Goal: Task Accomplishment & Management: Manage account settings

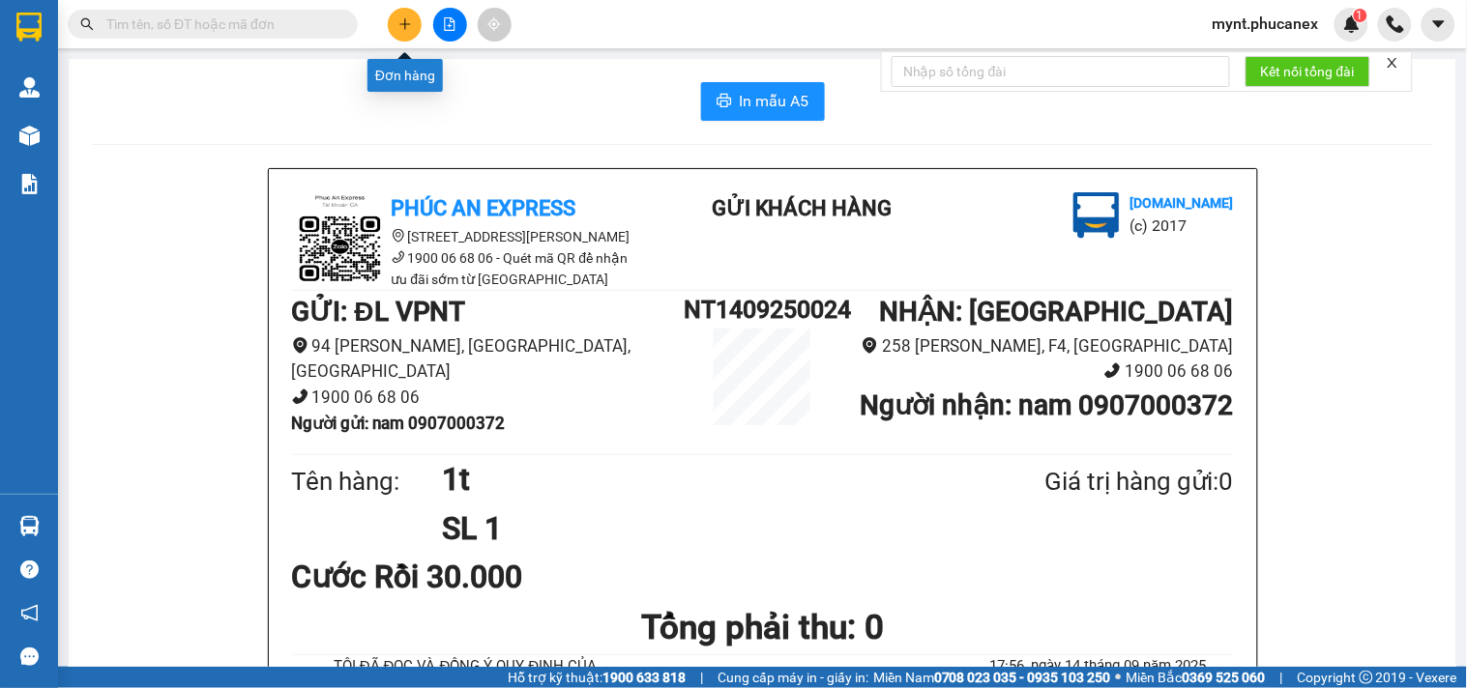
click at [410, 25] on icon "plus" at bounding box center [405, 24] width 14 height 14
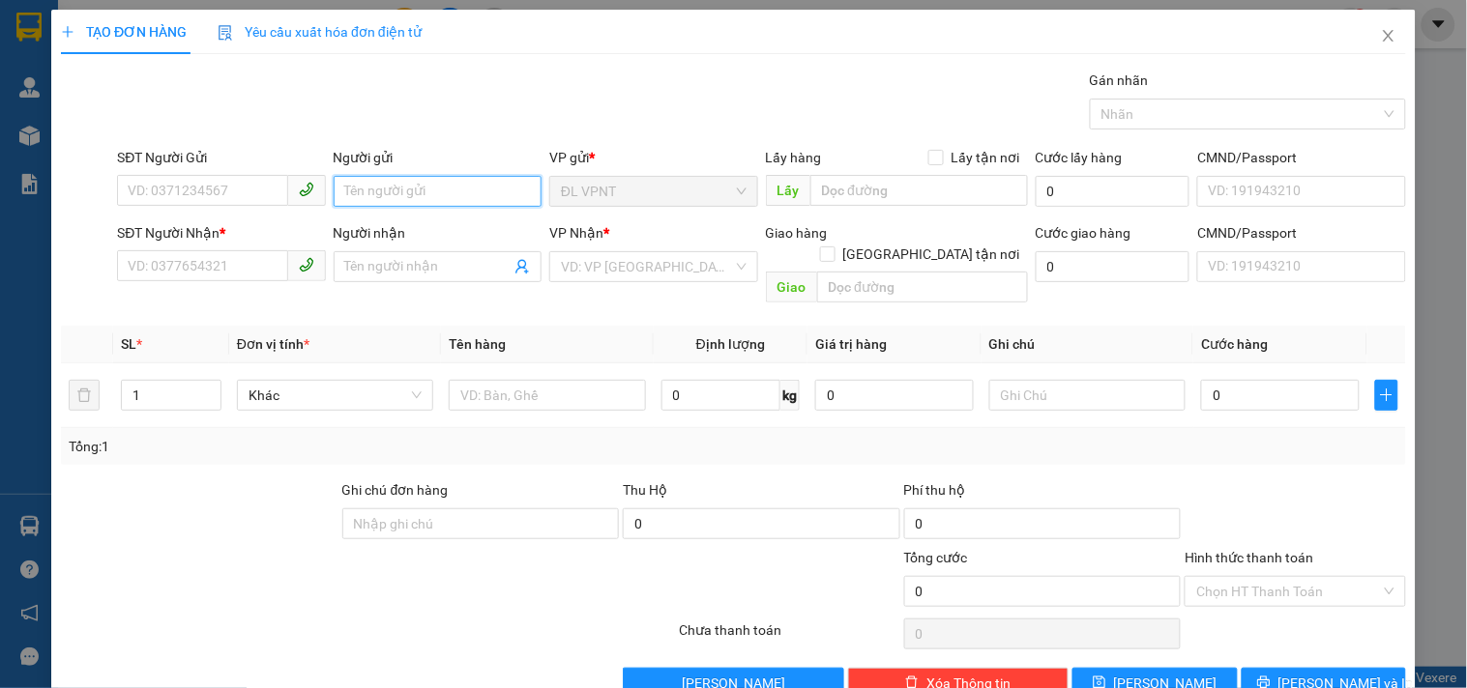
click at [412, 182] on input "Người gửi" at bounding box center [438, 191] width 208 height 31
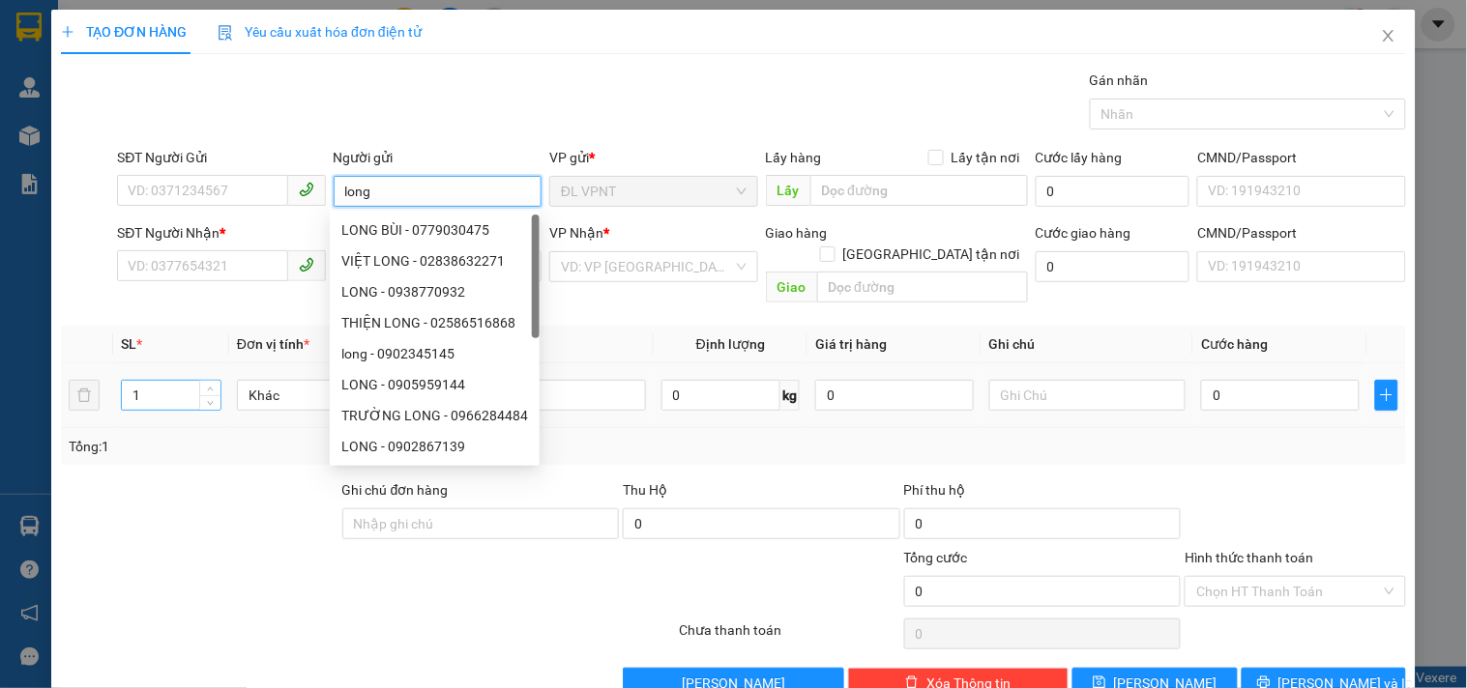
type input "long"
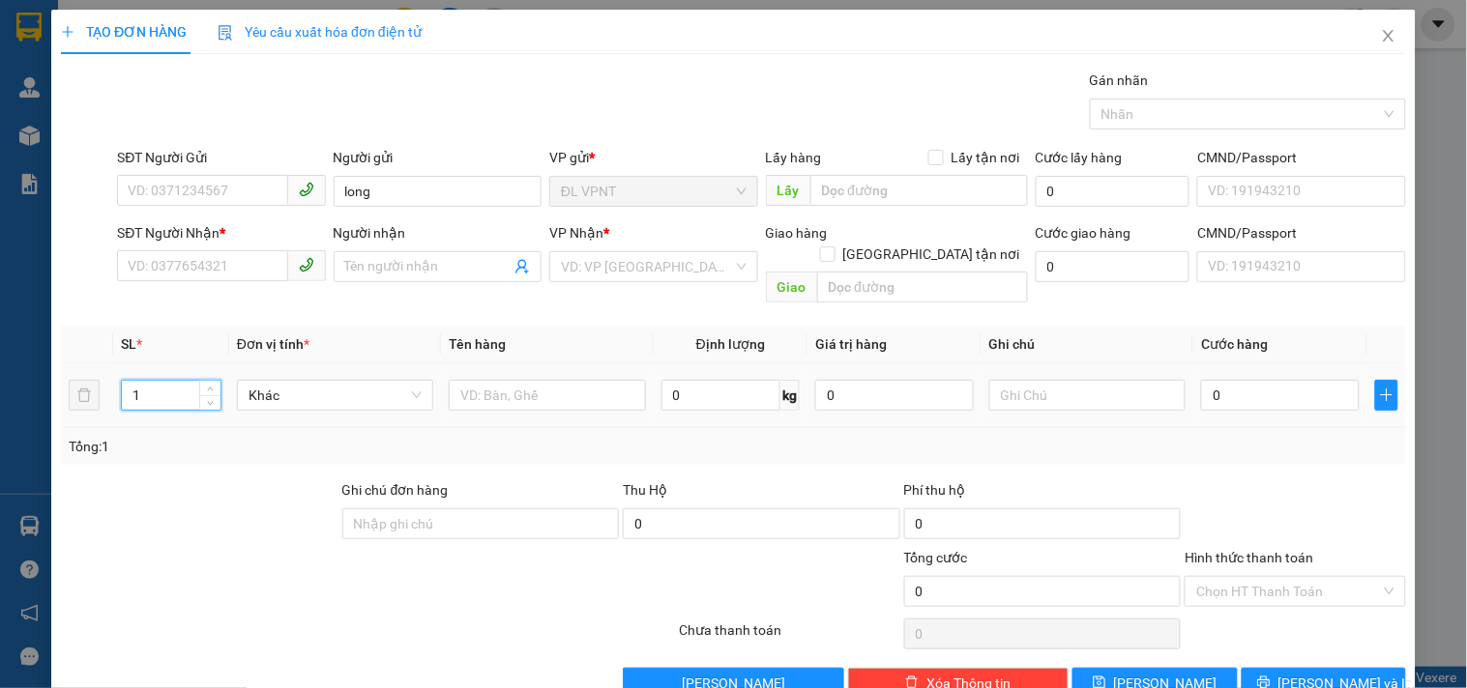
drag, startPoint x: 149, startPoint y: 377, endPoint x: 109, endPoint y: 381, distance: 39.8
click at [109, 381] on tr "1 Khác 0 kg 0 0" at bounding box center [733, 396] width 1345 height 65
type input "3"
click at [544, 380] on input "text" at bounding box center [547, 395] width 196 height 31
type input "3tx"
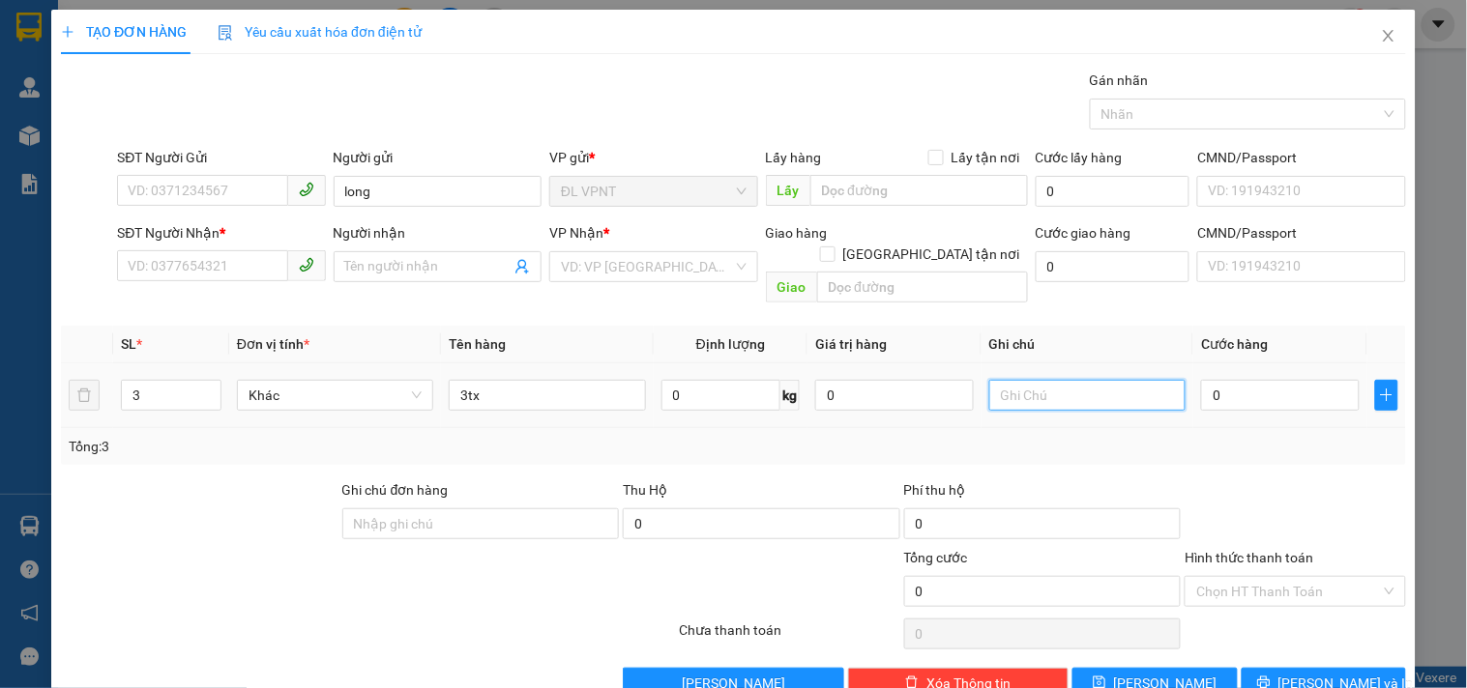
click at [1013, 380] on input "text" at bounding box center [1087, 395] width 196 height 31
click at [1272, 382] on input "0" at bounding box center [1280, 395] width 159 height 31
type input "2"
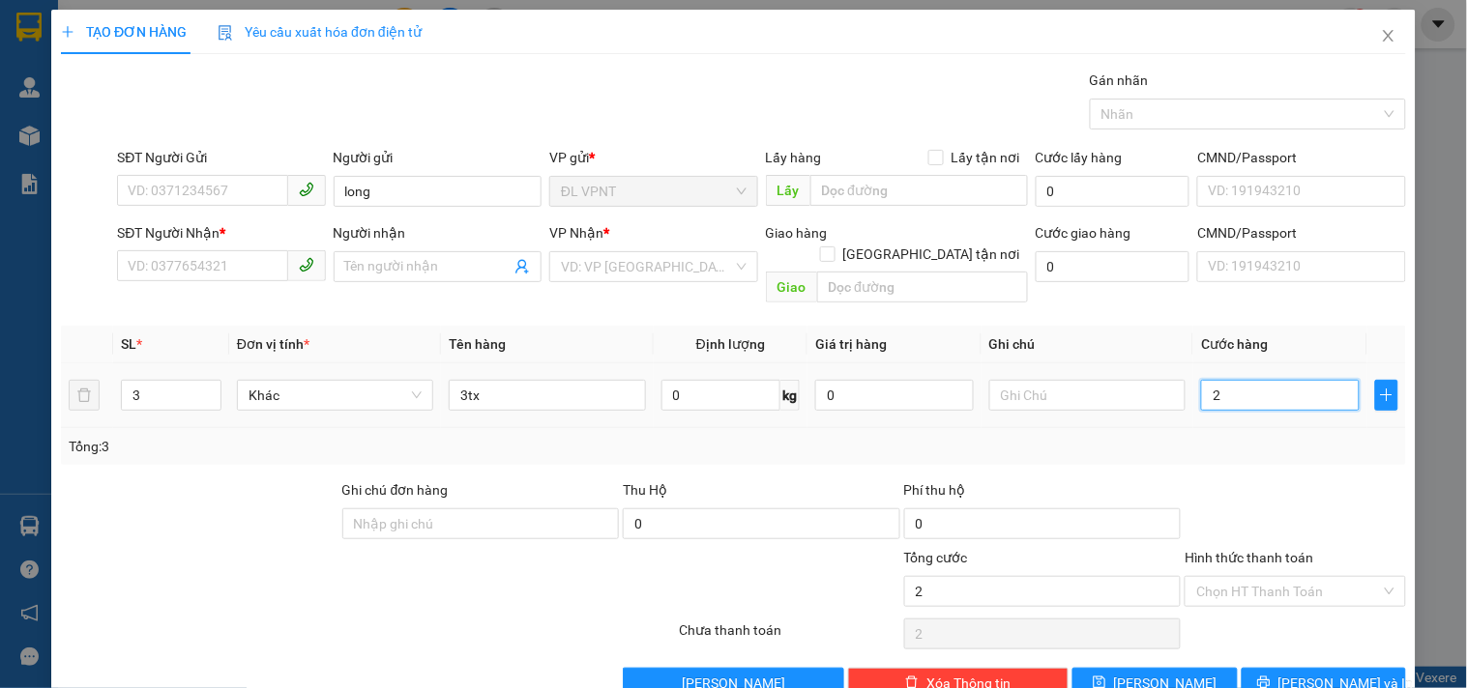
type input "24"
type input "240"
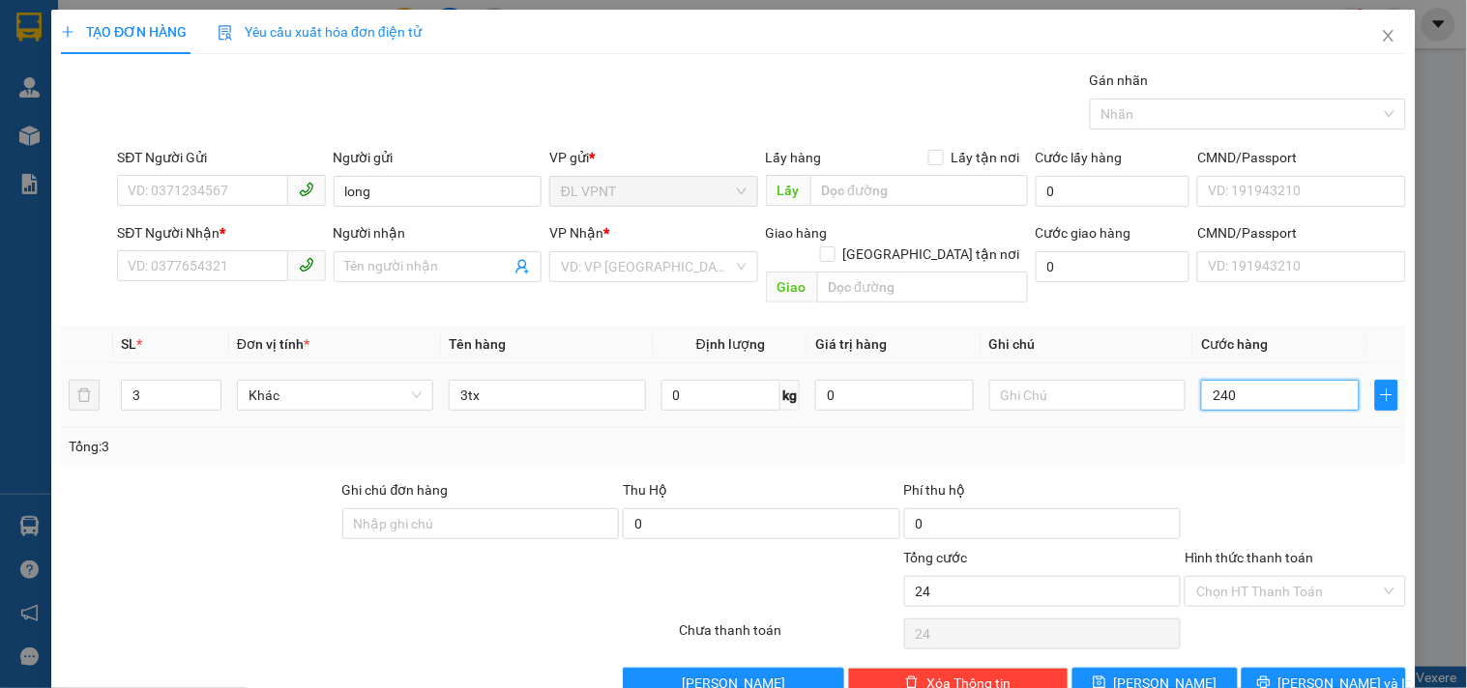
type input "240"
type input "240.000"
click at [1097, 380] on input "text" at bounding box center [1087, 395] width 196 height 31
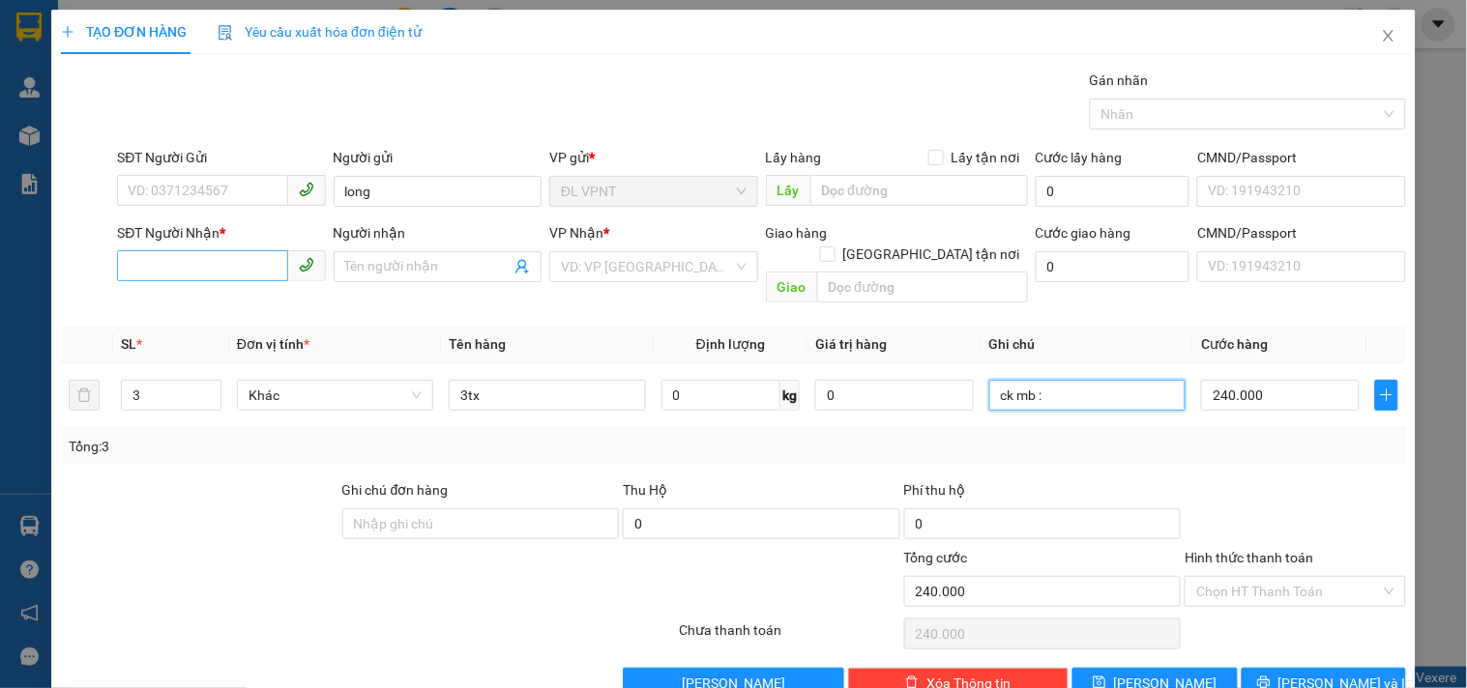
type input "ck mb :"
click at [186, 275] on input "SĐT Người Nhận *" at bounding box center [202, 265] width 170 height 31
type input "0705088279"
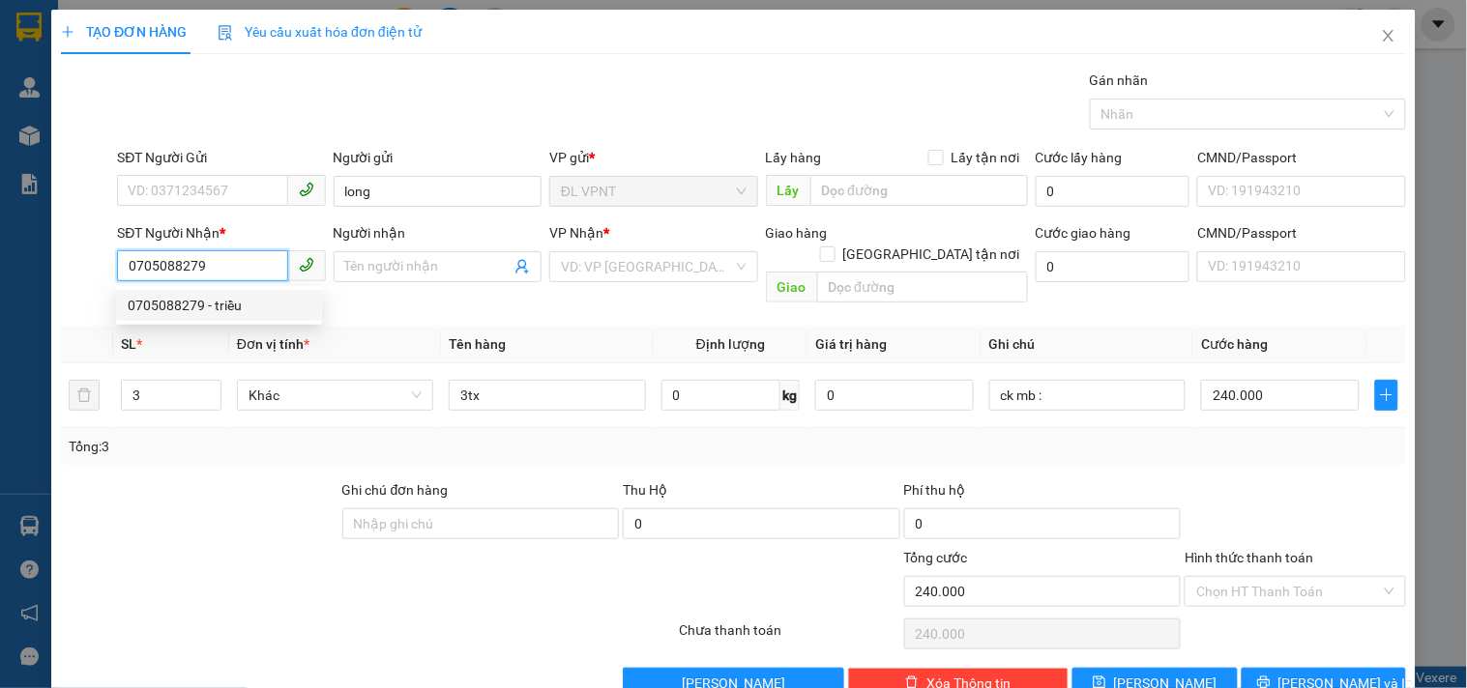
click at [254, 312] on div "0705088279 - triều" at bounding box center [219, 305] width 183 height 21
type input "triều"
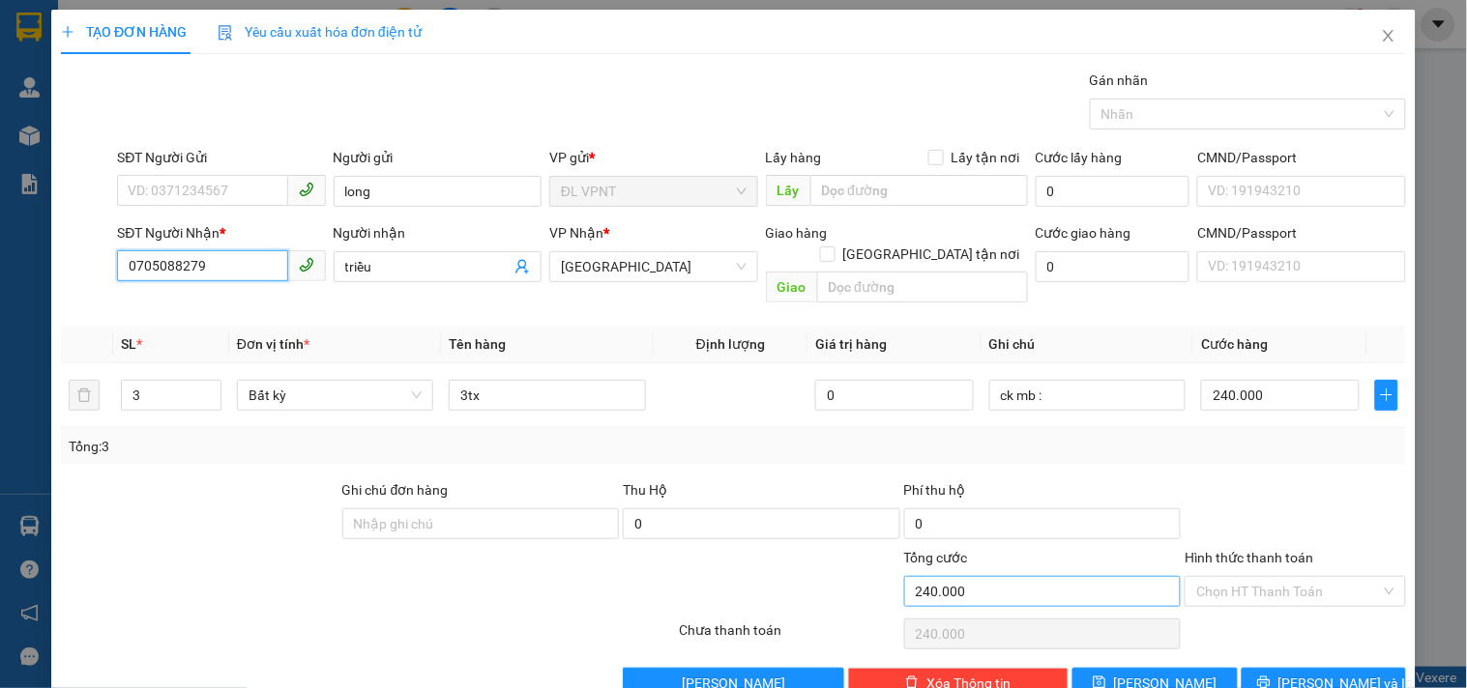
type input "0705088279"
click at [266, 565] on div at bounding box center [255, 581] width 393 height 68
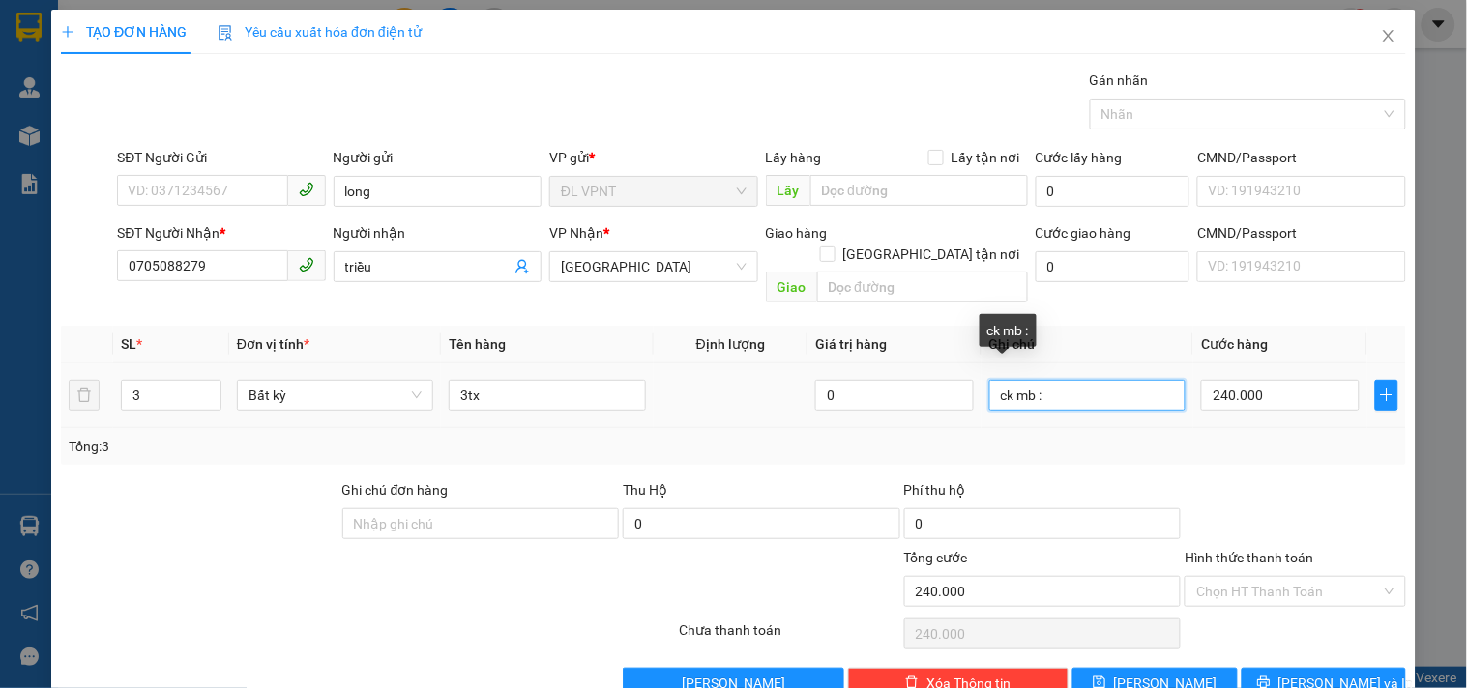
click at [1089, 380] on input "ck mb :" at bounding box center [1087, 395] width 196 height 31
click at [989, 380] on input "ck mb :" at bounding box center [1087, 395] width 196 height 31
click at [1163, 384] on input "2011149 - ck mb :" at bounding box center [1087, 395] width 196 height 31
click at [348, 592] on div at bounding box center [255, 581] width 393 height 68
click at [1142, 387] on input "2011149 - ck mb :" at bounding box center [1087, 395] width 196 height 31
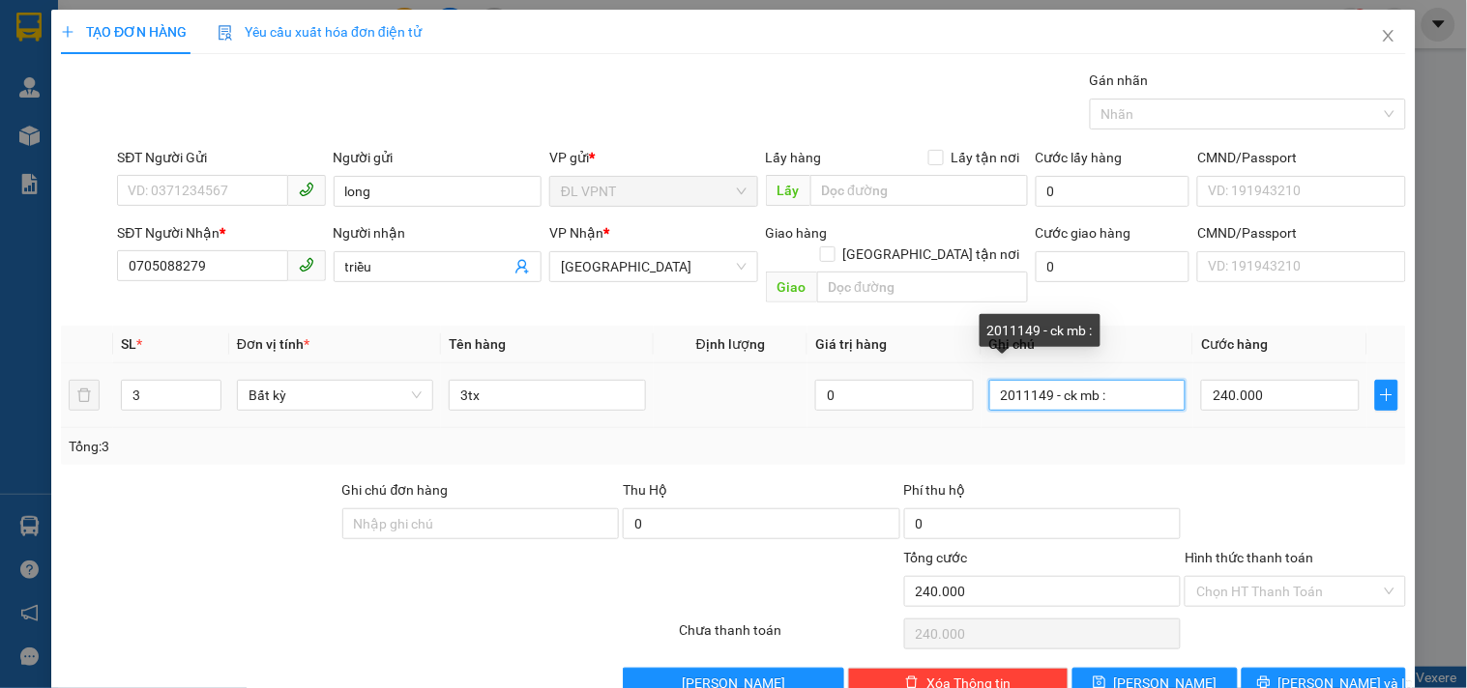
paste input "14/09/25 19:07"
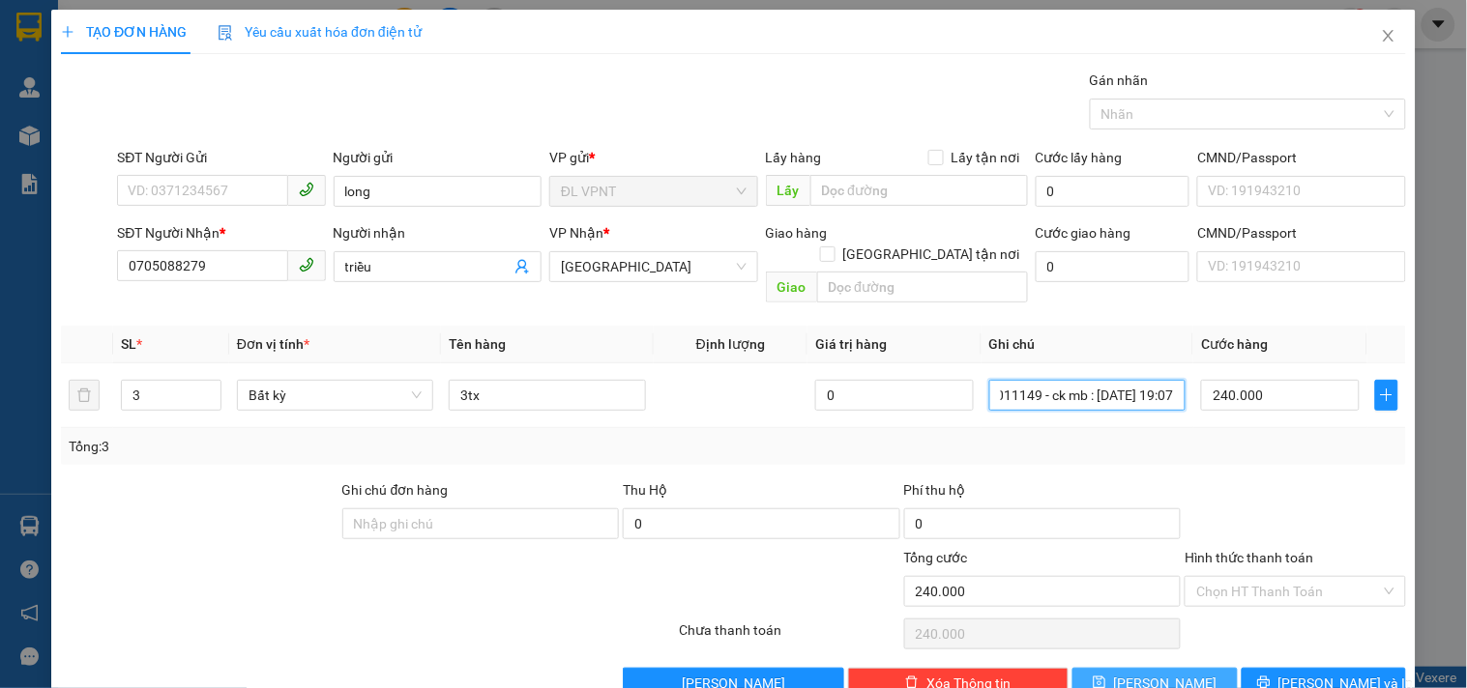
type input "2011149 - ck mb : [DATE] 19:07"
click at [1106, 676] on icon "save" at bounding box center [1099, 683] width 14 height 14
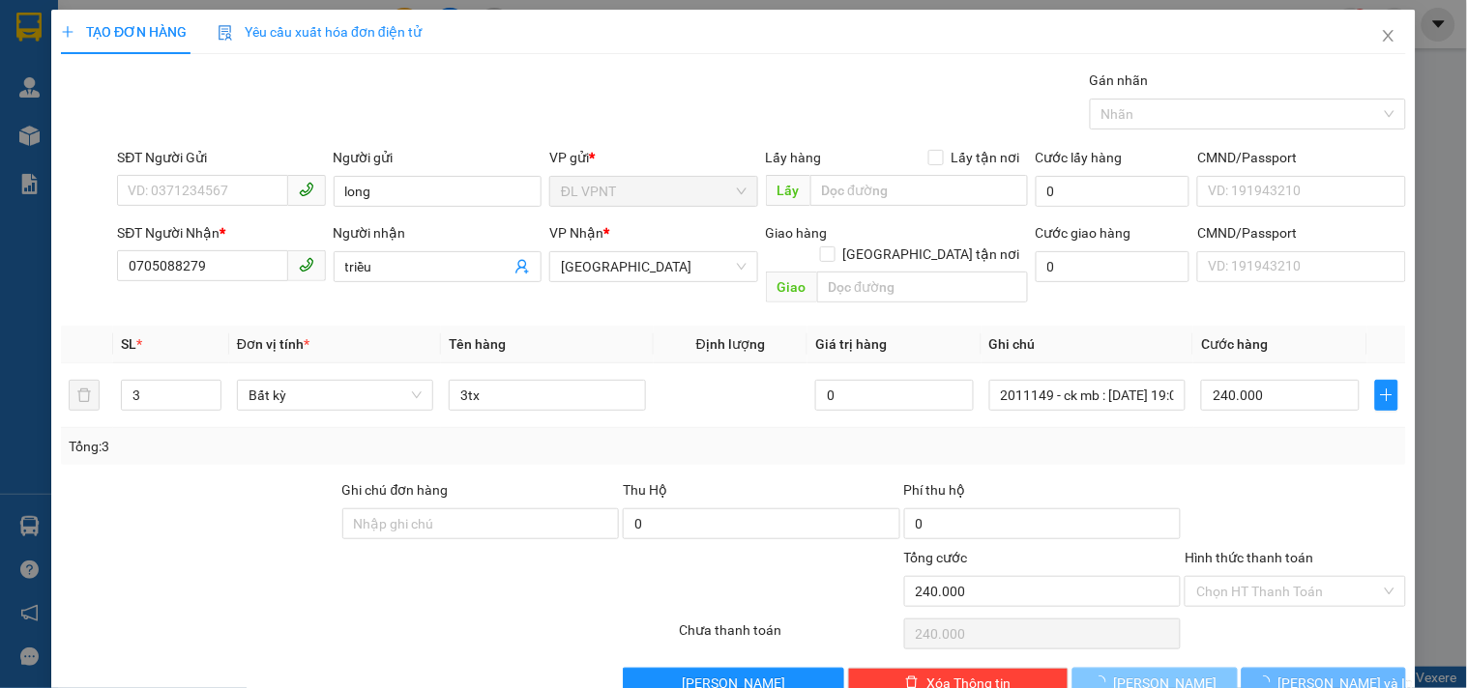
type input "1"
type input "0"
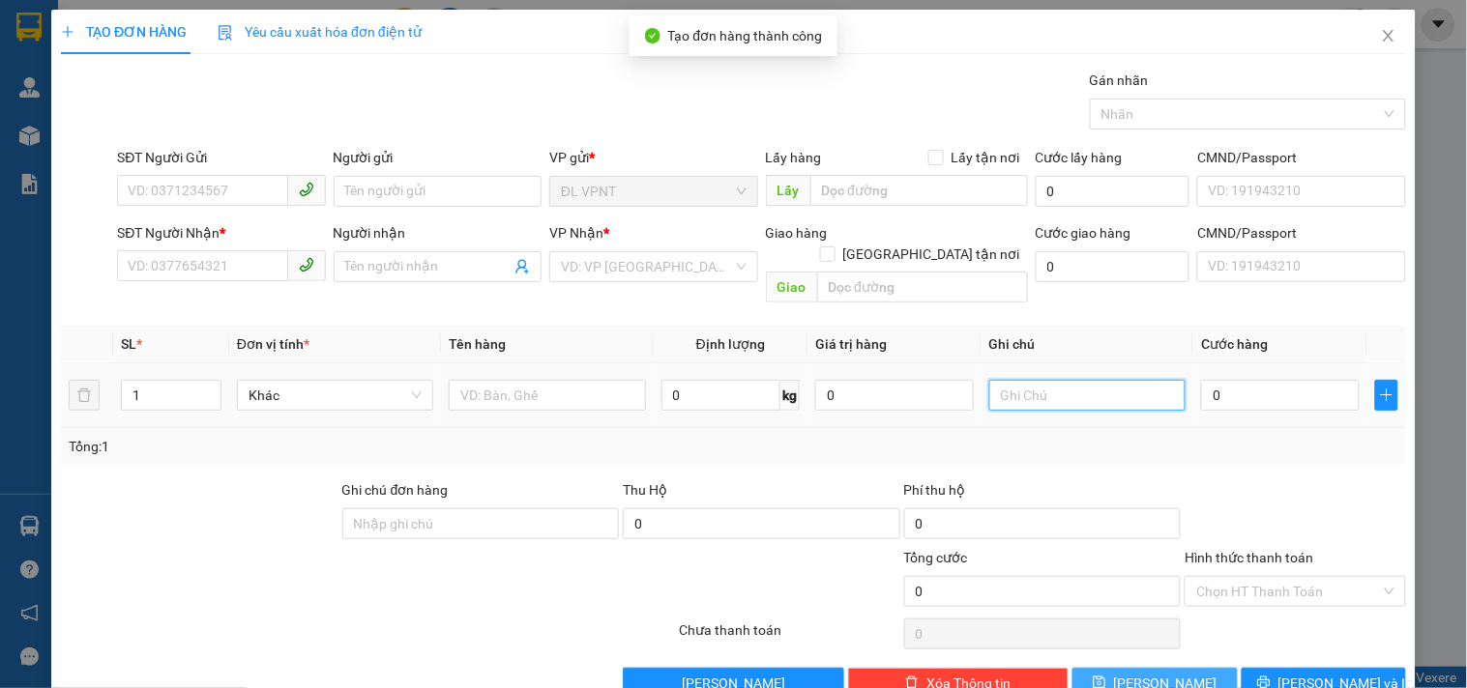
click at [1110, 380] on input "text" at bounding box center [1087, 395] width 196 height 31
paste input "14/09/25 19:07"
type input "2011150 - ck mb : [DATE] 19:07"
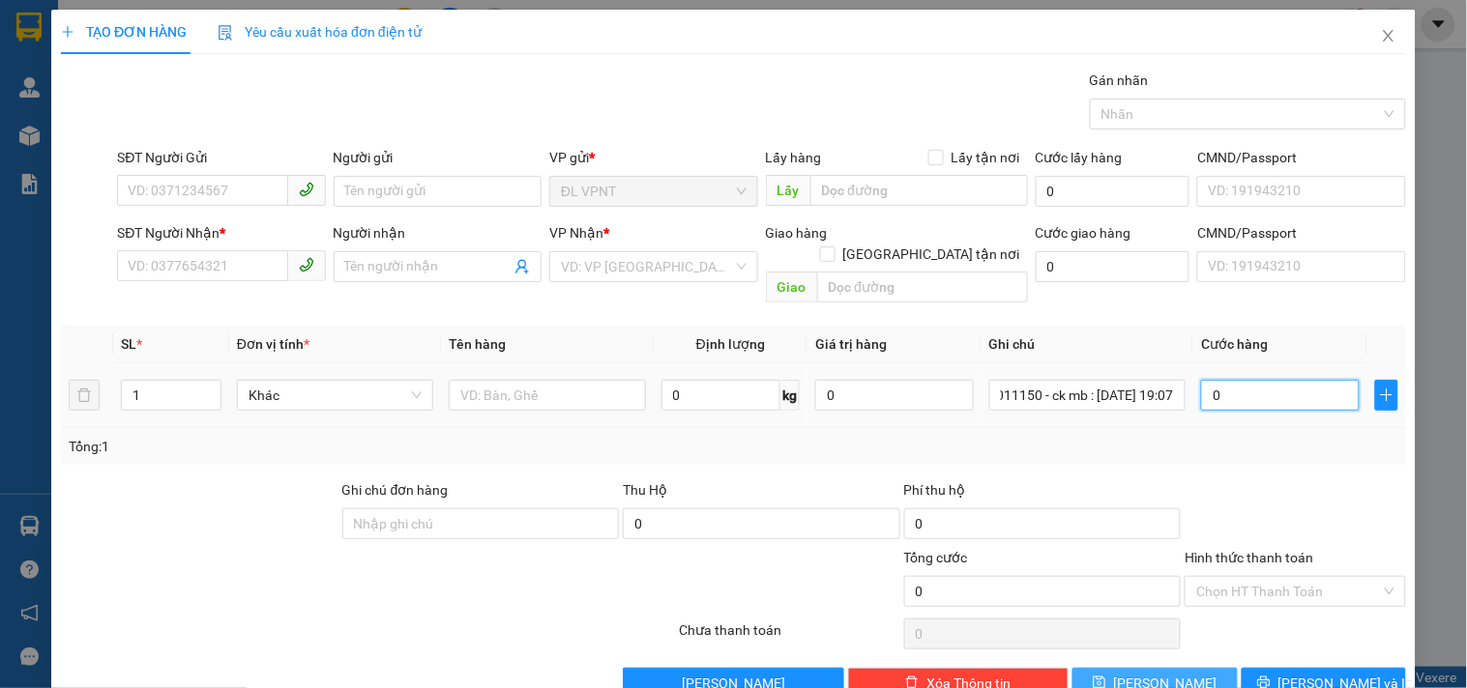
scroll to position [0, 0]
click at [1255, 380] on input "0" at bounding box center [1280, 395] width 159 height 31
type input "1"
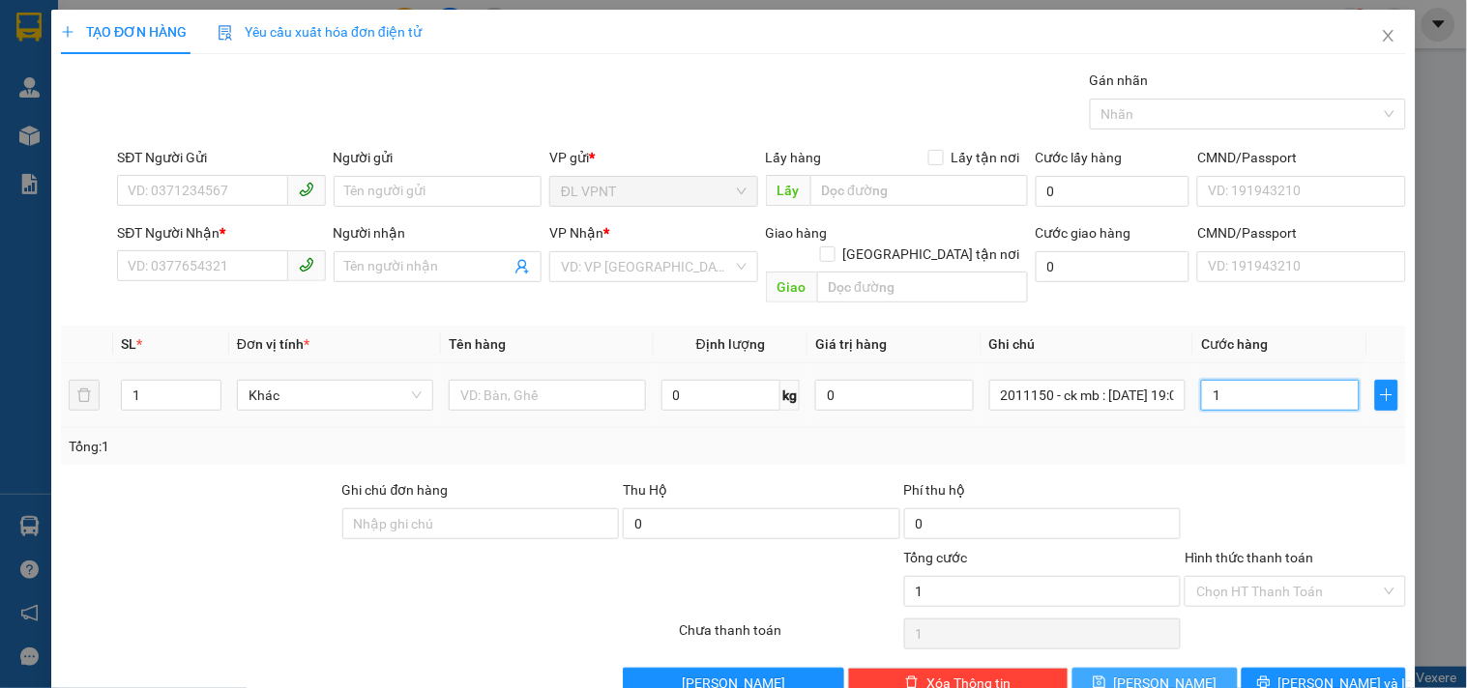
type input "16"
type input "160"
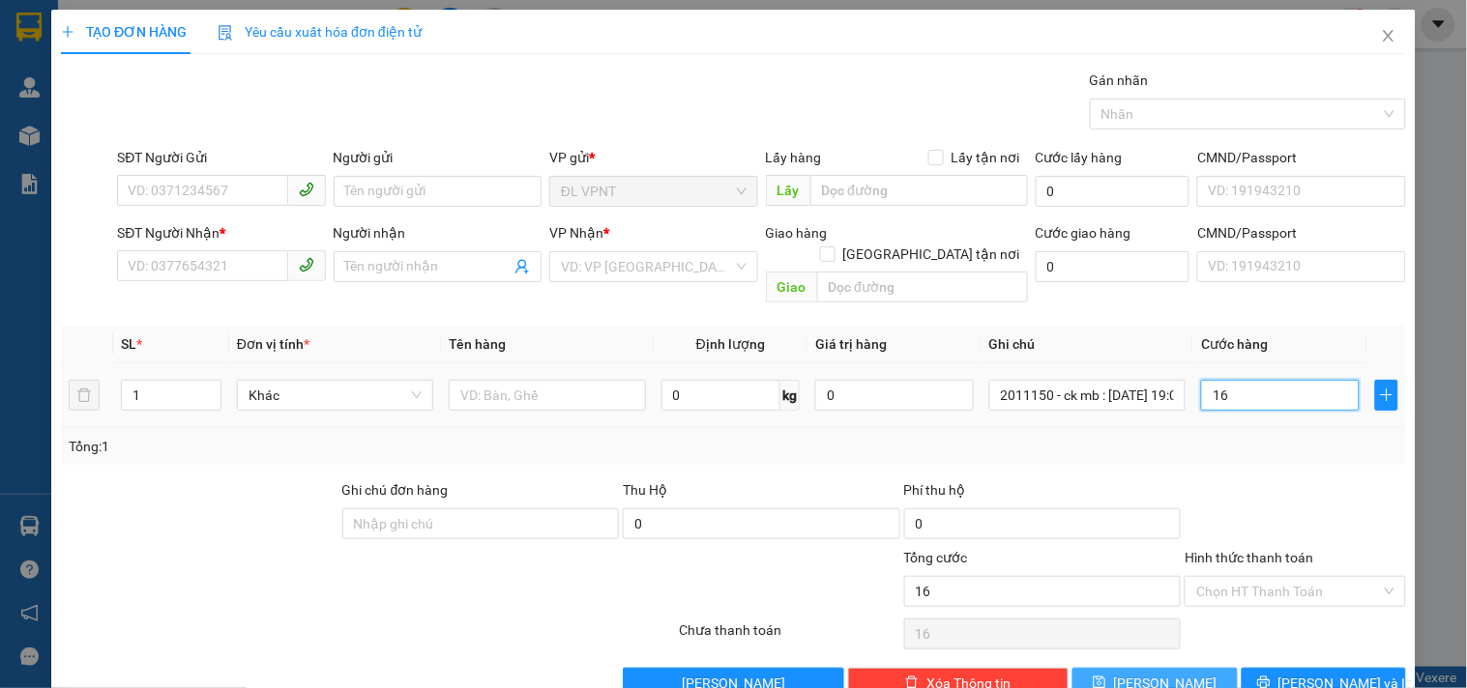
type input "160"
type input "160.000"
click at [546, 380] on input "text" at bounding box center [547, 395] width 196 height 31
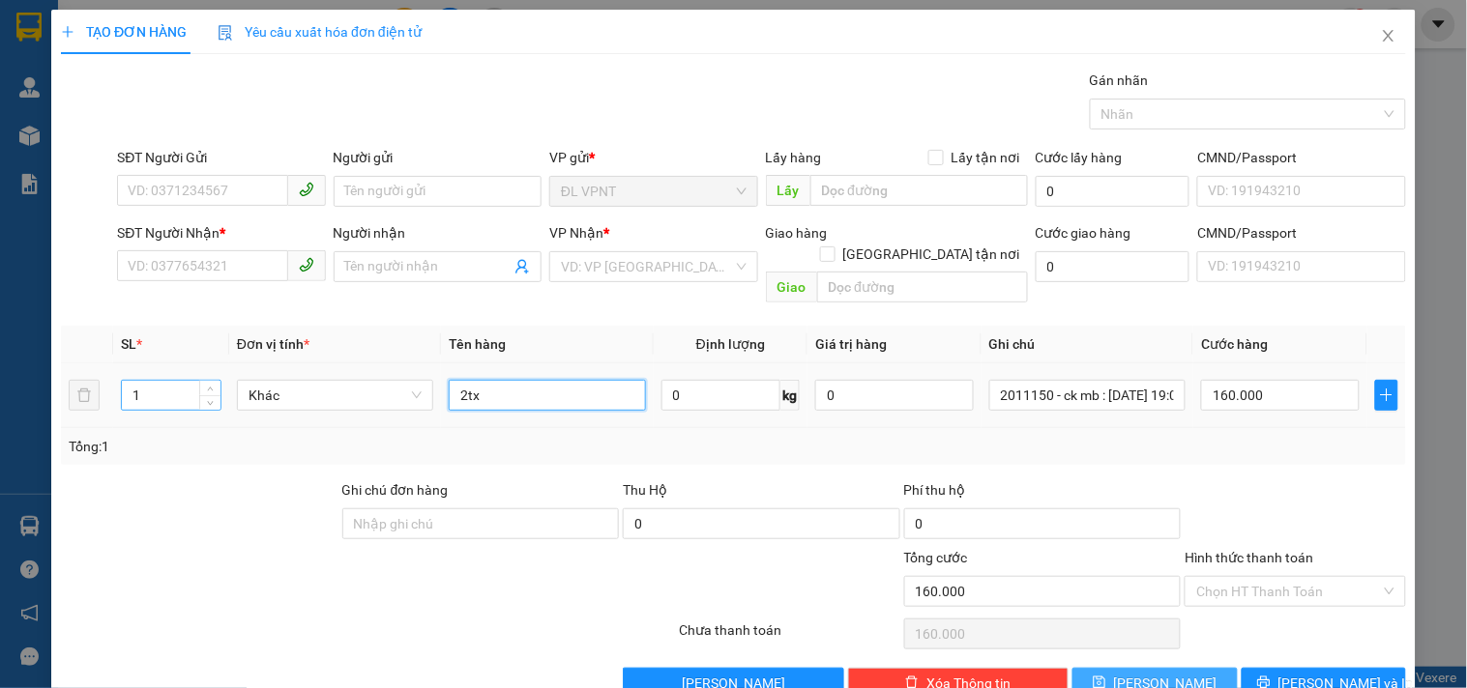
type input "2tx"
click at [90, 383] on tr "1 Khác 2tx 0 kg 0 2011150 - ck mb : 14/09/25 19:07 160.000" at bounding box center [733, 396] width 1345 height 65
type input "2"
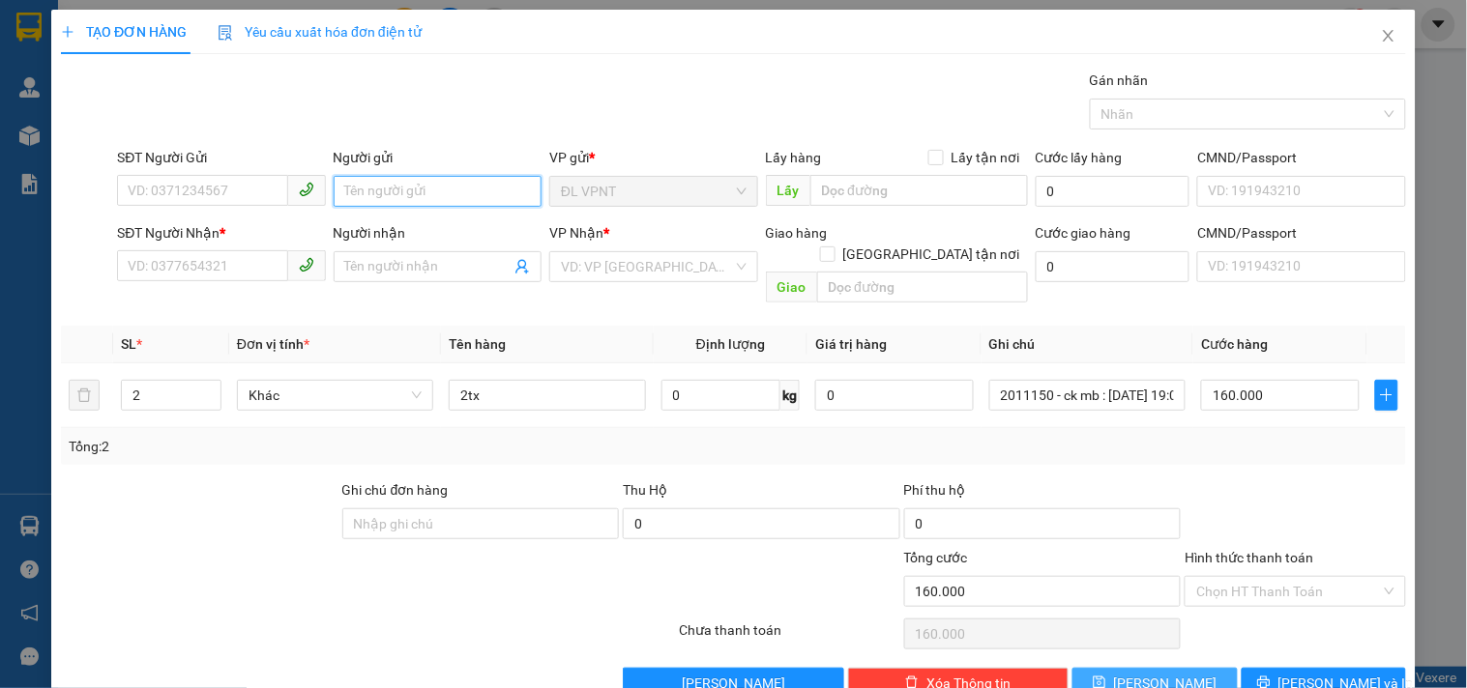
click at [377, 191] on input "Người gửi" at bounding box center [438, 191] width 208 height 31
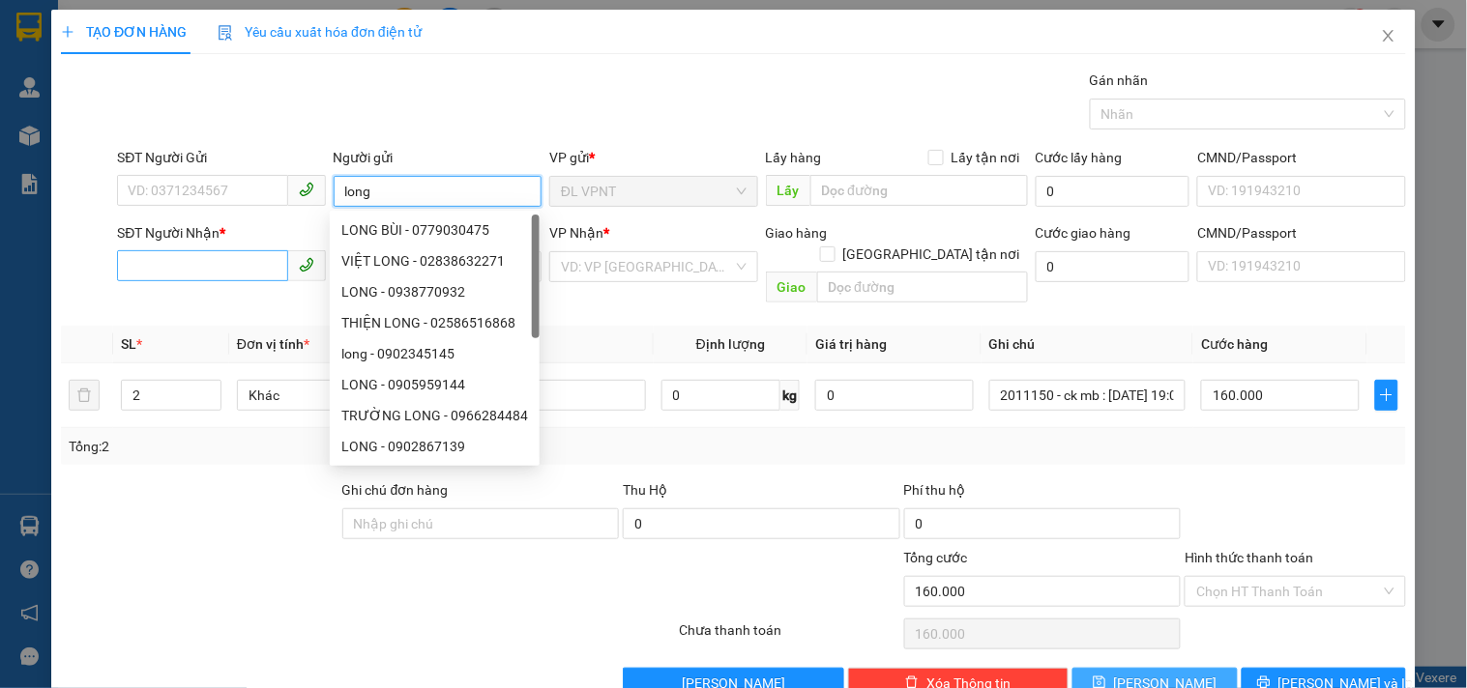
type input "long"
click at [228, 255] on input "SĐT Người Nhận *" at bounding box center [202, 265] width 170 height 31
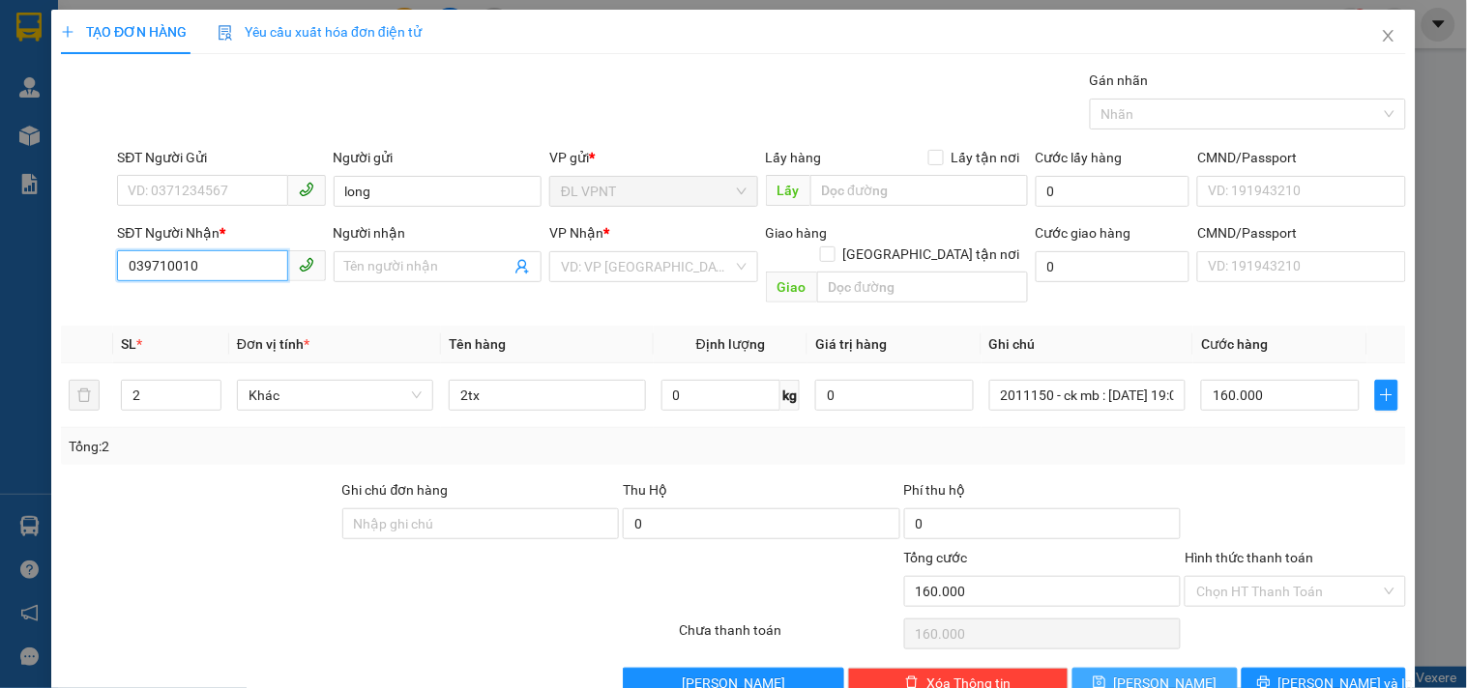
type input "0397100100"
click at [195, 303] on div "0397100100 - BO" at bounding box center [219, 305] width 183 height 21
type input "BO"
type input "0397100100"
click at [824, 445] on div "Transit Pickup Surcharge Ids Transit Deliver Surcharge Ids Transit Deliver Surc…" at bounding box center [733, 384] width 1345 height 629
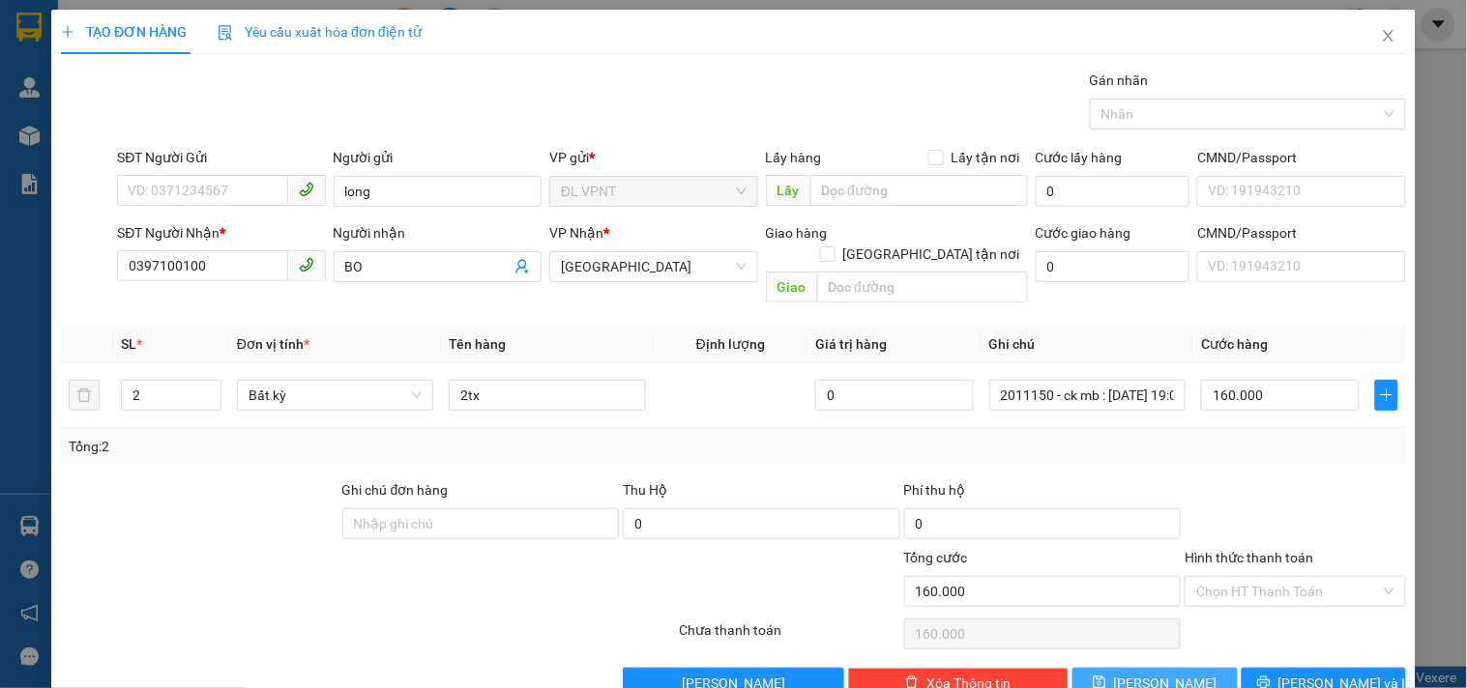
click at [1145, 673] on span "Lưu" at bounding box center [1165, 683] width 103 height 21
type input "1"
type input "0"
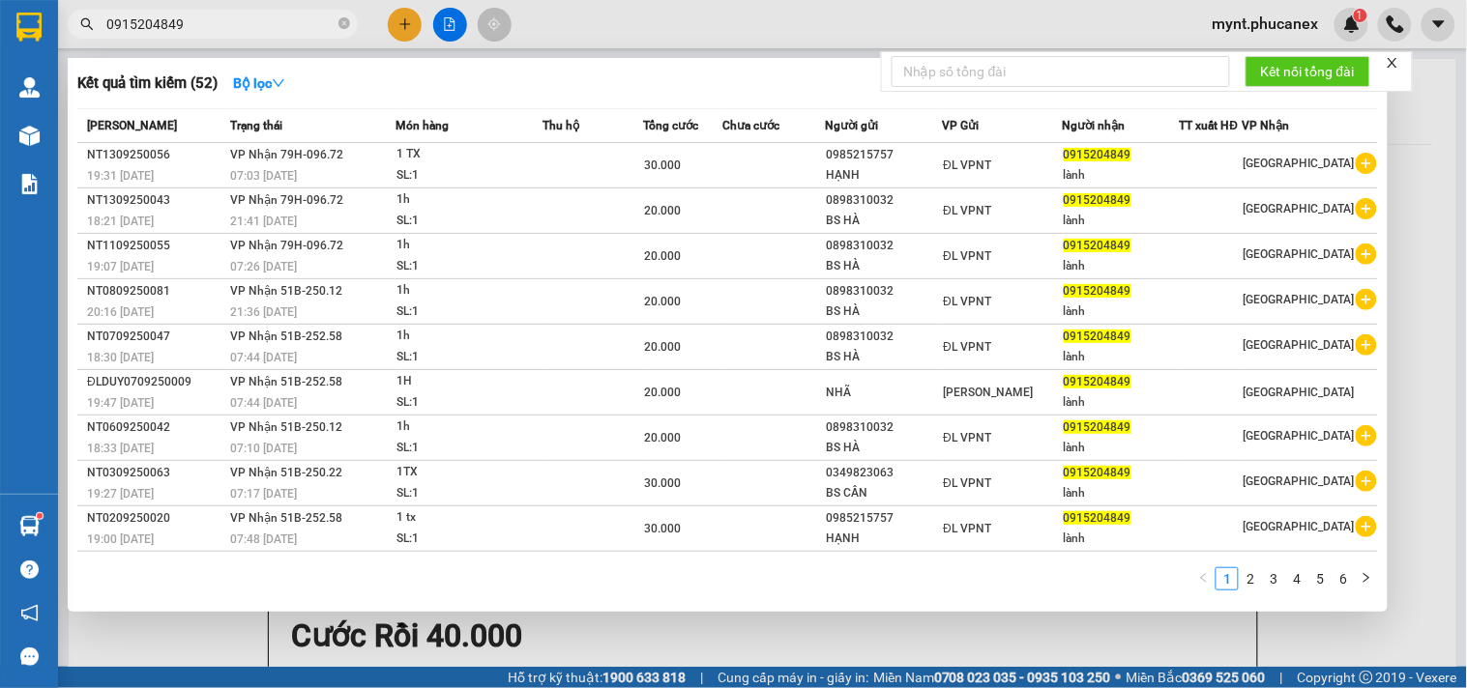
click at [586, 25] on div at bounding box center [733, 344] width 1467 height 688
click at [233, 10] on span "0915204849" at bounding box center [213, 24] width 290 height 29
click at [222, 32] on input "0915204849" at bounding box center [220, 24] width 228 height 21
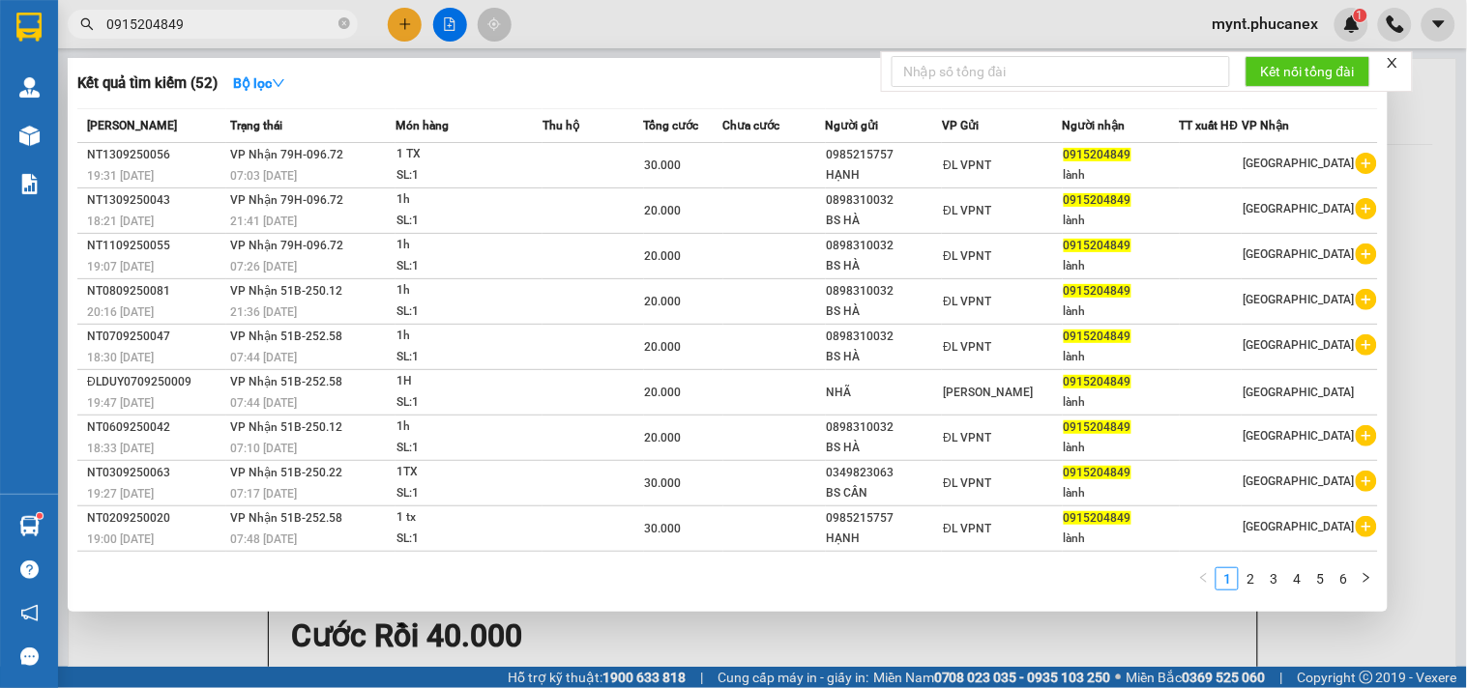
paste input "779833487"
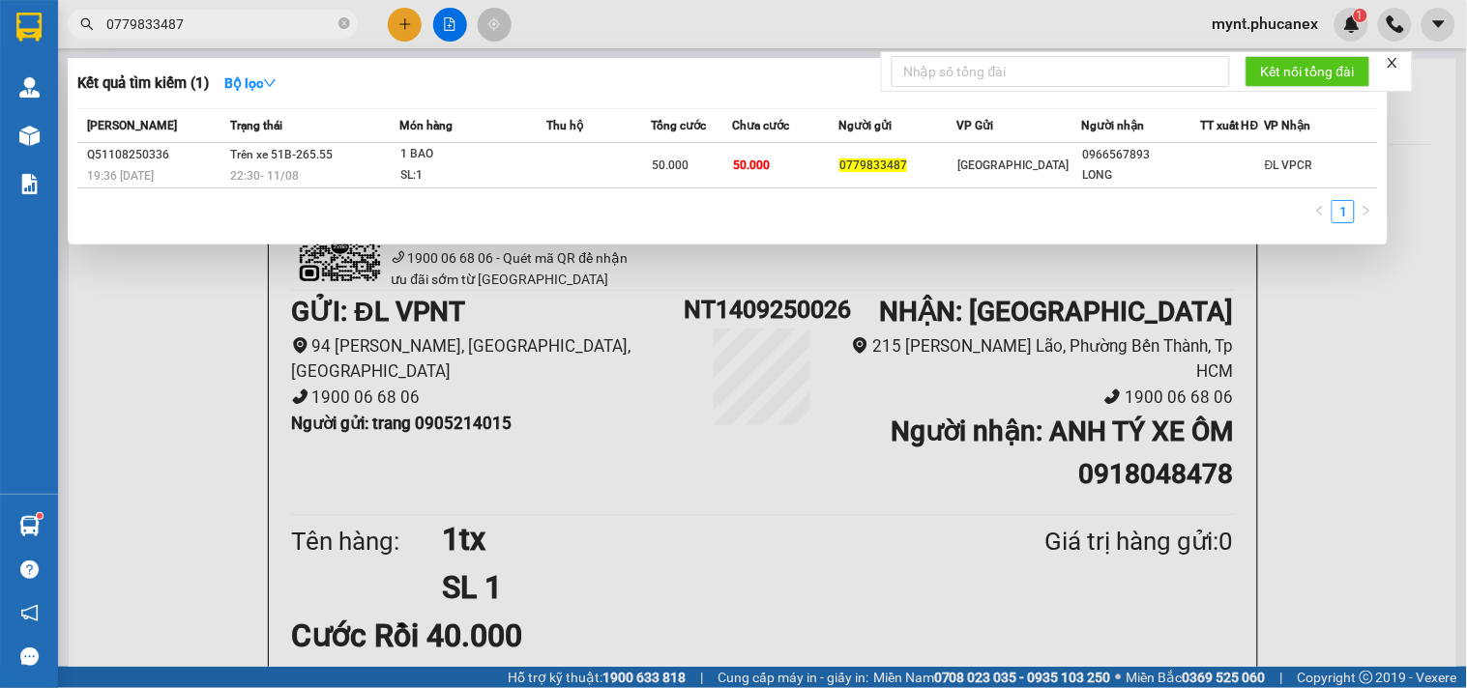
type input "0779833487"
click at [418, 27] on div at bounding box center [733, 344] width 1467 height 688
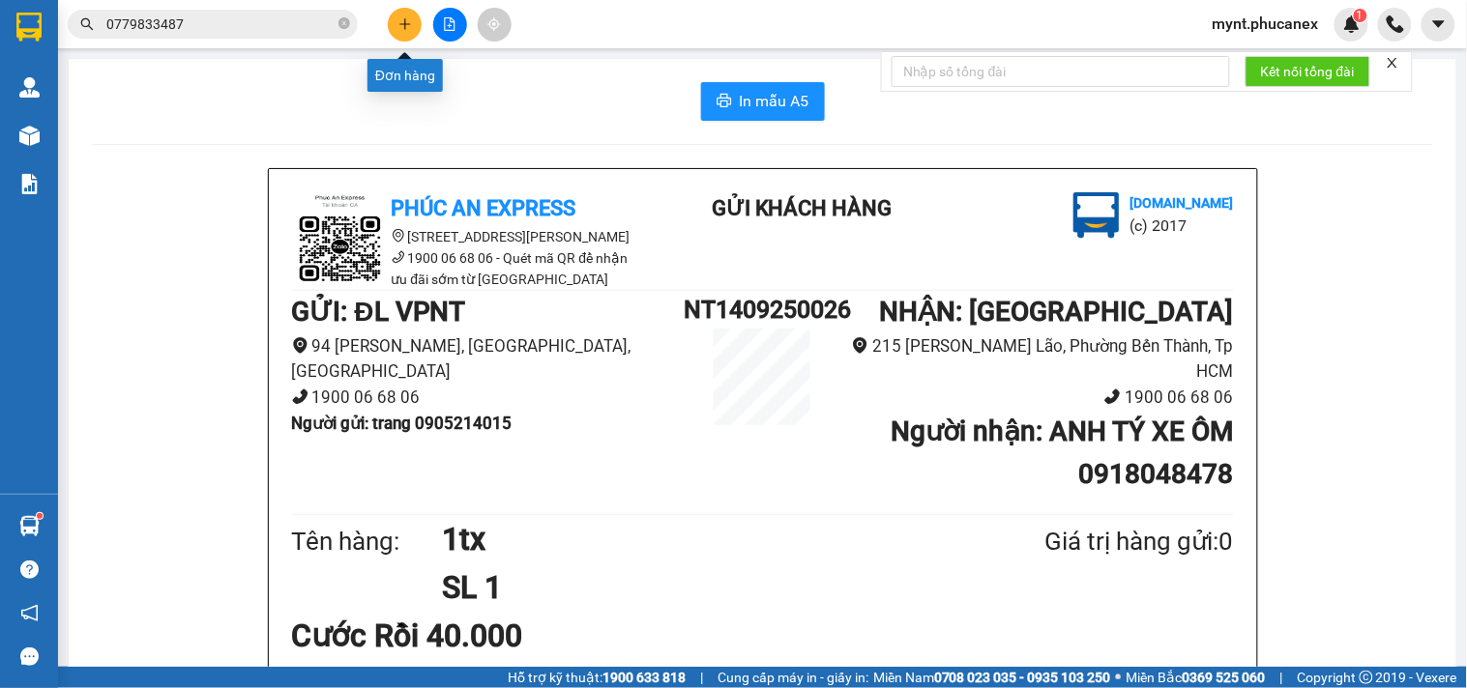
click at [407, 25] on icon "plus" at bounding box center [405, 24] width 14 height 14
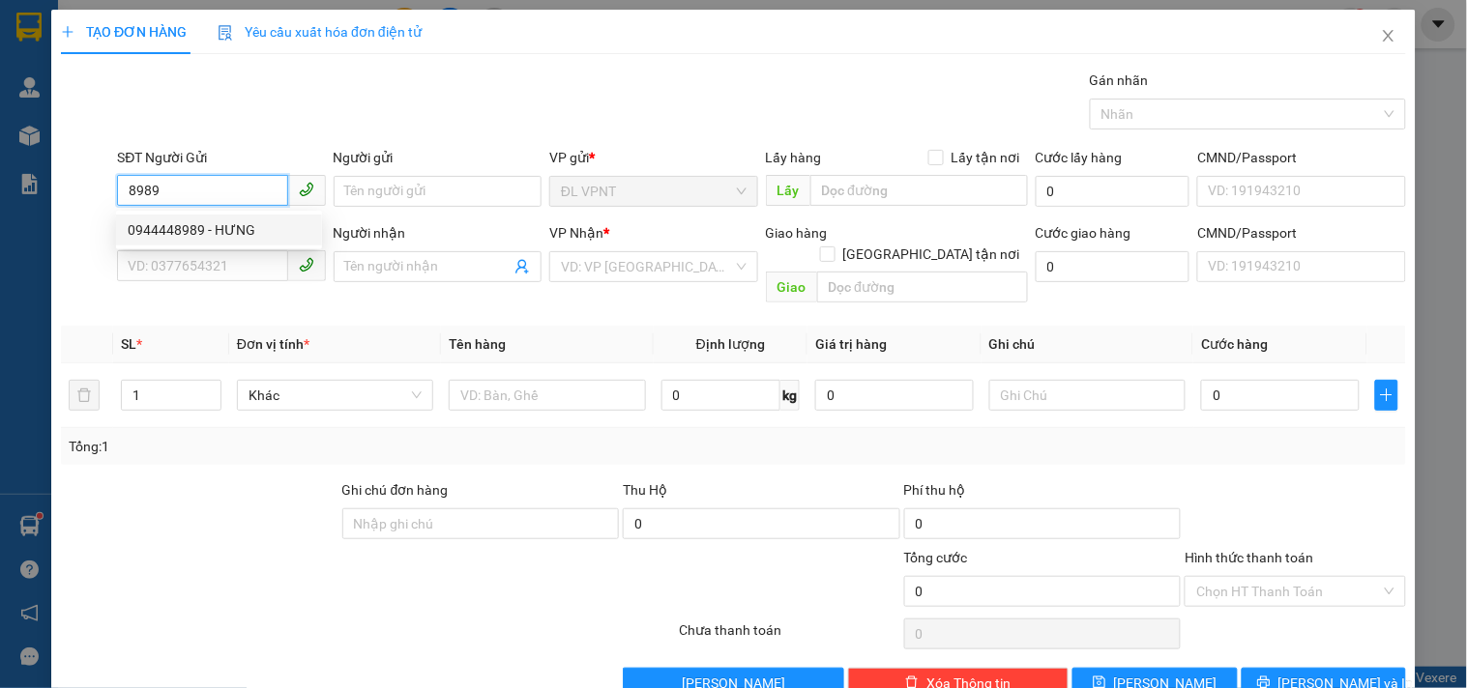
click at [245, 245] on div "0944448989 - HƯNG" at bounding box center [219, 230] width 206 height 31
type input "0944448989"
type input "HƯNG"
type input "0989600714"
type input "TÂM"
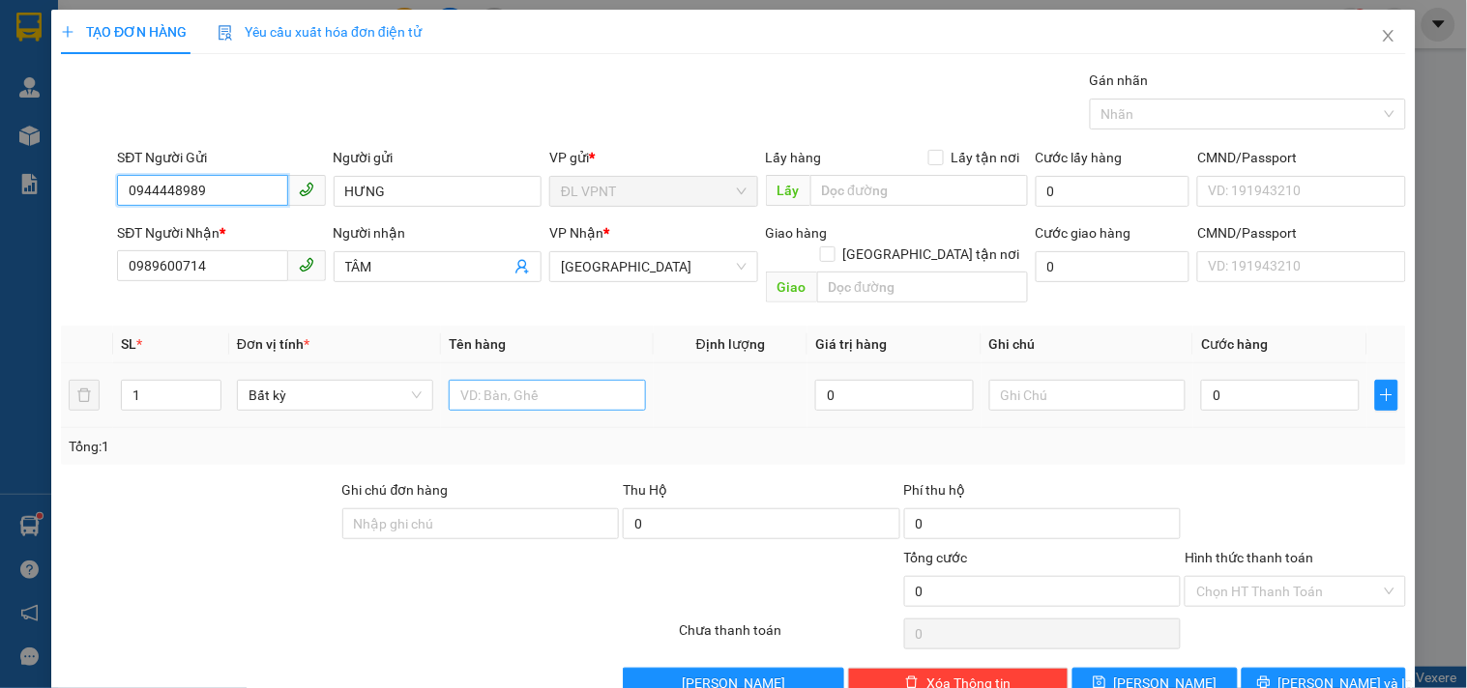
type input "0944448989"
click at [488, 380] on input "text" at bounding box center [547, 395] width 196 height 31
type input "1tx"
click at [1235, 384] on input "0" at bounding box center [1280, 395] width 159 height 31
type input "3"
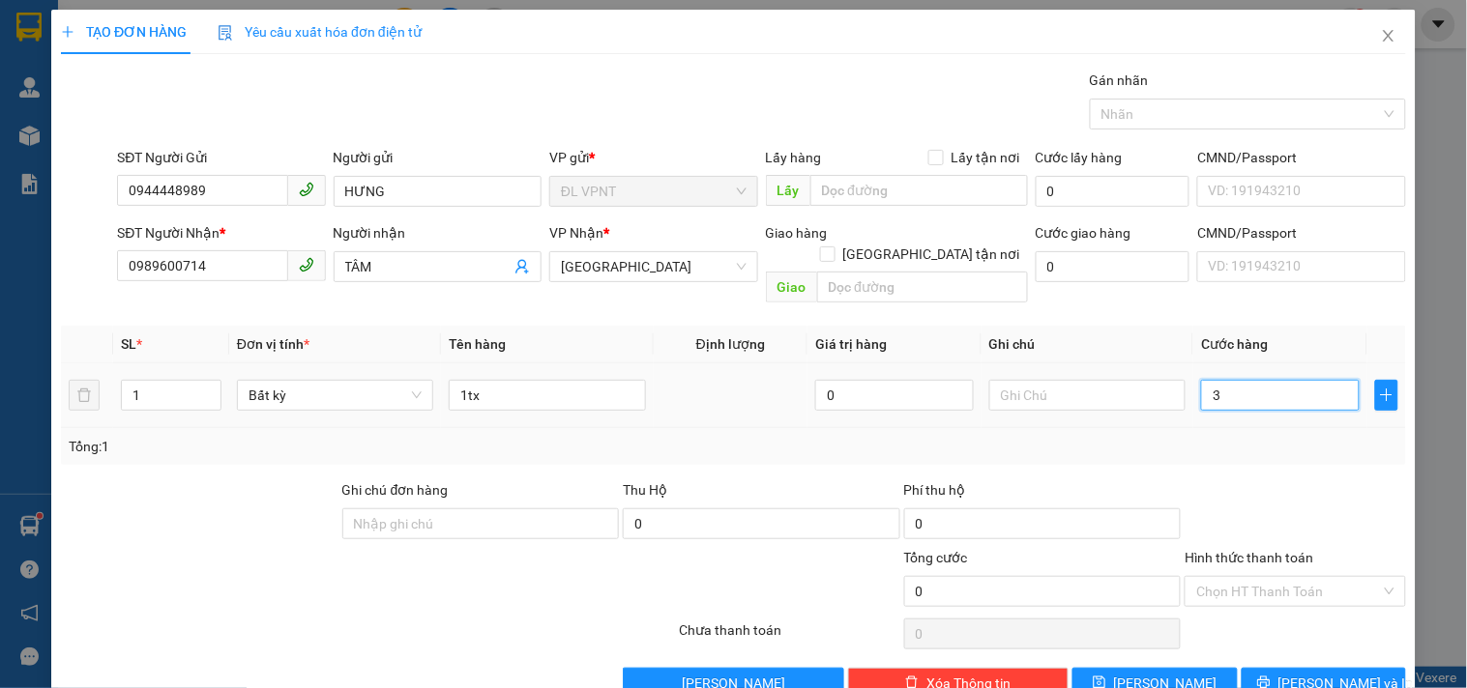
type input "3"
type input "30"
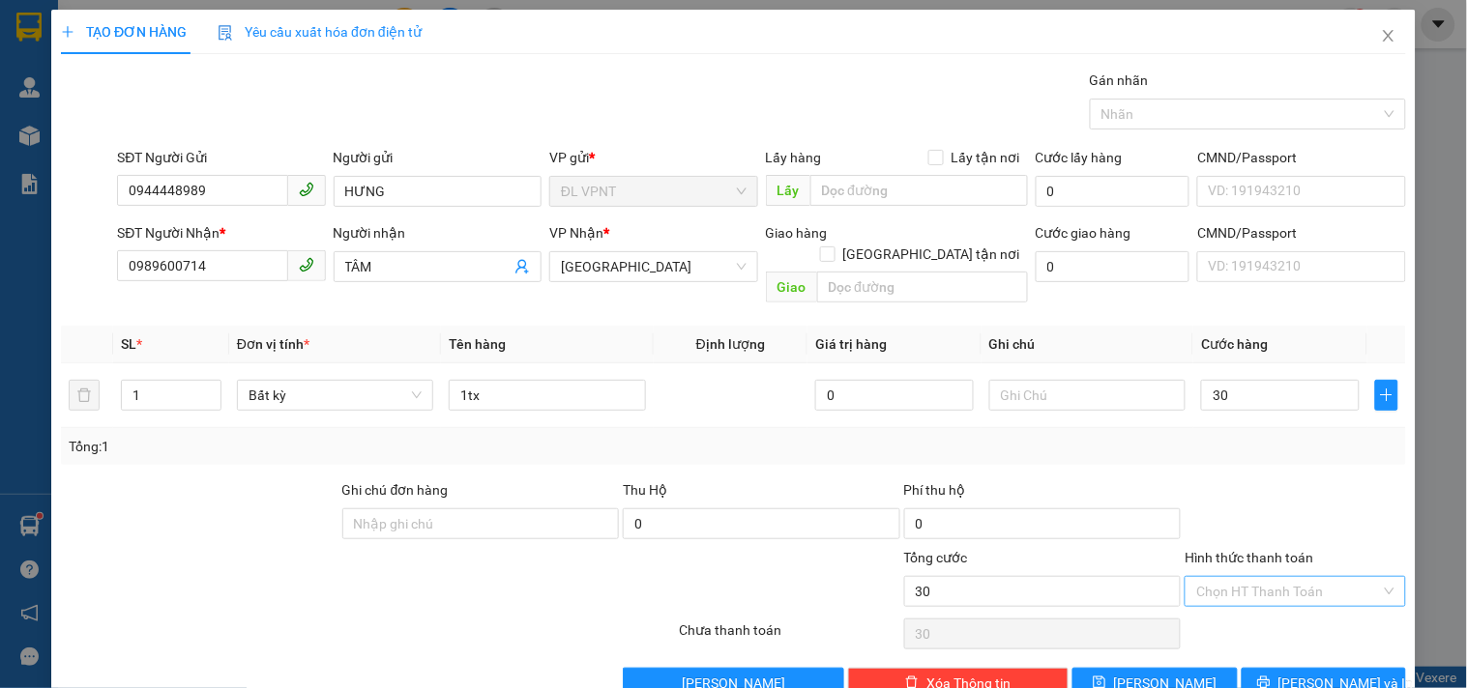
type input "30.000"
click at [1261, 577] on input "Hình thức thanh toán" at bounding box center [1288, 591] width 184 height 29
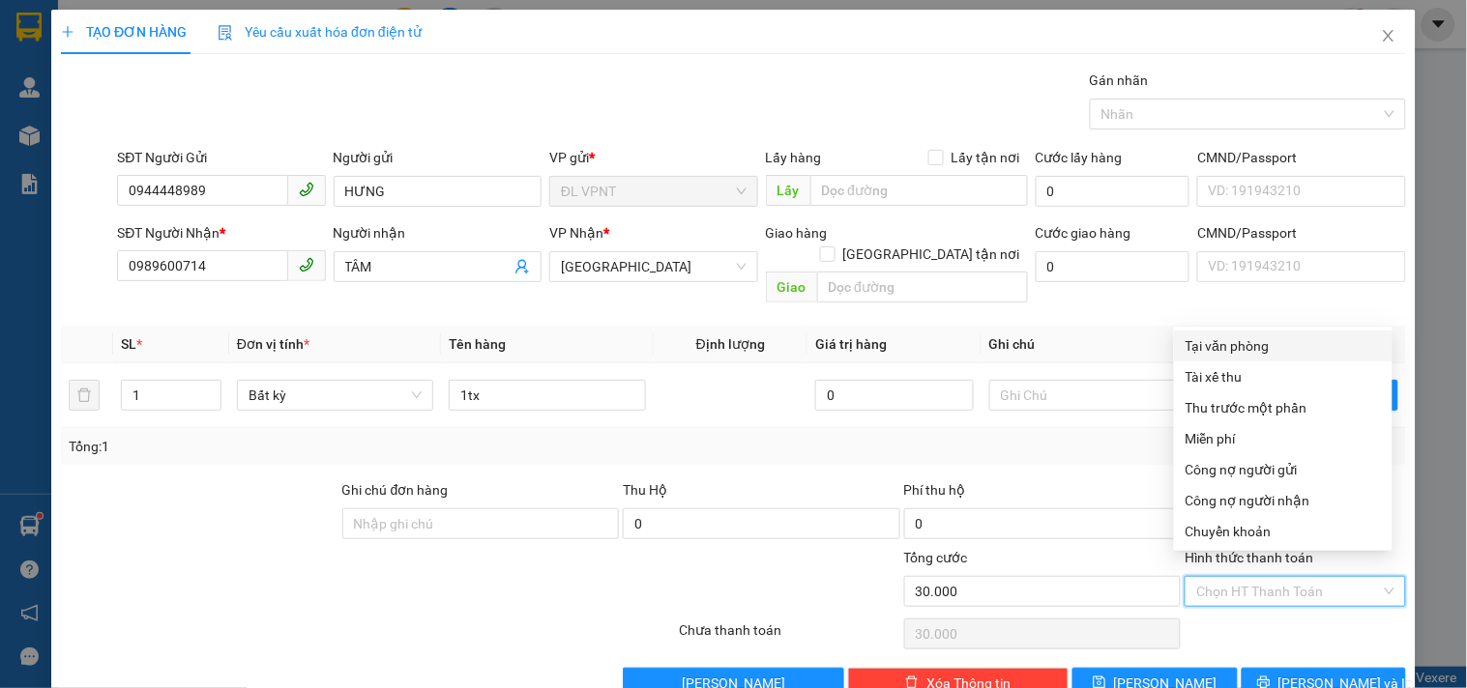
click at [1259, 338] on div "Tại văn phòng" at bounding box center [1282, 345] width 195 height 21
type input "0"
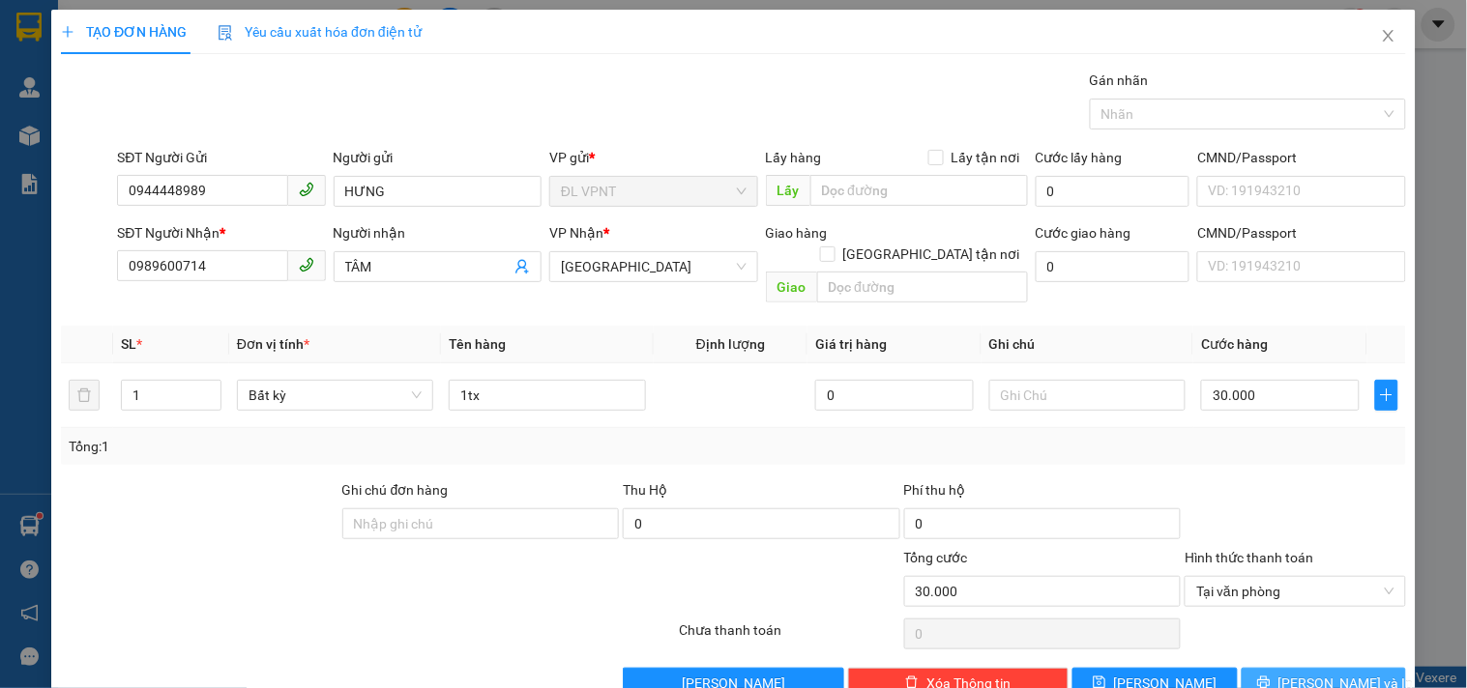
click at [1255, 668] on button "Lưu và In" at bounding box center [1323, 683] width 164 height 31
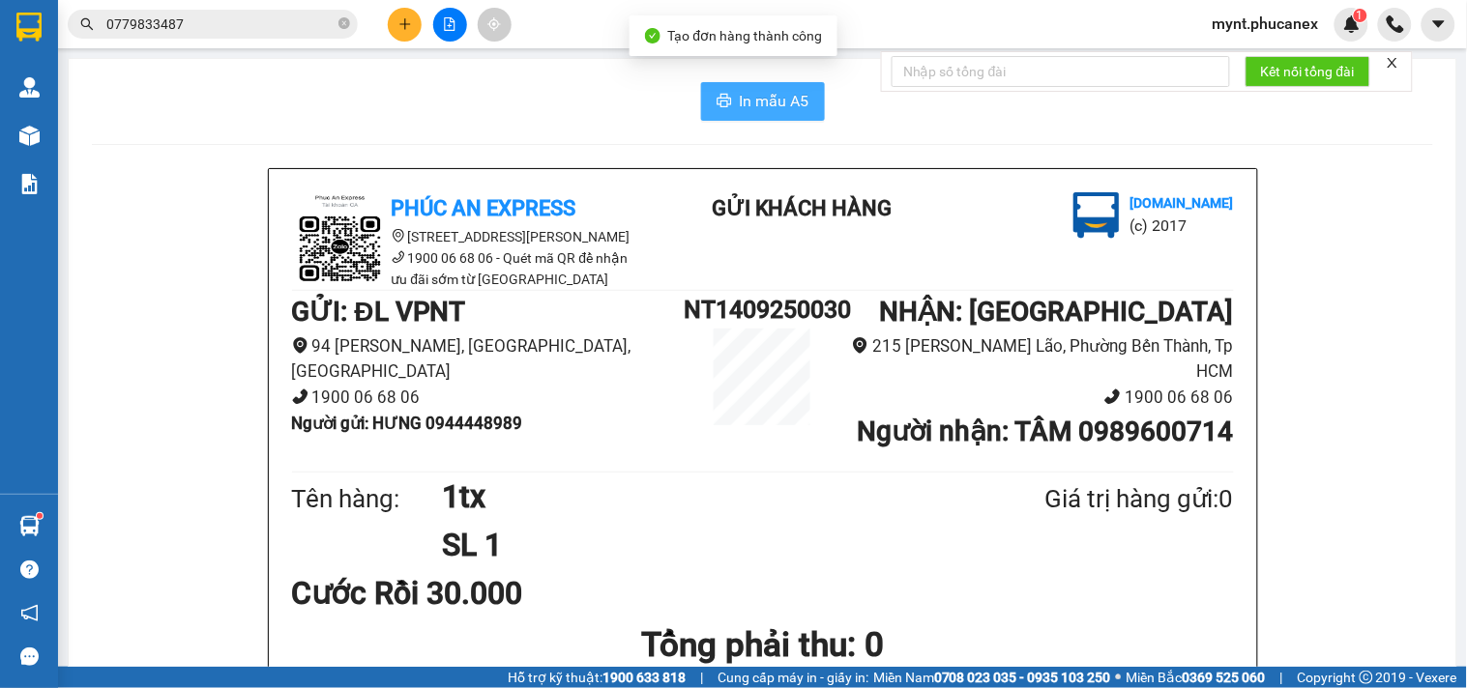
click at [702, 108] on button "In mẫu A5" at bounding box center [763, 101] width 124 height 39
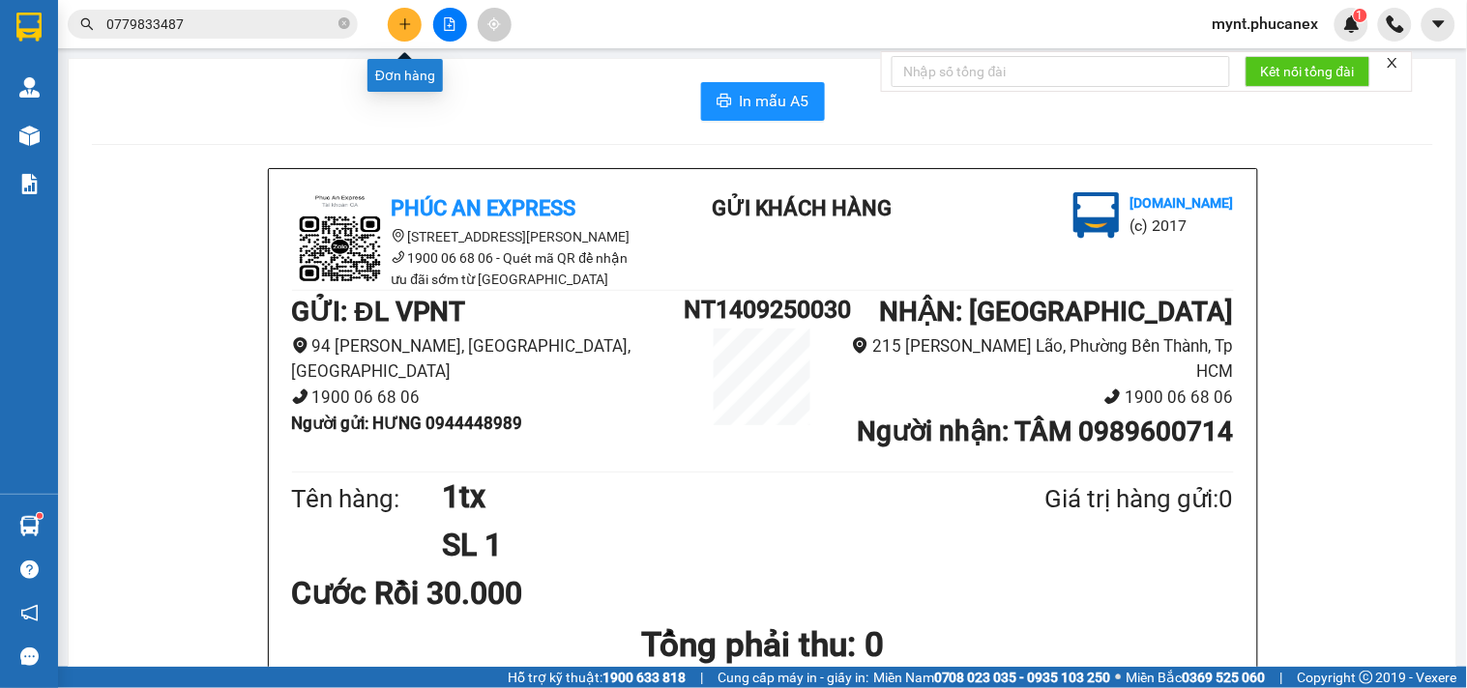
click at [404, 35] on button at bounding box center [405, 25] width 34 height 34
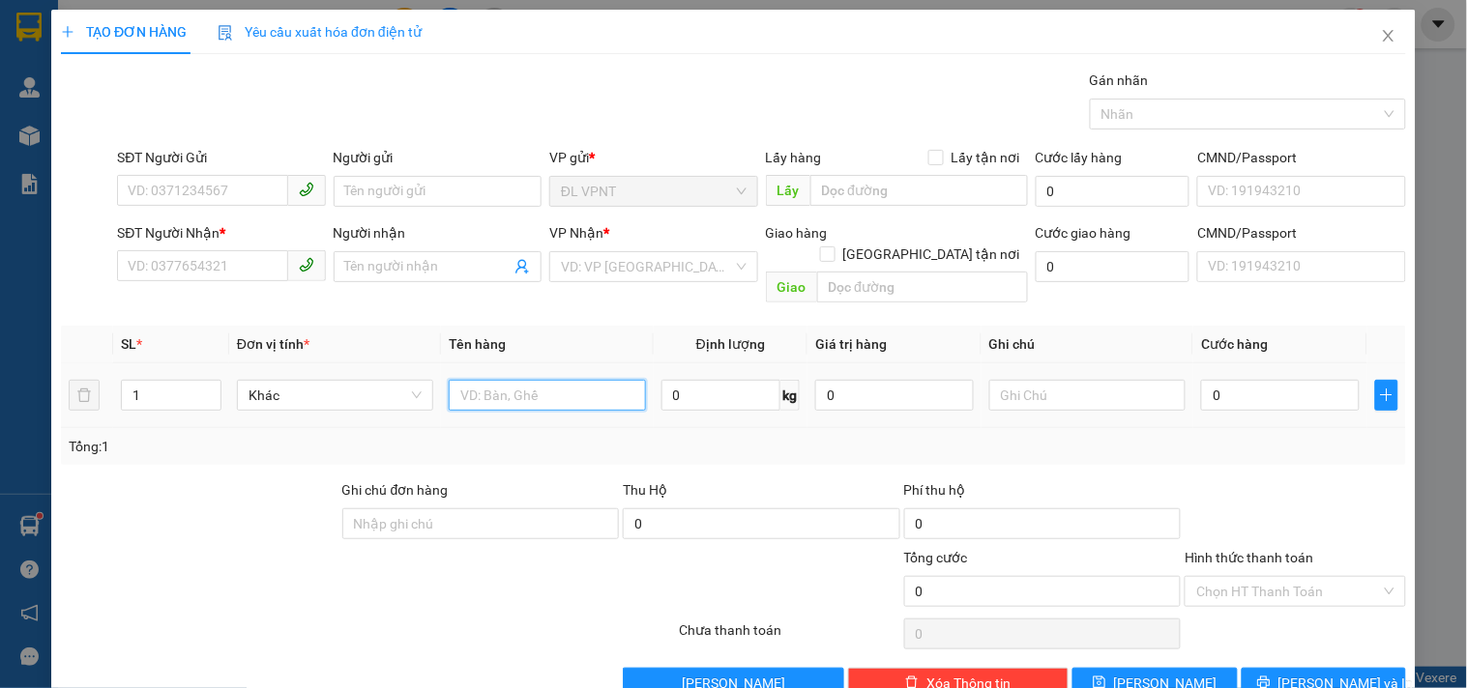
click at [503, 380] on input "text" at bounding box center [547, 395] width 196 height 31
type input "1tx"
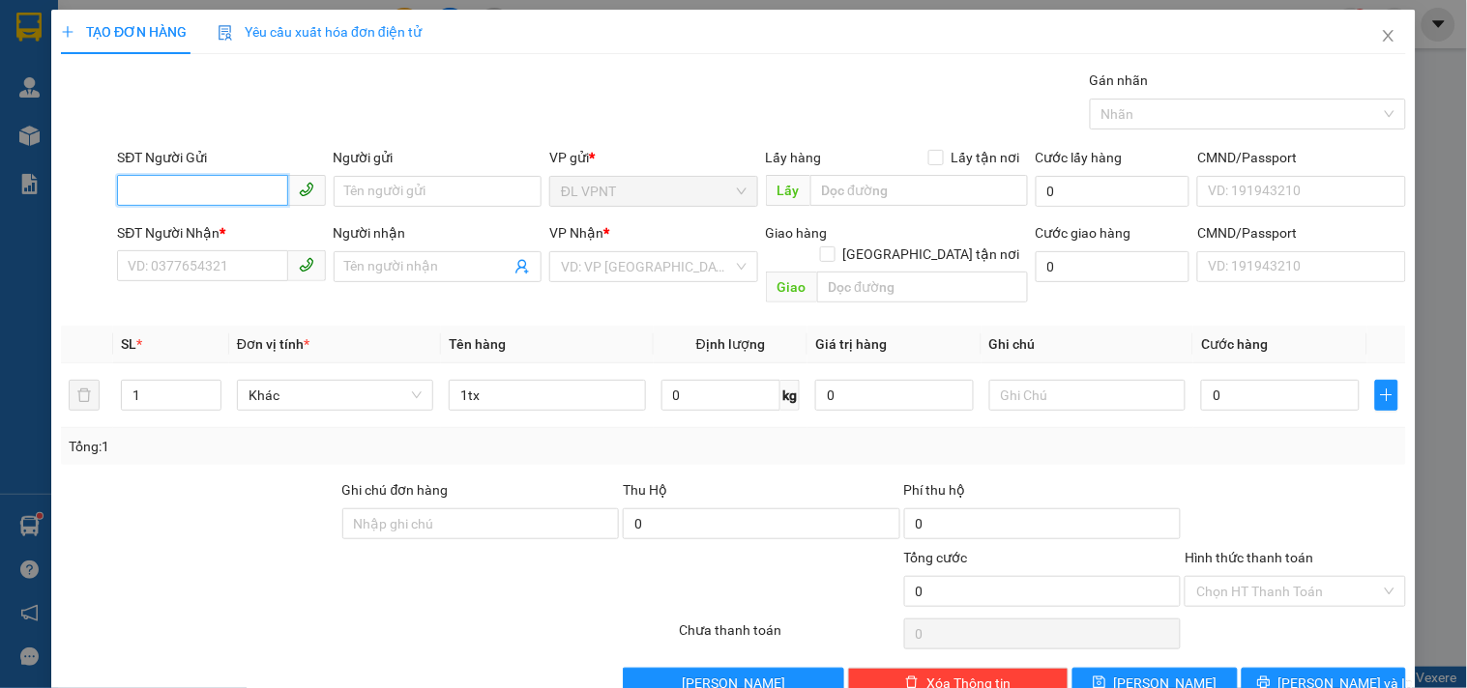
click at [196, 200] on input "SĐT Người Gửi" at bounding box center [202, 190] width 170 height 31
type input "0935959181"
click at [254, 227] on div "0935959181 - XUÂN ANH" at bounding box center [237, 229] width 218 height 21
type input "[PERSON_NAME]"
type input "0903676860"
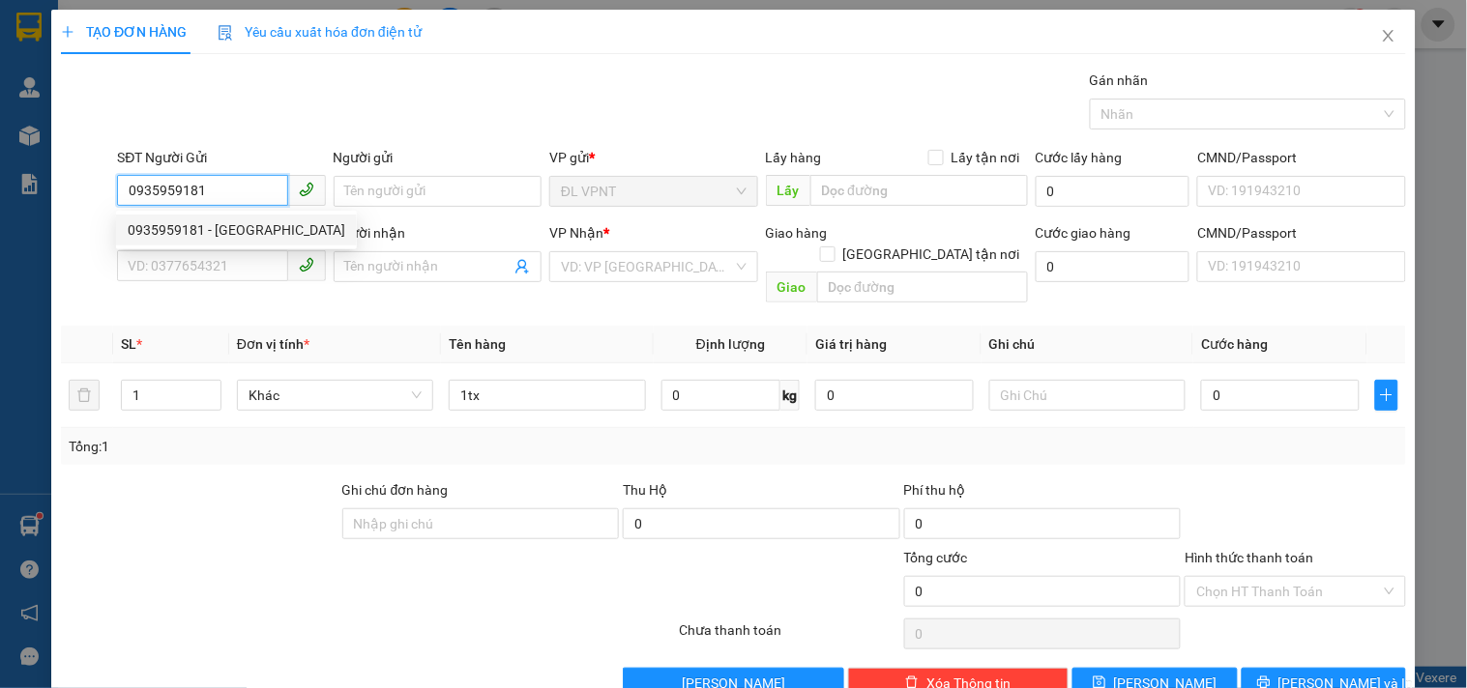
type input "THẢO"
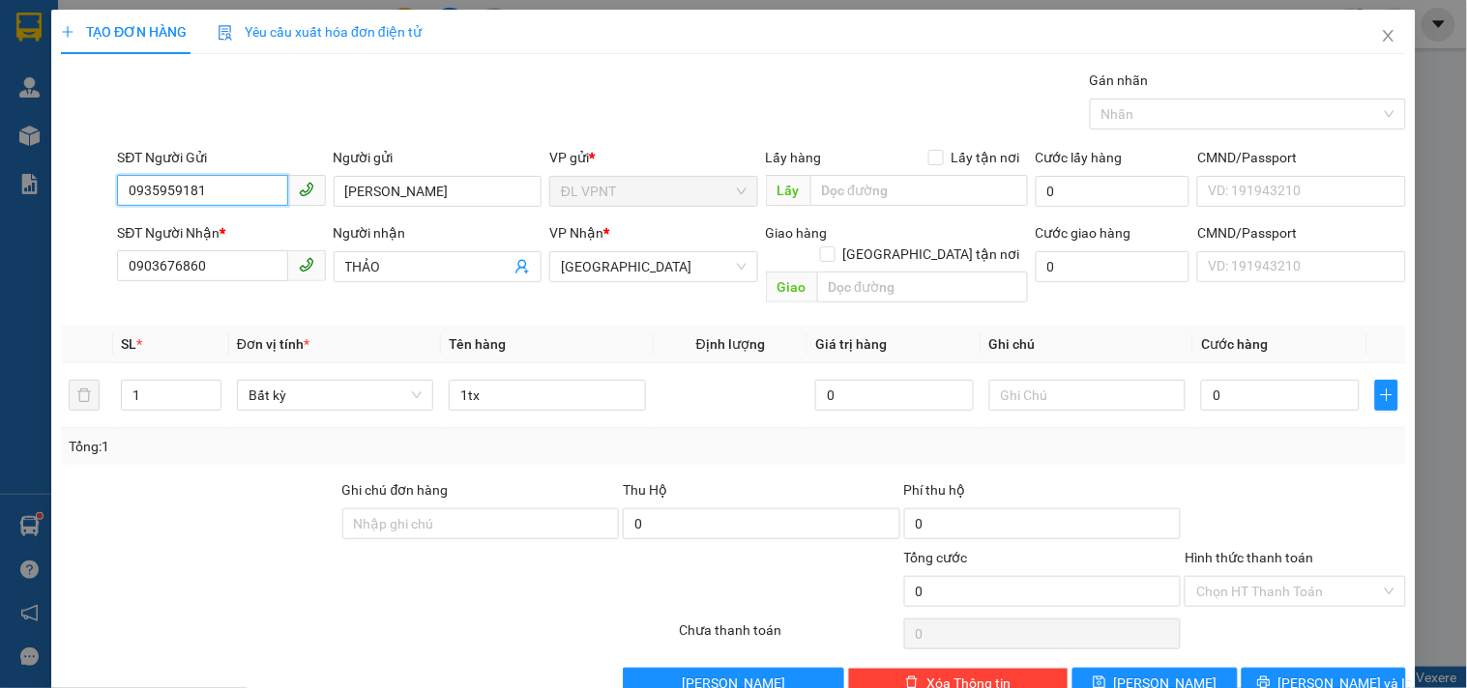
type input "0935959181"
drag, startPoint x: 239, startPoint y: 165, endPoint x: 219, endPoint y: 165, distance: 19.3
click at [219, 165] on div "SĐT Người Gửi" at bounding box center [221, 157] width 208 height 21
click at [219, 175] on input "0935959181" at bounding box center [202, 190] width 170 height 31
drag, startPoint x: 234, startPoint y: 177, endPoint x: 0, endPoint y: 175, distance: 234.0
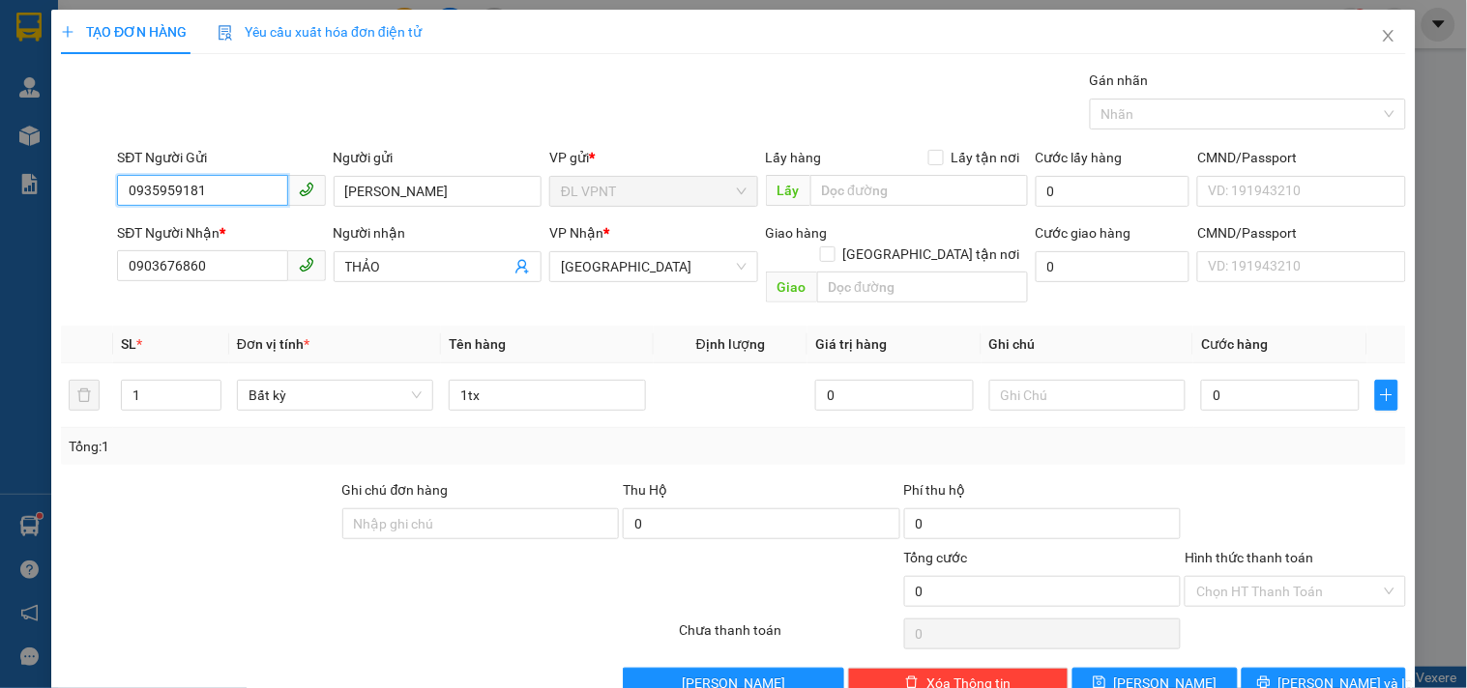
click at [0, 175] on div "TẠO ĐƠN HÀNG Yêu cầu xuất hóa đơn điện tử Transit Pickup Surcharge Ids Transit …" at bounding box center [733, 344] width 1467 height 688
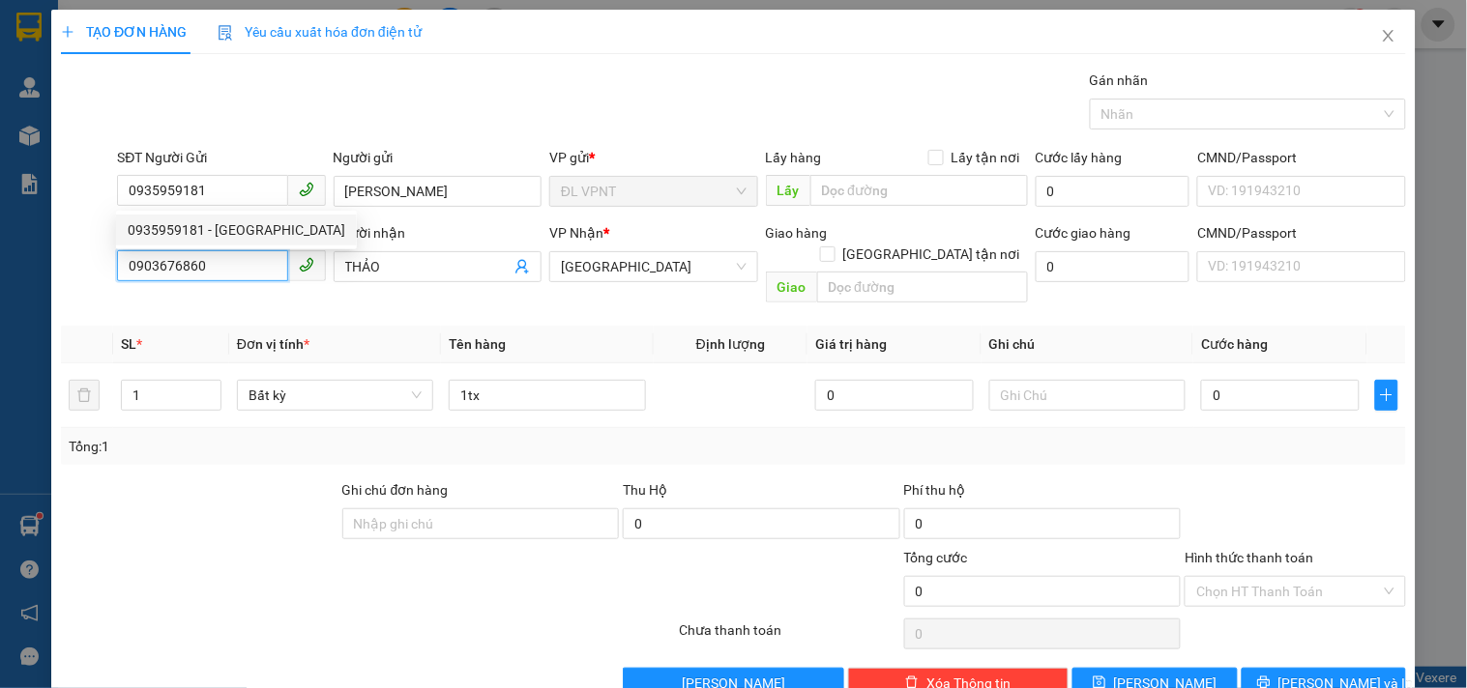
drag, startPoint x: 248, startPoint y: 269, endPoint x: 0, endPoint y: 243, distance: 248.9
click at [0, 243] on div "TẠO ĐƠN HÀNG Yêu cầu xuất hóa đơn điện tử Transit Pickup Surcharge Ids Transit …" at bounding box center [733, 344] width 1467 height 688
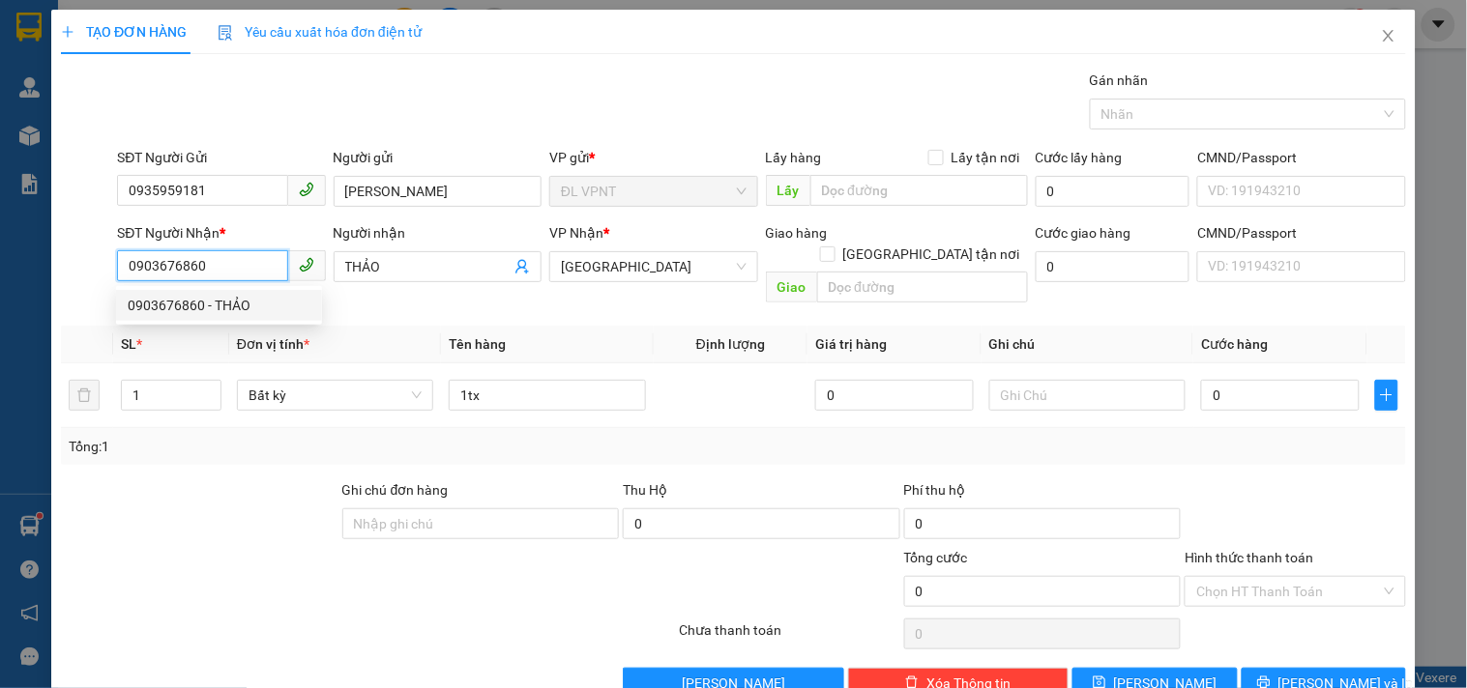
paste input "35959181"
type input "0935959181"
click at [268, 303] on div "0935959181 - XUÂN ANH" at bounding box center [237, 305] width 218 height 21
type input "[PERSON_NAME]"
type input "0935959181"
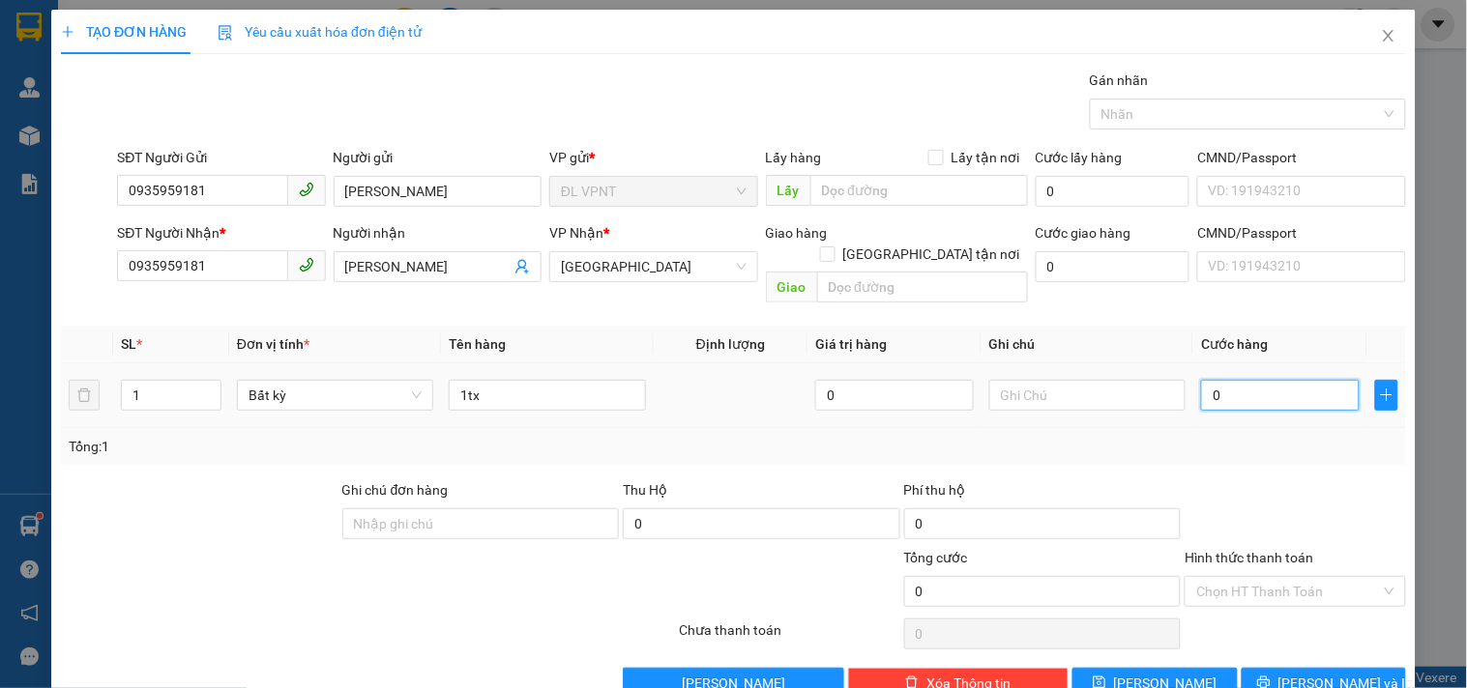
click at [1262, 380] on input "0" at bounding box center [1280, 395] width 159 height 31
type input "5"
type input "50"
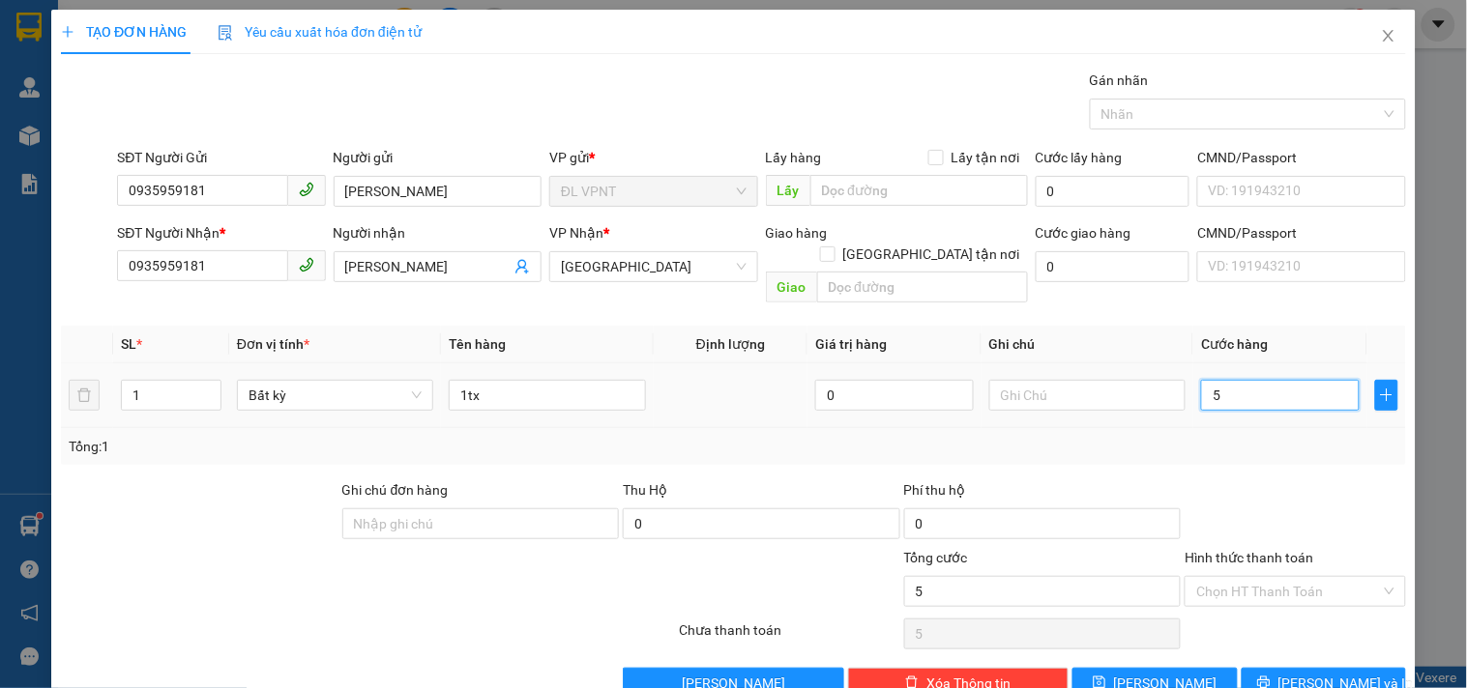
type input "50"
type input "50.000"
click at [1201, 577] on input "Hình thức thanh toán" at bounding box center [1288, 591] width 184 height 29
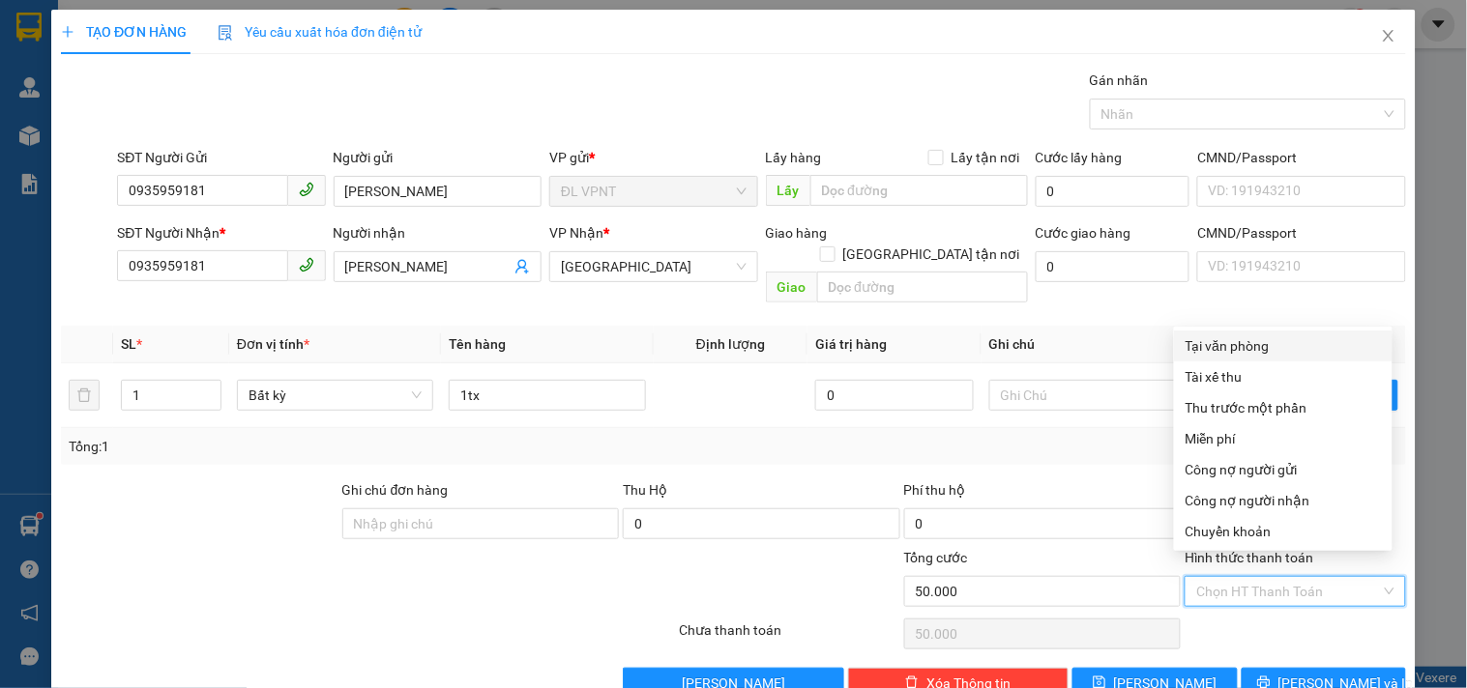
click at [1236, 333] on div "Tại văn phòng" at bounding box center [1283, 346] width 218 height 31
type input "0"
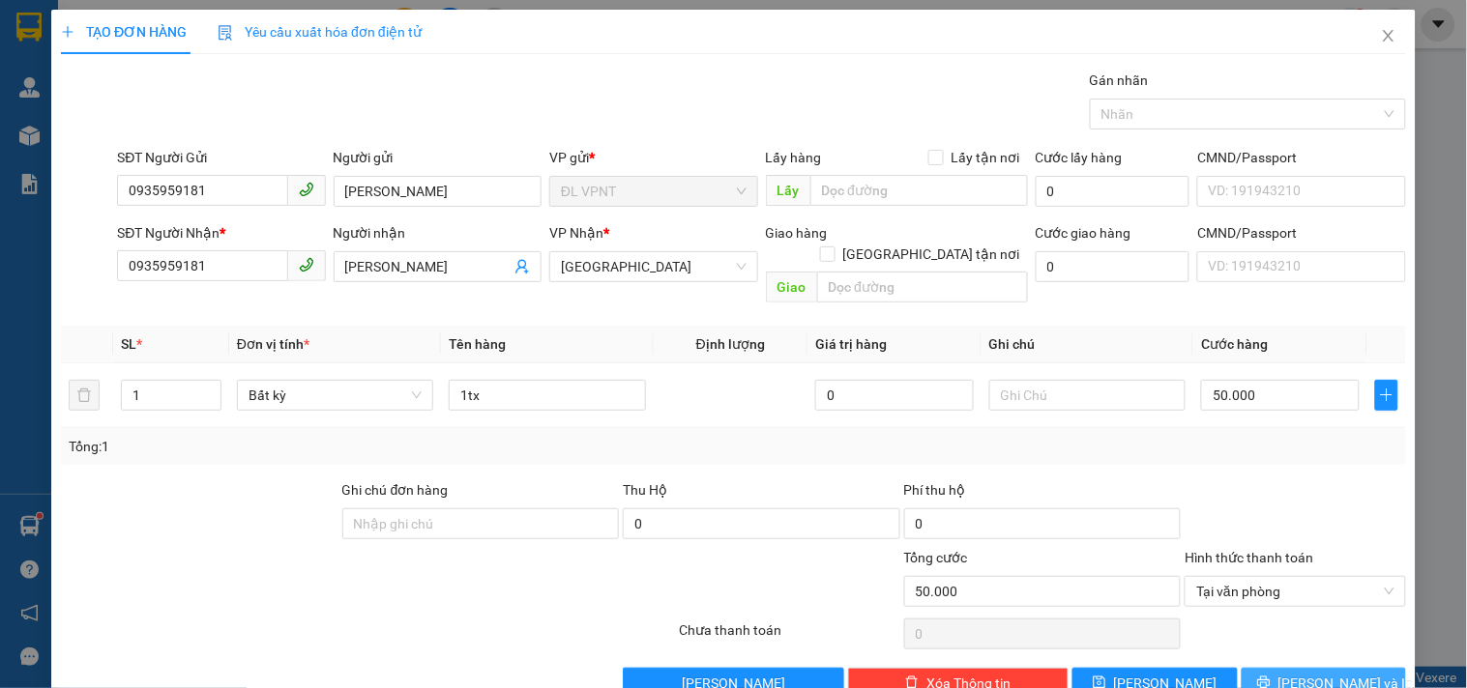
click at [1268, 668] on button "Lưu và In" at bounding box center [1323, 683] width 164 height 31
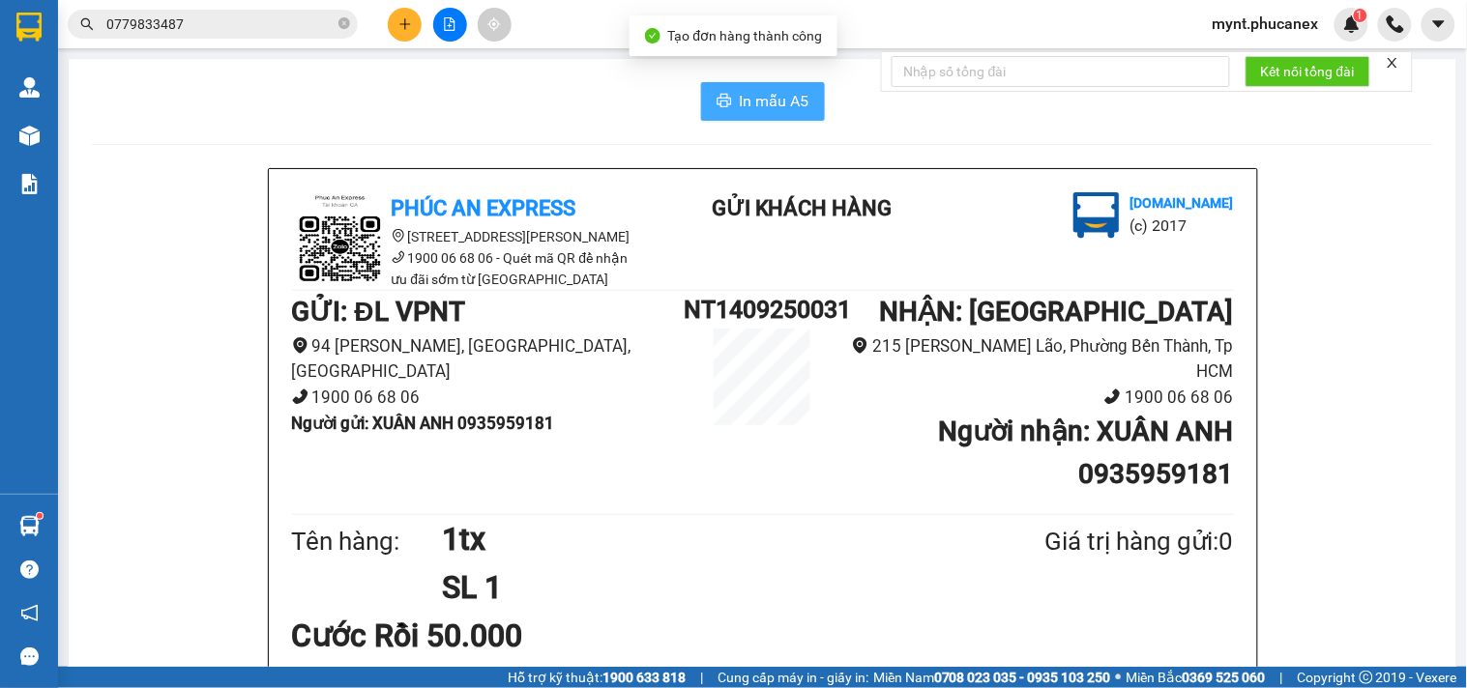
click at [740, 98] on span "In mẫu A5" at bounding box center [775, 101] width 70 height 24
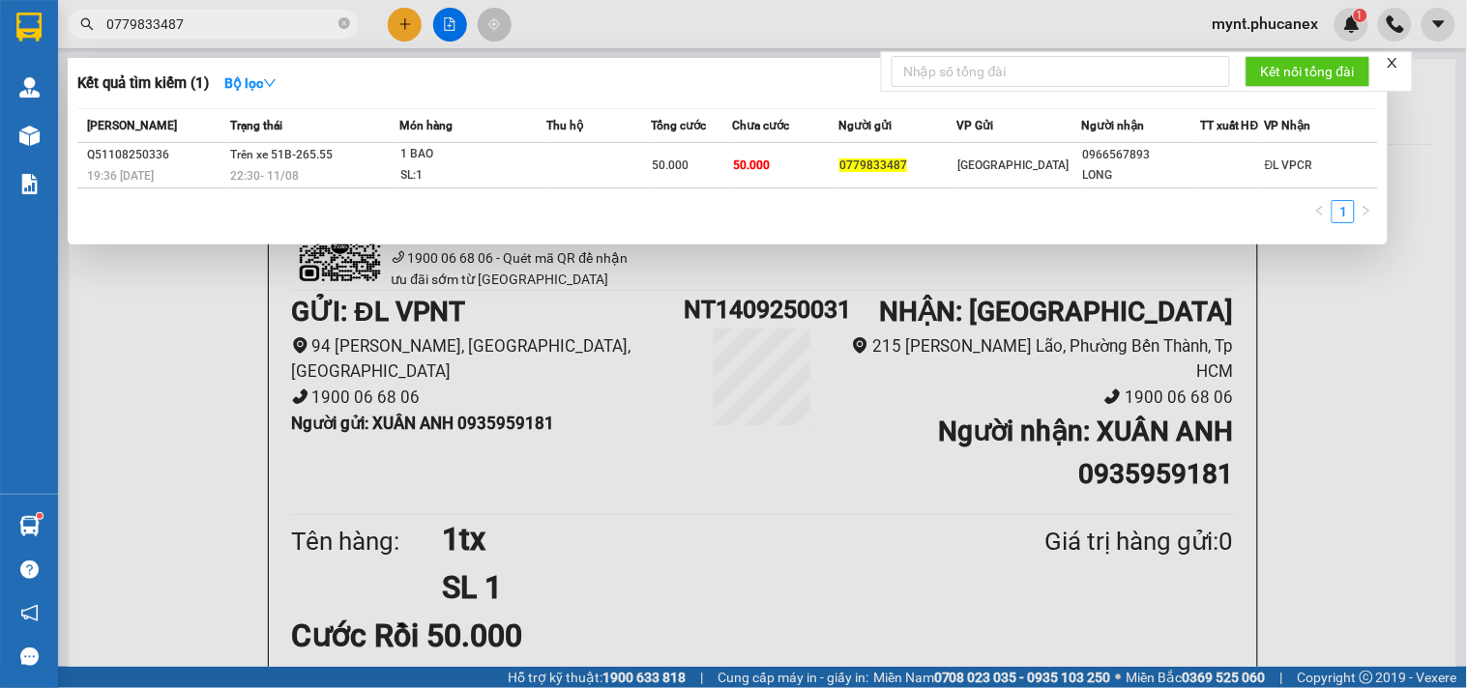
click at [133, 21] on input "0779833487" at bounding box center [220, 24] width 228 height 21
paste input "916409872"
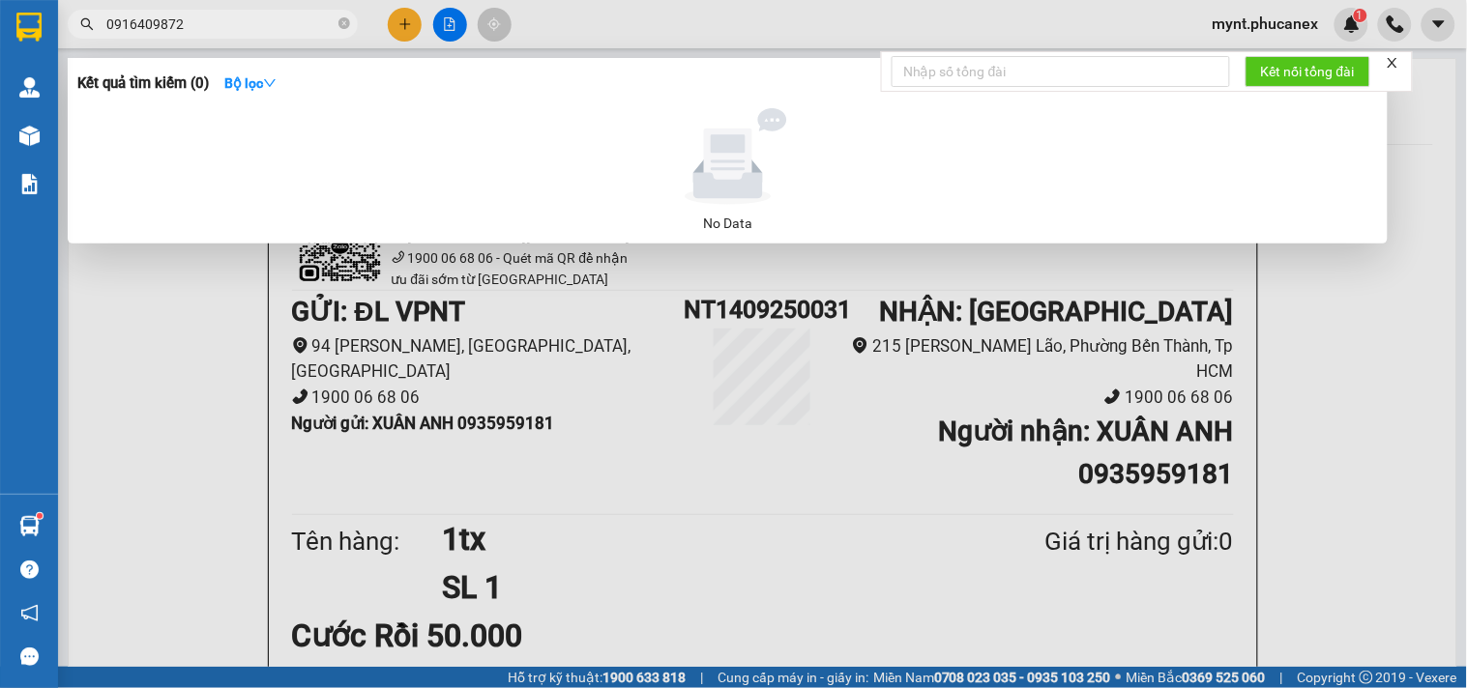
type input "0916409872"
click at [132, 510] on div at bounding box center [733, 344] width 1467 height 688
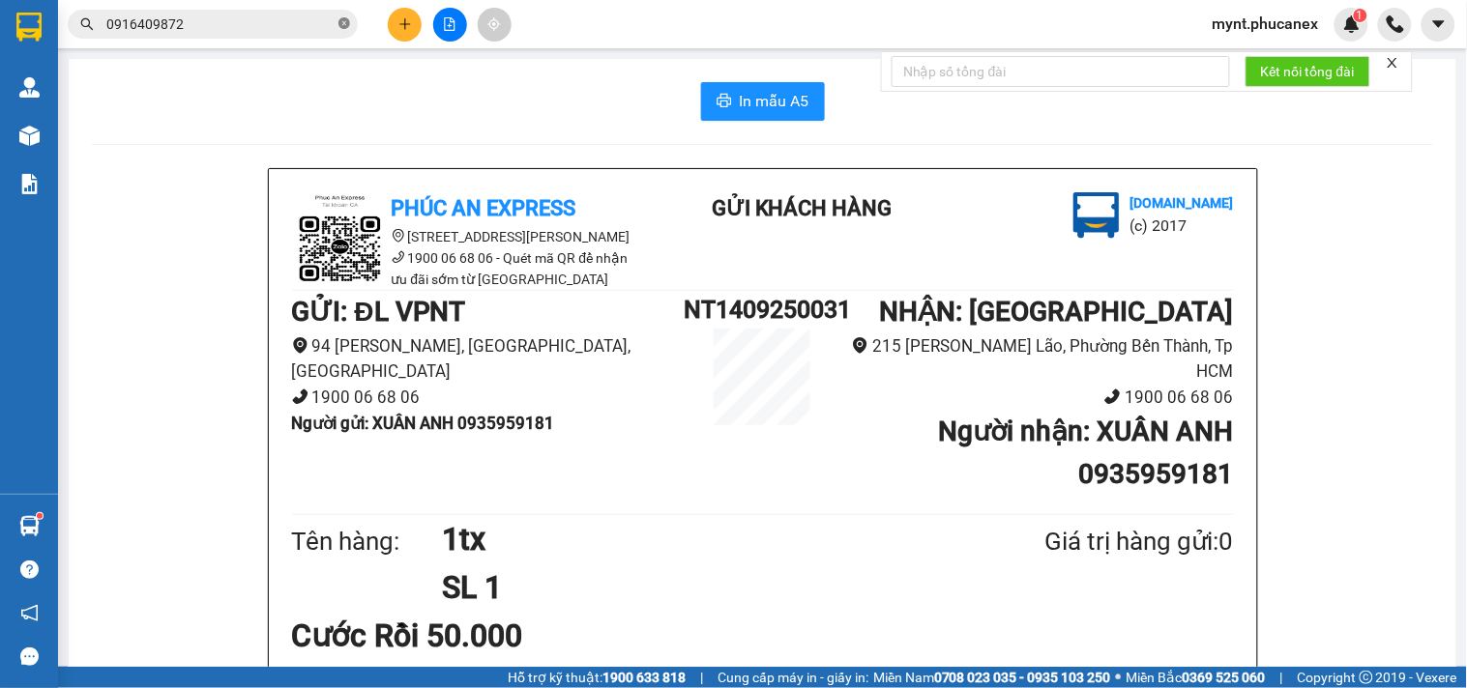
click at [342, 23] on icon "close-circle" at bounding box center [344, 23] width 12 height 12
click at [398, 37] on button at bounding box center [405, 25] width 34 height 34
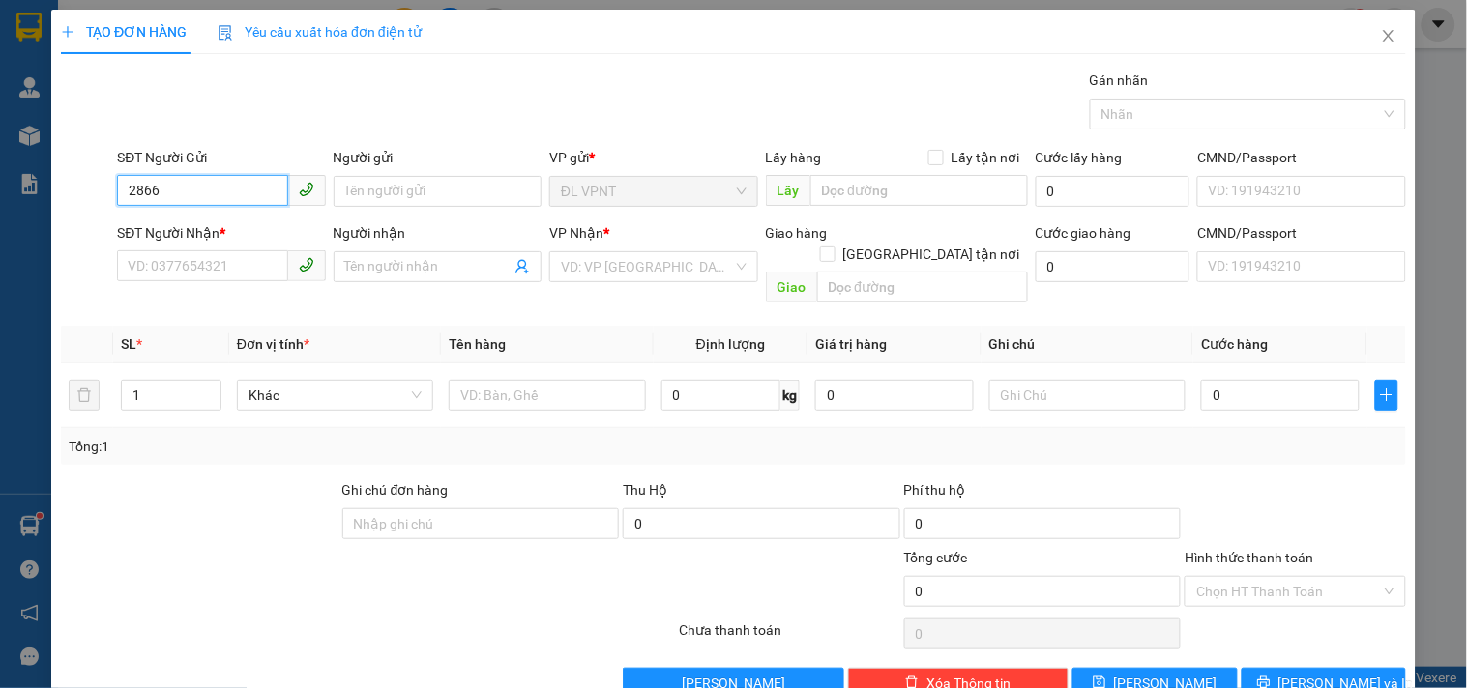
drag, startPoint x: 207, startPoint y: 203, endPoint x: 54, endPoint y: 198, distance: 152.8
click at [54, 198] on div "TẠO ĐƠN HÀNG Yêu cầu xuất hóa đơn điện tử Transit Pickup Surcharge Ids Transit …" at bounding box center [733, 362] width 1364 height 704
paste input "097636"
type input "0976362866"
click at [225, 233] on div "0976362866 - TRƯỞNG" at bounding box center [219, 229] width 183 height 21
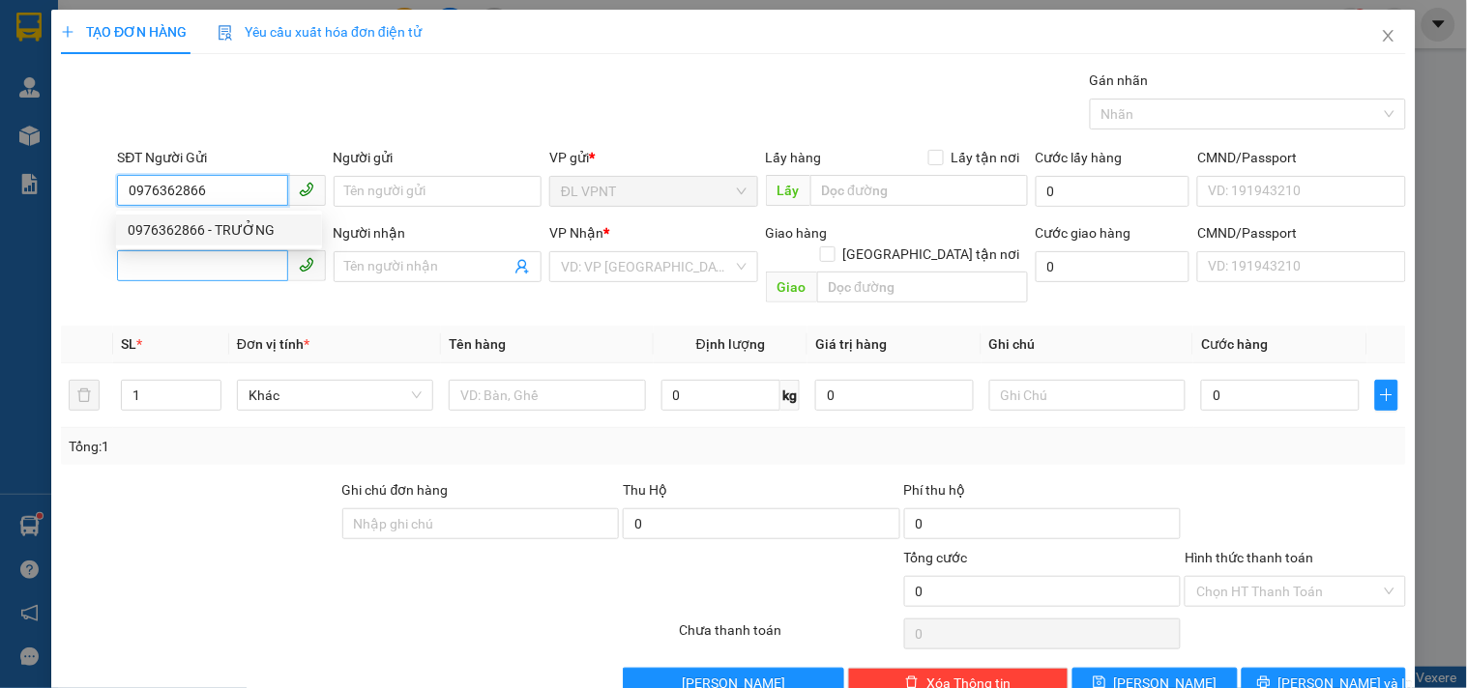
type input "TRƯỞNG"
type input "0986968842"
type input "VIỆT"
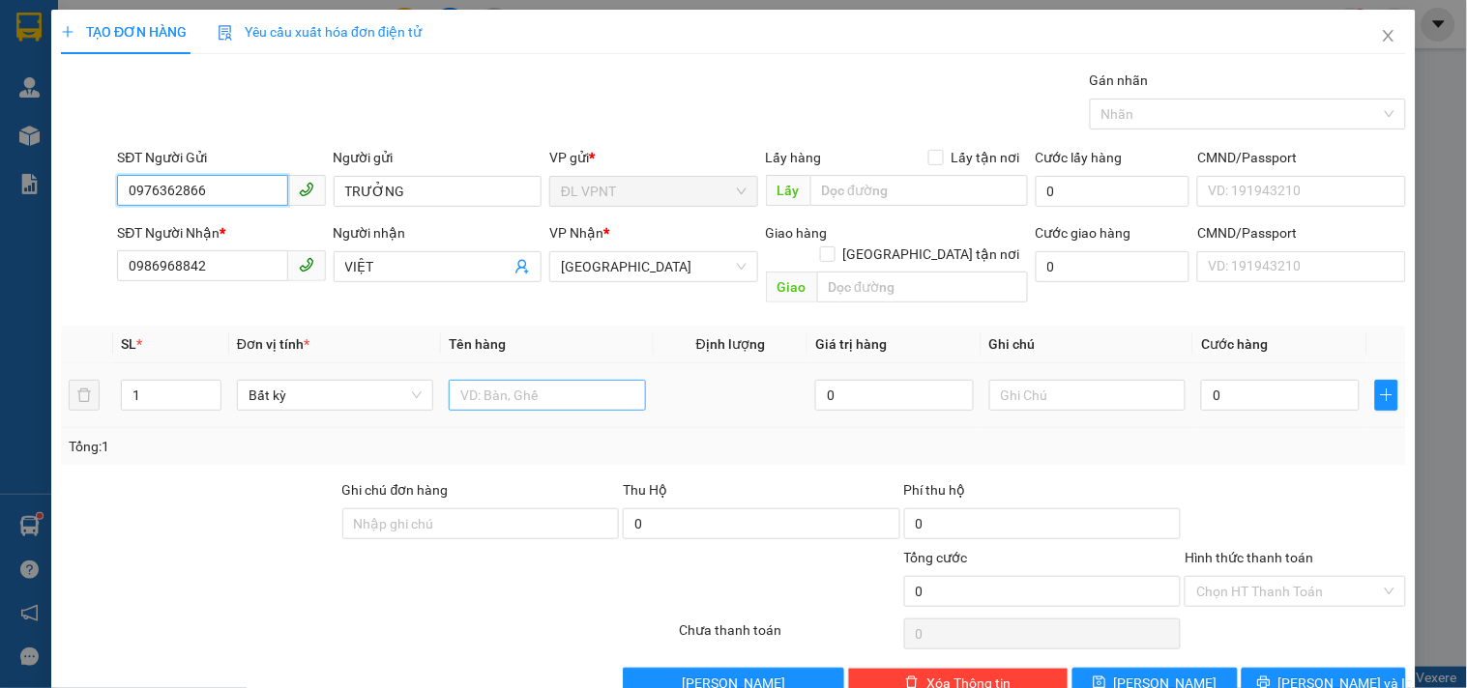
type input "0976362866"
click at [498, 380] on input "text" at bounding box center [547, 395] width 196 height 31
type input "1h"
click at [1209, 380] on input "0" at bounding box center [1280, 395] width 159 height 31
type input "2"
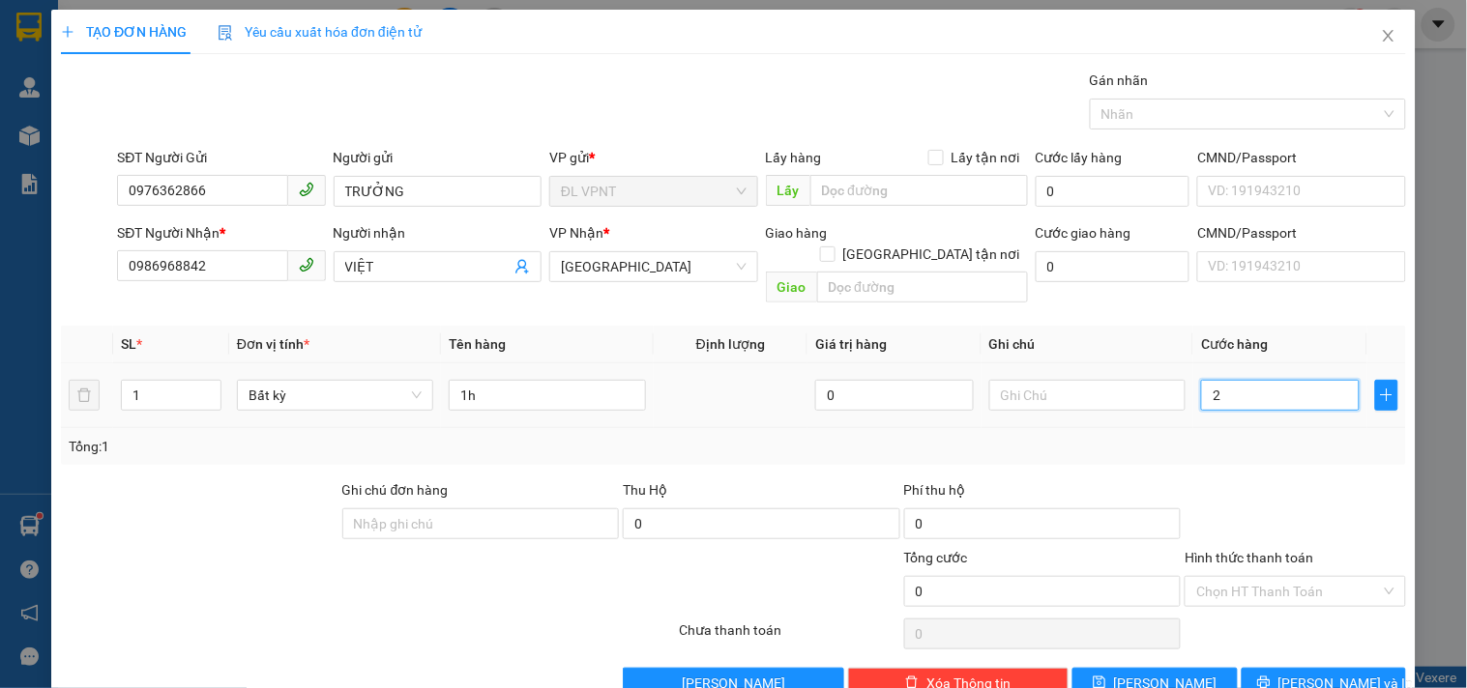
type input "2"
type input "20"
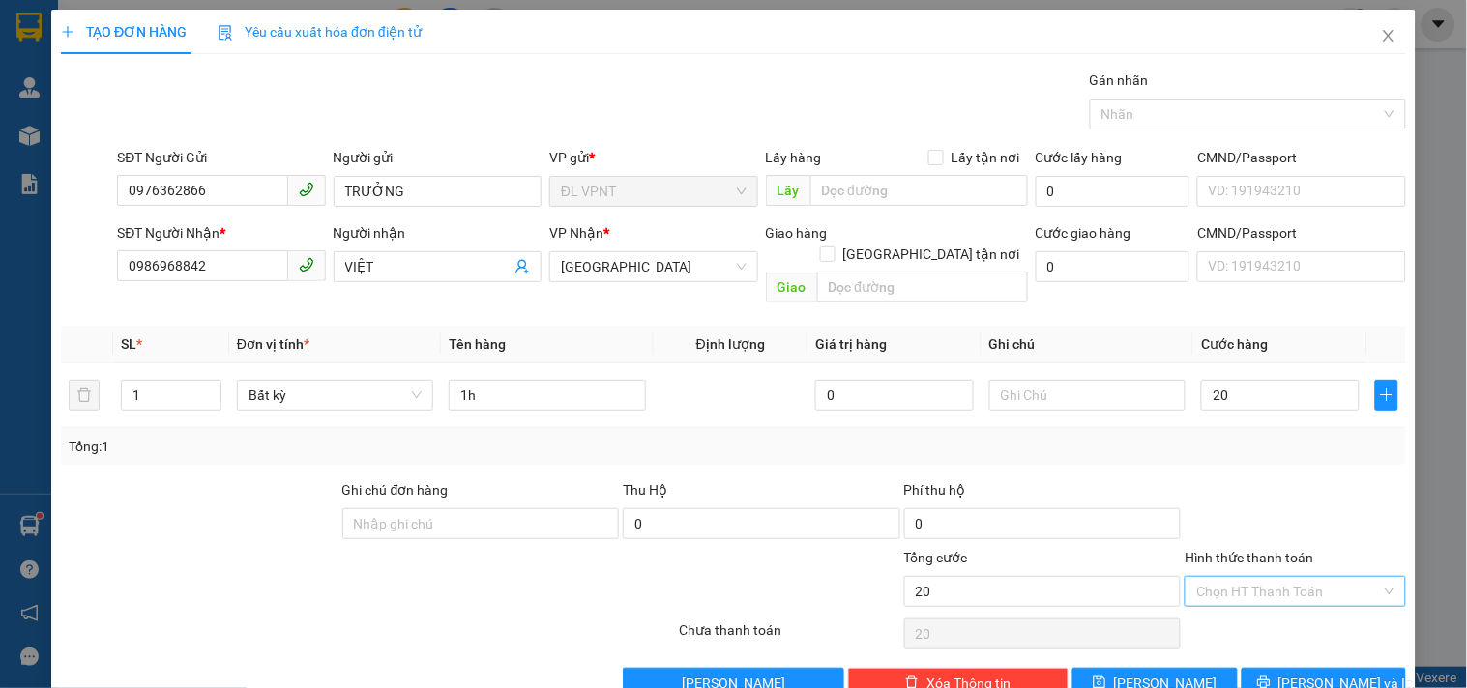
type input "20.000"
click at [1272, 577] on input "Hình thức thanh toán" at bounding box center [1288, 591] width 184 height 29
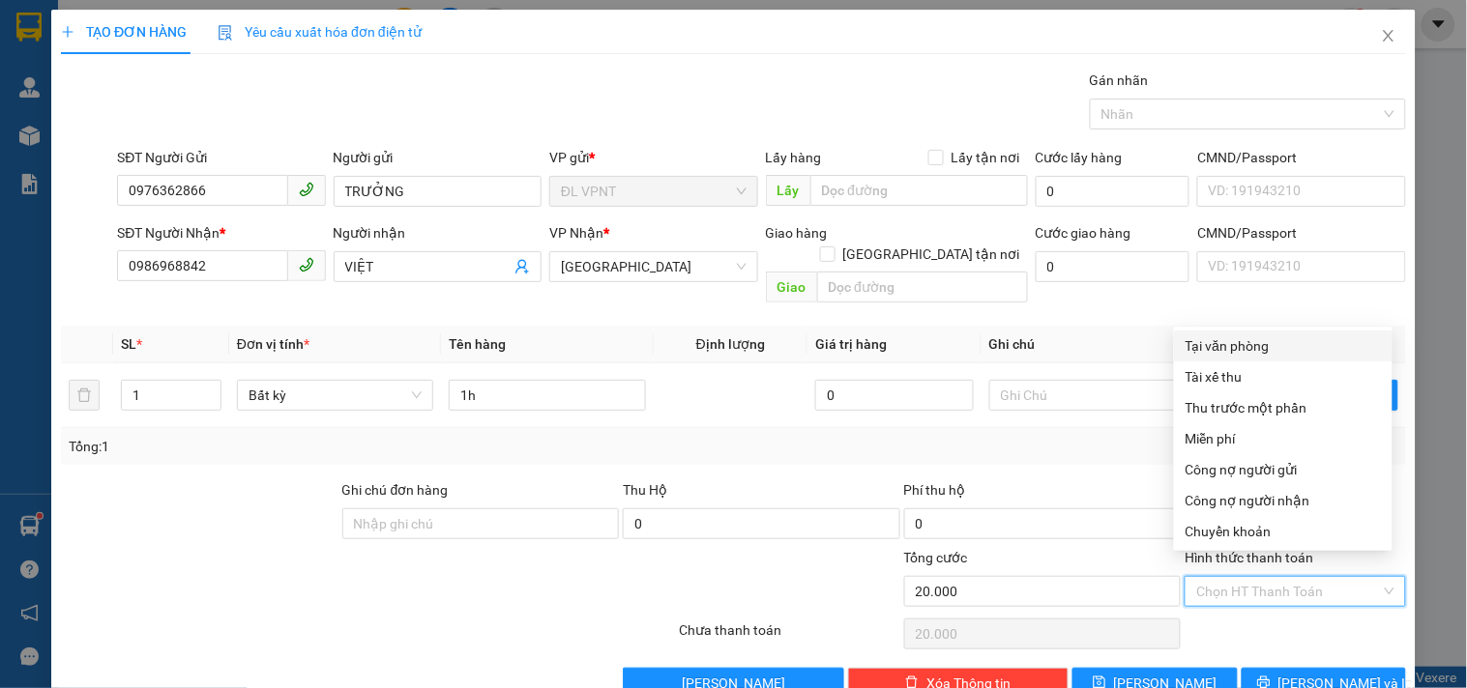
click at [1231, 352] on div "Tại văn phòng" at bounding box center [1282, 345] width 195 height 21
type input "0"
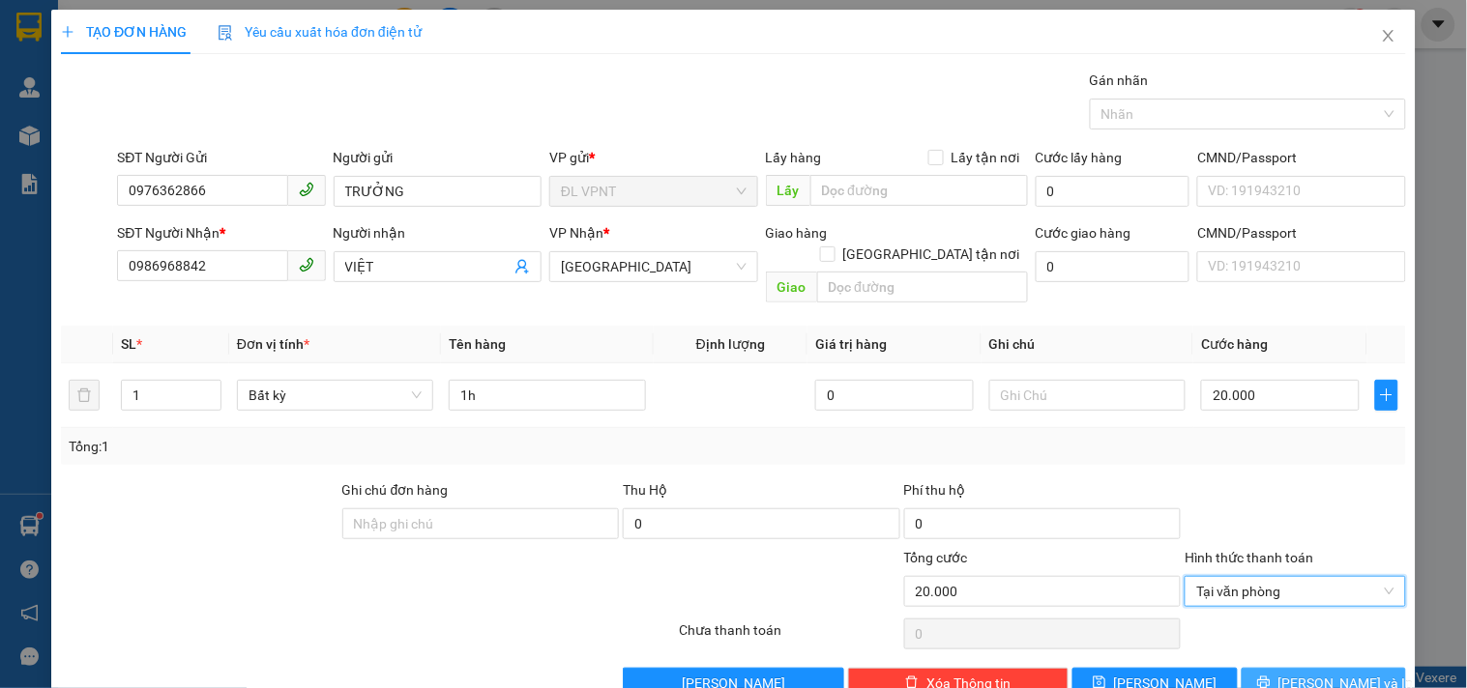
click at [1272, 668] on button "Lưu và In" at bounding box center [1323, 683] width 164 height 31
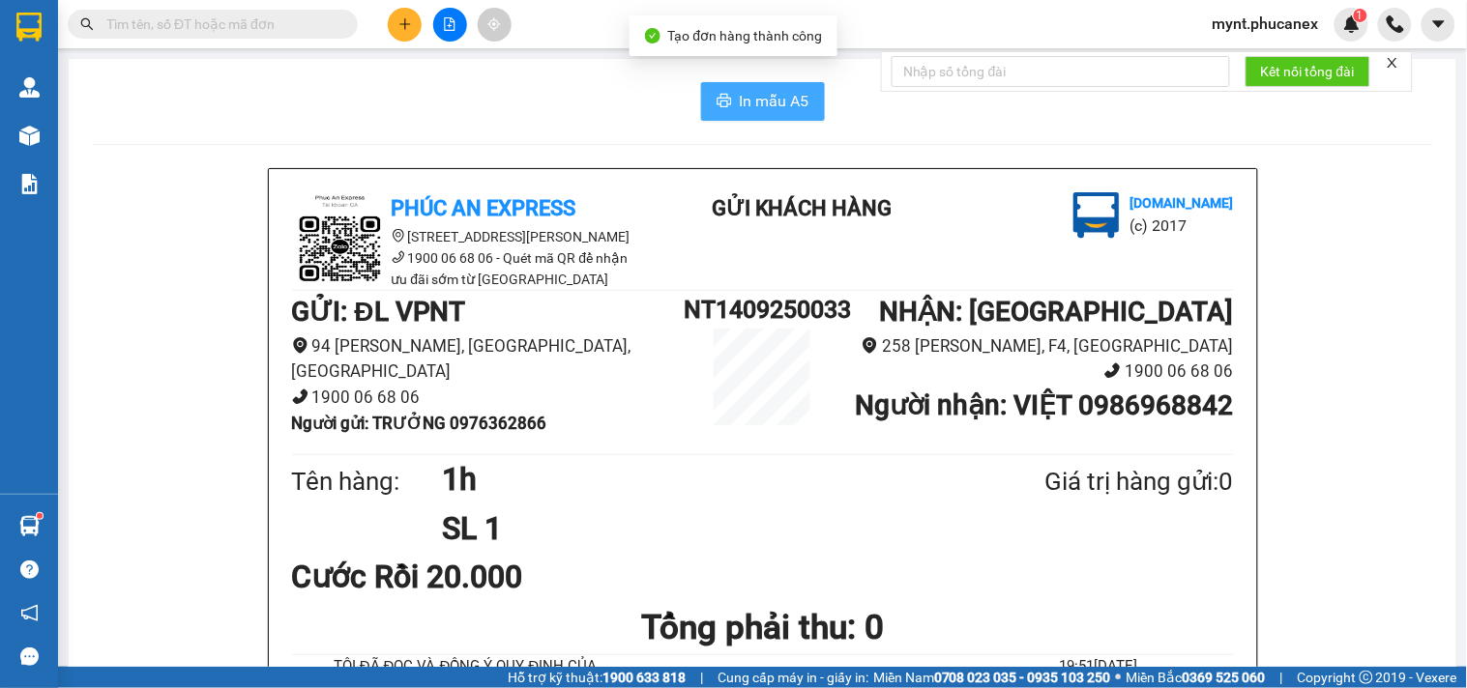
click at [749, 117] on button "In mẫu A5" at bounding box center [763, 101] width 124 height 39
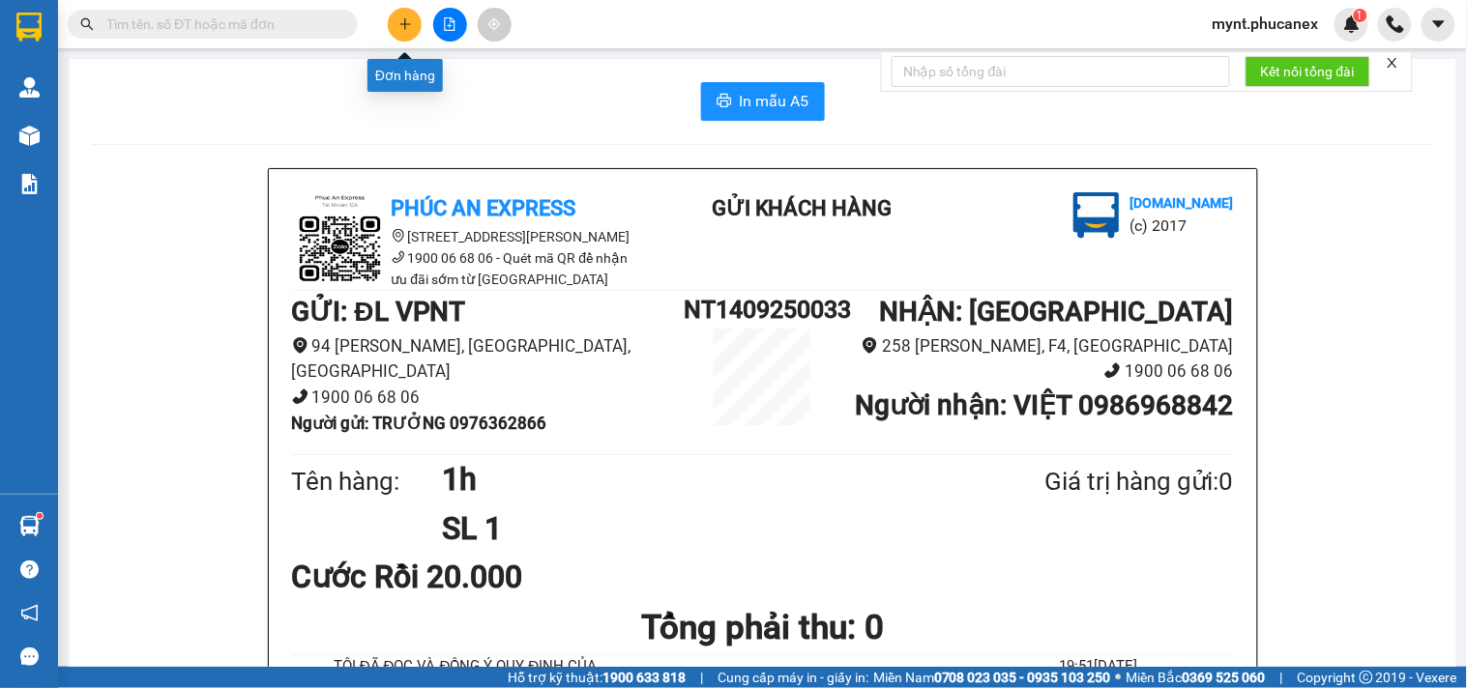
click at [408, 19] on icon "plus" at bounding box center [405, 24] width 14 height 14
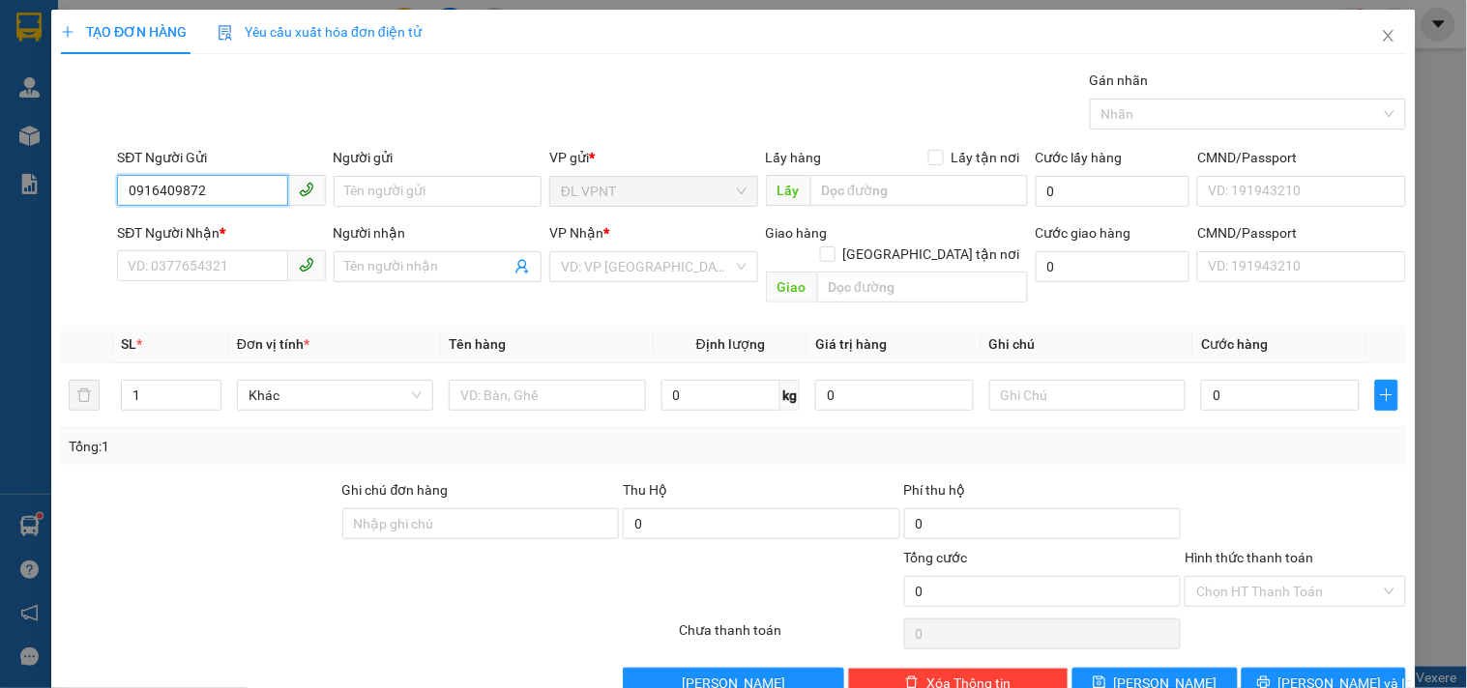
drag, startPoint x: 218, startPoint y: 196, endPoint x: 23, endPoint y: 176, distance: 196.3
click at [23, 176] on div "TẠO ĐƠN HÀNG Yêu cầu xuất hóa đơn điện tử Transit Pickup Surcharge Ids Transit …" at bounding box center [733, 344] width 1467 height 688
type input "0916409872"
click at [180, 255] on input "SĐT Người Nhận *" at bounding box center [202, 265] width 170 height 31
paste input "0916409872"
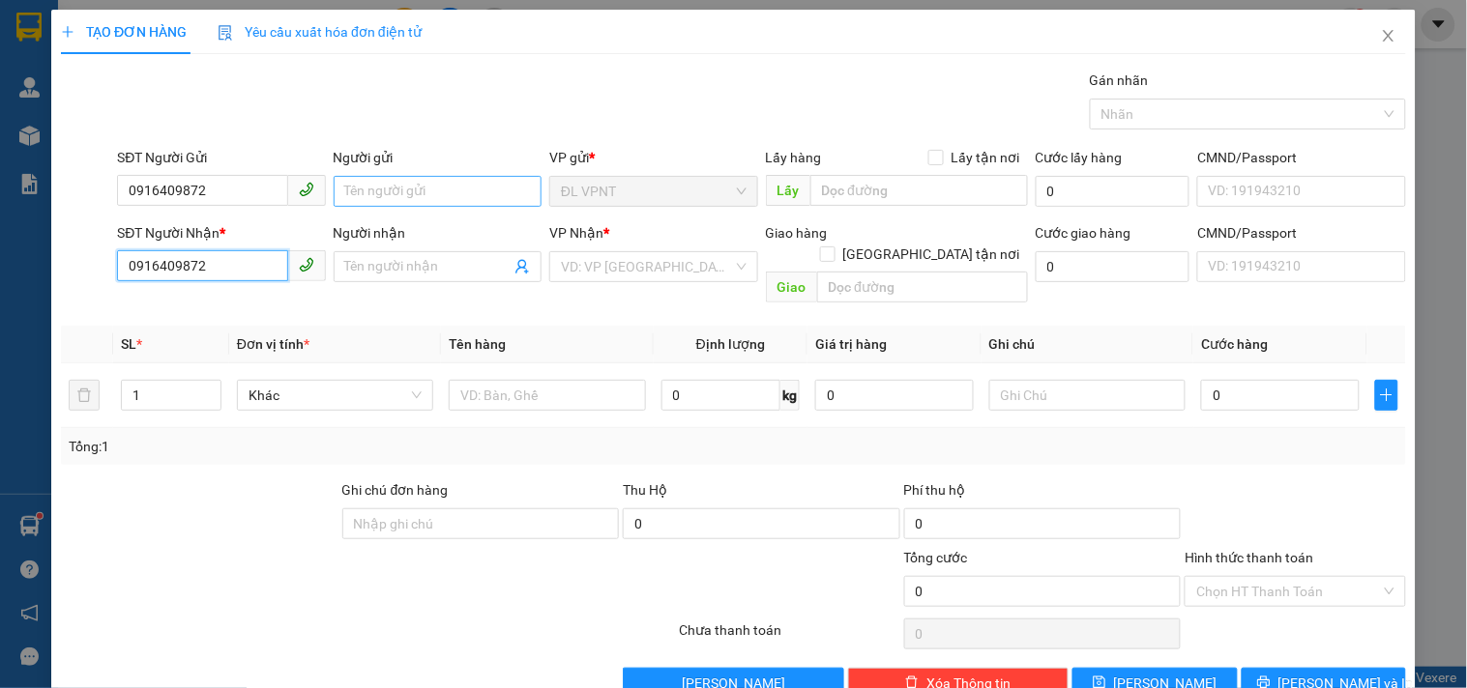
type input "0916409872"
click at [400, 181] on input "Người gửi" at bounding box center [438, 191] width 208 height 31
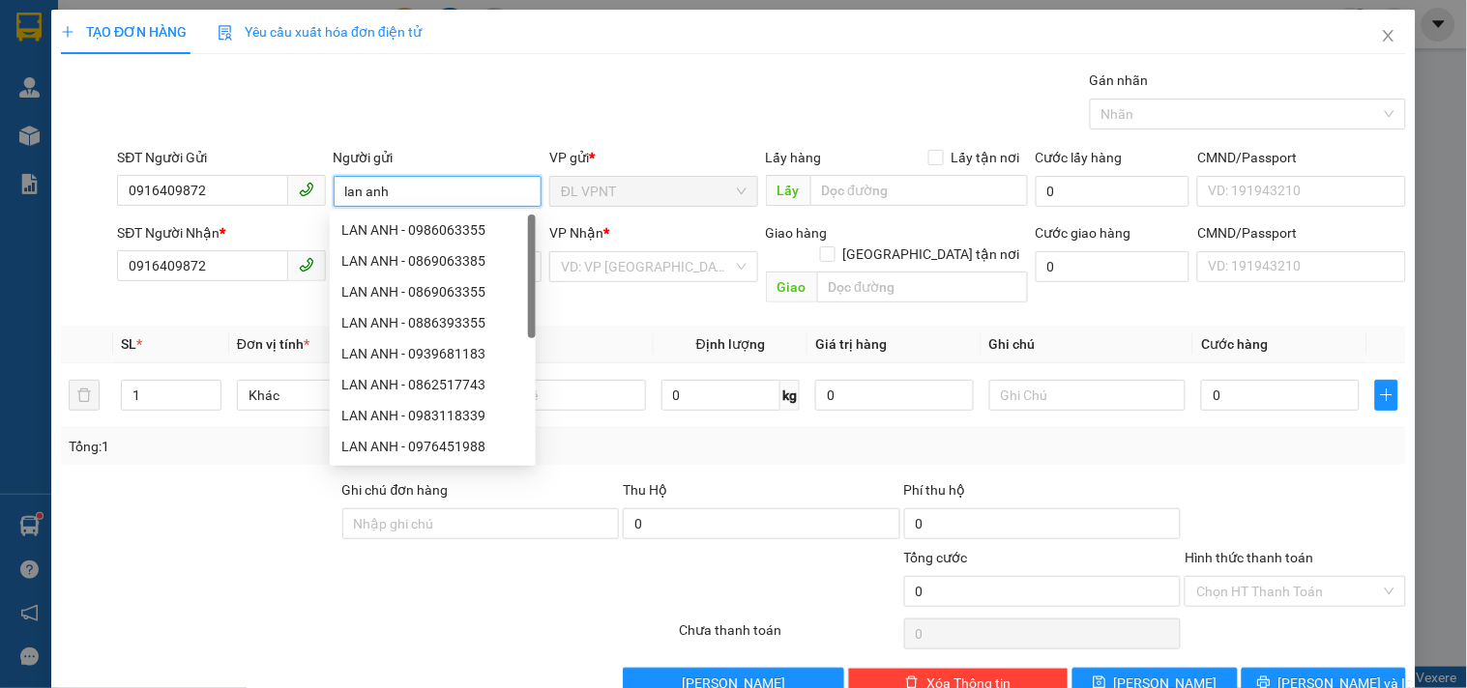
type input "lan anh"
click at [494, 89] on div "Gói vận chuyển * Tiêu chuẩn Gán nhãn Nhãn" at bounding box center [761, 104] width 1296 height 68
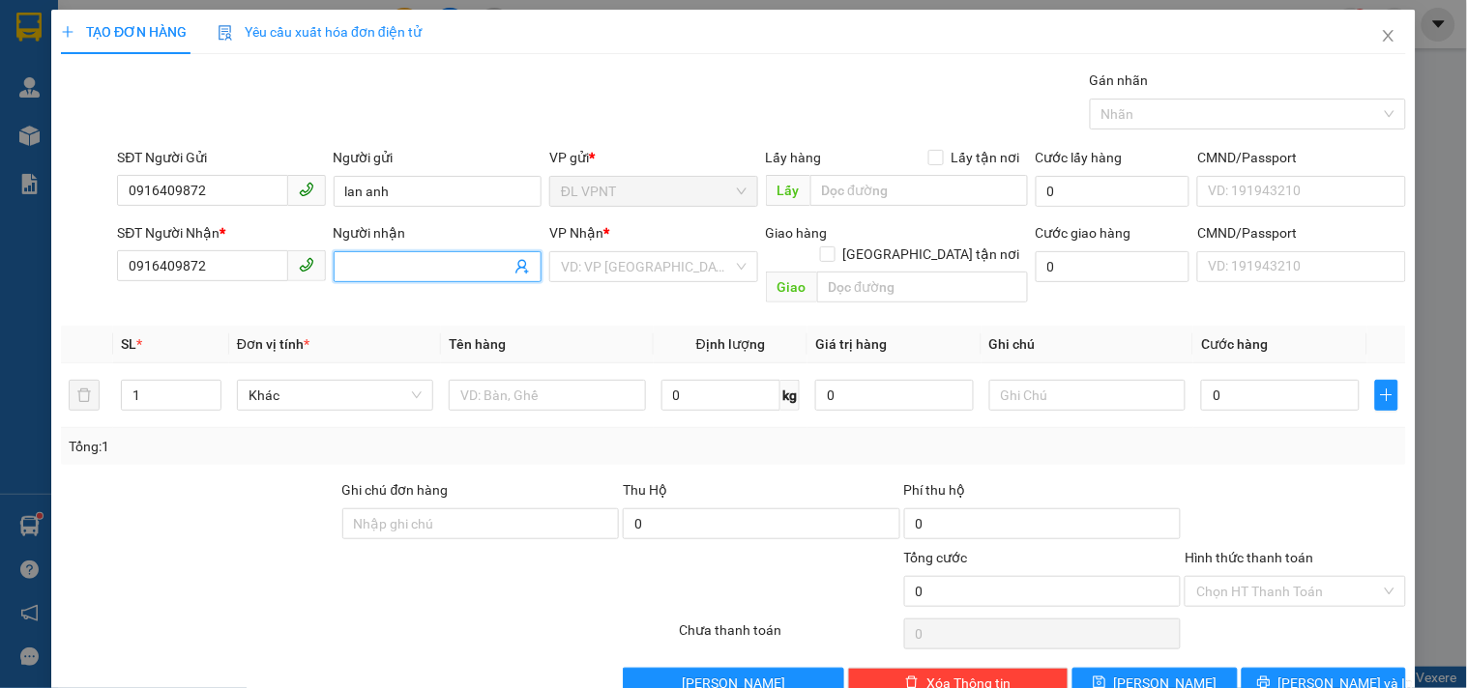
click at [420, 269] on input "Người nhận" at bounding box center [427, 266] width 165 height 21
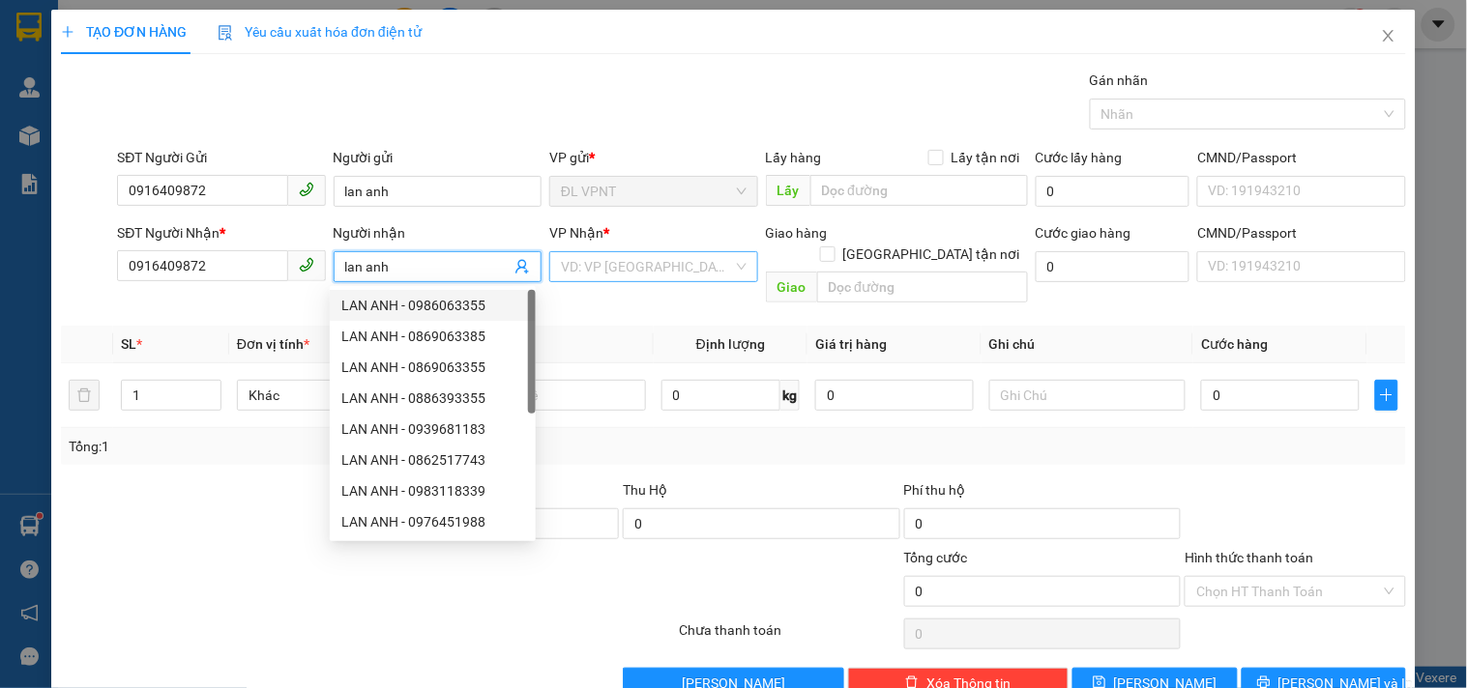
type input "lan anh"
click at [622, 261] on input "search" at bounding box center [646, 266] width 171 height 29
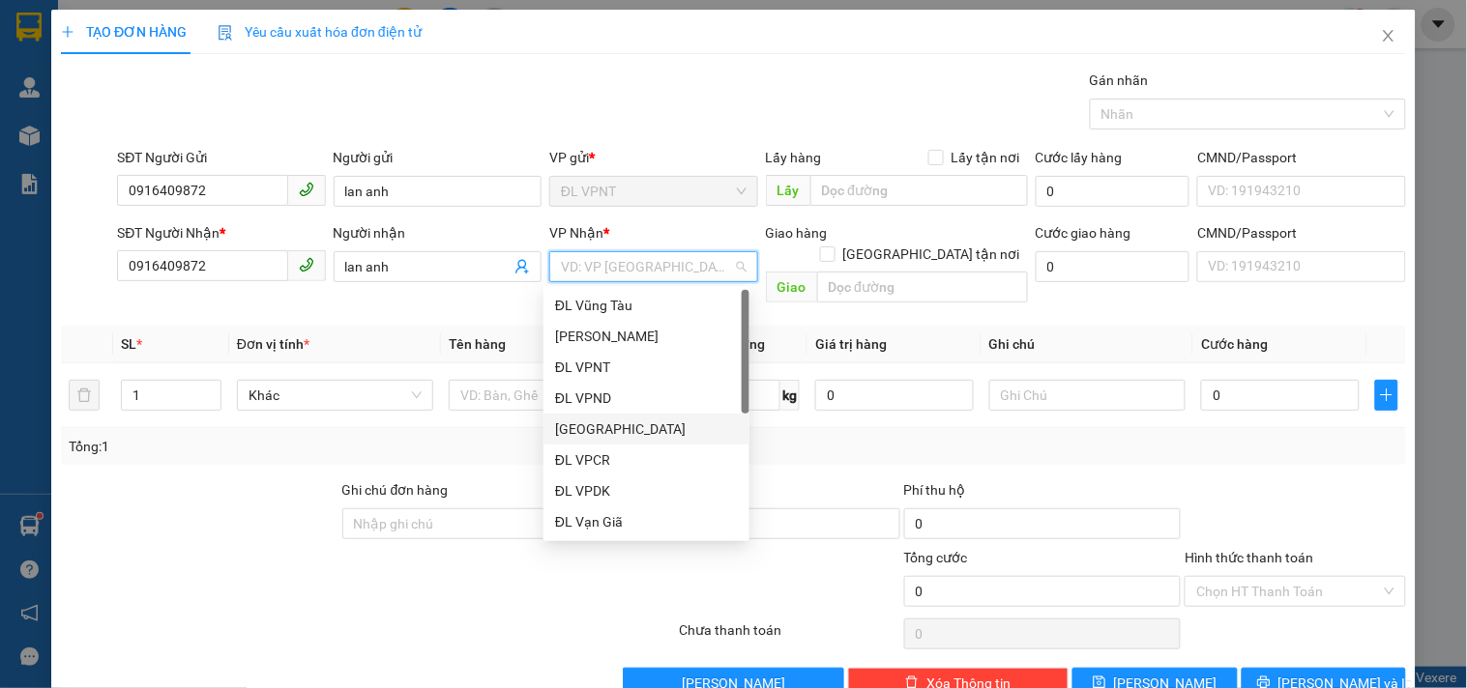
click at [622, 427] on div "[GEOGRAPHIC_DATA]" at bounding box center [646, 429] width 183 height 21
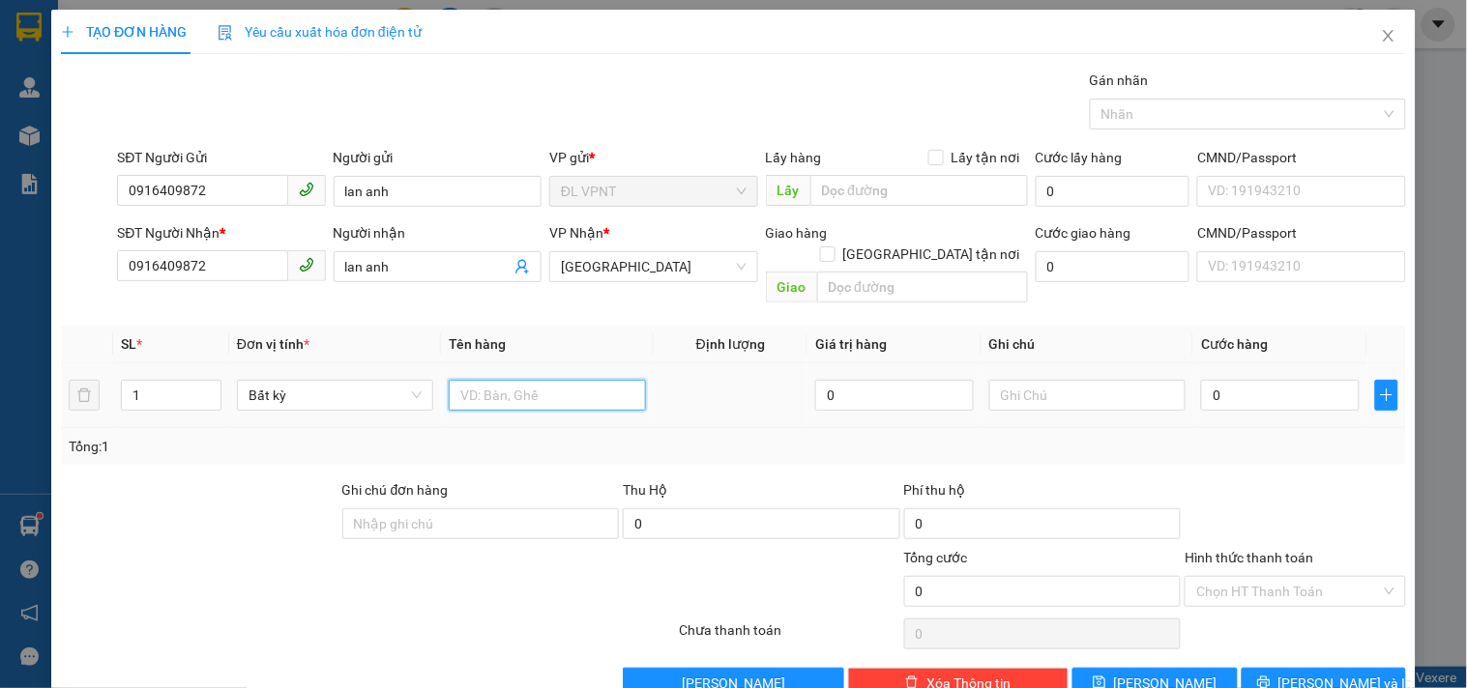
click at [488, 380] on input "text" at bounding box center [547, 395] width 196 height 31
type input "2t"
drag, startPoint x: 164, startPoint y: 379, endPoint x: 73, endPoint y: 392, distance: 92.7
click at [73, 392] on tr "1 Bất kỳ 2t 0 0" at bounding box center [733, 396] width 1345 height 65
type input "2"
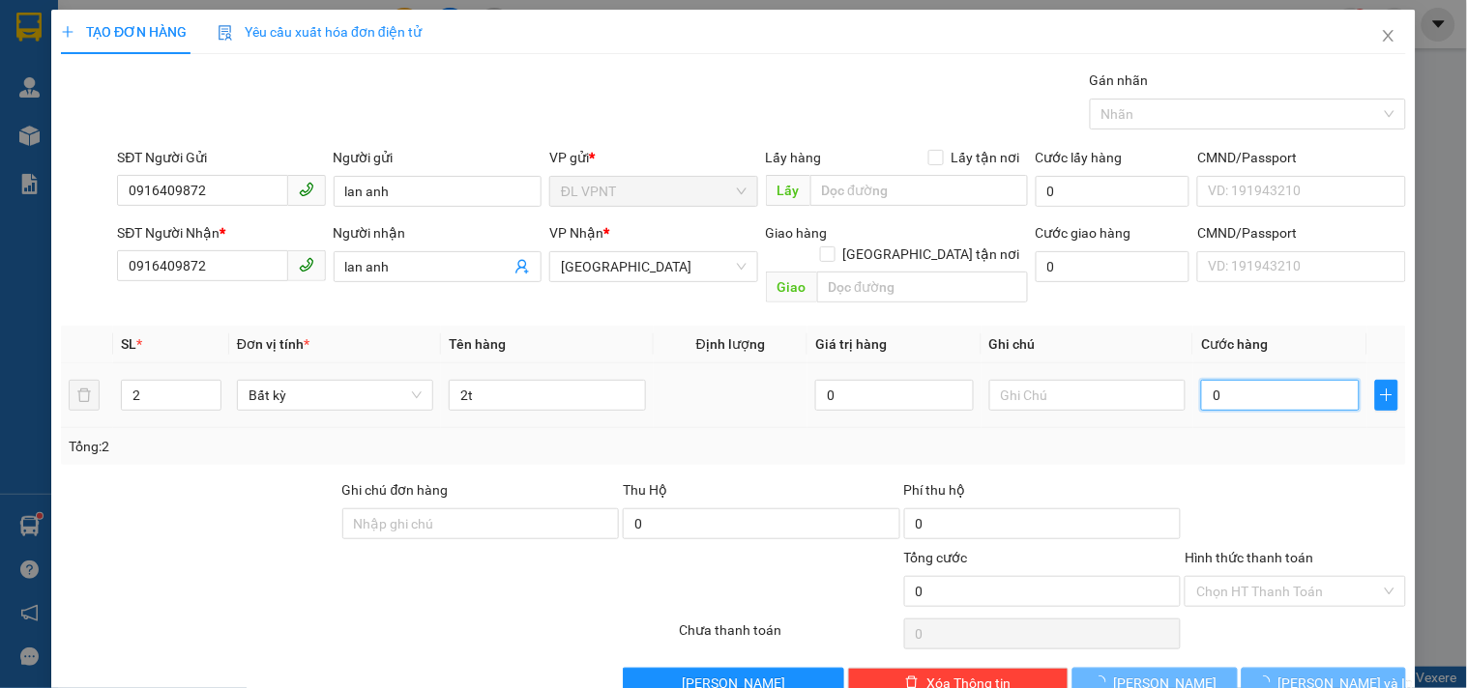
click at [1220, 380] on input "0" at bounding box center [1280, 395] width 159 height 31
drag, startPoint x: 1220, startPoint y: 367, endPoint x: 1139, endPoint y: 378, distance: 81.9
click at [1139, 378] on tr "2 Bất kỳ 2t 0 0" at bounding box center [733, 396] width 1345 height 65
type input "8"
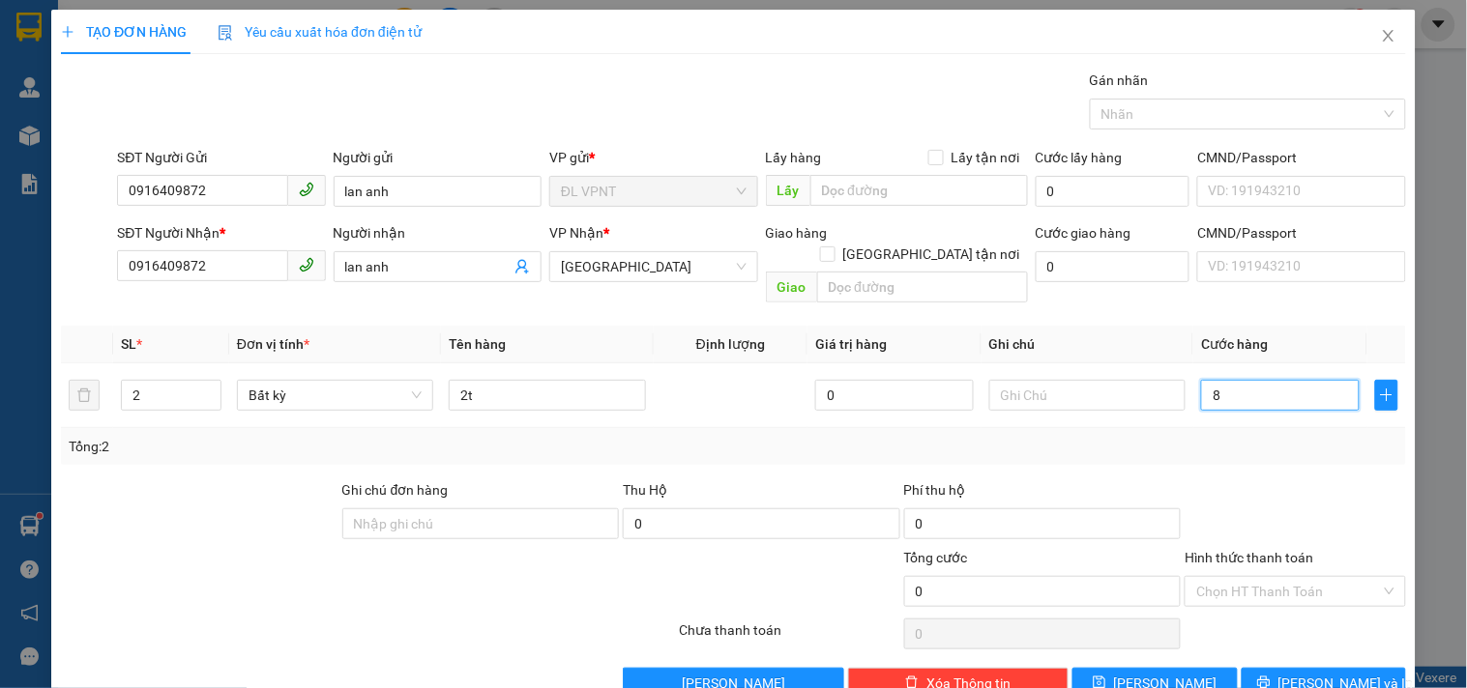
type input "8"
type input "80"
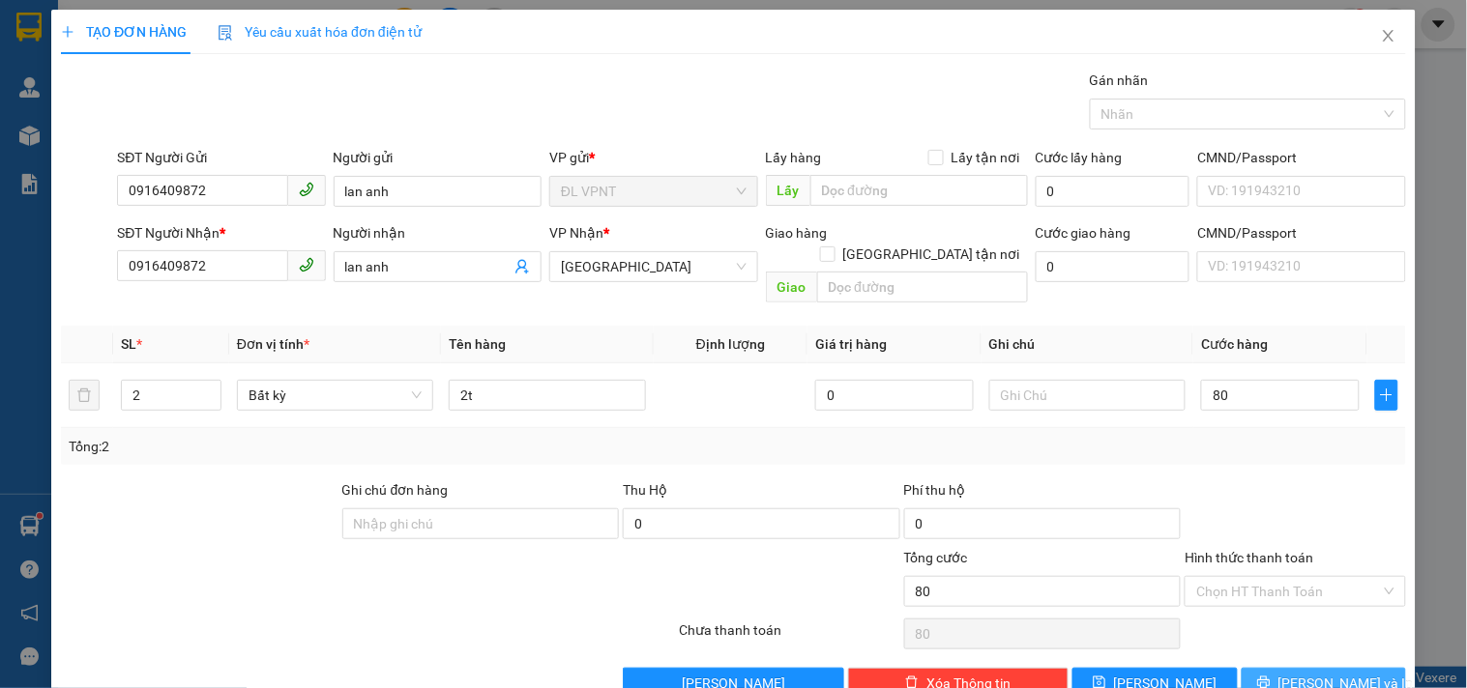
type input "80.000"
click at [1264, 674] on button "Lưu và In" at bounding box center [1323, 683] width 164 height 31
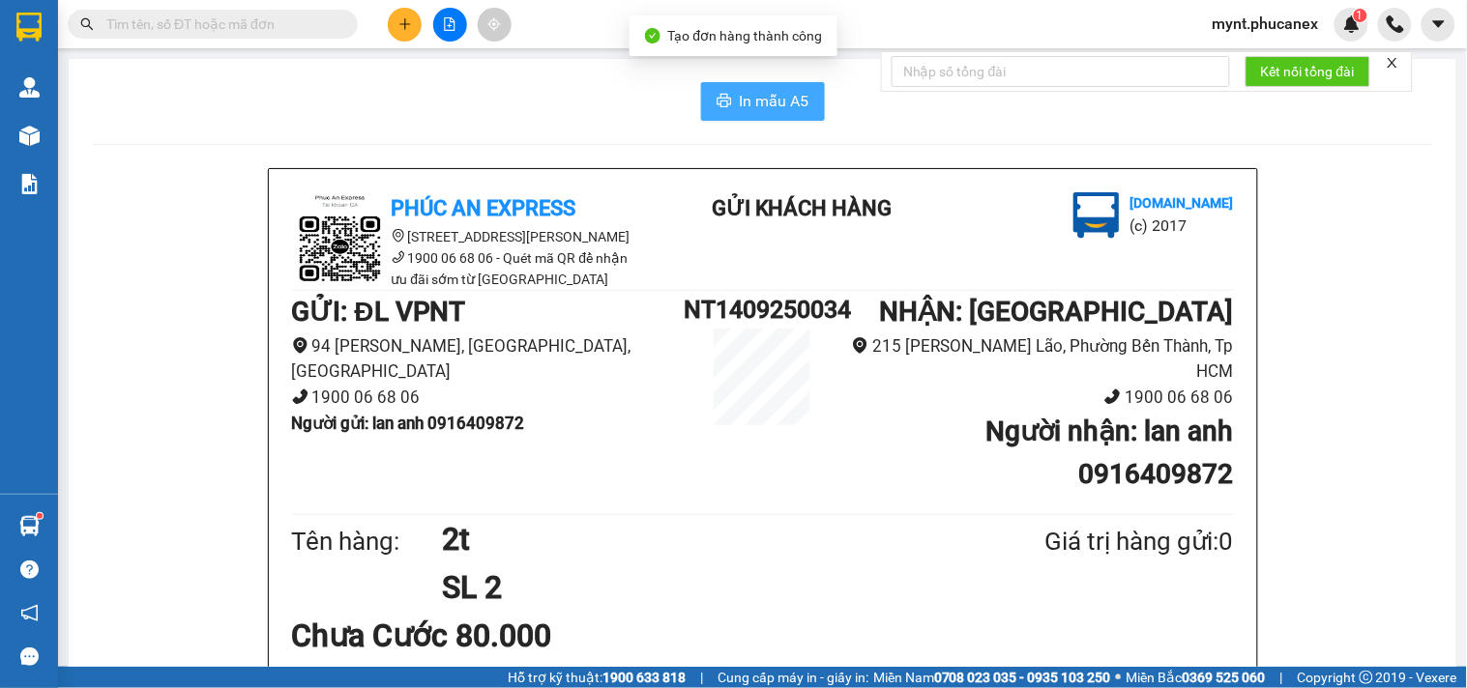
click at [768, 94] on span "In mẫu A5" at bounding box center [775, 101] width 70 height 24
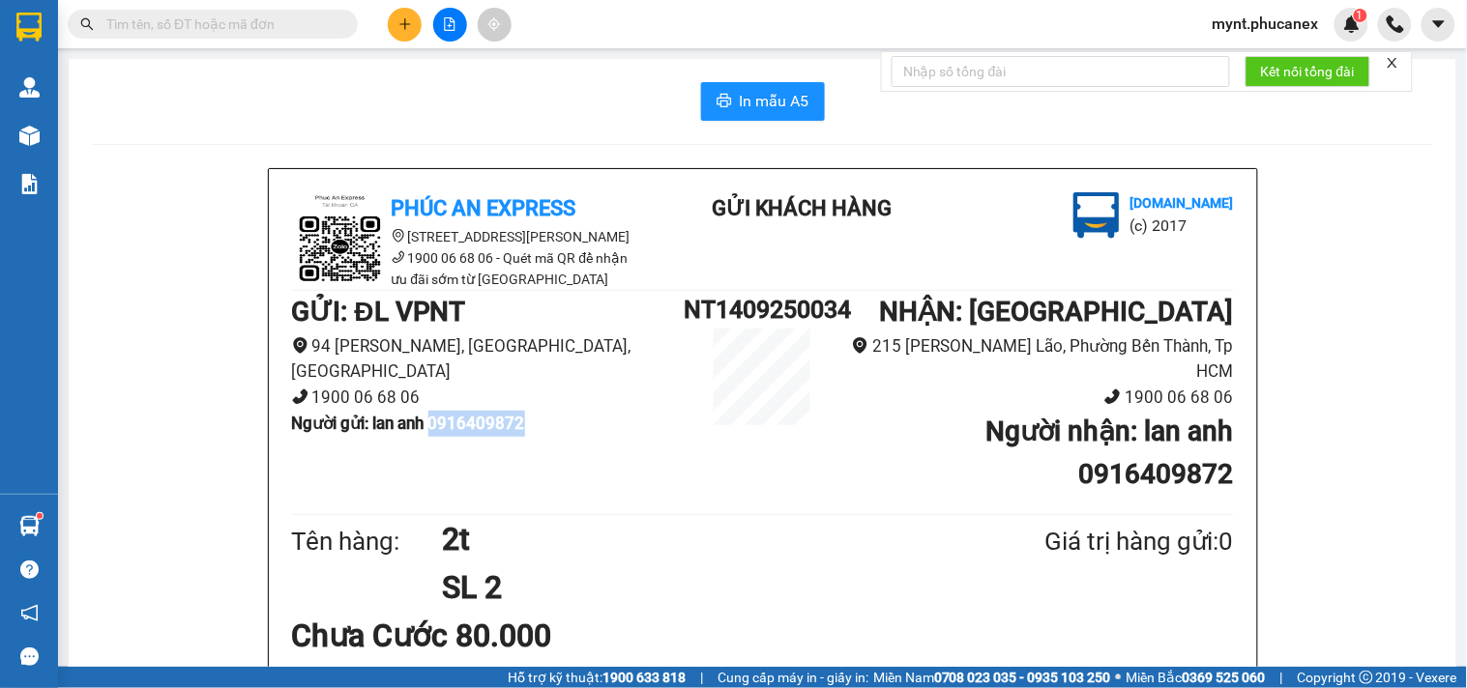
copy b "0916409872"
drag, startPoint x: 561, startPoint y: 425, endPoint x: 433, endPoint y: 442, distance: 128.7
click at [433, 442] on div "GỬI : ĐL VPNT 94 Lê Hồng Phong, Phường Nam Nha Trang, Khánh Hòa 1900 06 68 06 N…" at bounding box center [488, 371] width 393 height 160
click at [409, 31] on button at bounding box center [405, 25] width 34 height 34
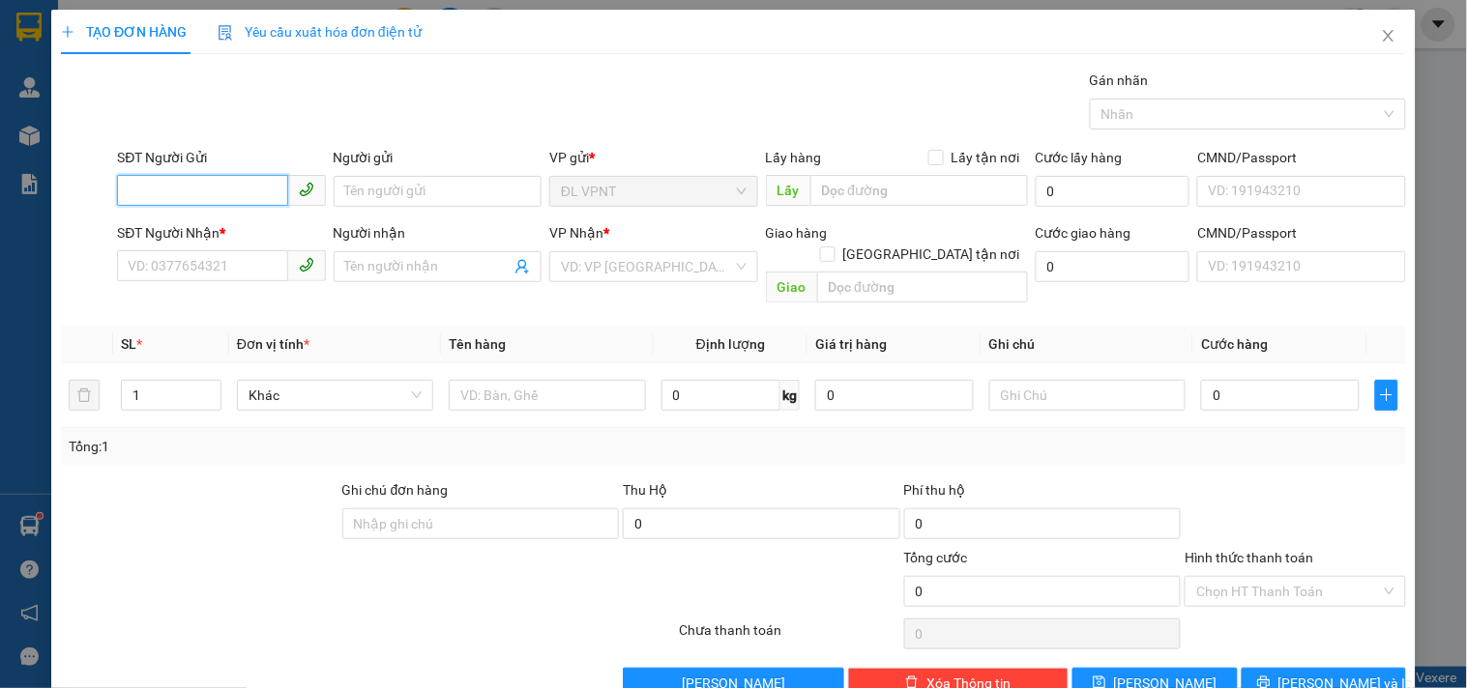
paste input "0795050560"
type input "0795050560"
click at [203, 222] on div "0795050560 - CƯỜNG" at bounding box center [219, 229] width 183 height 21
type input "CƯỜNG"
type input "0918047602"
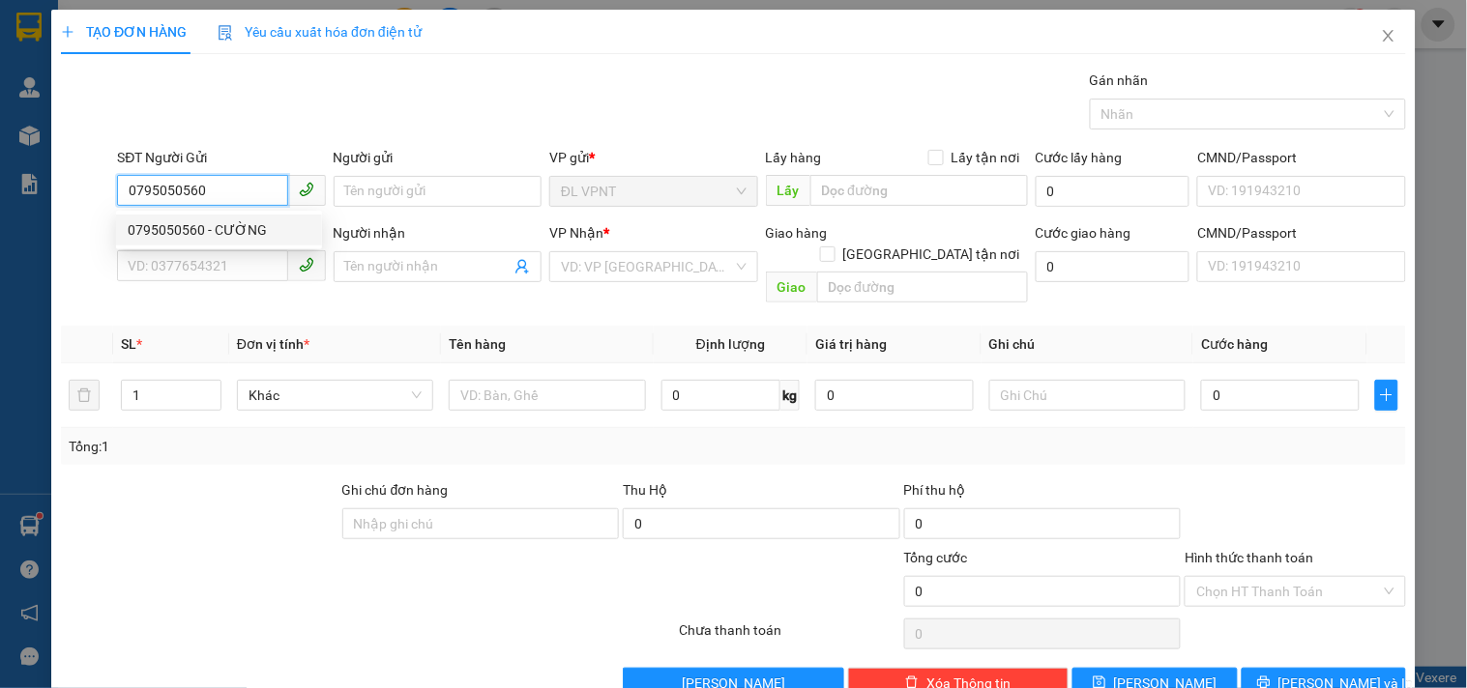
type input "ÚT"
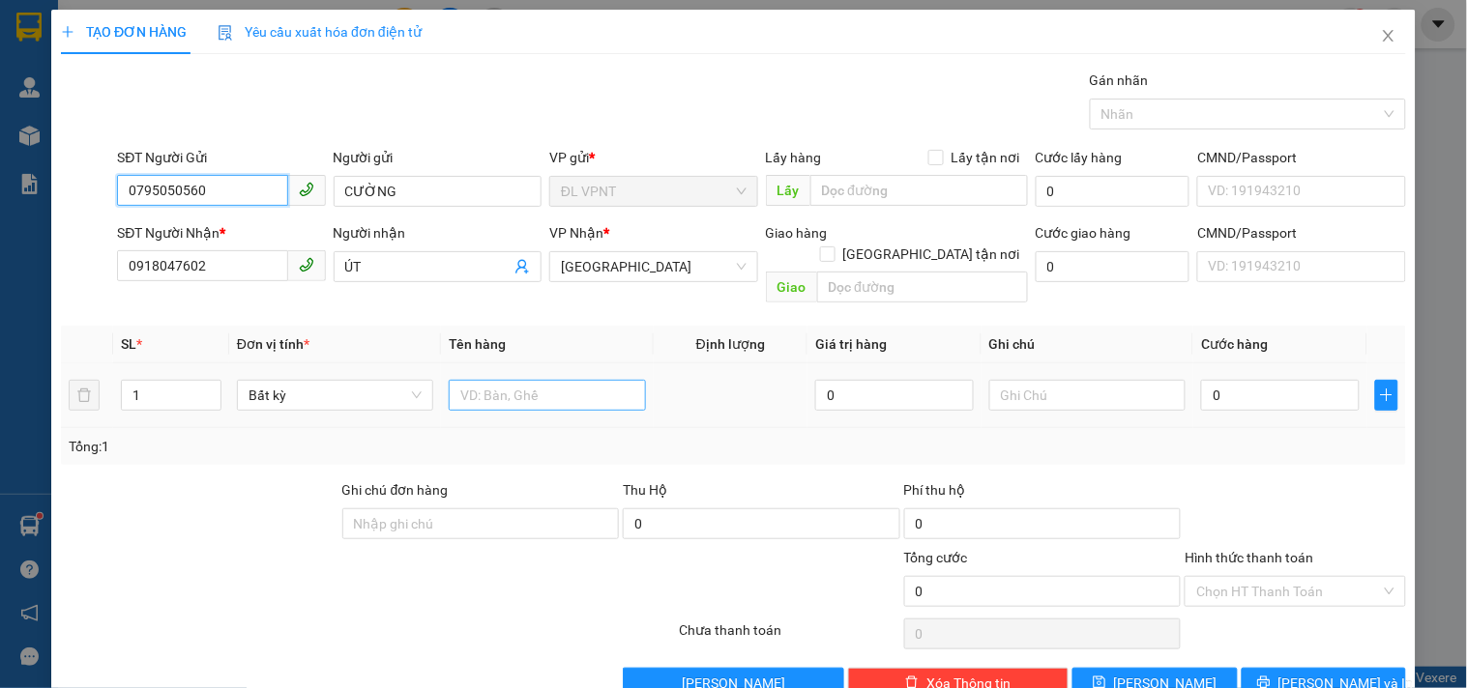
type input "0795050560"
click at [493, 380] on input "text" at bounding box center [547, 395] width 196 height 31
type input "1c đen"
click at [1262, 380] on input "0" at bounding box center [1280, 395] width 159 height 31
type input "3"
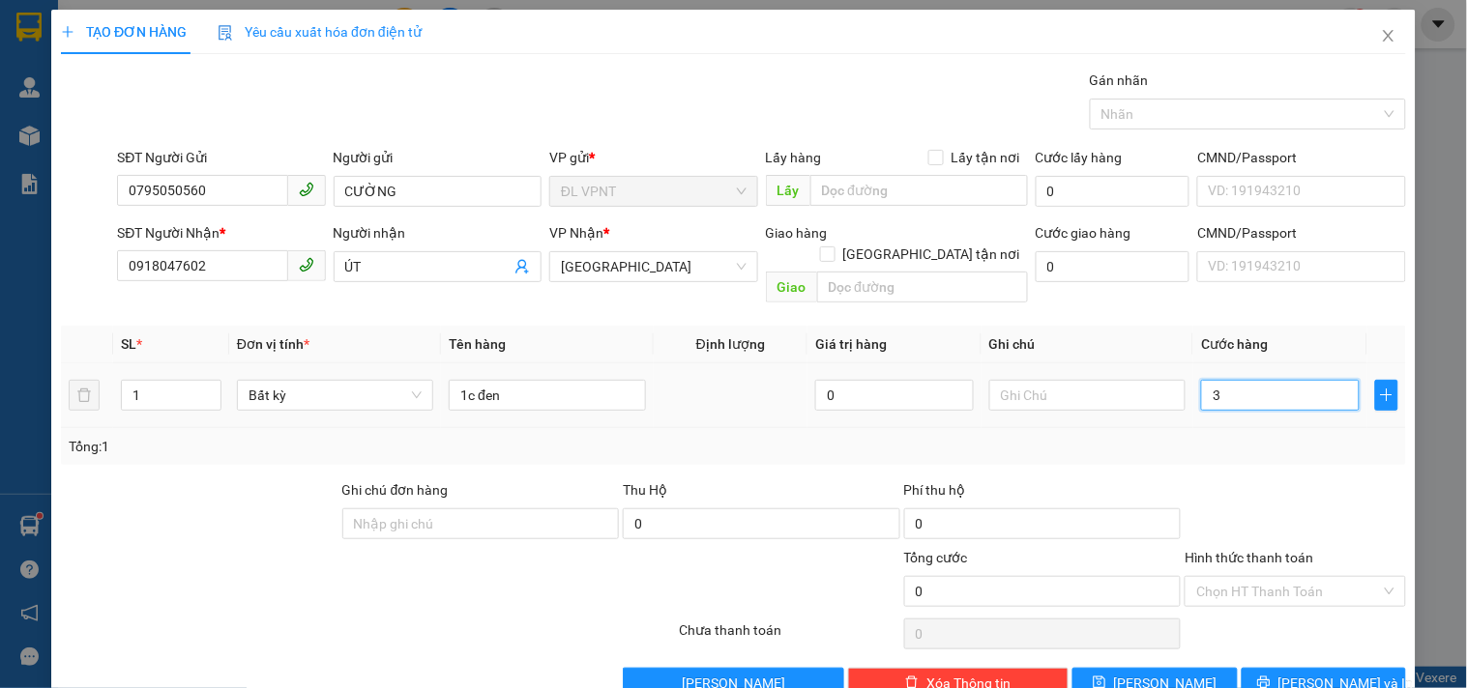
type input "3"
type input "30"
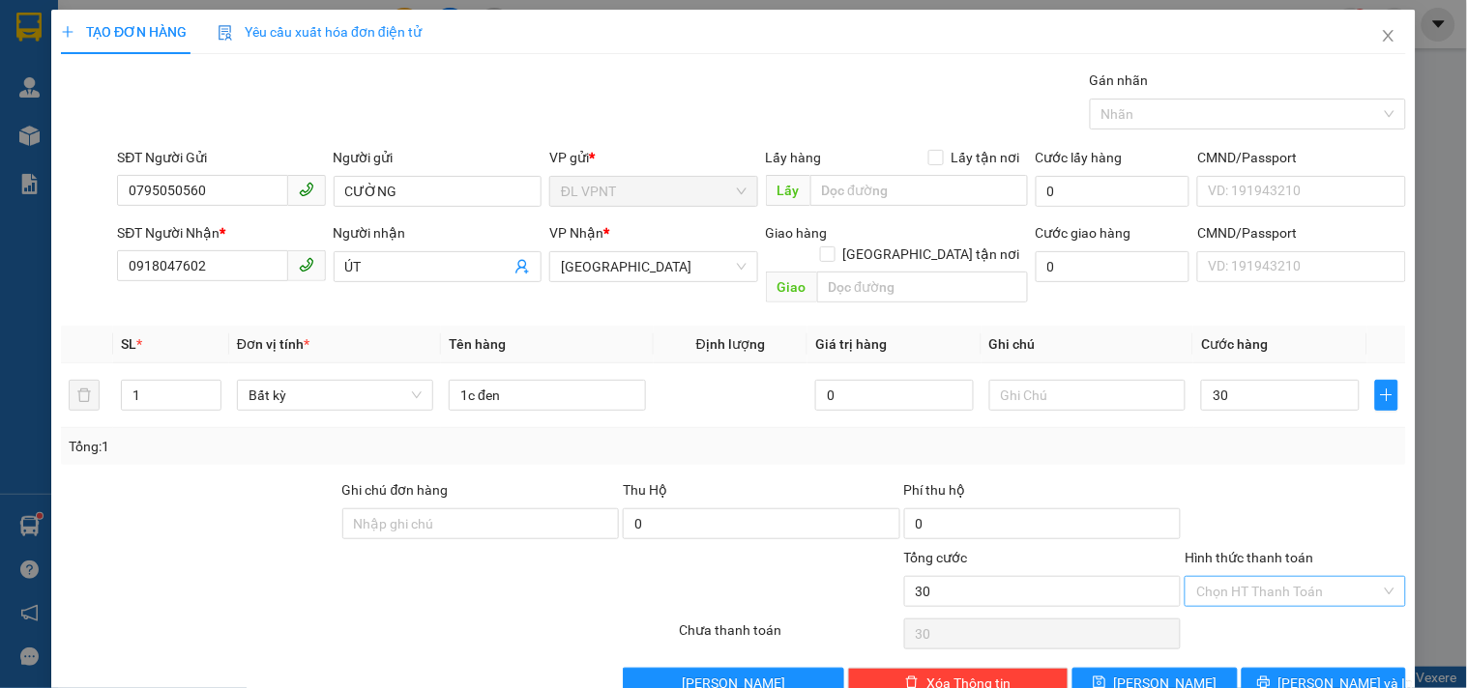
type input "30.000"
click at [1286, 577] on input "Hình thức thanh toán" at bounding box center [1288, 591] width 184 height 29
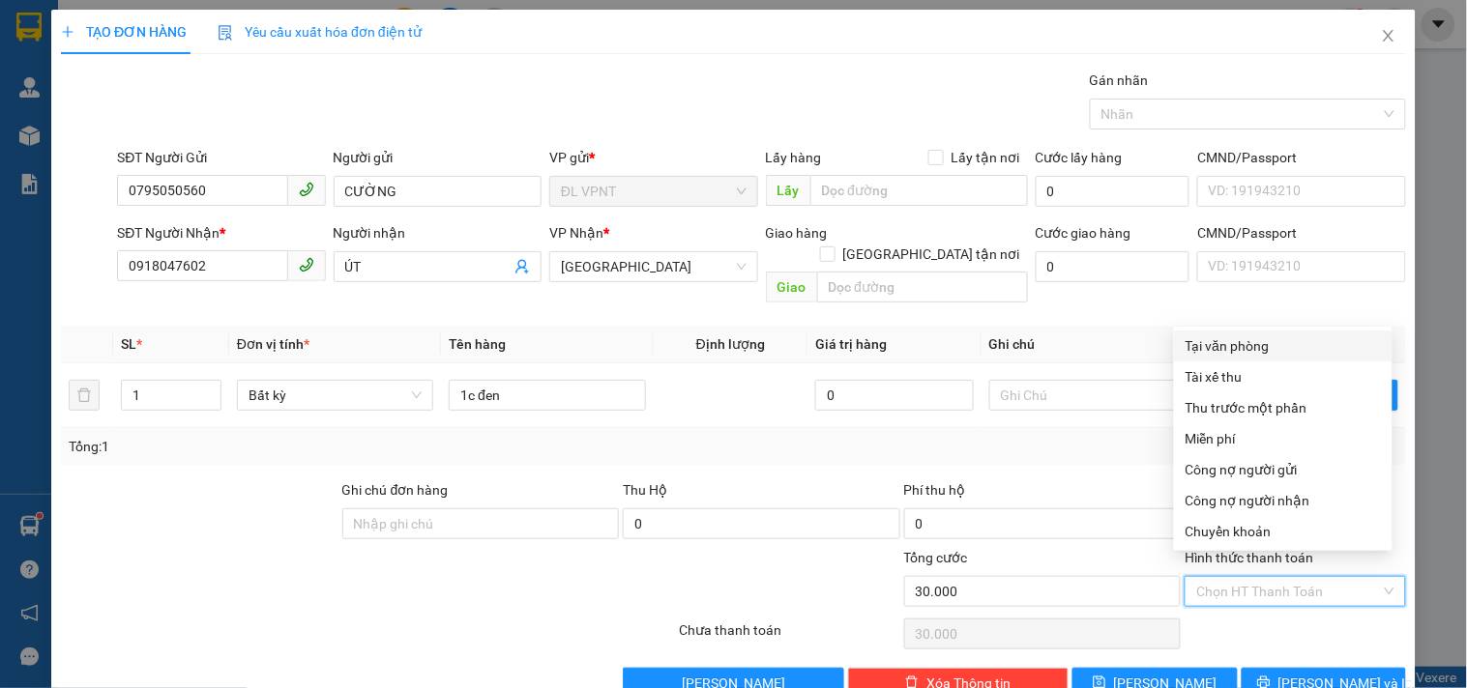
click at [1267, 348] on div "Tại văn phòng" at bounding box center [1282, 345] width 195 height 21
type input "0"
click at [211, 547] on div at bounding box center [255, 581] width 393 height 68
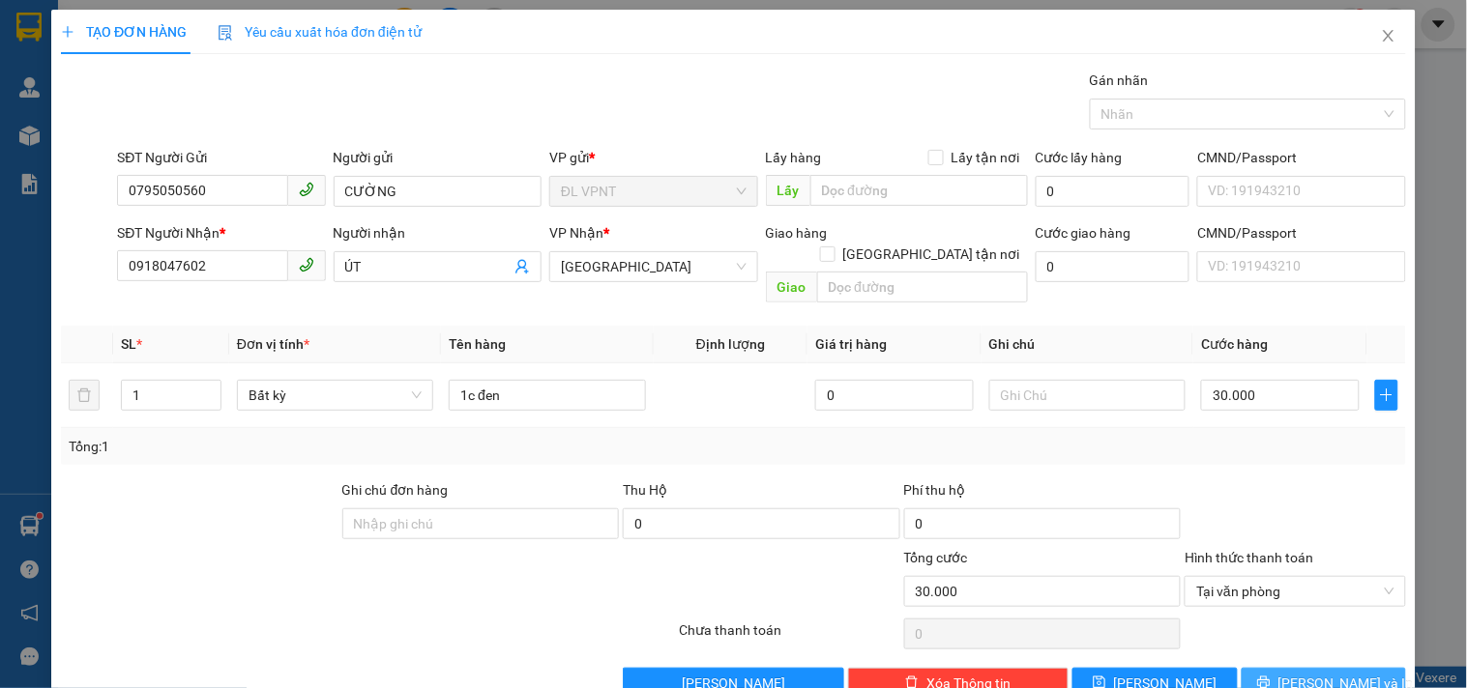
click at [1307, 673] on span "[PERSON_NAME] và In" at bounding box center [1345, 683] width 135 height 21
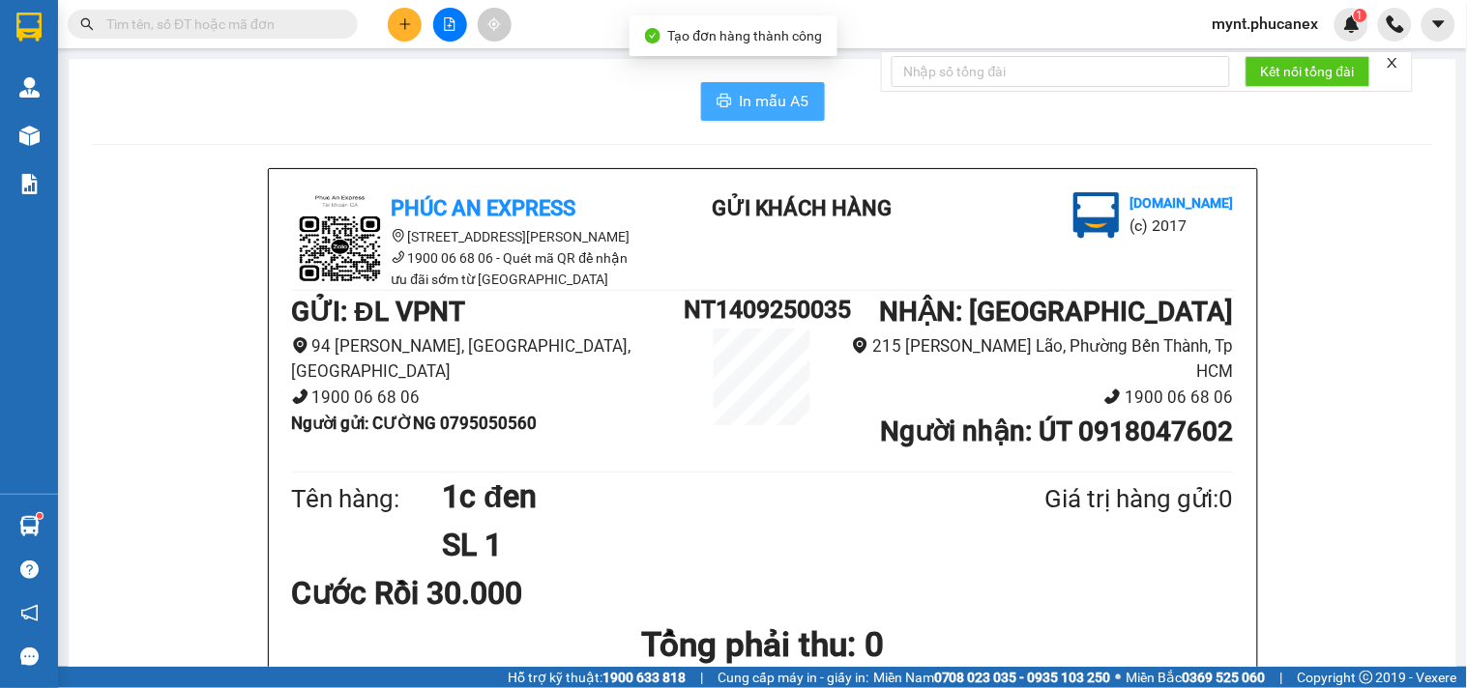
click at [773, 92] on span "In mẫu A5" at bounding box center [775, 101] width 70 height 24
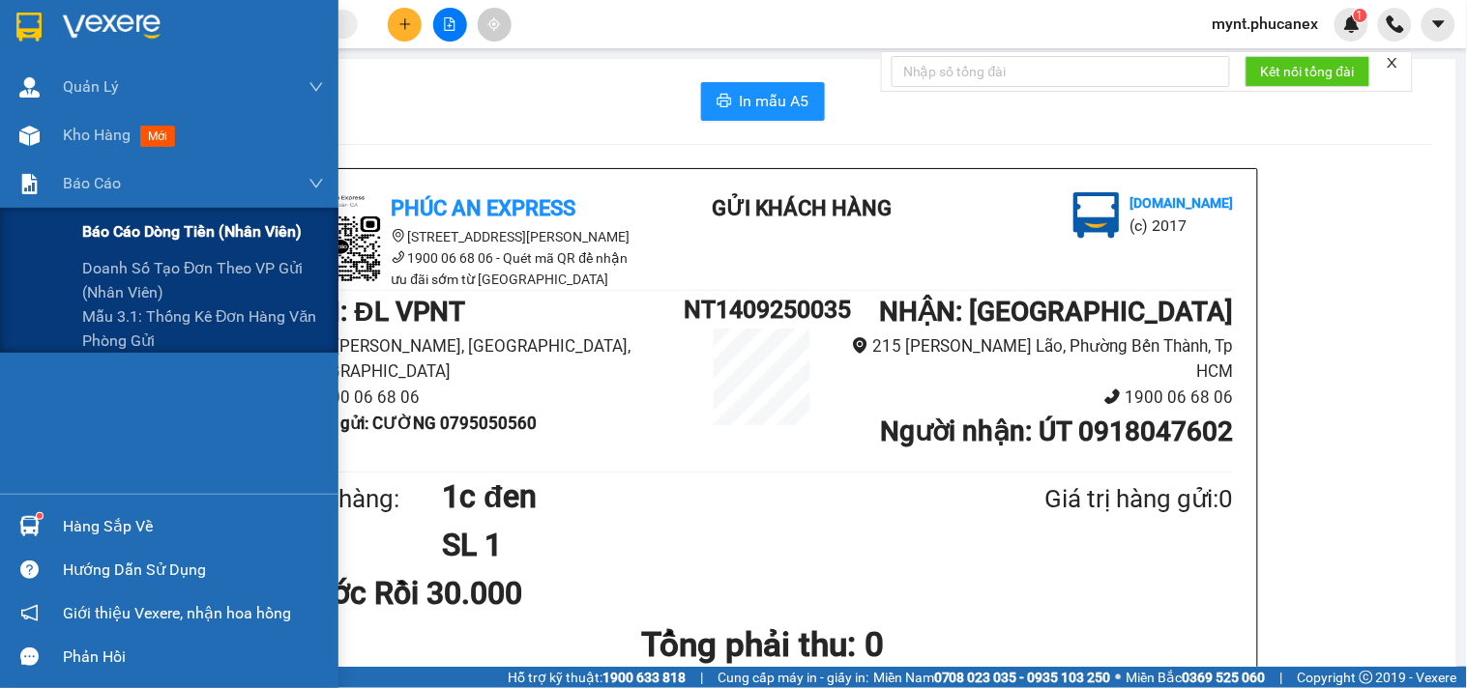
click at [73, 218] on div "Báo cáo dòng tiền (nhân viên)" at bounding box center [169, 232] width 338 height 48
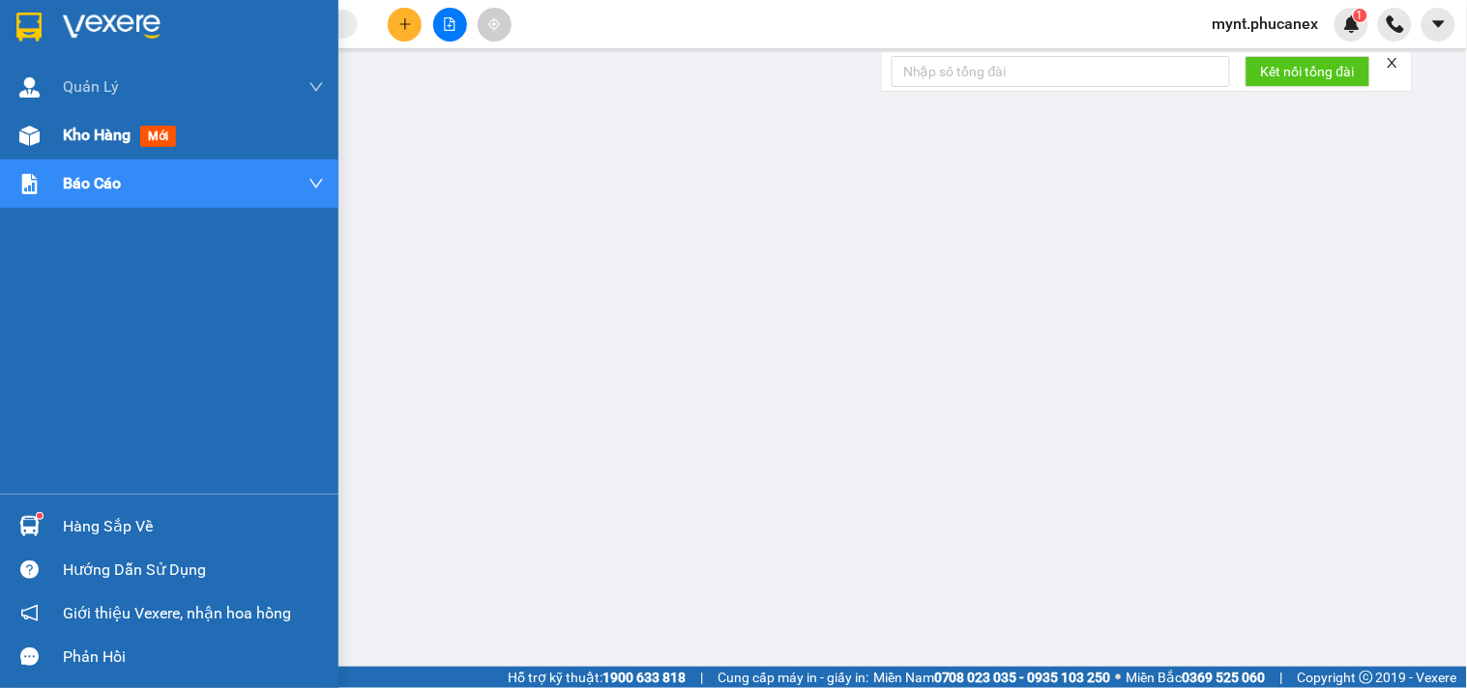
click at [29, 121] on div at bounding box center [30, 136] width 34 height 34
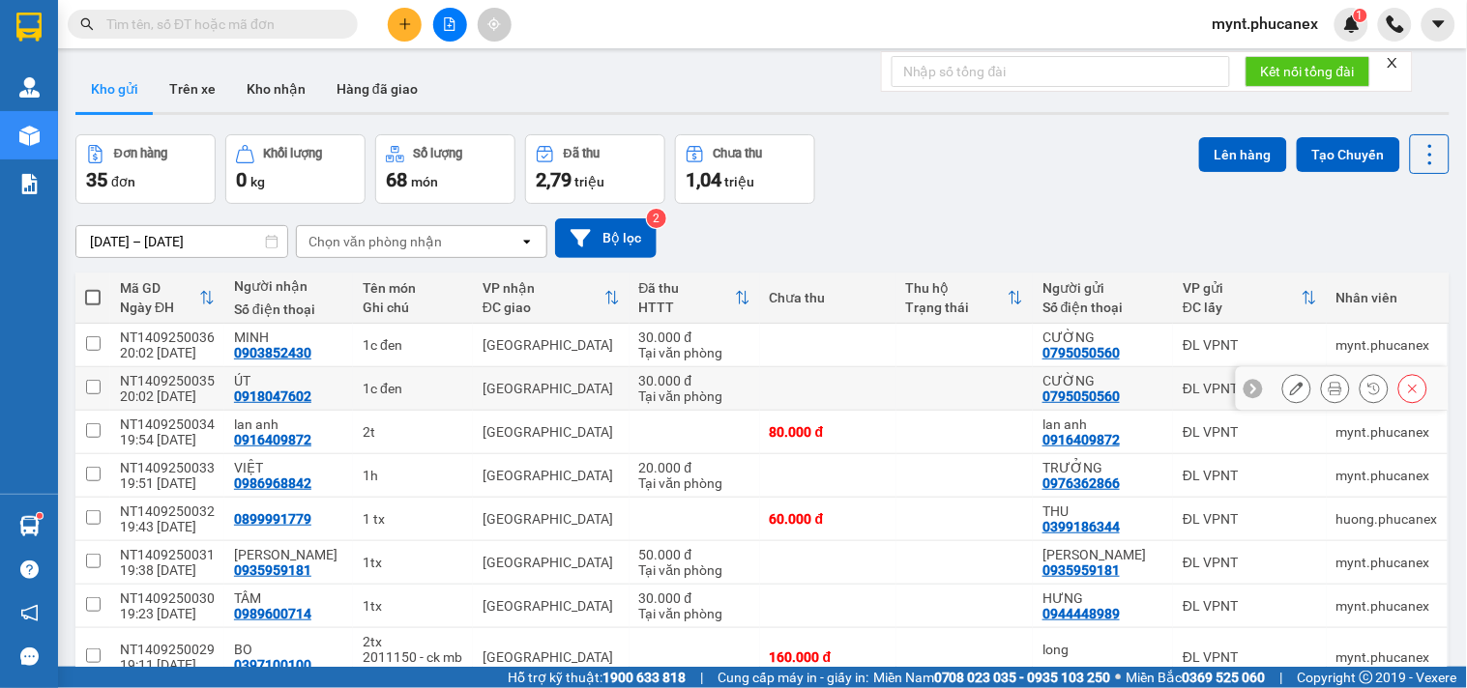
scroll to position [204, 0]
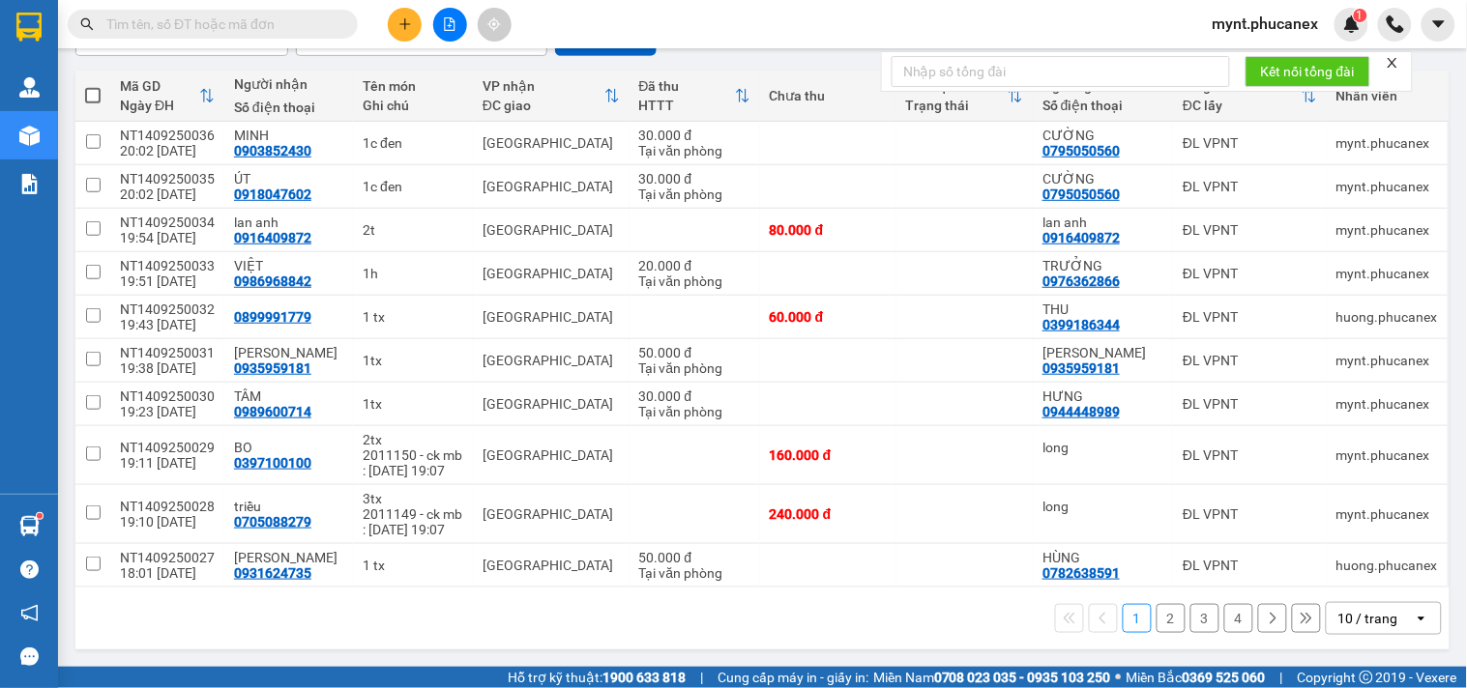
click at [1365, 624] on div "10 / trang" at bounding box center [1368, 618] width 60 height 19
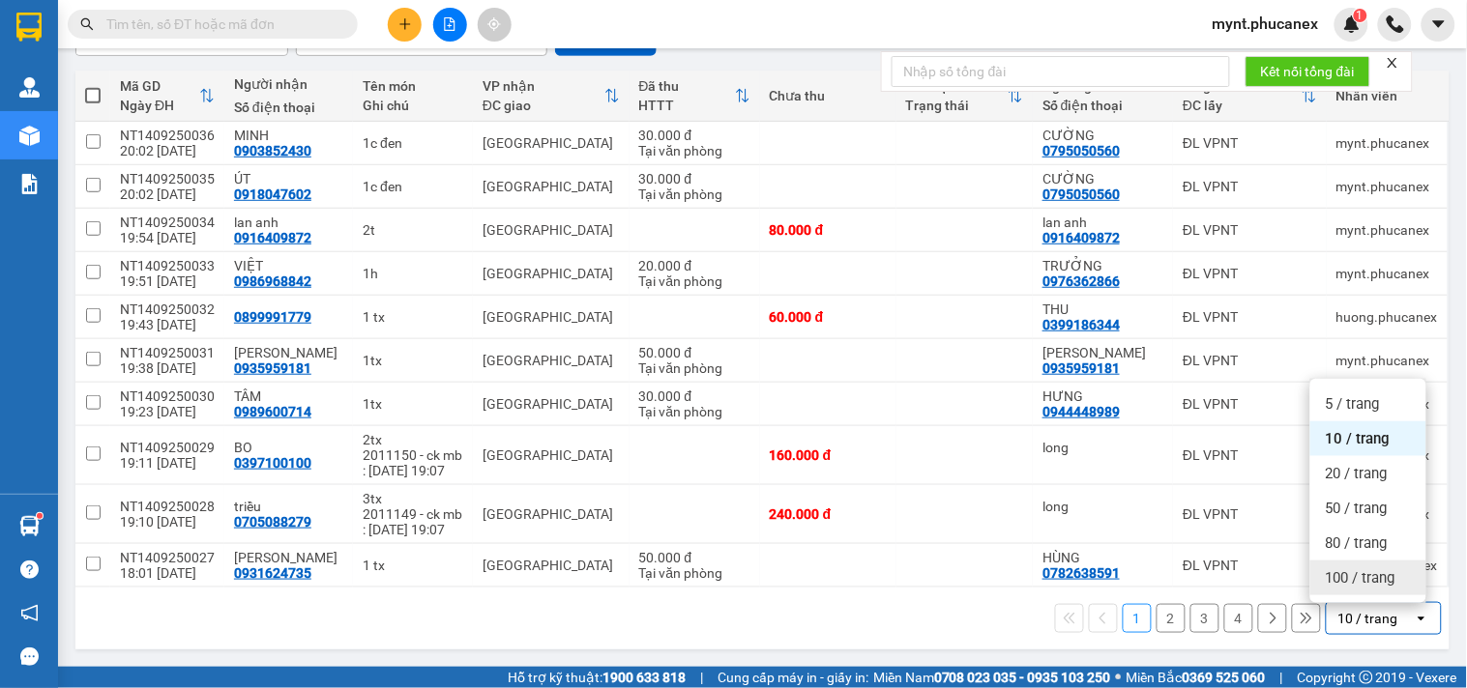
click at [1361, 576] on span "100 / trang" at bounding box center [1360, 577] width 70 height 19
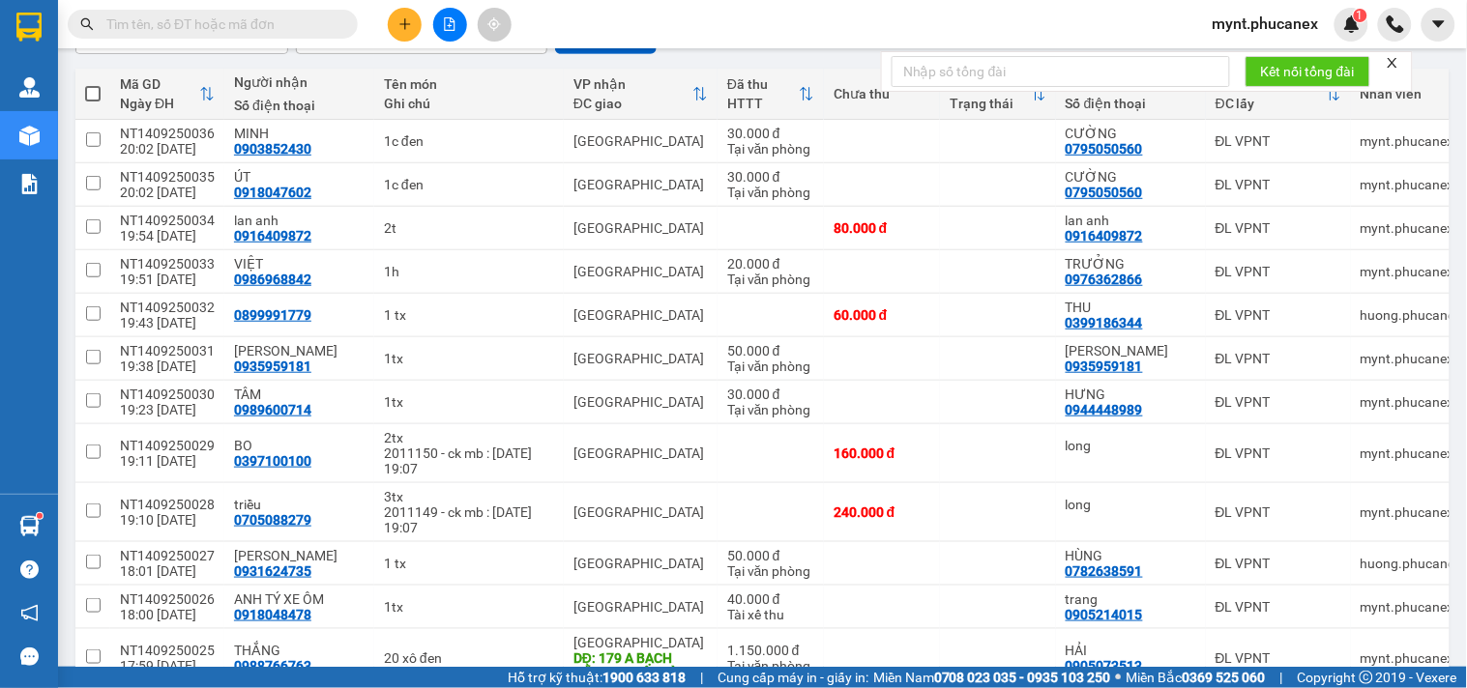
click at [95, 92] on span at bounding box center [92, 93] width 15 height 15
click at [93, 84] on input "checkbox" at bounding box center [93, 84] width 0 height 0
checkbox input "true"
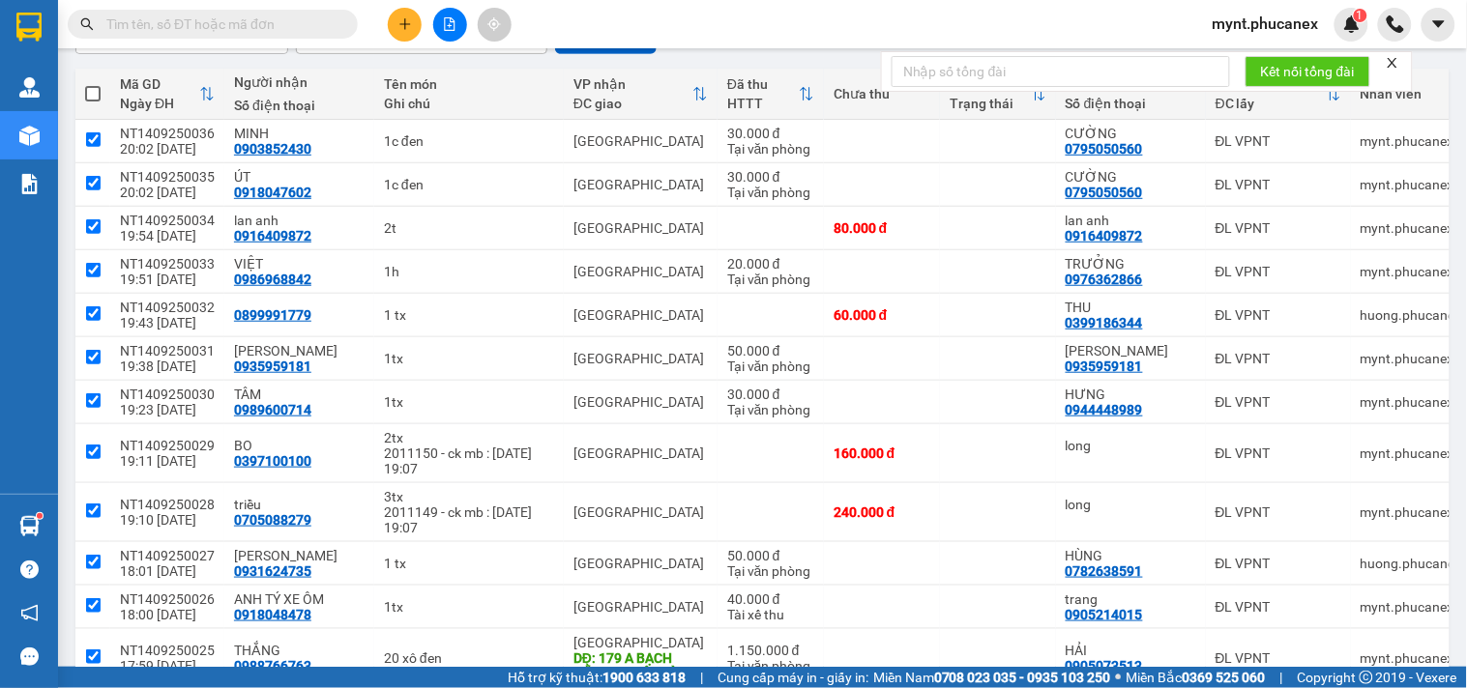
checkbox input "true"
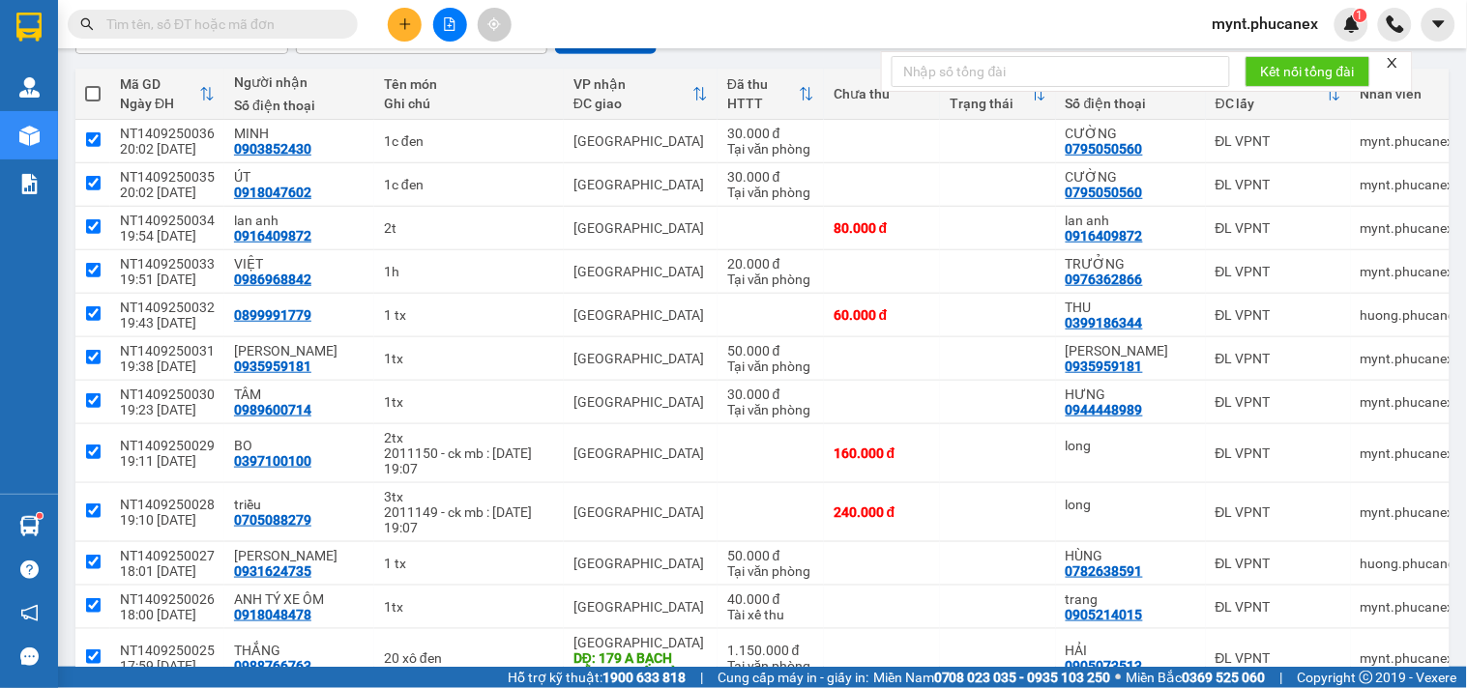
checkbox input "true"
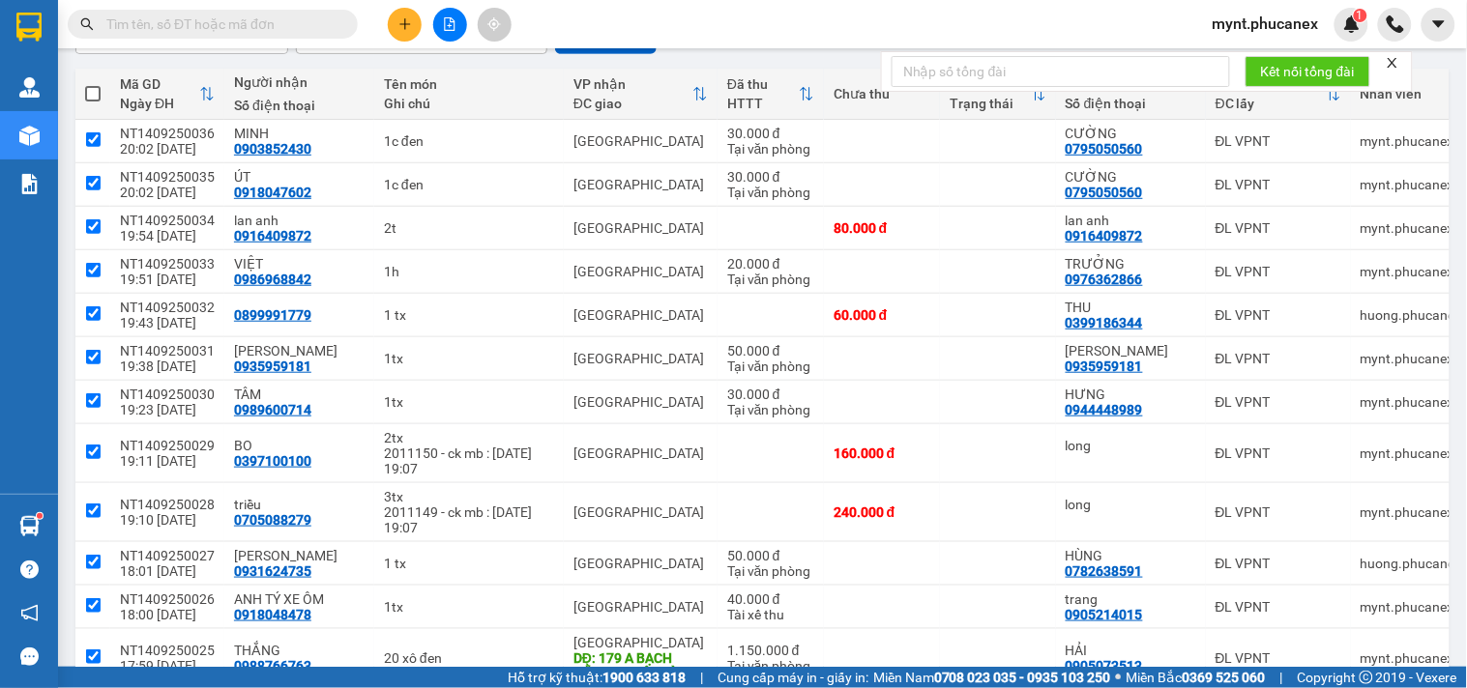
checkbox input "true"
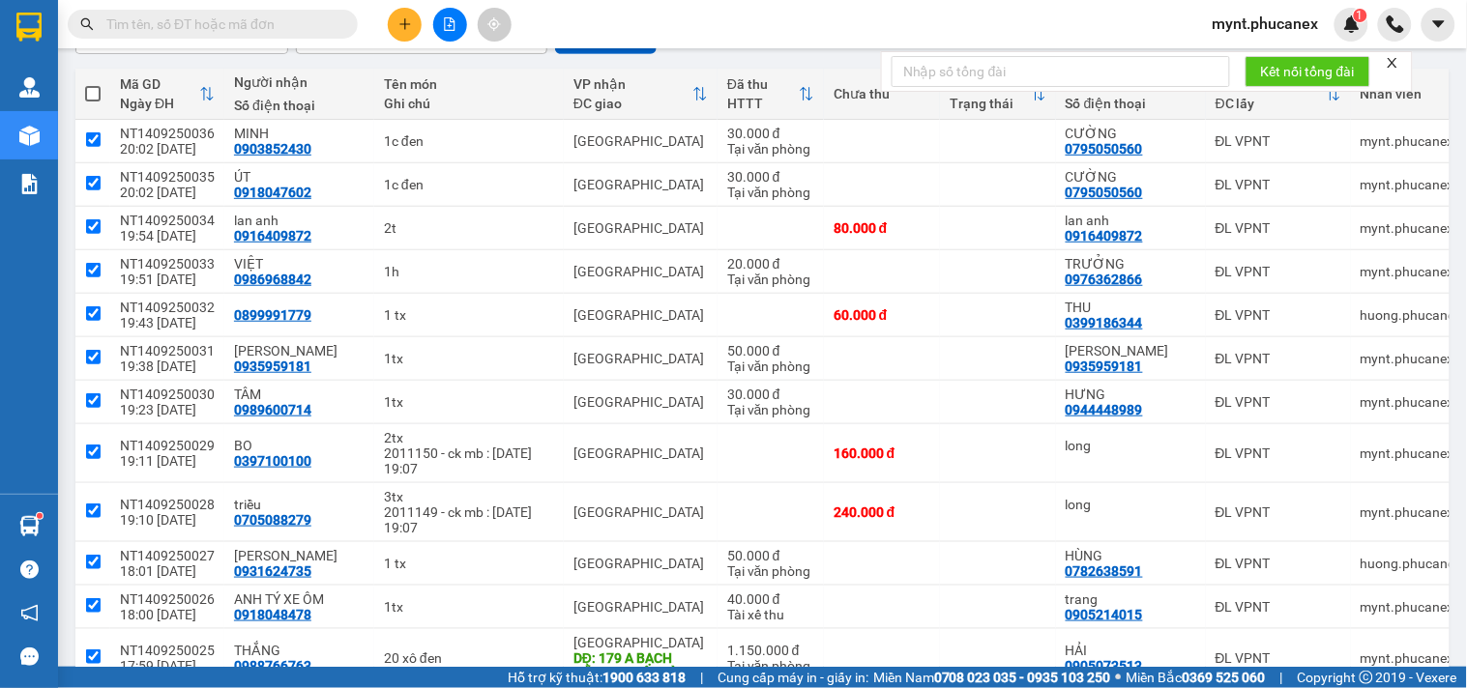
checkbox input "true"
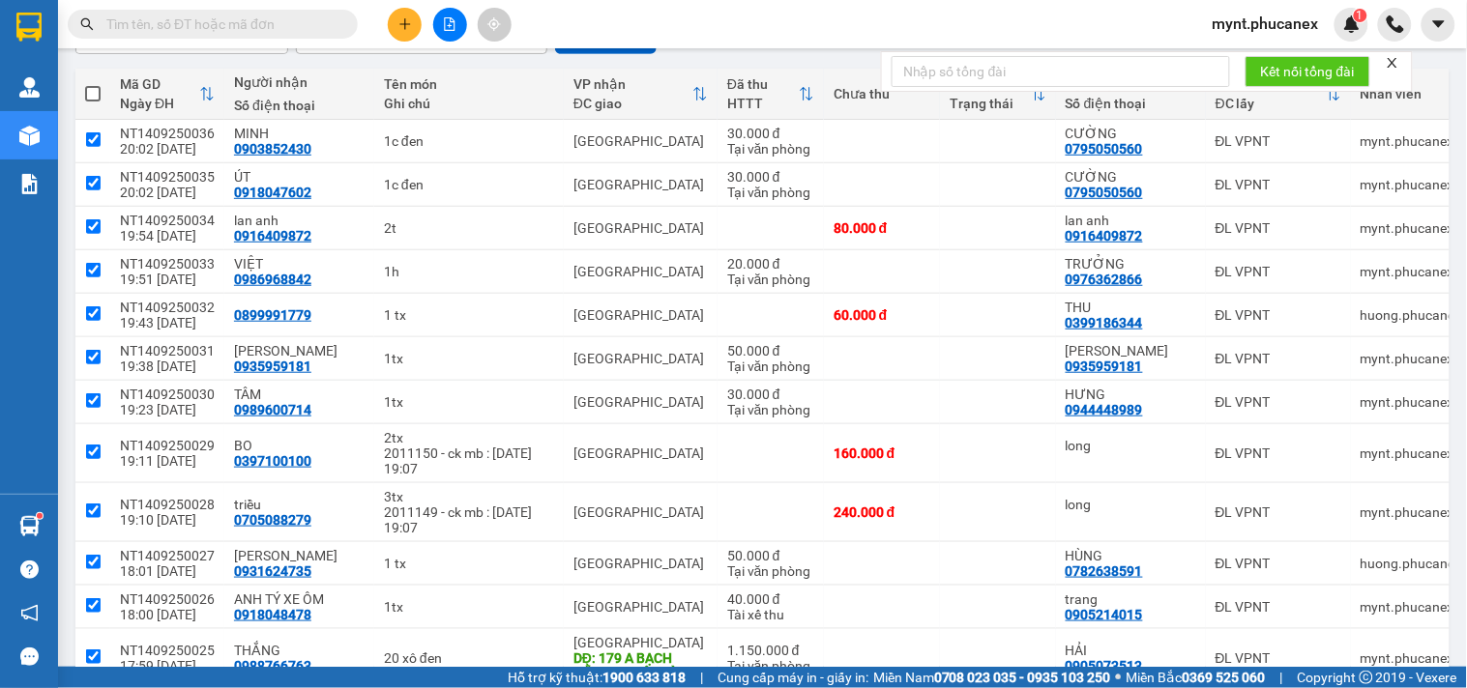
checkbox input "true"
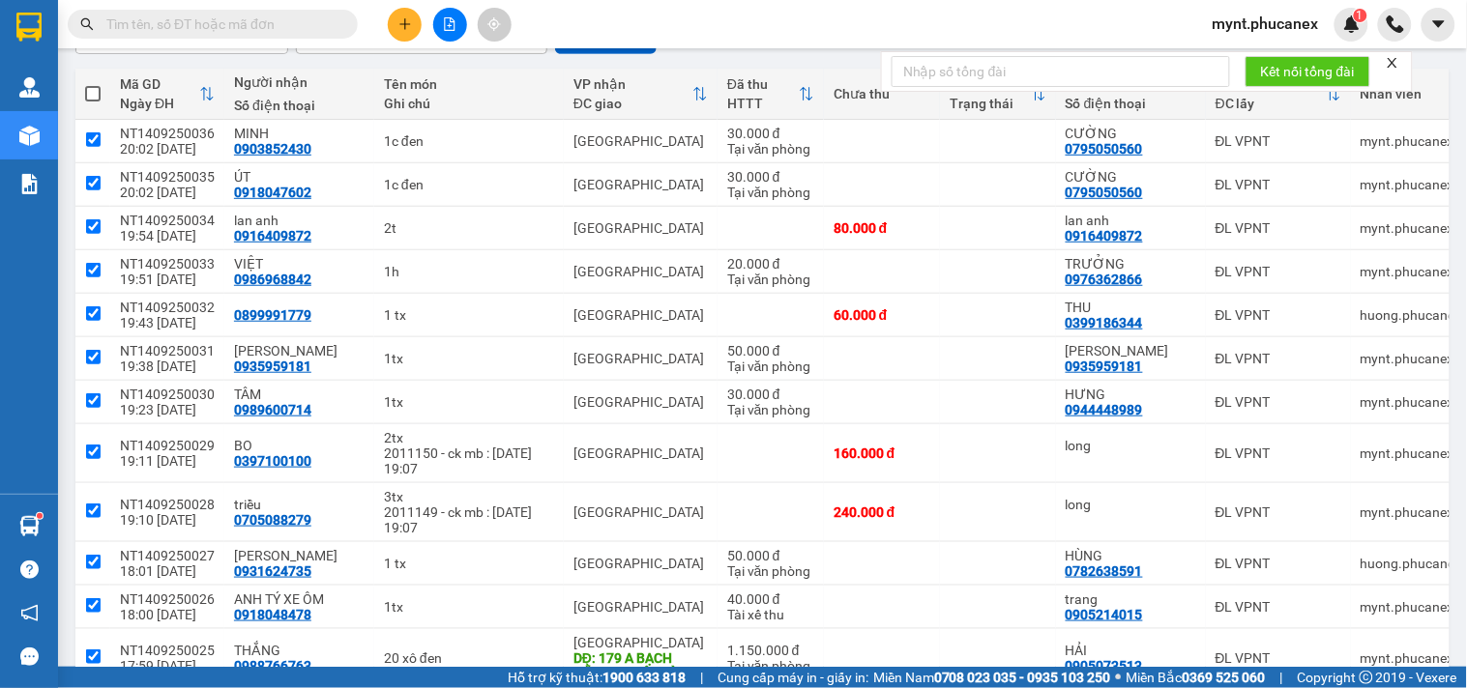
checkbox input "true"
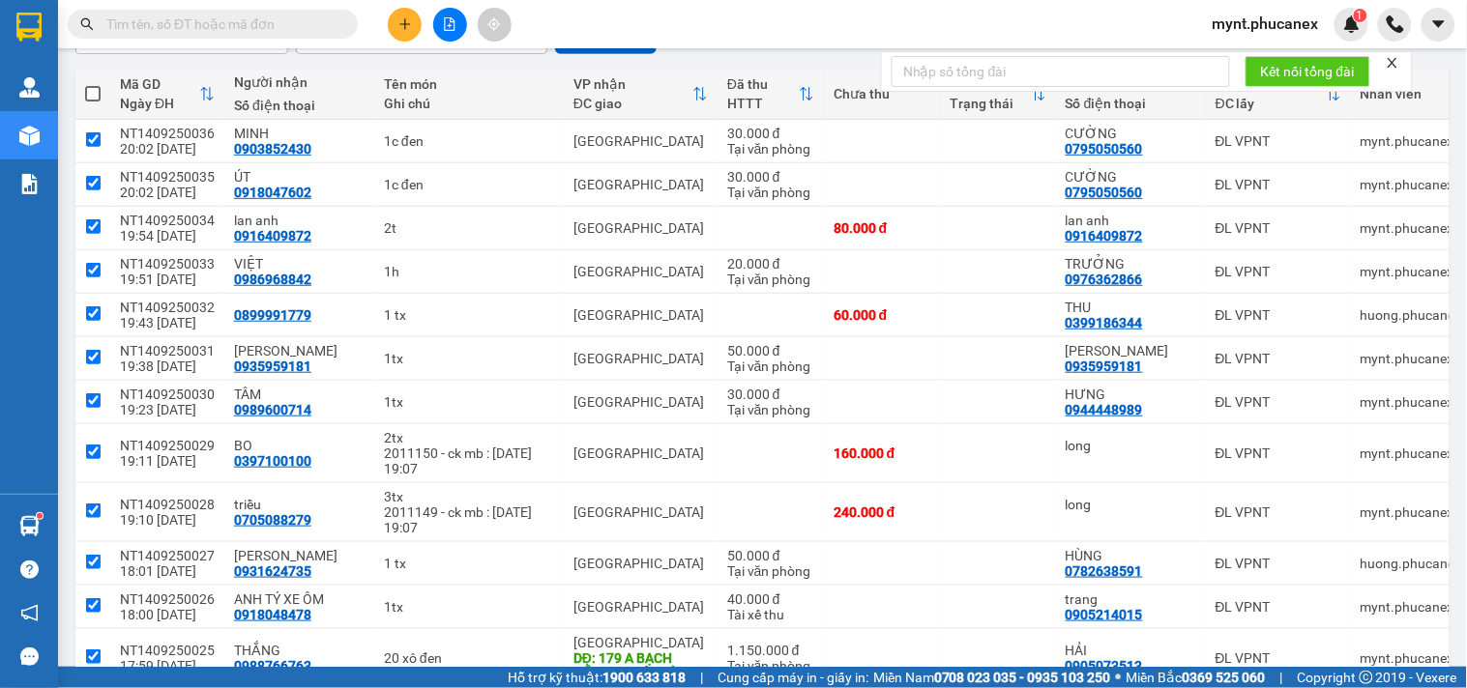
checkbox input "true"
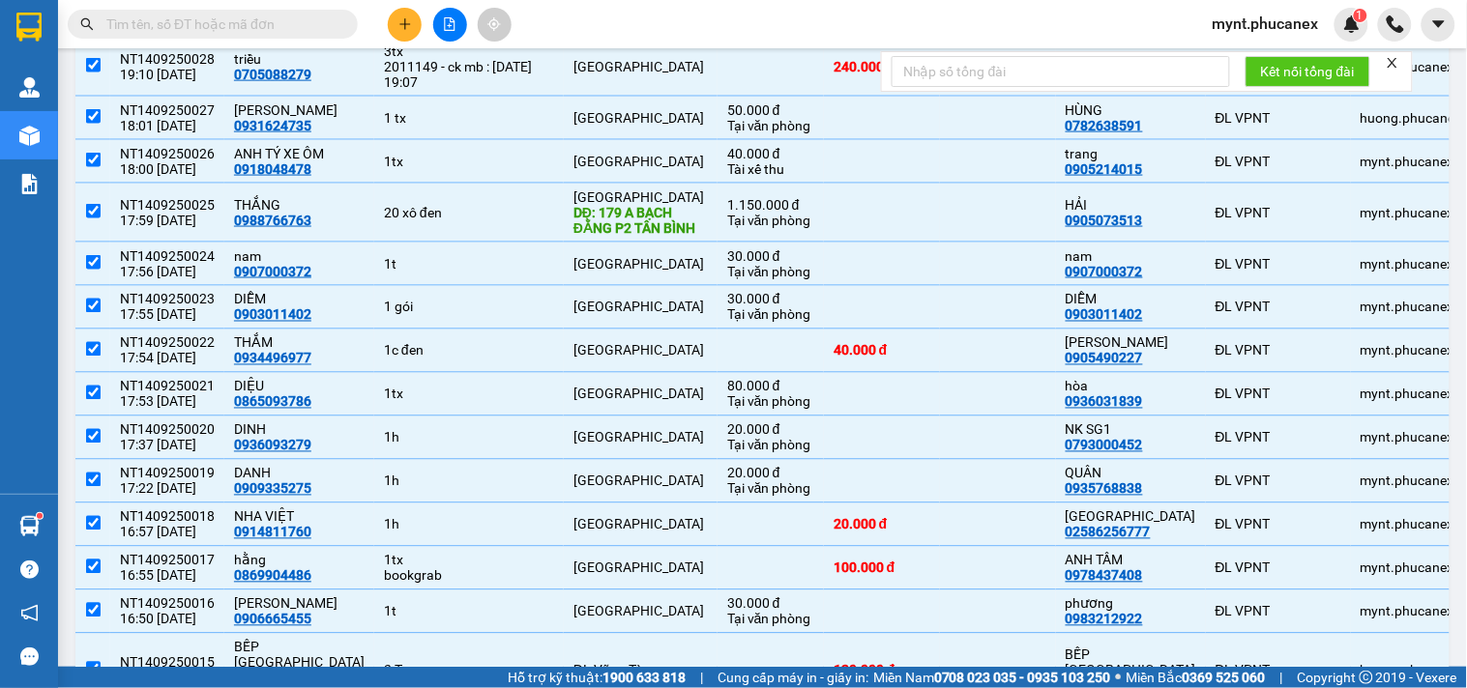
scroll to position [0, 0]
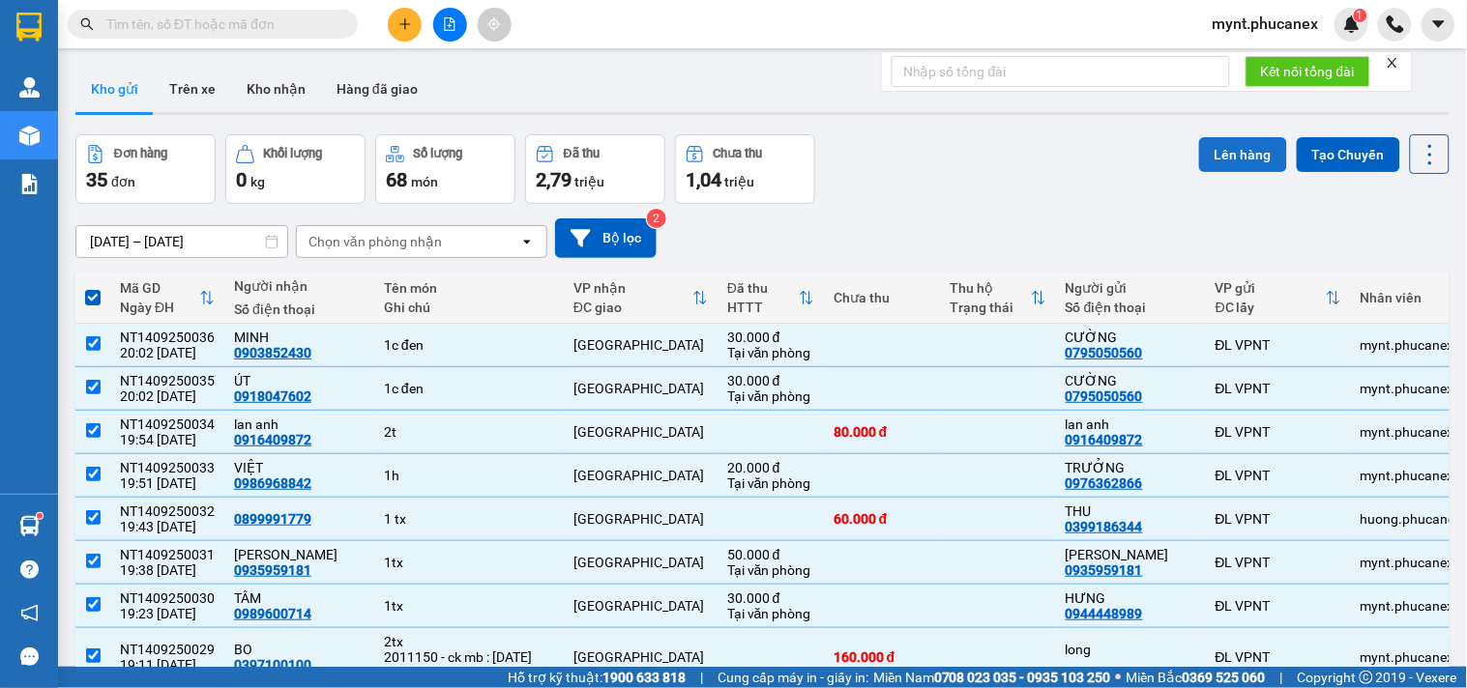
click at [1211, 148] on button "Lên hàng" at bounding box center [1243, 154] width 88 height 35
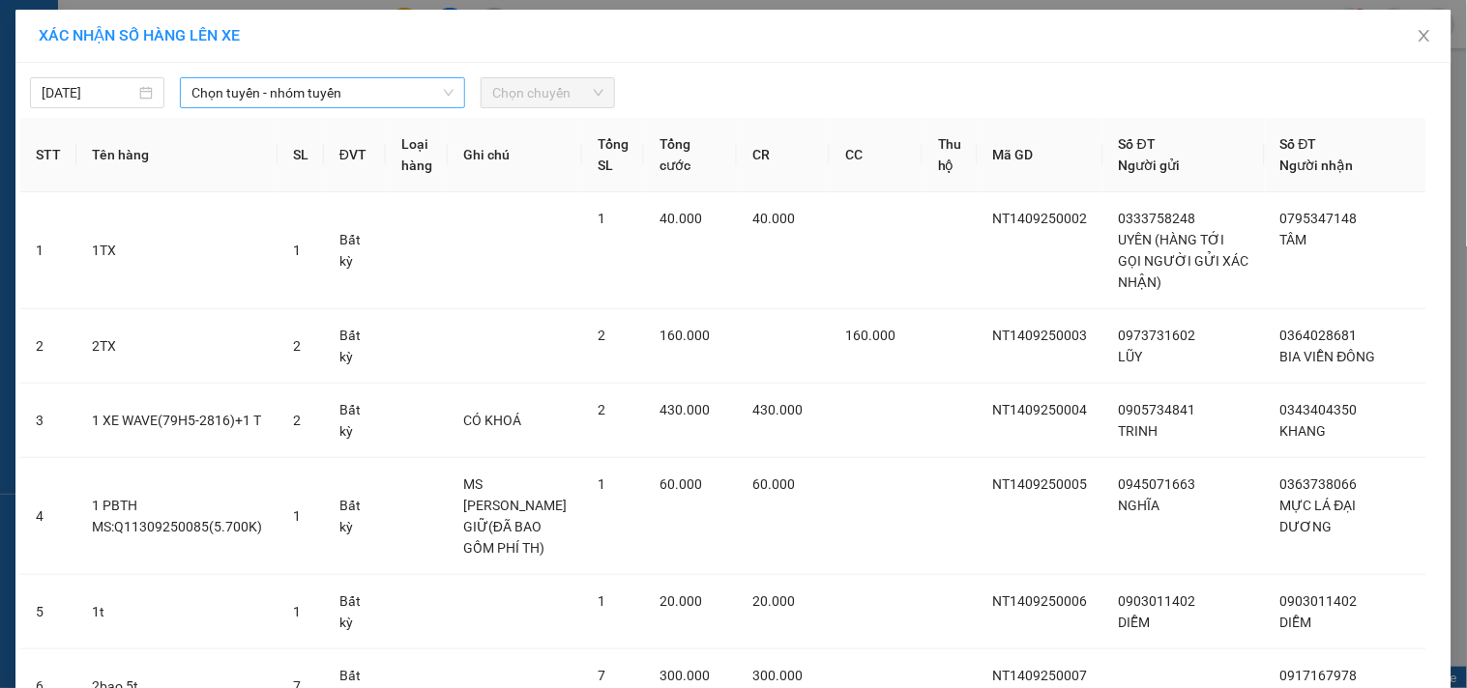
click at [258, 90] on span "Chọn tuyến - nhóm tuyến" at bounding box center [322, 92] width 262 height 29
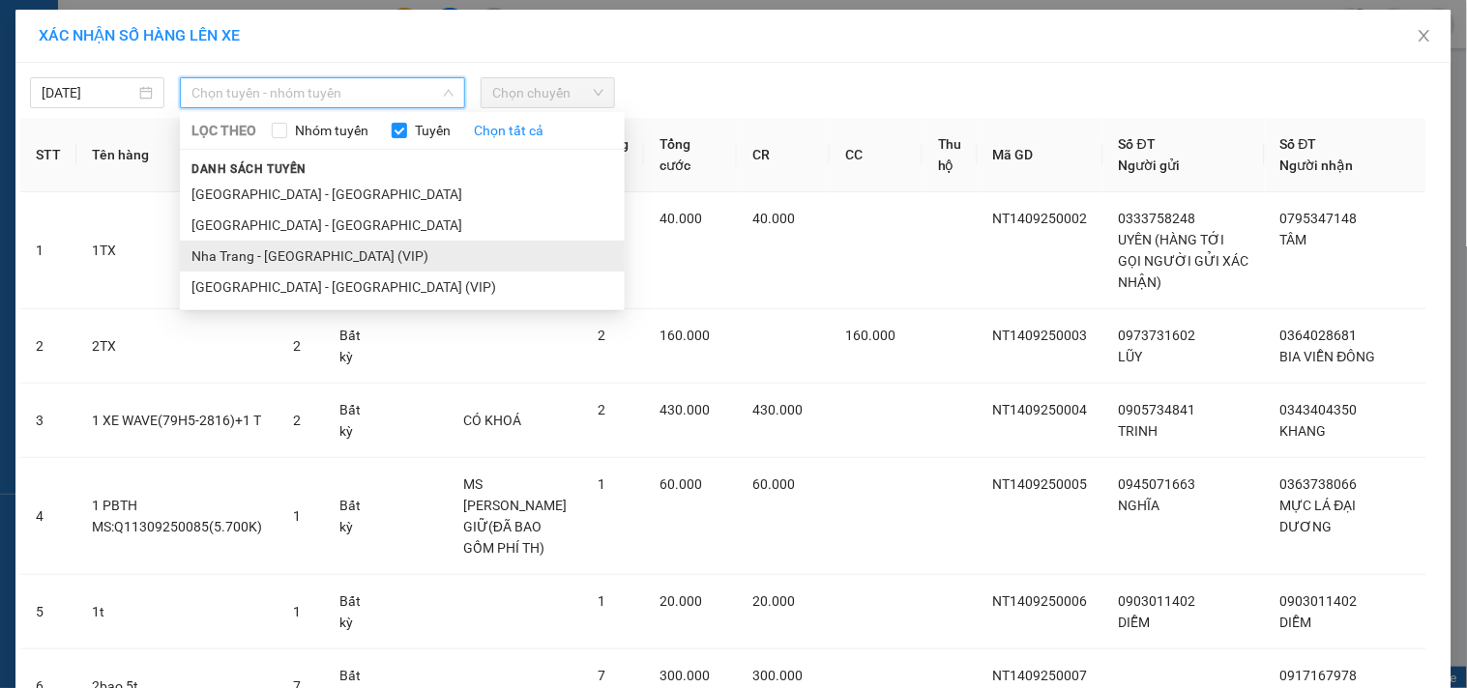
click at [198, 249] on li "Nha Trang - [GEOGRAPHIC_DATA] (VIP)" at bounding box center [402, 256] width 445 height 31
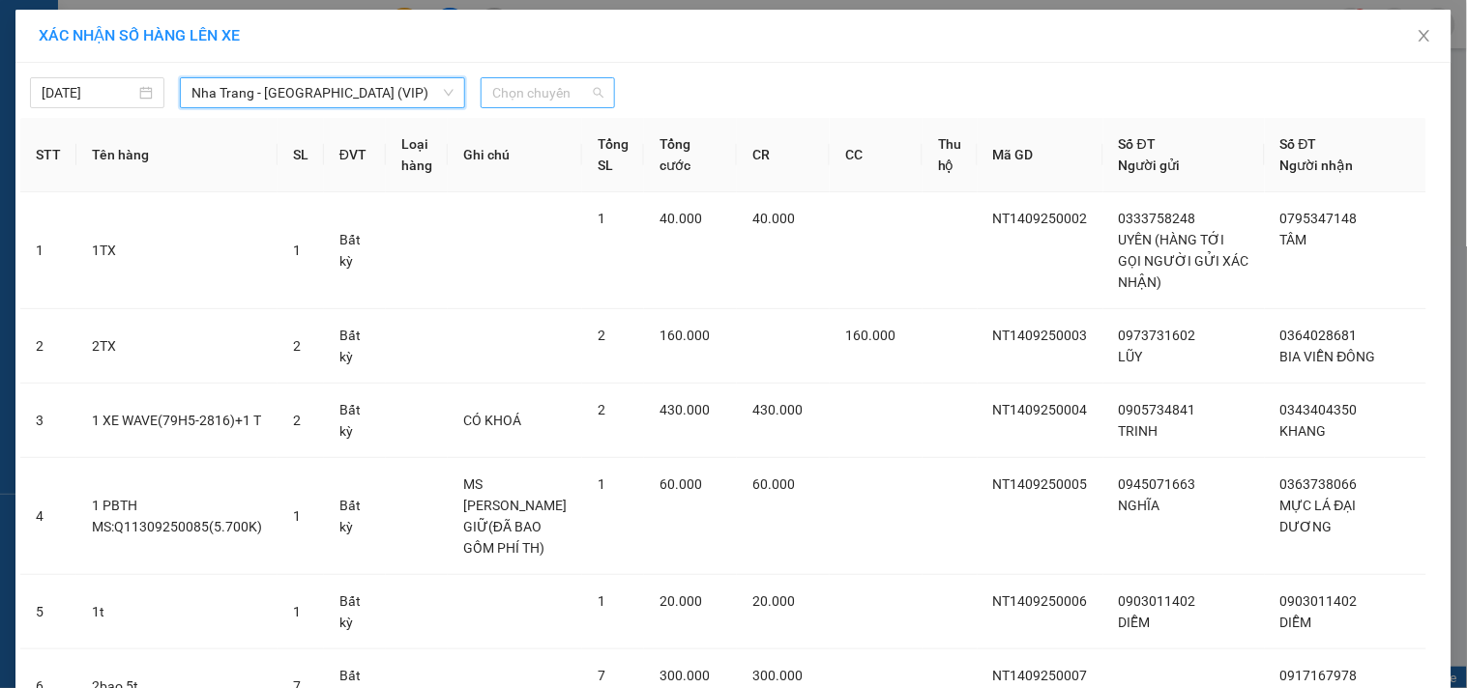
click at [557, 87] on span "Chọn chuyến" at bounding box center [547, 92] width 111 height 29
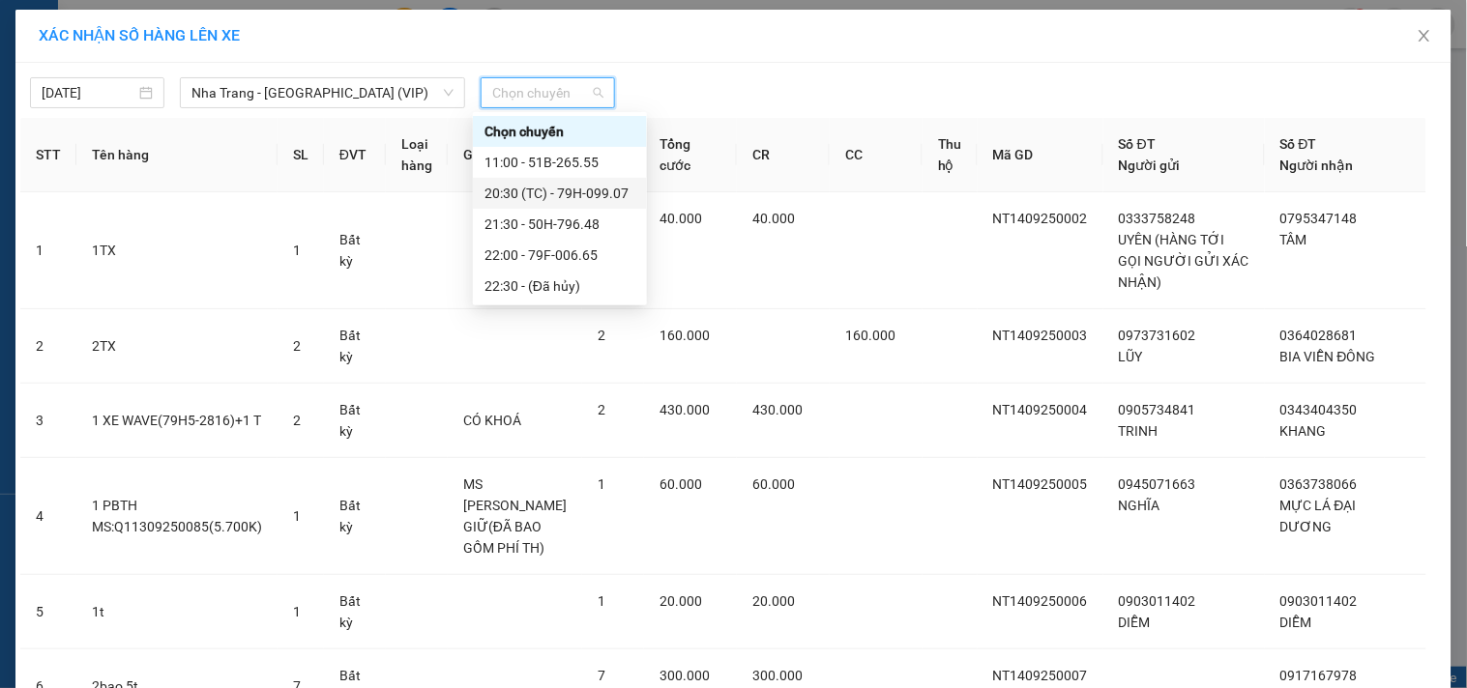
click at [528, 195] on div "20:30 (TC) - 79H-099.07" at bounding box center [559, 193] width 151 height 21
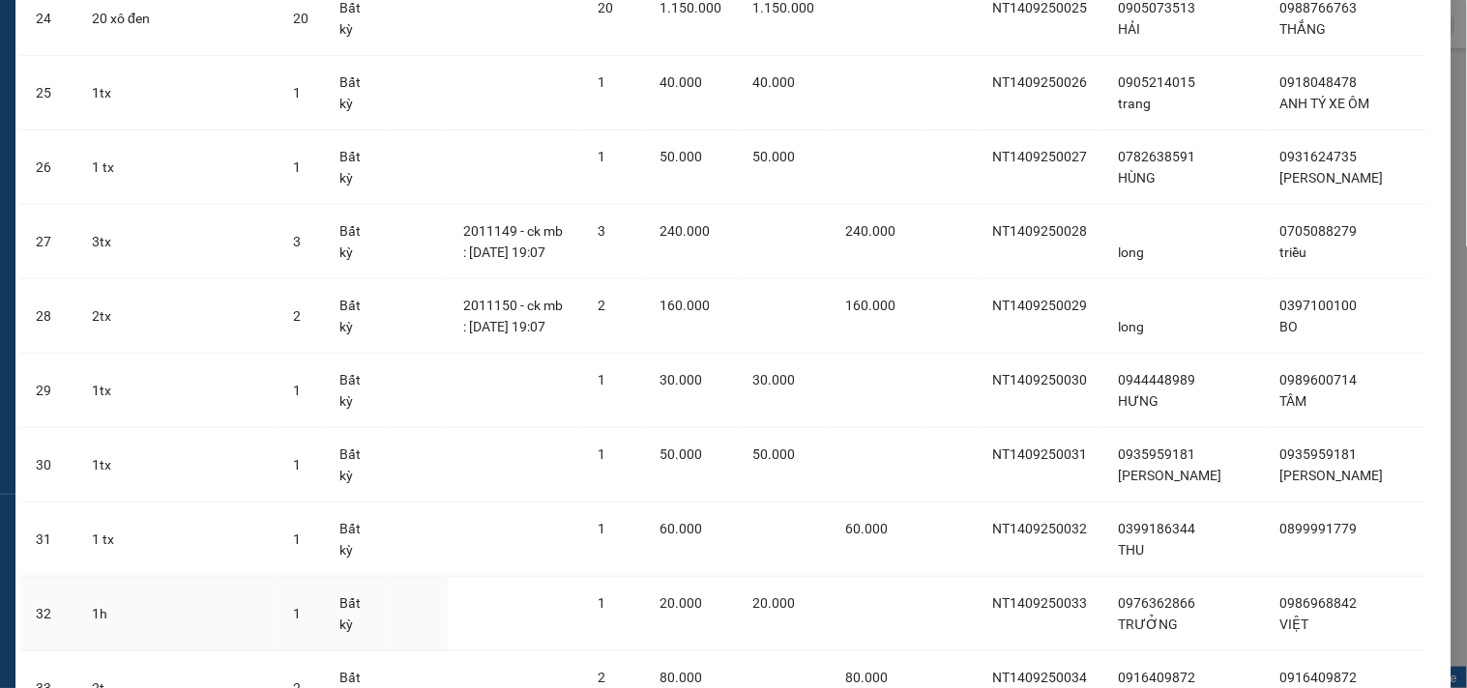
scroll to position [2370, 0]
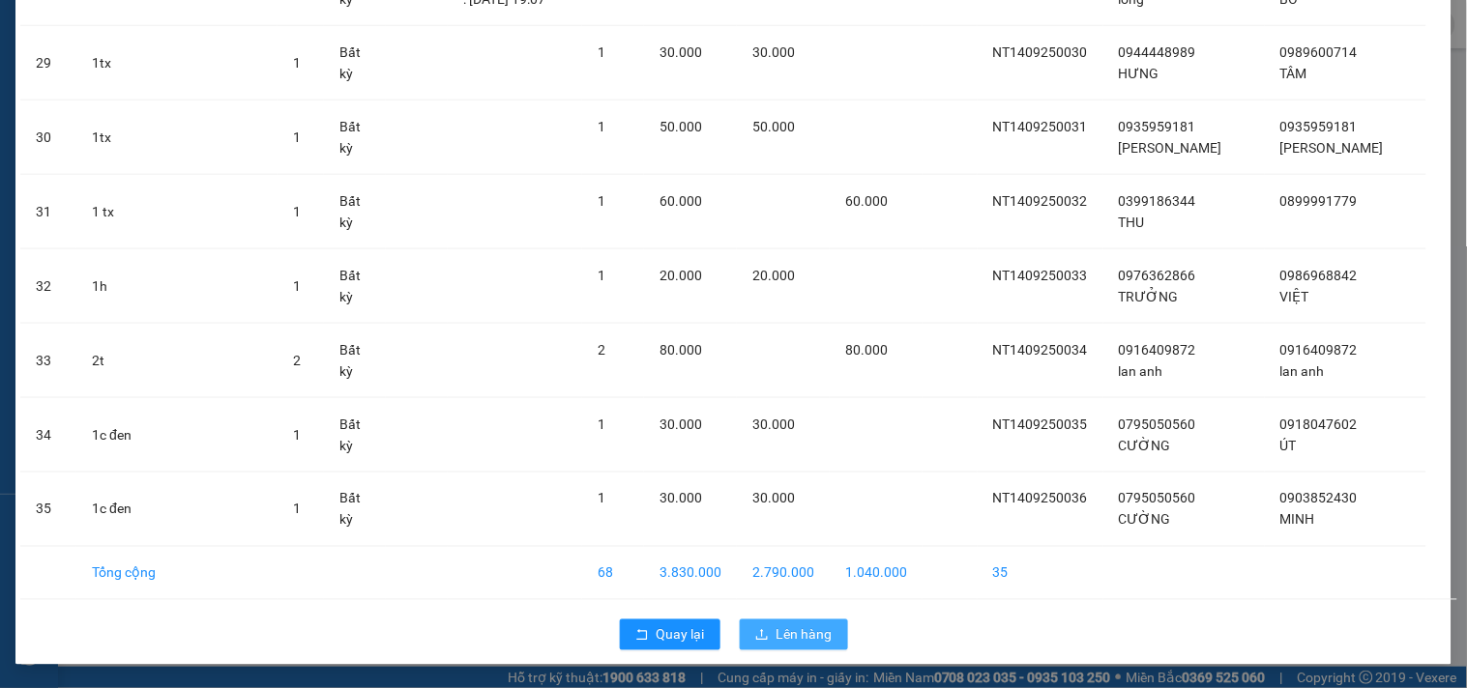
click at [760, 625] on button "Lên hàng" at bounding box center [794, 635] width 108 height 31
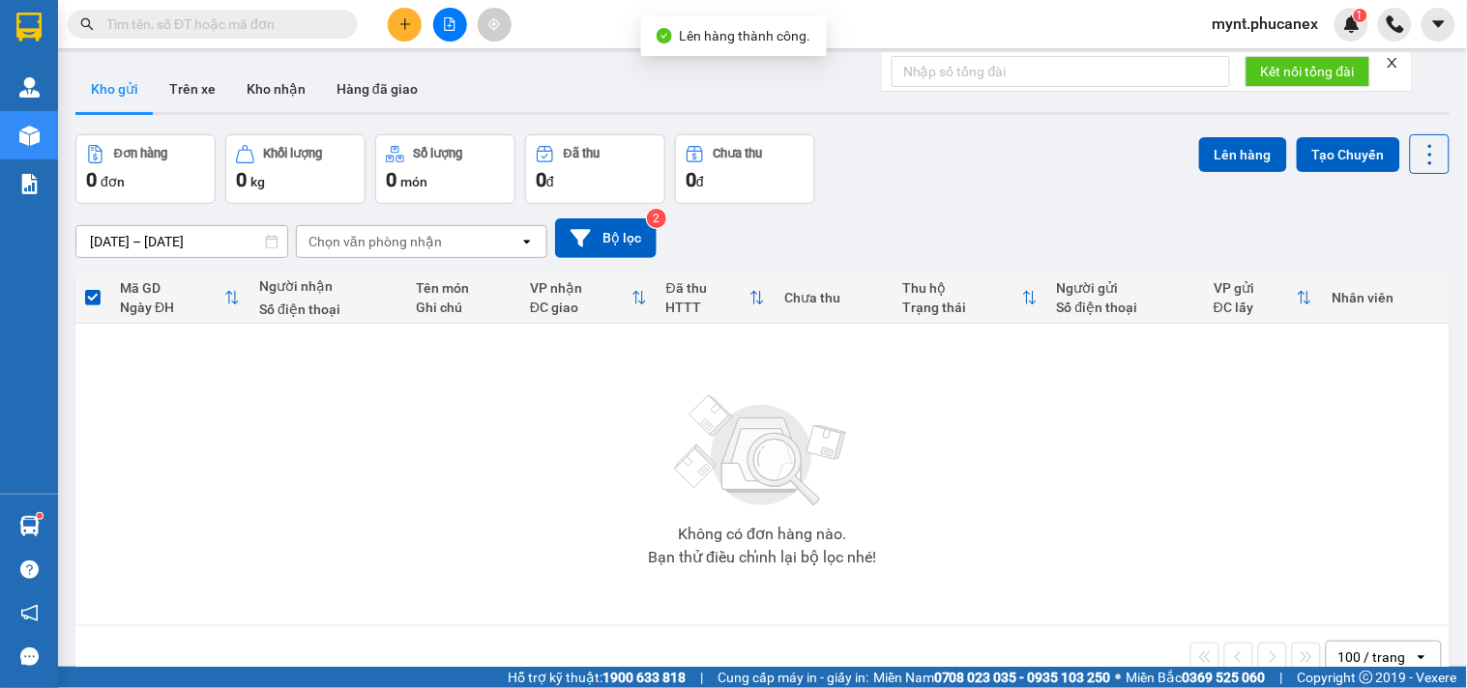
click at [443, 32] on button at bounding box center [450, 25] width 34 height 34
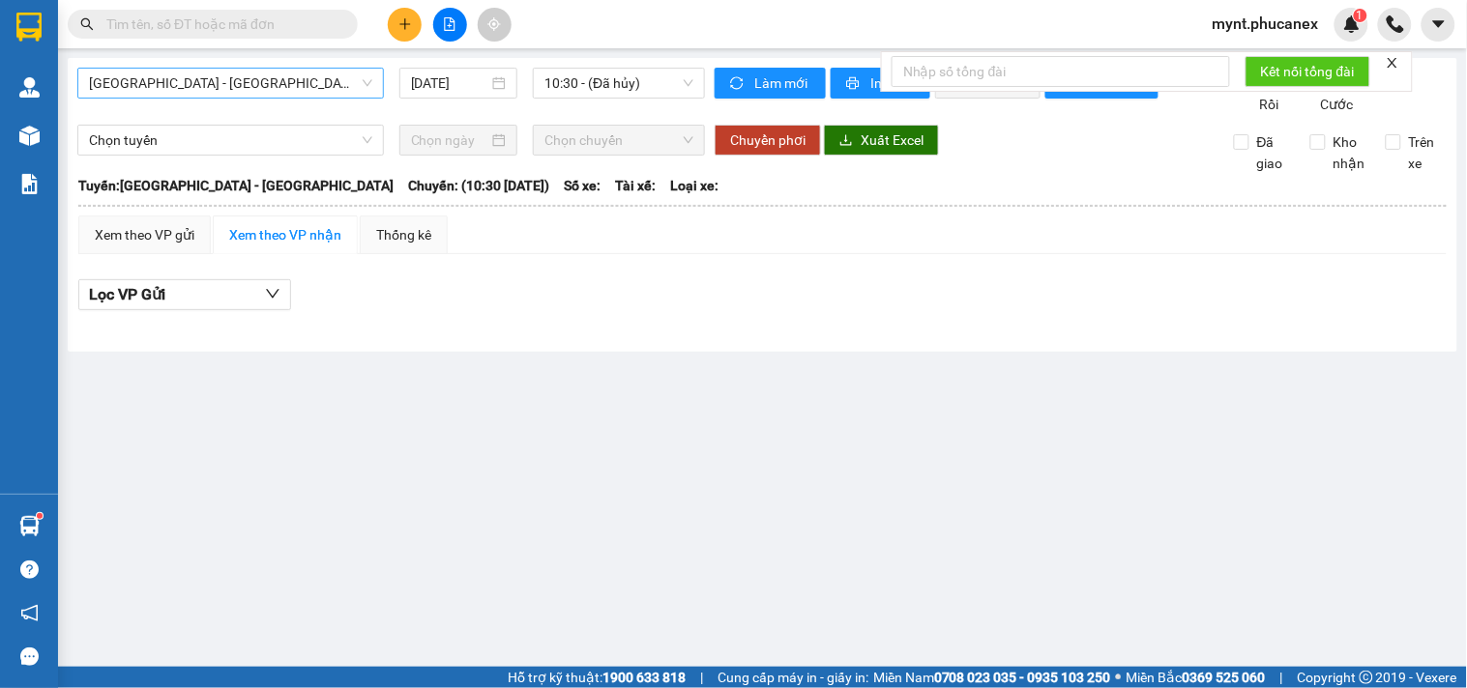
click at [312, 81] on span "Nha Trang - Sài Gòn" at bounding box center [230, 83] width 283 height 29
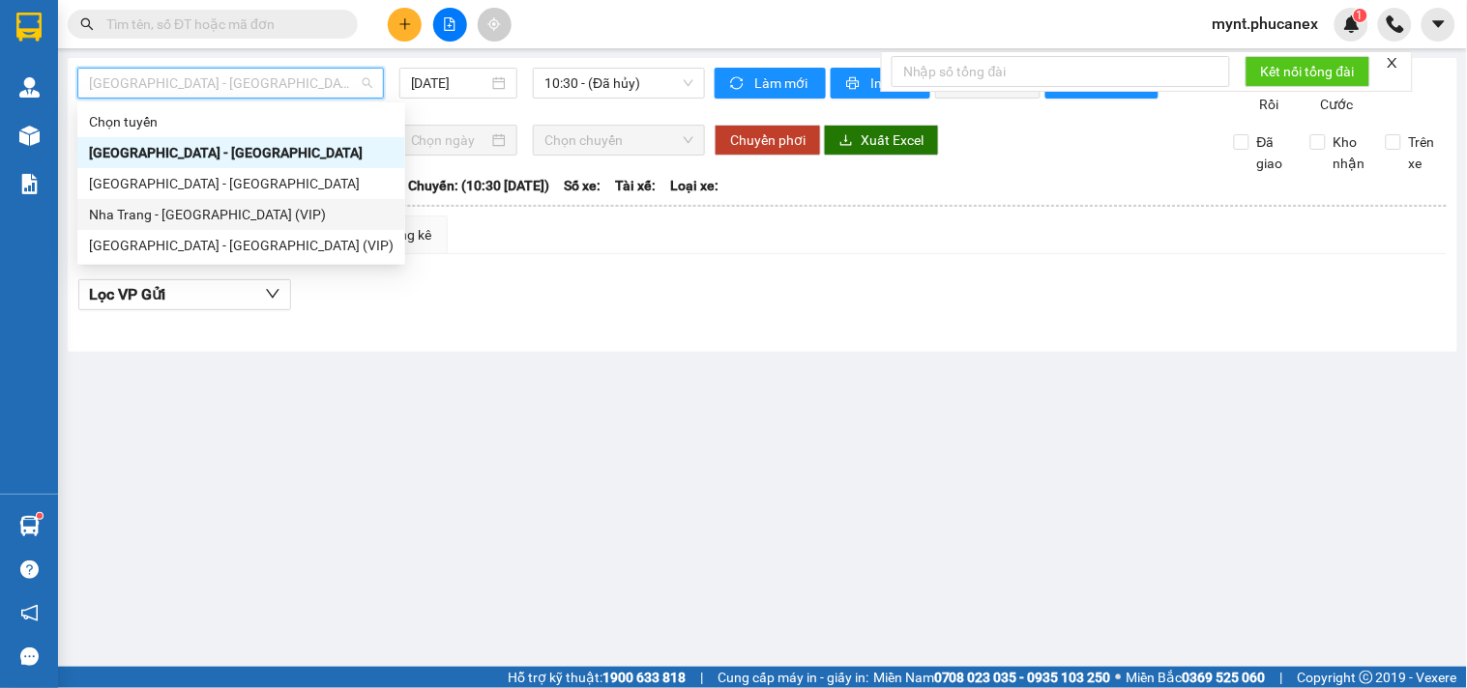
click at [245, 213] on div "Nha Trang - [GEOGRAPHIC_DATA] (VIP)" at bounding box center [241, 214] width 305 height 21
type input "[DATE]"
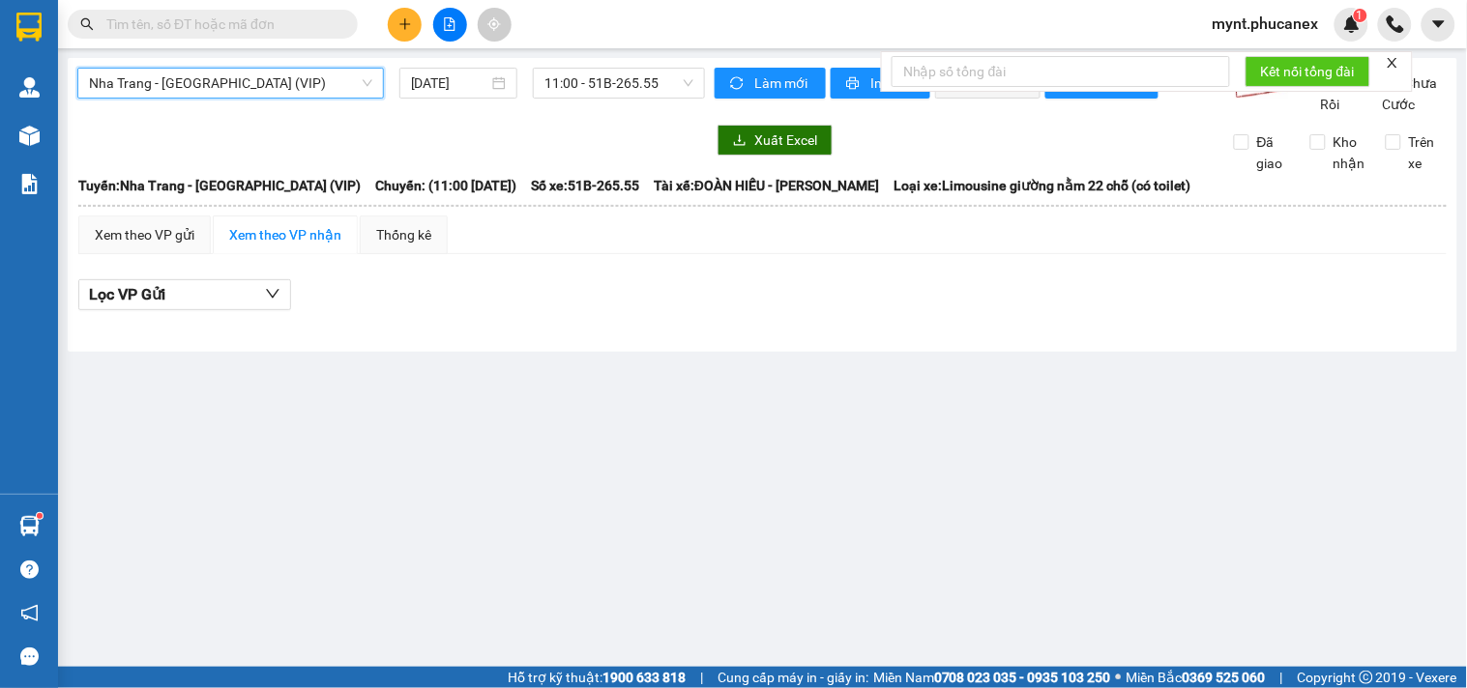
click at [635, 62] on div "Nha Trang - Sài Gòn (VIP) Nha Trang - Sài Gòn (VIP) 14/09/2025 11:00 - 51B-265.…" at bounding box center [762, 205] width 1389 height 294
click at [622, 93] on span "11:00 - 51B-265.55" at bounding box center [618, 83] width 149 height 29
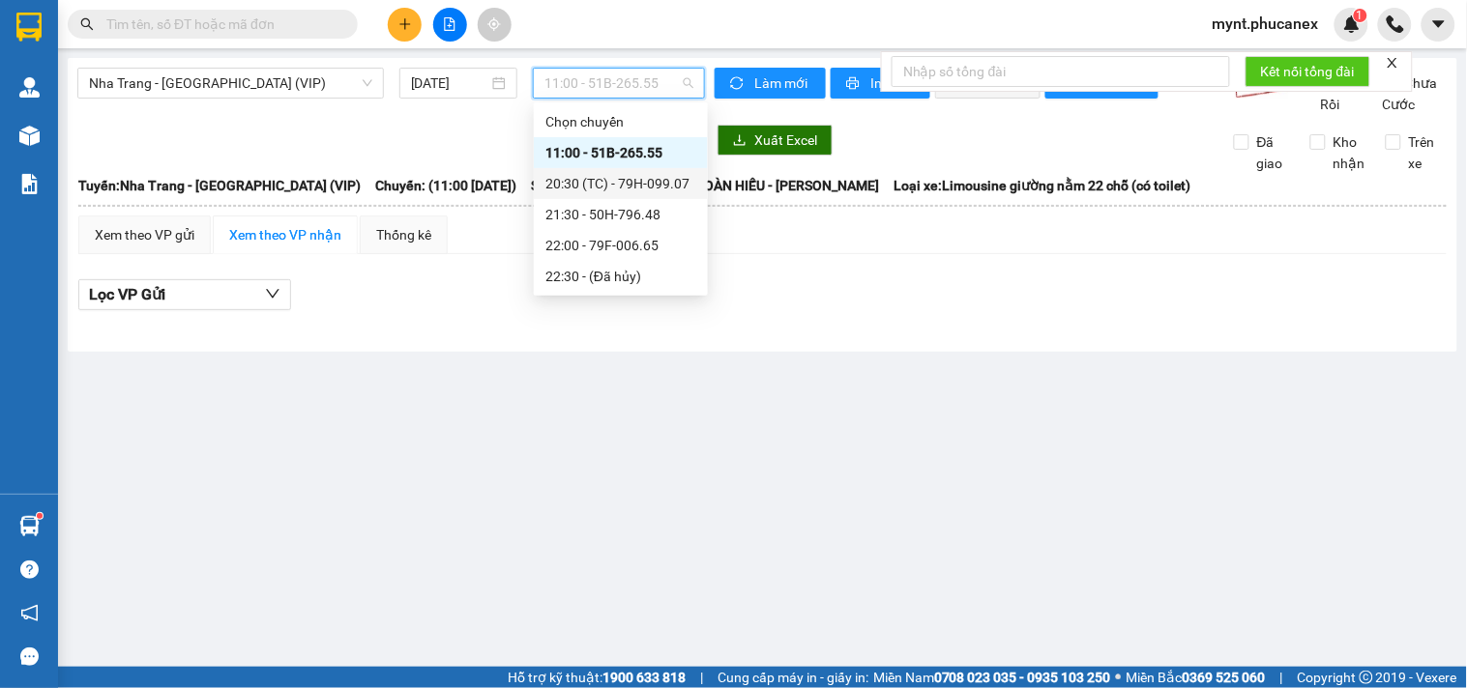
click at [572, 184] on div "20:30 (TC) - 79H-099.07" at bounding box center [620, 183] width 151 height 21
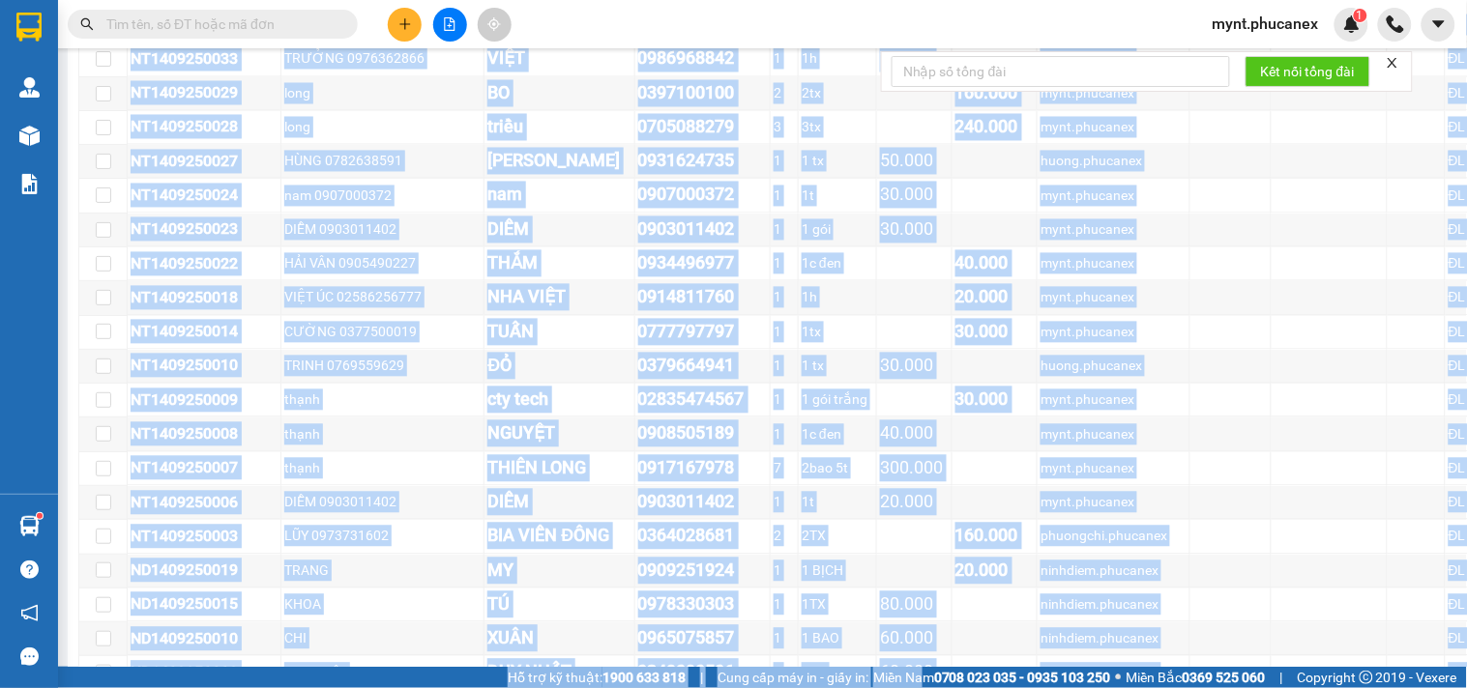
scroll to position [3070, 0]
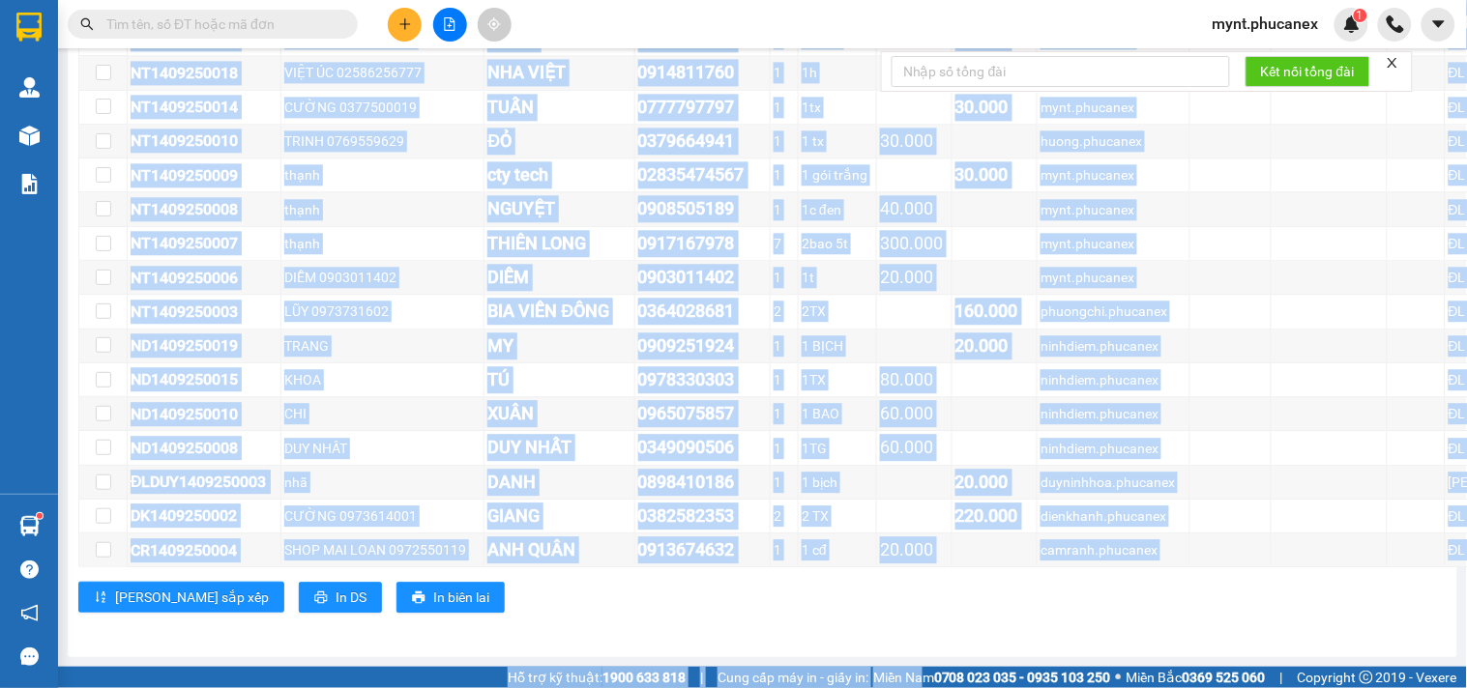
drag, startPoint x: 162, startPoint y: 349, endPoint x: 906, endPoint y: 730, distance: 835.4
click at [906, 687] on html "Kết quả tìm kiếm ( 0 ) Bộ lọc No Data mynt.phucanex 1 Quản Lý Quản lý khách hàn…" at bounding box center [733, 344] width 1467 height 688
copy section "Đơn 74 | SL 116 | CR 4.660.000 | CC 1.420.000 | Tổng cước 6.080.000 | TH 0 Giao…"
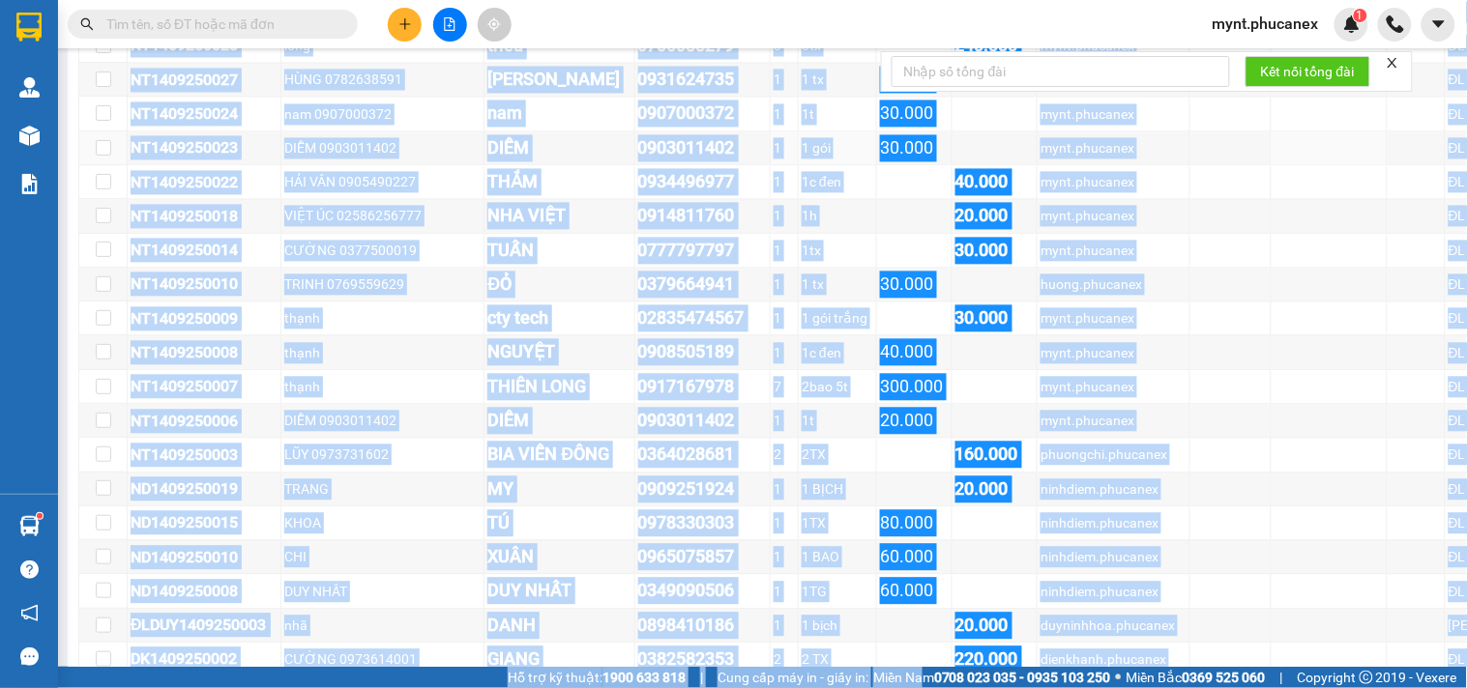
scroll to position [2425, 0]
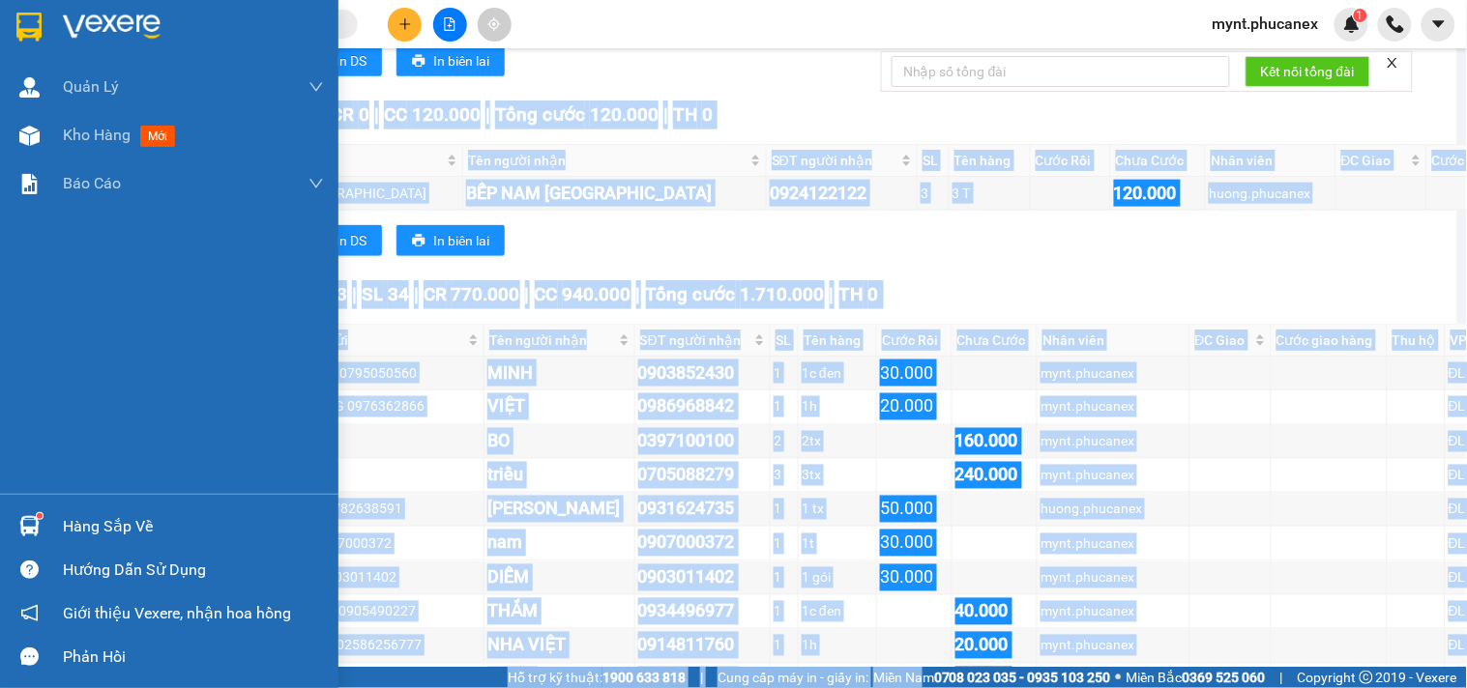
click at [0, 382] on div "Quản Lý Quản lý khách hàng Quản lý khách hàng mới Kho hàng mới Báo cáo Báo cáo …" at bounding box center [169, 278] width 338 height 431
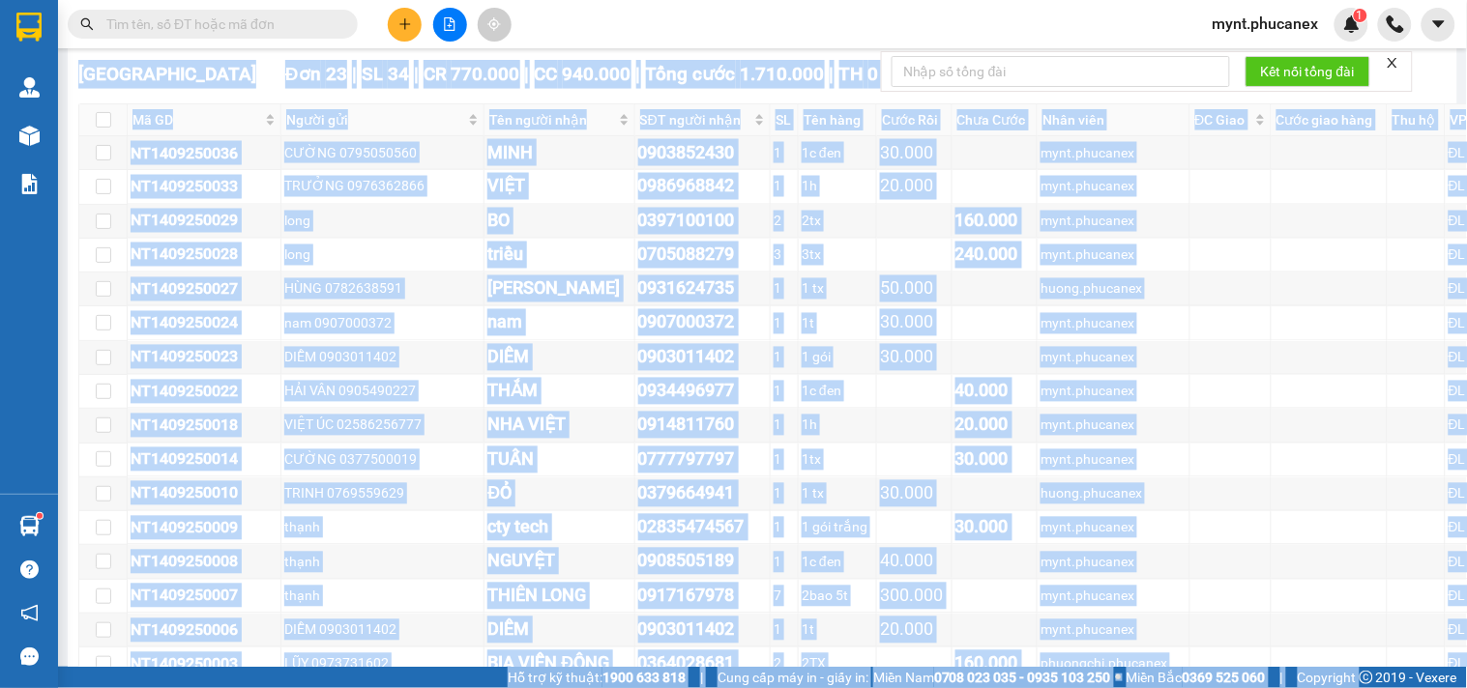
scroll to position [3070, 0]
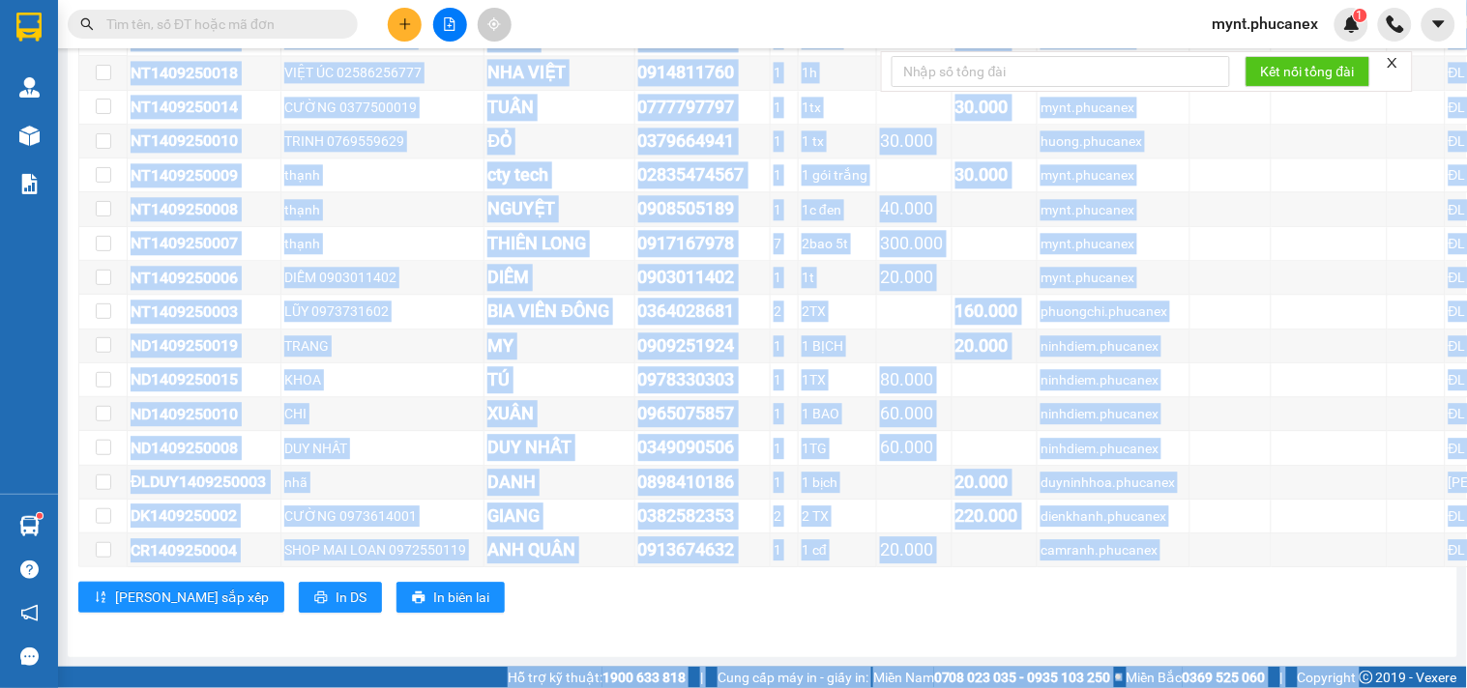
copy section "Đơn 74 | SL 116 | CR 4.660.000 | CC 1.420.000 | Tổng cước 6.080.000 | TH 0 Giao…"
drag, startPoint x: 159, startPoint y: 350, endPoint x: 1368, endPoint y: 730, distance: 1267.7
click at [1368, 687] on html "Kết quả tìm kiếm ( 0 ) Bộ lọc No Data mynt.phucanex 1 Quản Lý Quản lý khách hàn…" at bounding box center [733, 344] width 1467 height 688
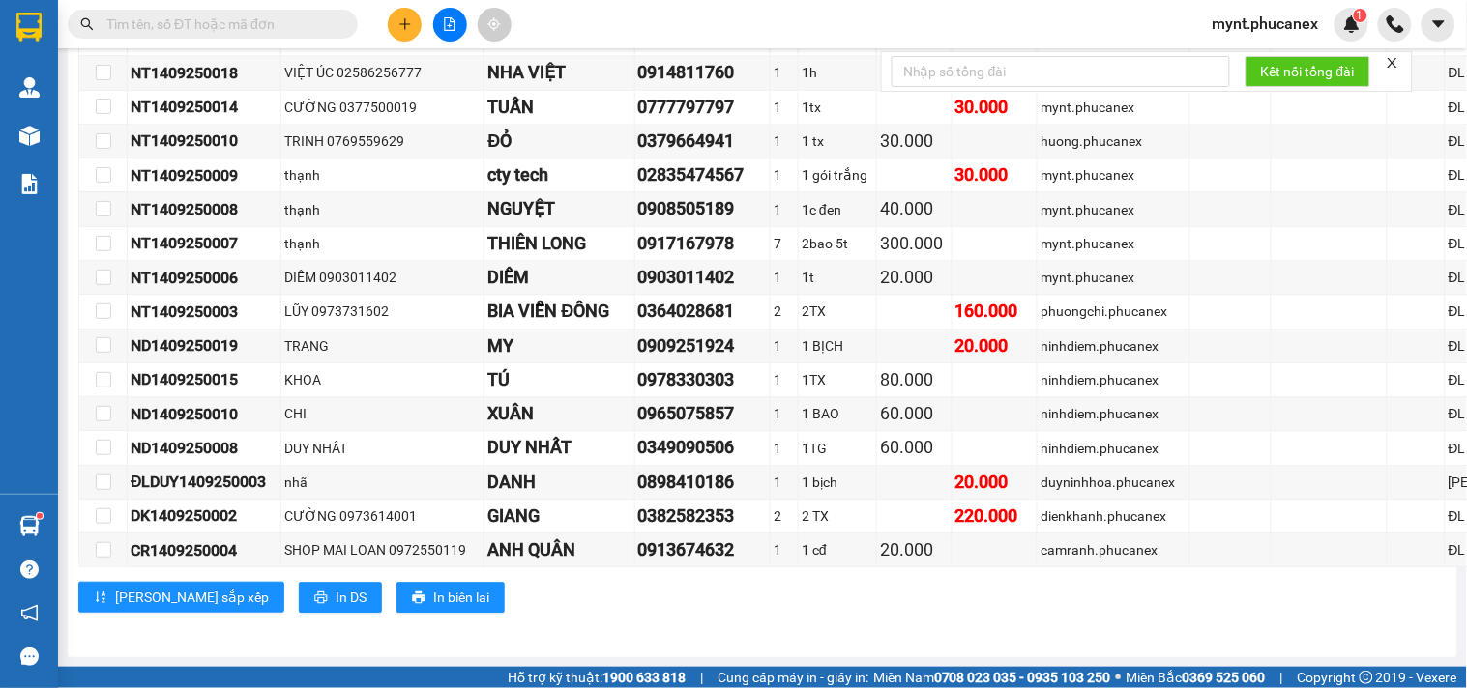
click at [209, 29] on input "text" at bounding box center [220, 24] width 228 height 21
paste input "NT1409250002"
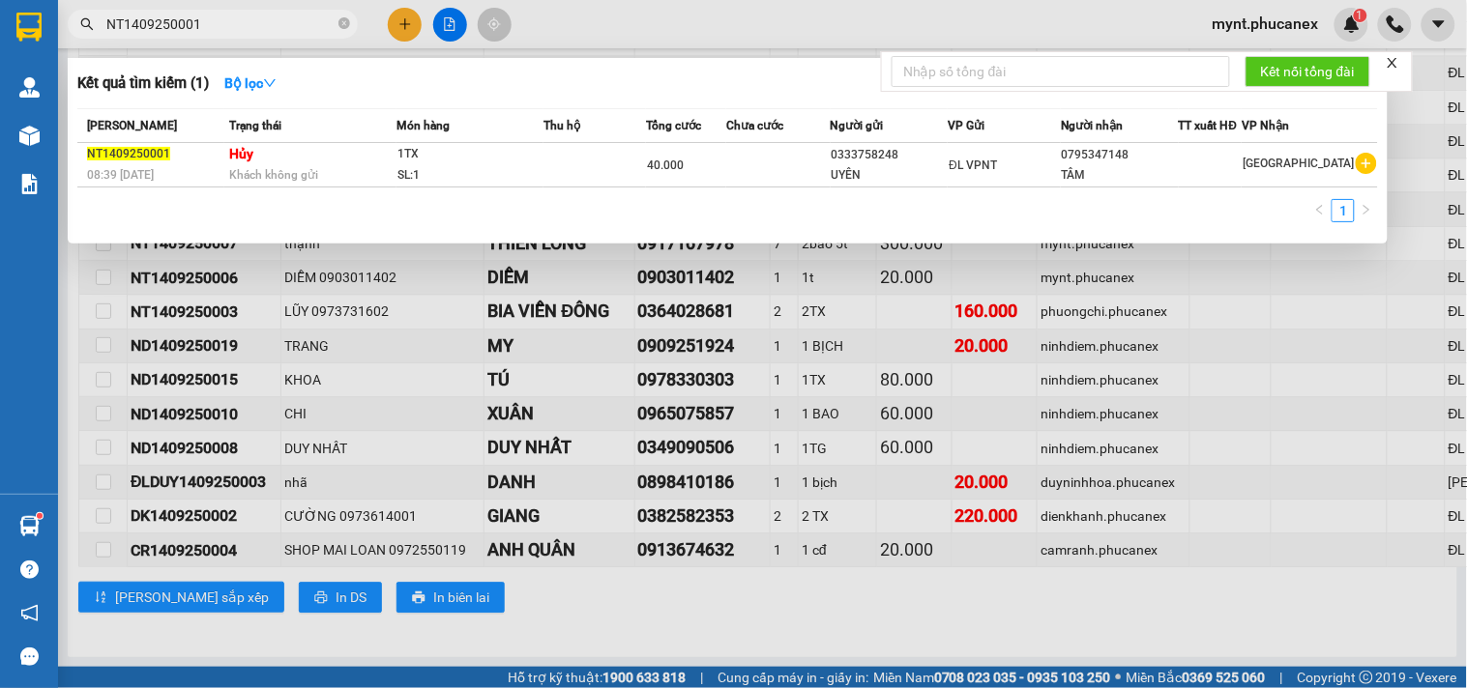
type input "NT1409250001"
click at [681, 595] on div at bounding box center [733, 344] width 1467 height 688
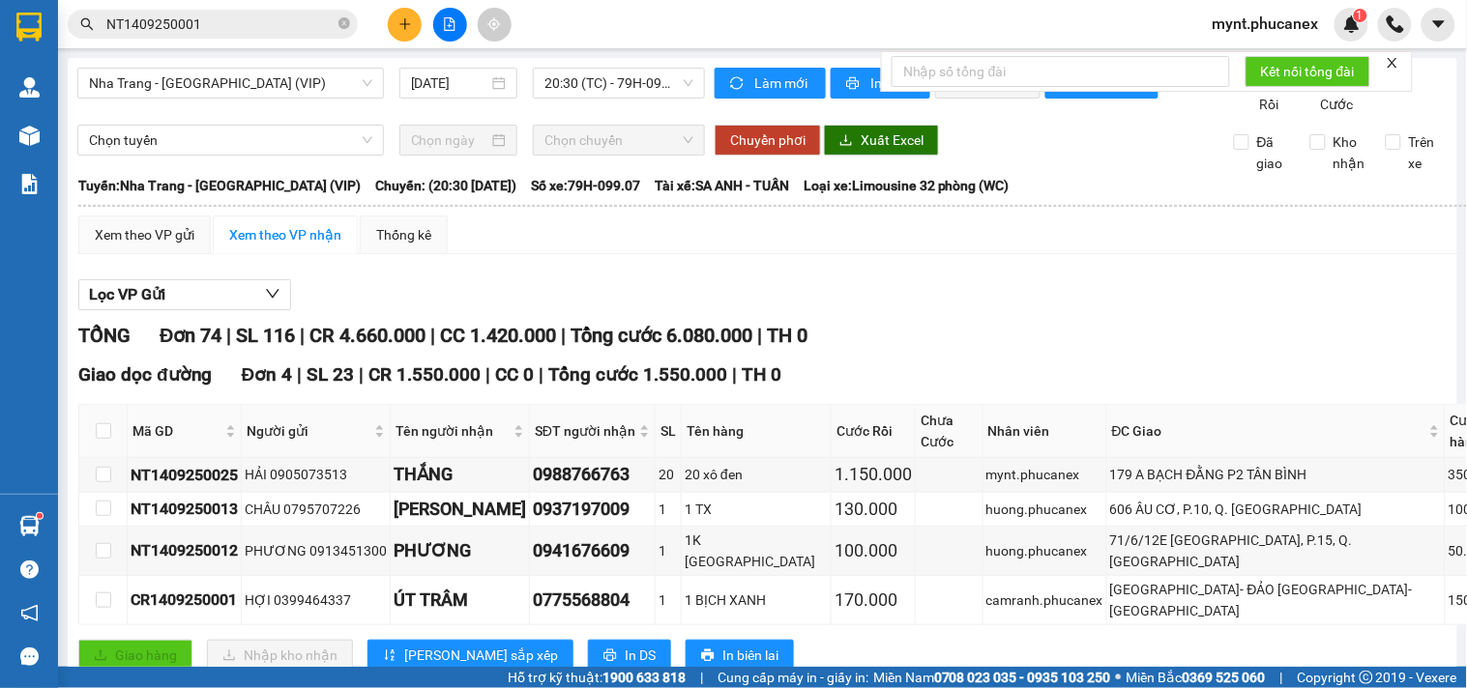
scroll to position [0, 0]
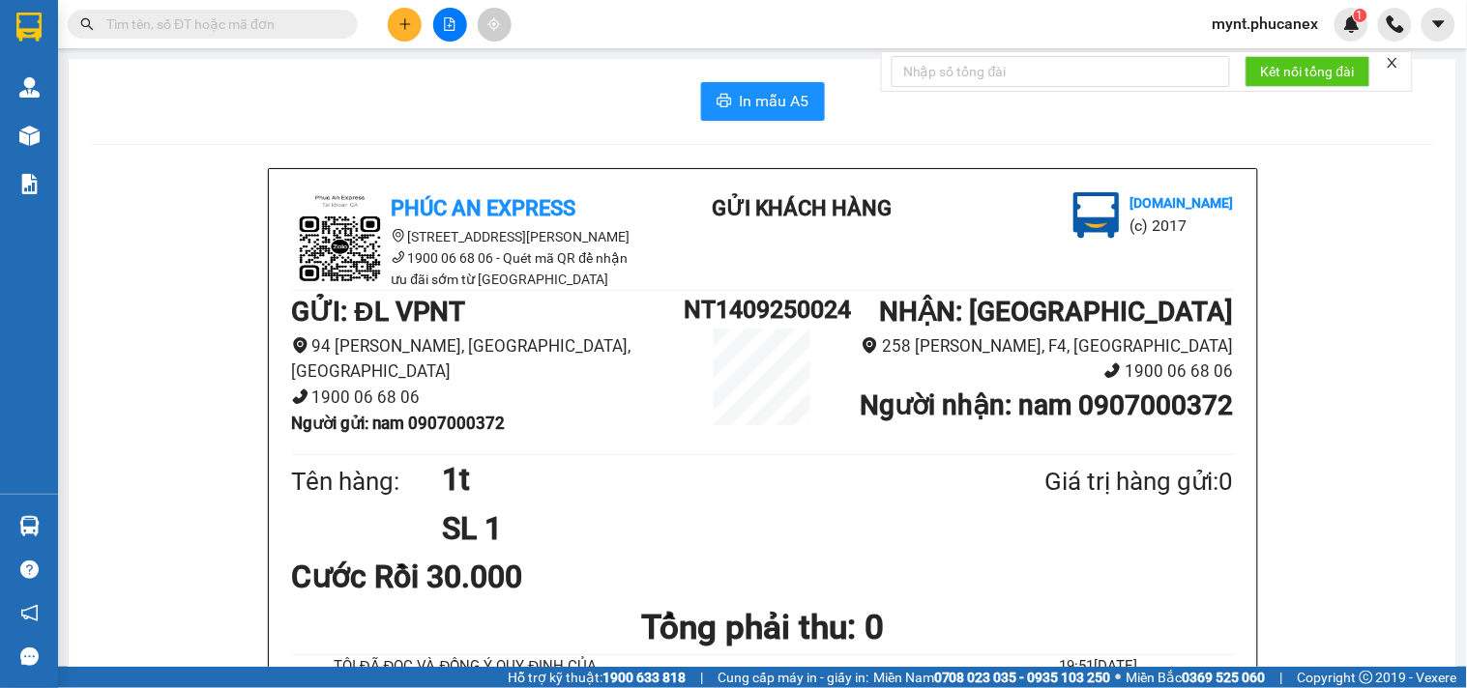
click at [223, 27] on input "text" at bounding box center [220, 24] width 228 height 21
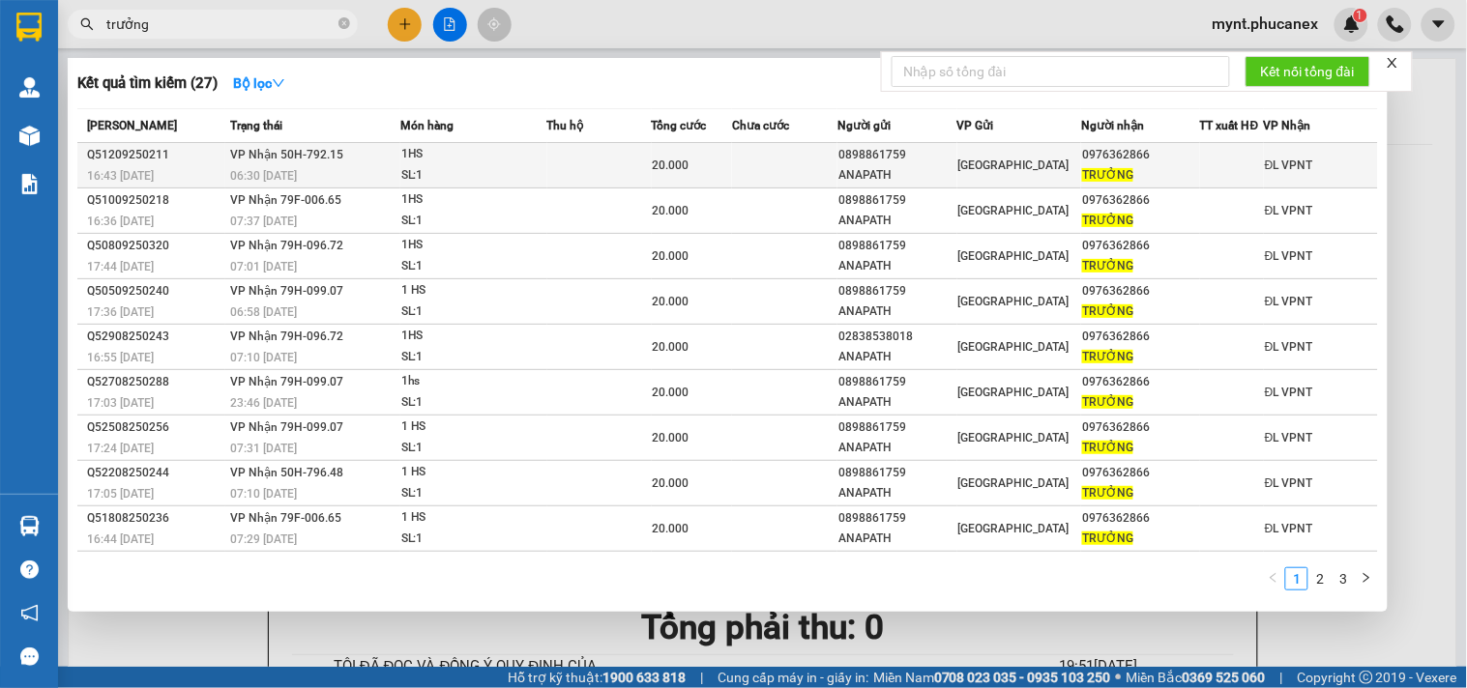
type input "trưởng"
click at [1137, 168] on div "TRƯỞNG" at bounding box center [1140, 175] width 117 height 20
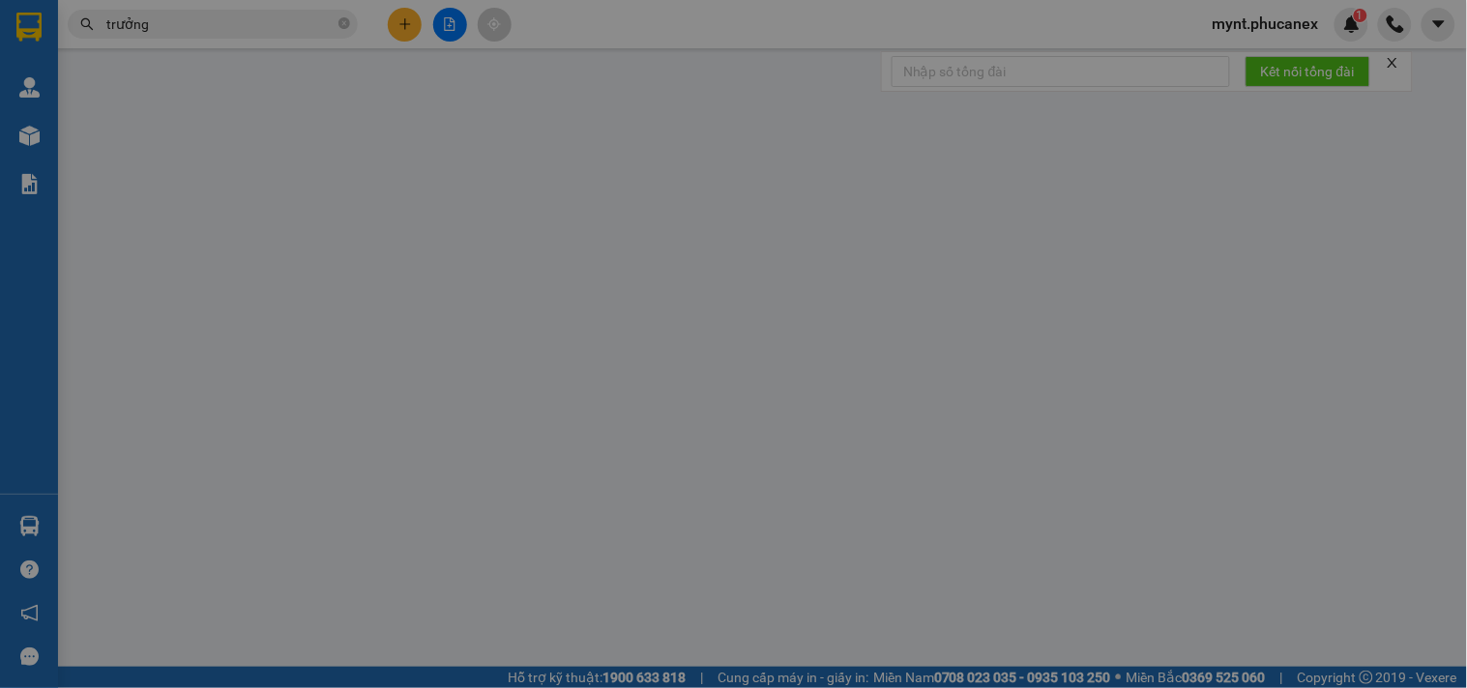
type input "0898861759"
type input "ANAPATH"
type input "0976362866"
type input "TRƯỞNG"
type input "20.000"
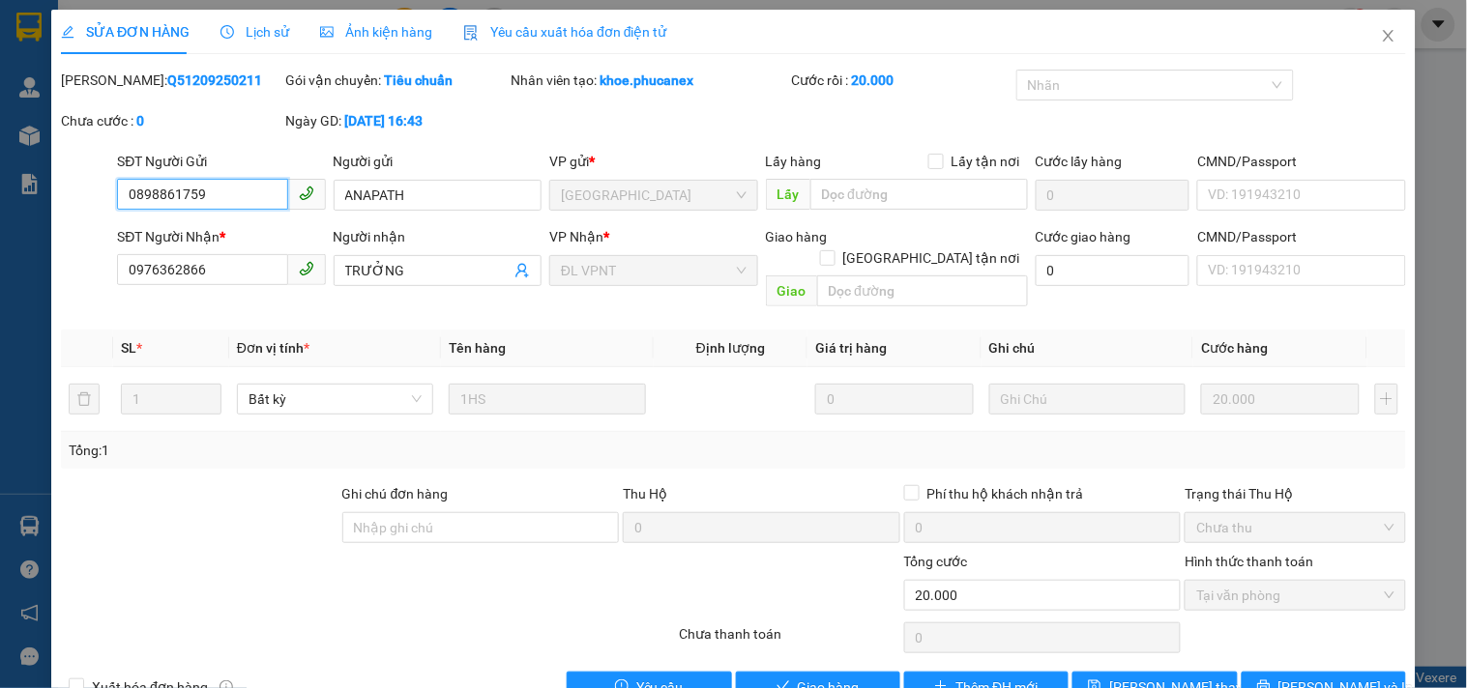
drag, startPoint x: 225, startPoint y: 189, endPoint x: 0, endPoint y: 193, distance: 225.3
click at [0, 193] on div "SỬA ĐƠN HÀNG Lịch sử Ảnh kiện hàng Yêu cầu xuất hóa đơn điện tử Total Paid Fee …" at bounding box center [733, 344] width 1467 height 688
drag, startPoint x: 208, startPoint y: 274, endPoint x: 84, endPoint y: 277, distance: 123.8
click at [84, 277] on div "SĐT Người Nhận * 0976362866 0976362866 Người nhận TRƯỞNG VP Nhận * ĐL VPNT Giao…" at bounding box center [733, 270] width 1349 height 89
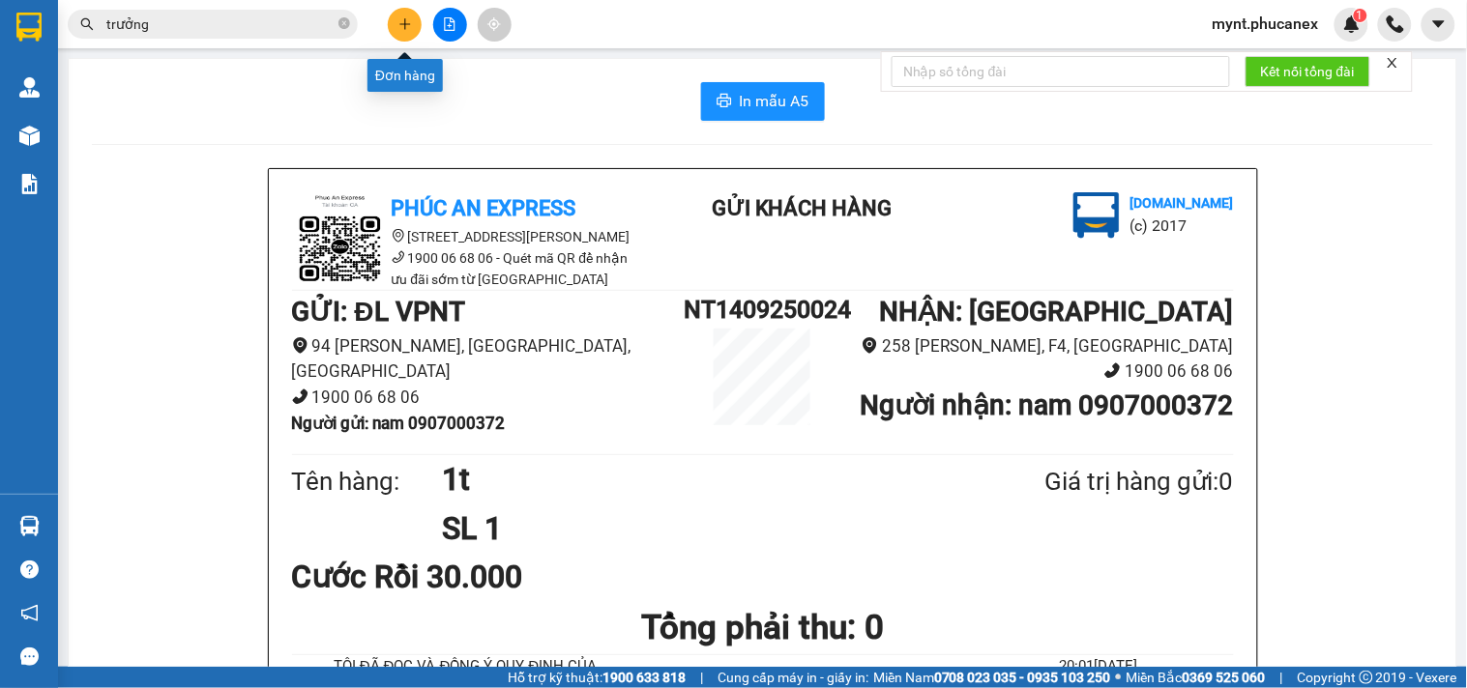
click at [412, 25] on button at bounding box center [405, 25] width 34 height 34
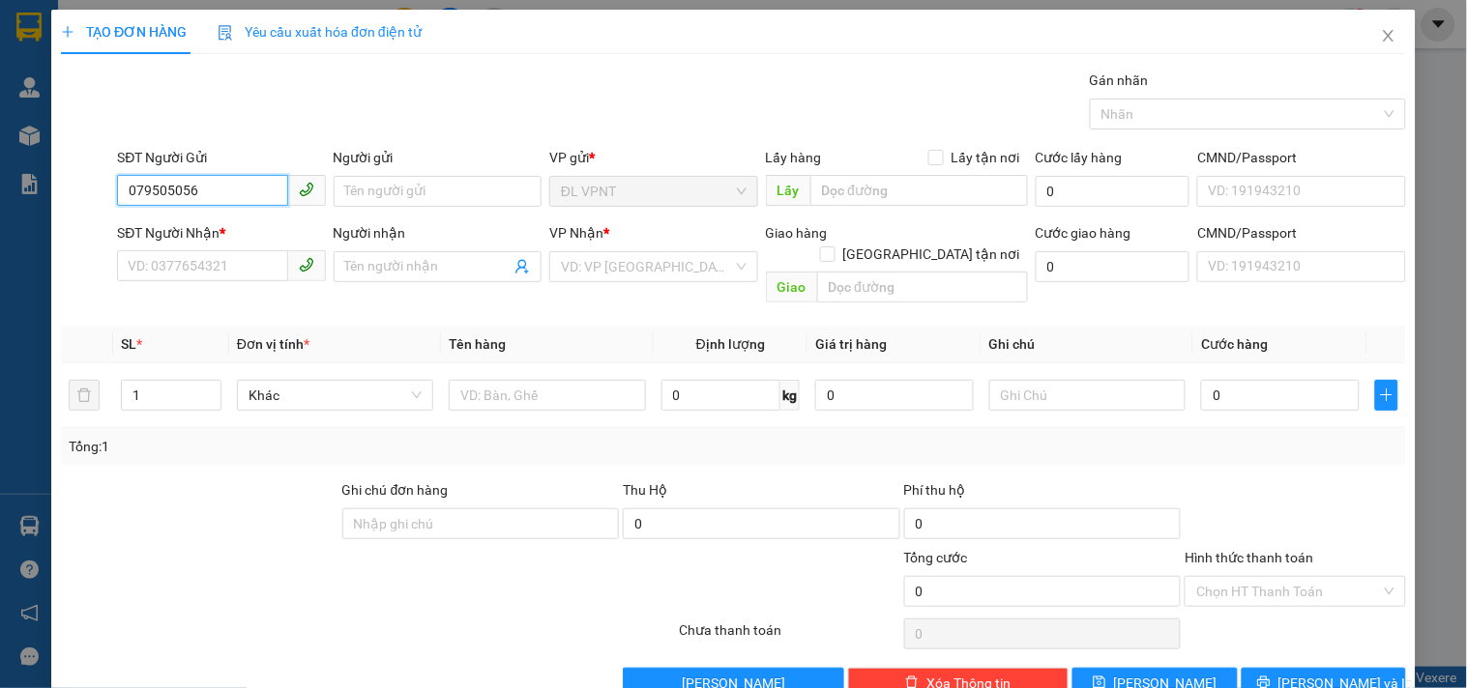
type input "0795050560"
click at [203, 228] on div "0795050560 - CƯỜNG" at bounding box center [219, 229] width 183 height 21
type input "CƯỜNG"
type input "0918047602"
type input "ÚT"
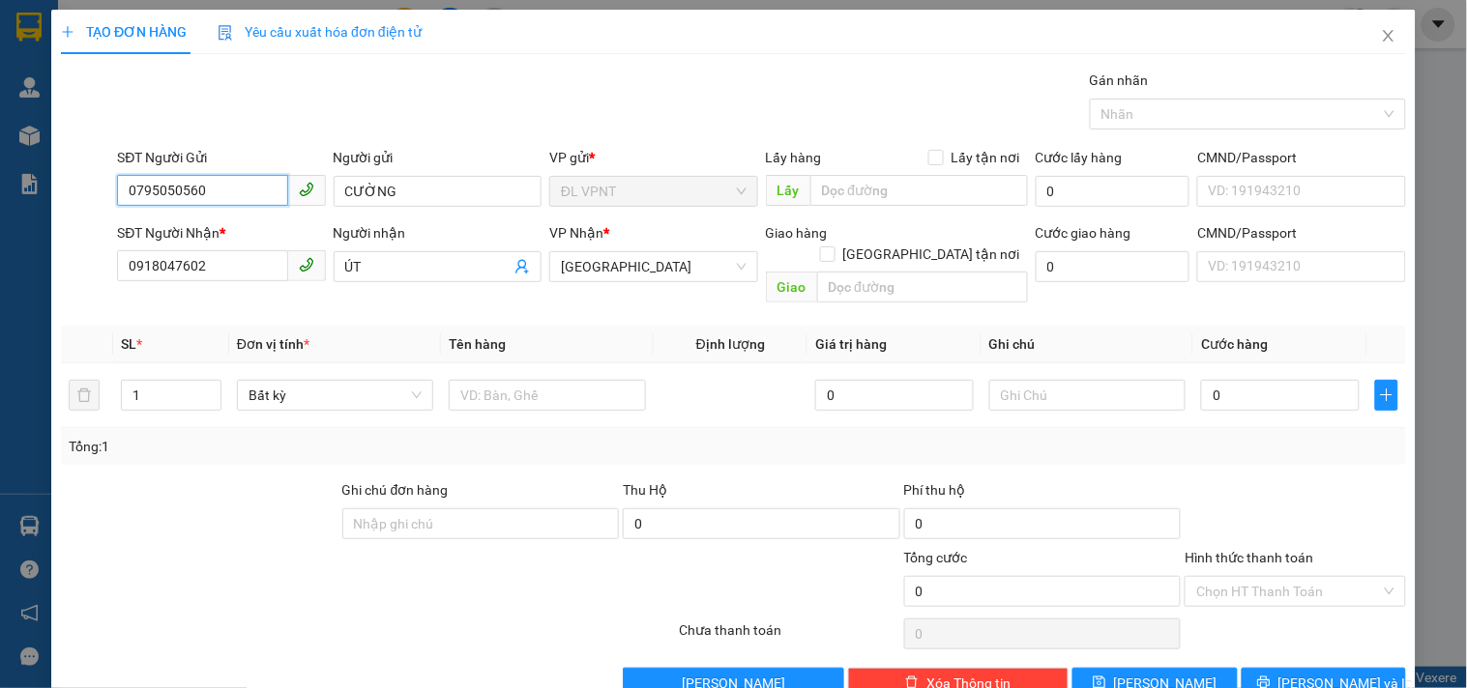
type input "0795050560"
drag, startPoint x: 218, startPoint y: 248, endPoint x: 78, endPoint y: 265, distance: 141.3
click at [78, 265] on div "SĐT Người Nhận * 0918047602 Người nhận ÚT VP Nhận * ĐL Quận 1 Giao hàng Giao tậ…" at bounding box center [733, 266] width 1349 height 89
click at [199, 248] on div "SĐT Người Nhận *" at bounding box center [221, 236] width 208 height 29
click at [233, 259] on input "0918047602" at bounding box center [202, 265] width 170 height 31
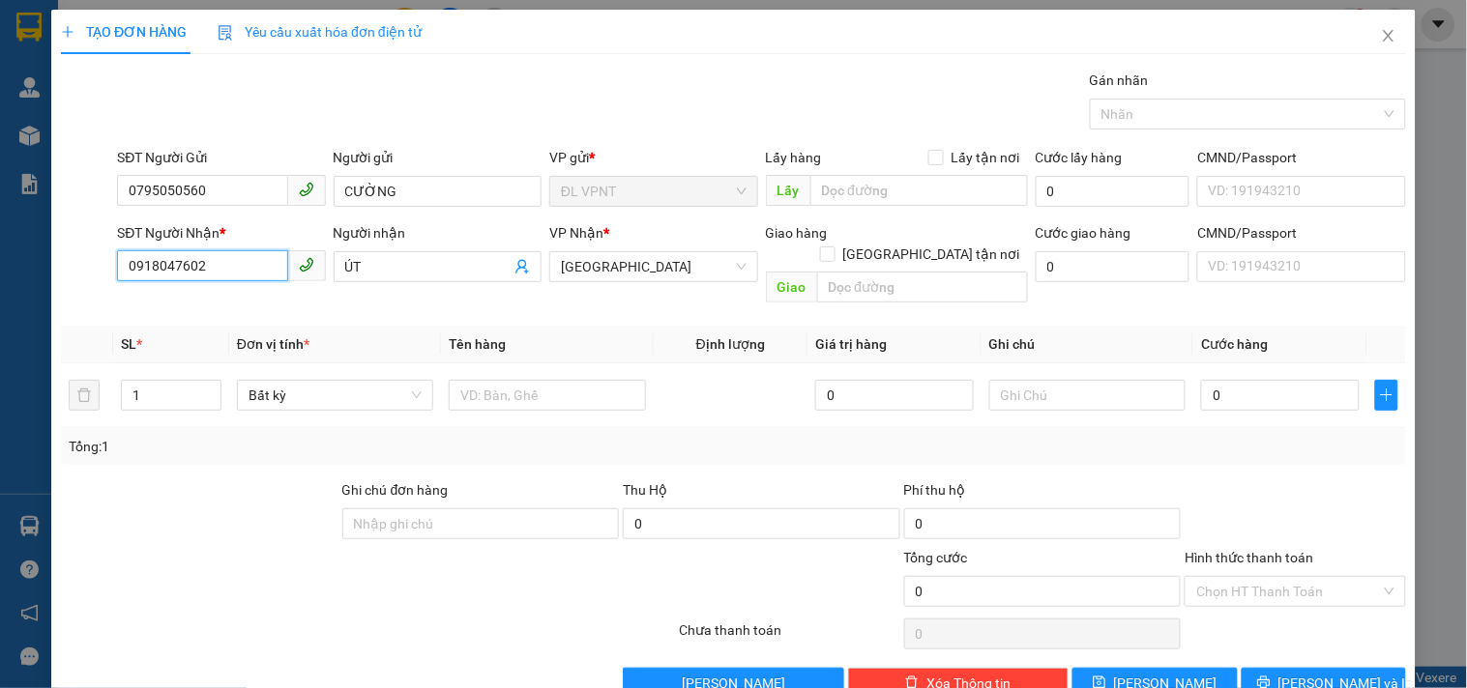
click at [233, 259] on input "0918047602" at bounding box center [202, 265] width 170 height 31
click at [200, 334] on div "0903852430 - MINH" at bounding box center [219, 336] width 183 height 21
type input "0903852430"
type input "MINH"
type input "0903852430"
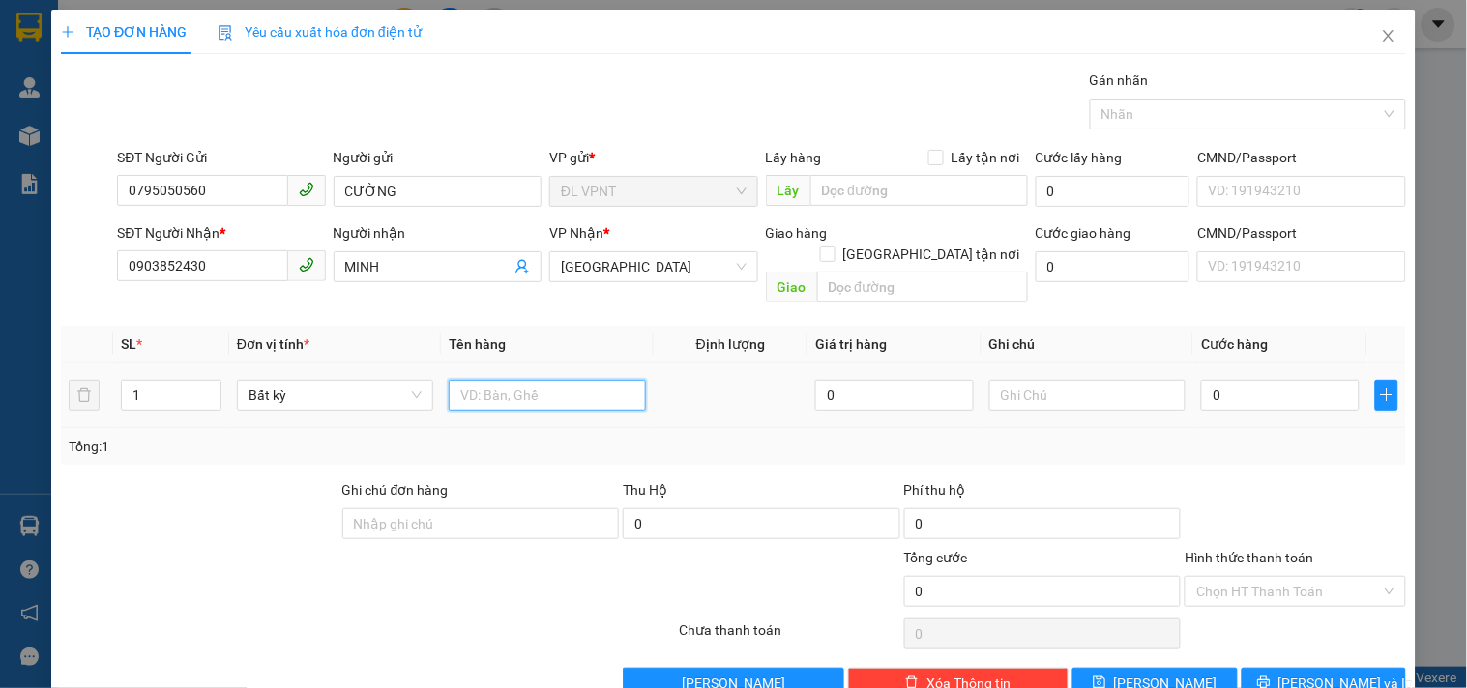
click at [602, 381] on input "text" at bounding box center [547, 395] width 196 height 31
type input "1c đen"
click at [1274, 376] on div "0" at bounding box center [1280, 395] width 159 height 39
click at [1271, 380] on input "0" at bounding box center [1280, 395] width 159 height 31
type input "3"
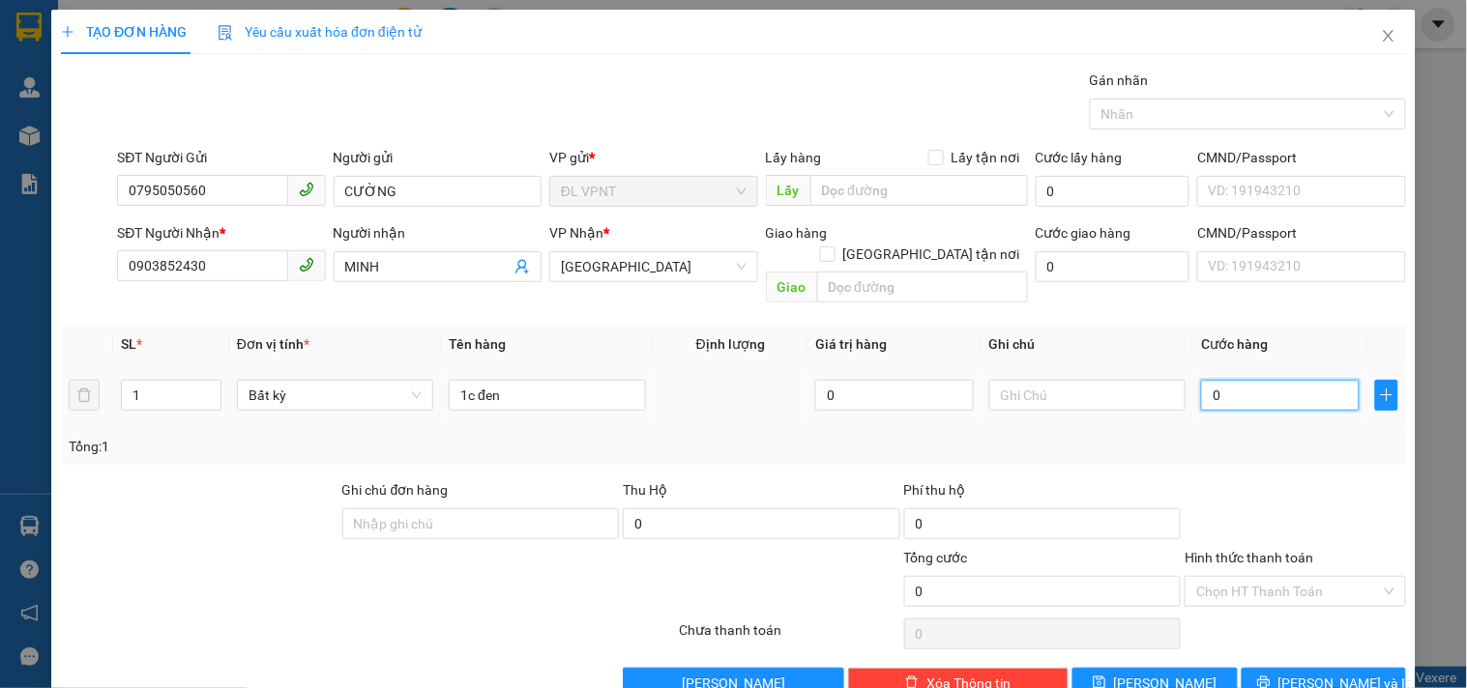
type input "3"
type input "30"
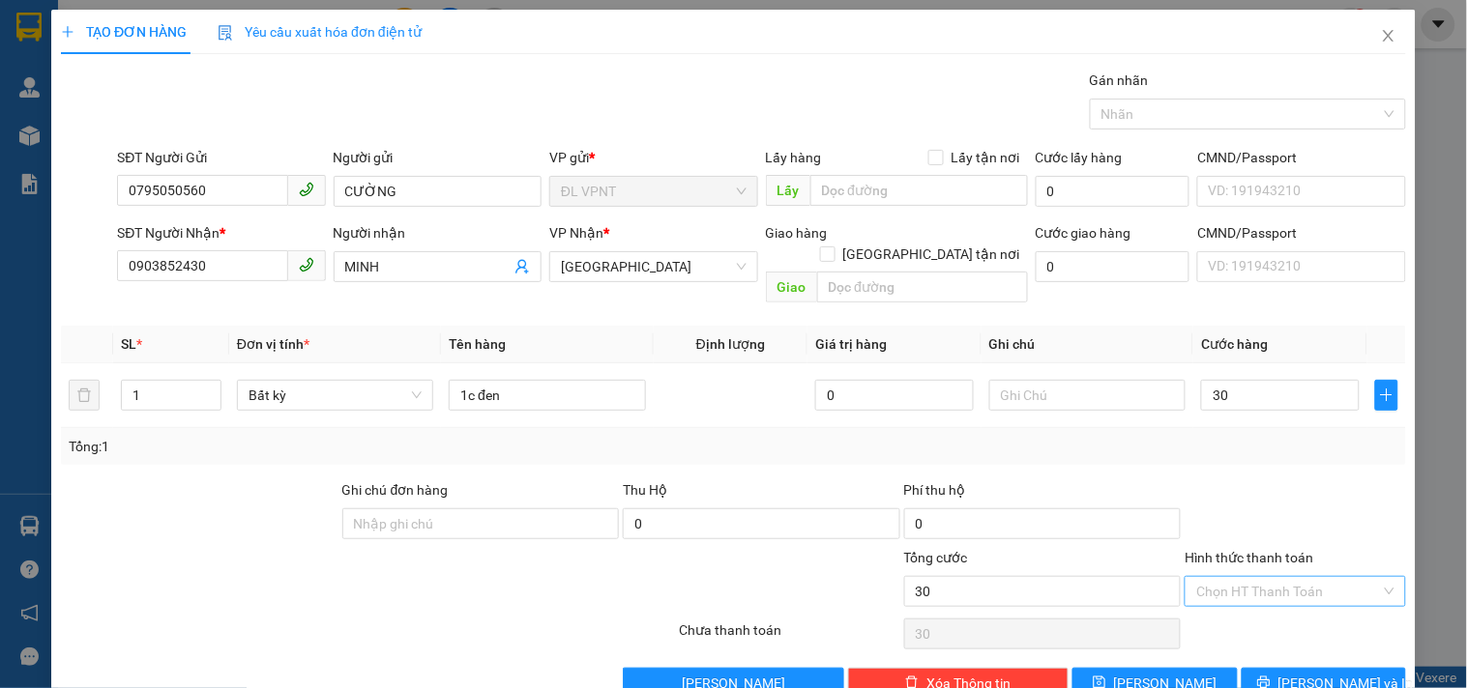
click at [1289, 577] on input "Hình thức thanh toán" at bounding box center [1288, 591] width 184 height 29
type input "30.000"
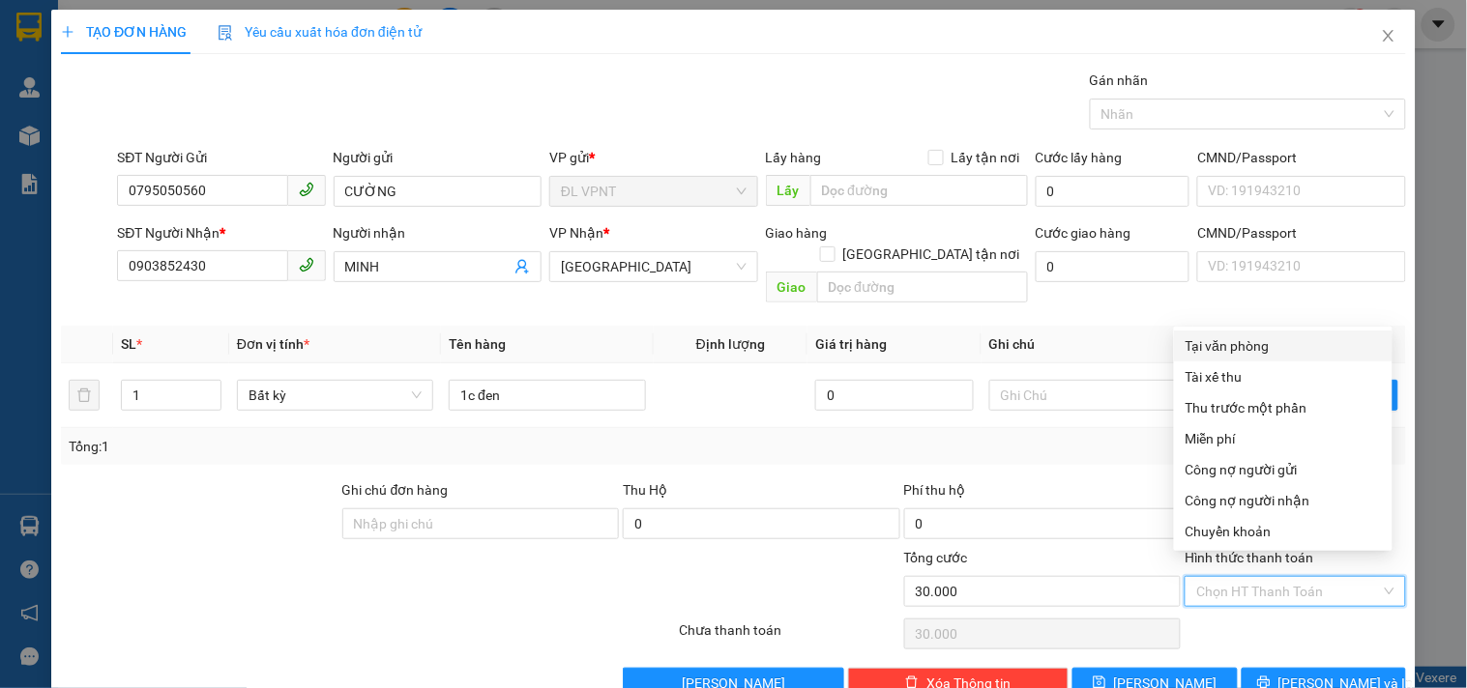
click at [1255, 342] on div "Tại văn phòng" at bounding box center [1282, 345] width 195 height 21
type input "0"
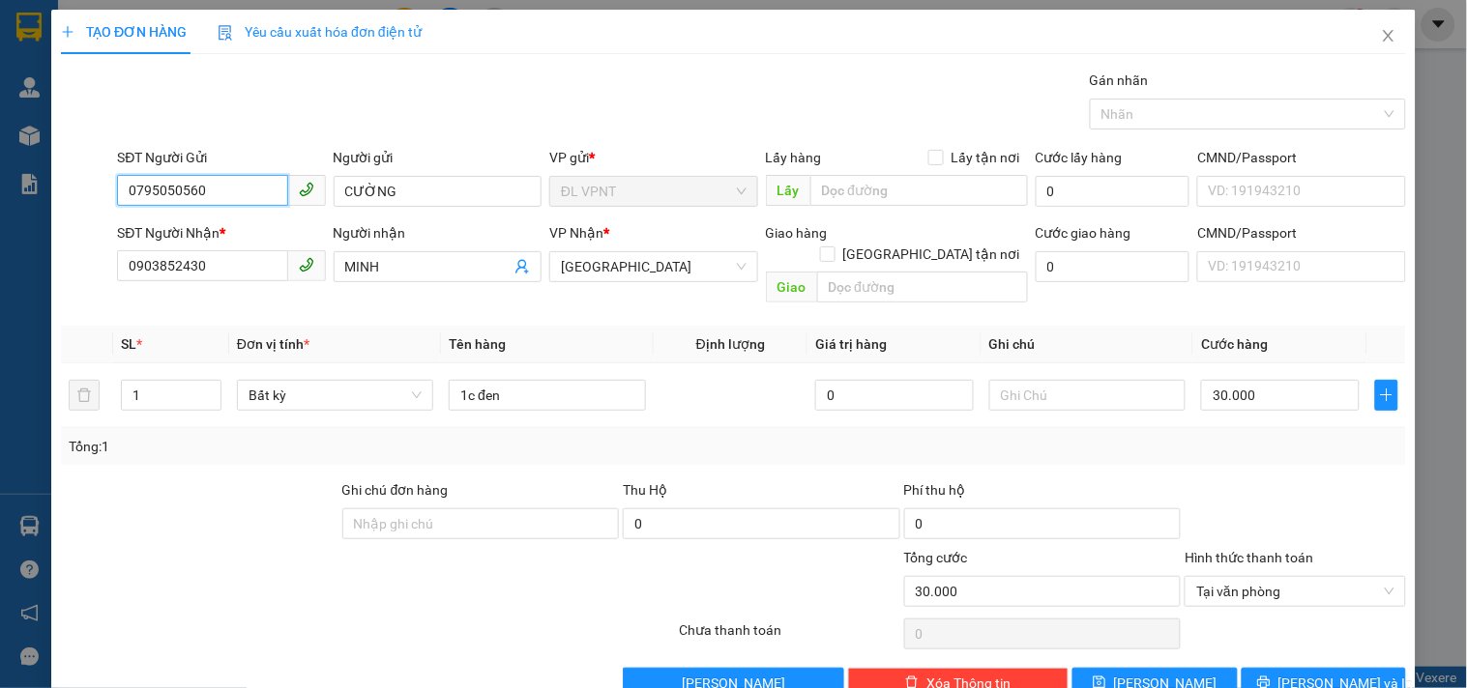
drag, startPoint x: 219, startPoint y: 187, endPoint x: 0, endPoint y: 182, distance: 219.5
click at [0, 182] on div "TẠO ĐƠN HÀNG Yêu cầu xuất hóa đơn điện tử Transit Pickup Surcharge Ids Transit …" at bounding box center [733, 344] width 1467 height 688
click at [1267, 668] on button "Lưu và In" at bounding box center [1323, 683] width 164 height 31
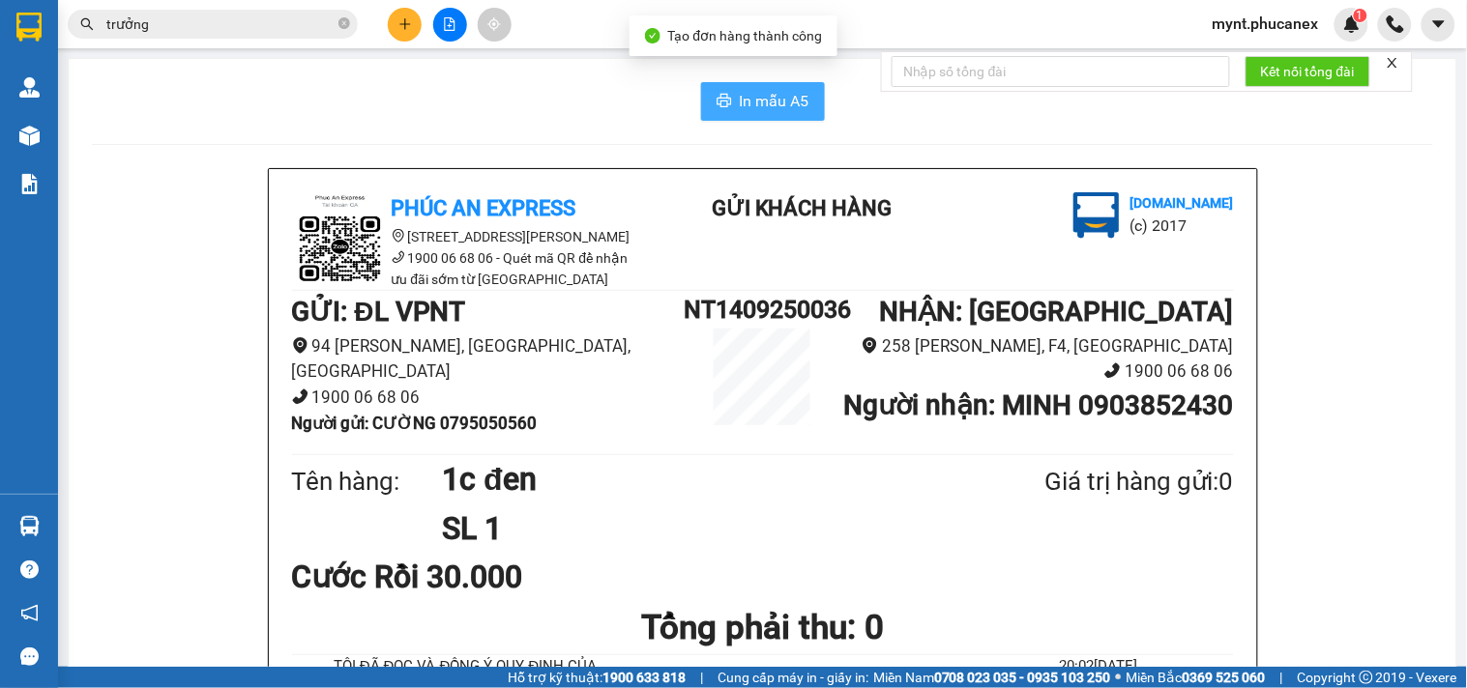
click at [740, 109] on span "In mẫu A5" at bounding box center [775, 101] width 70 height 24
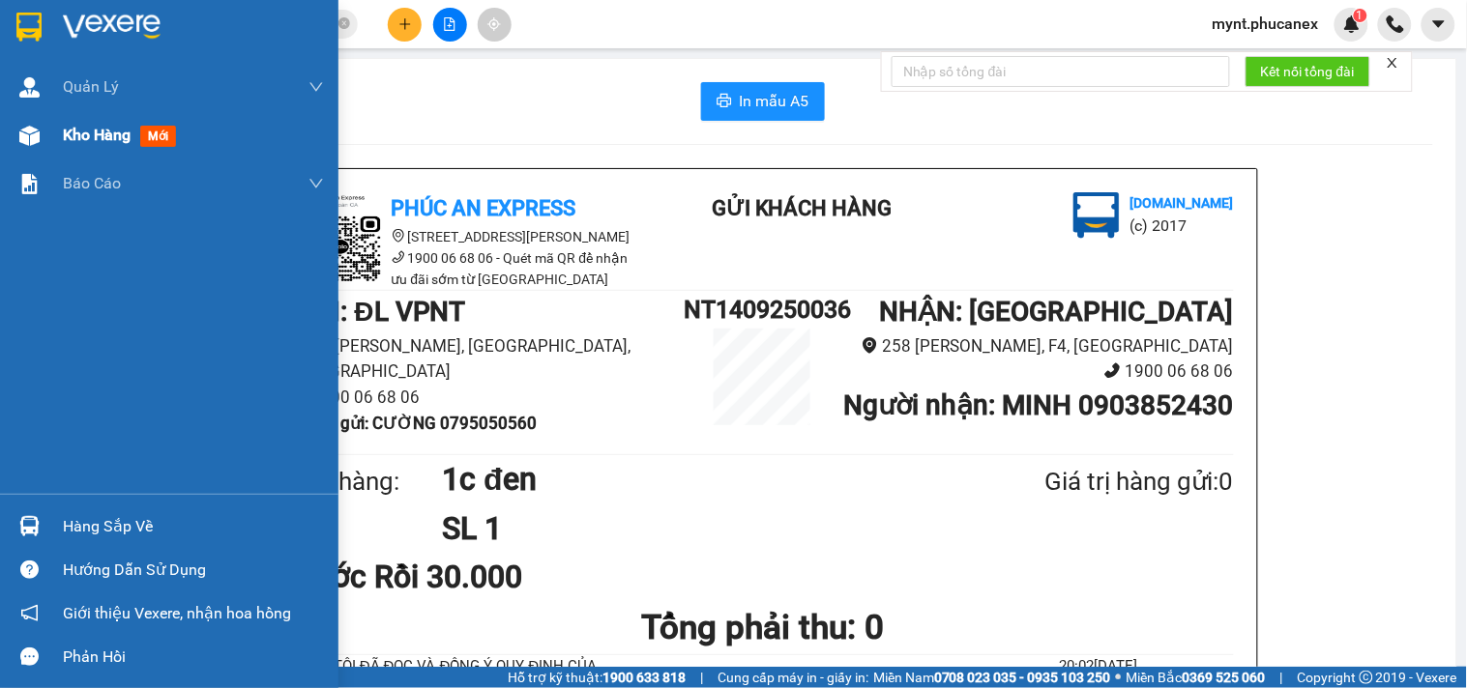
click at [40, 140] on div at bounding box center [30, 136] width 34 height 34
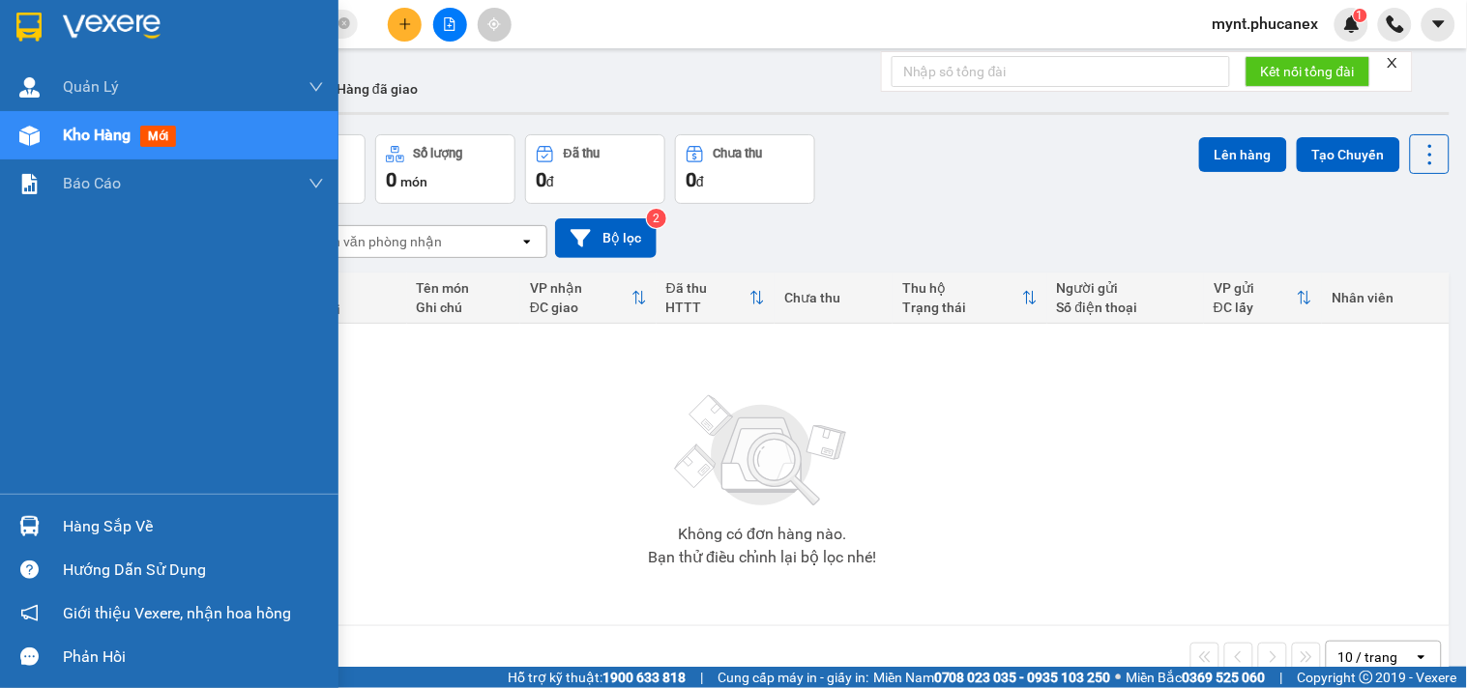
click at [140, 135] on div "Kho hàng mới" at bounding box center [123, 135] width 121 height 24
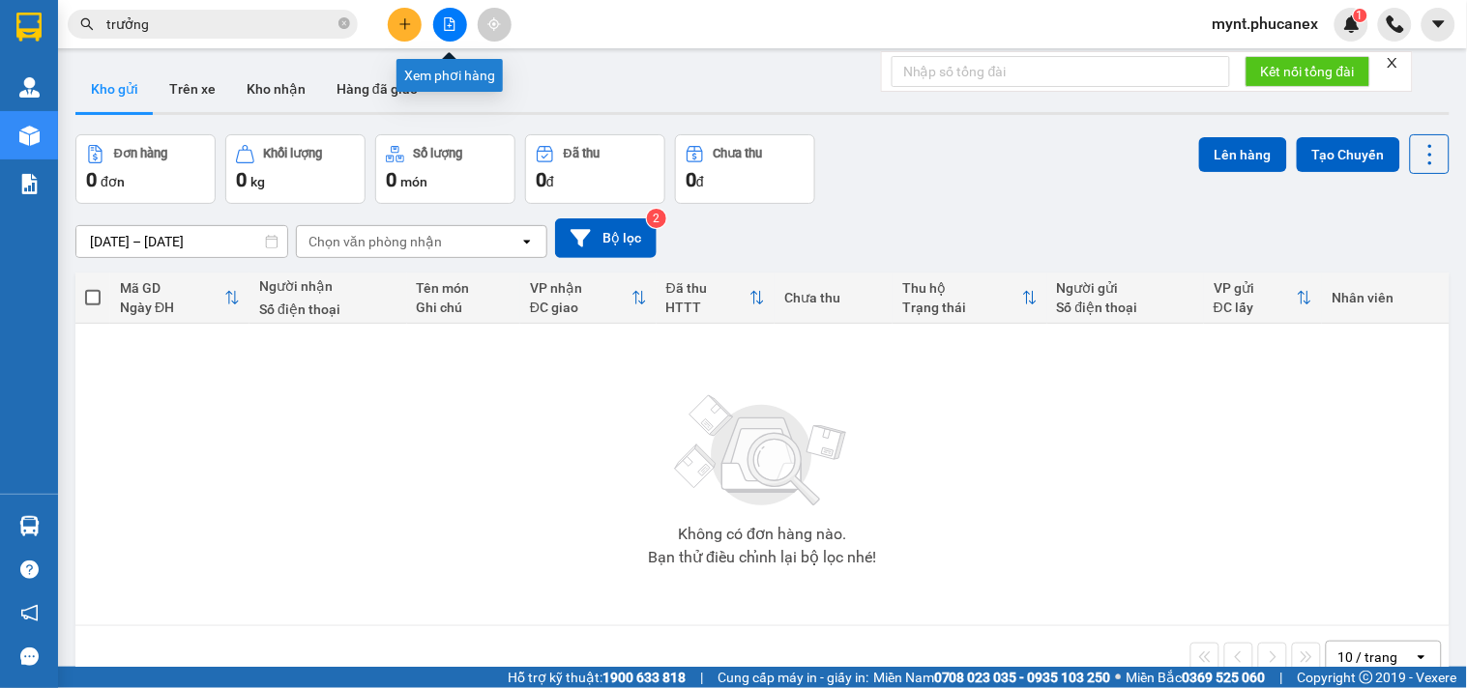
click at [398, 24] on icon "plus" at bounding box center [405, 24] width 14 height 14
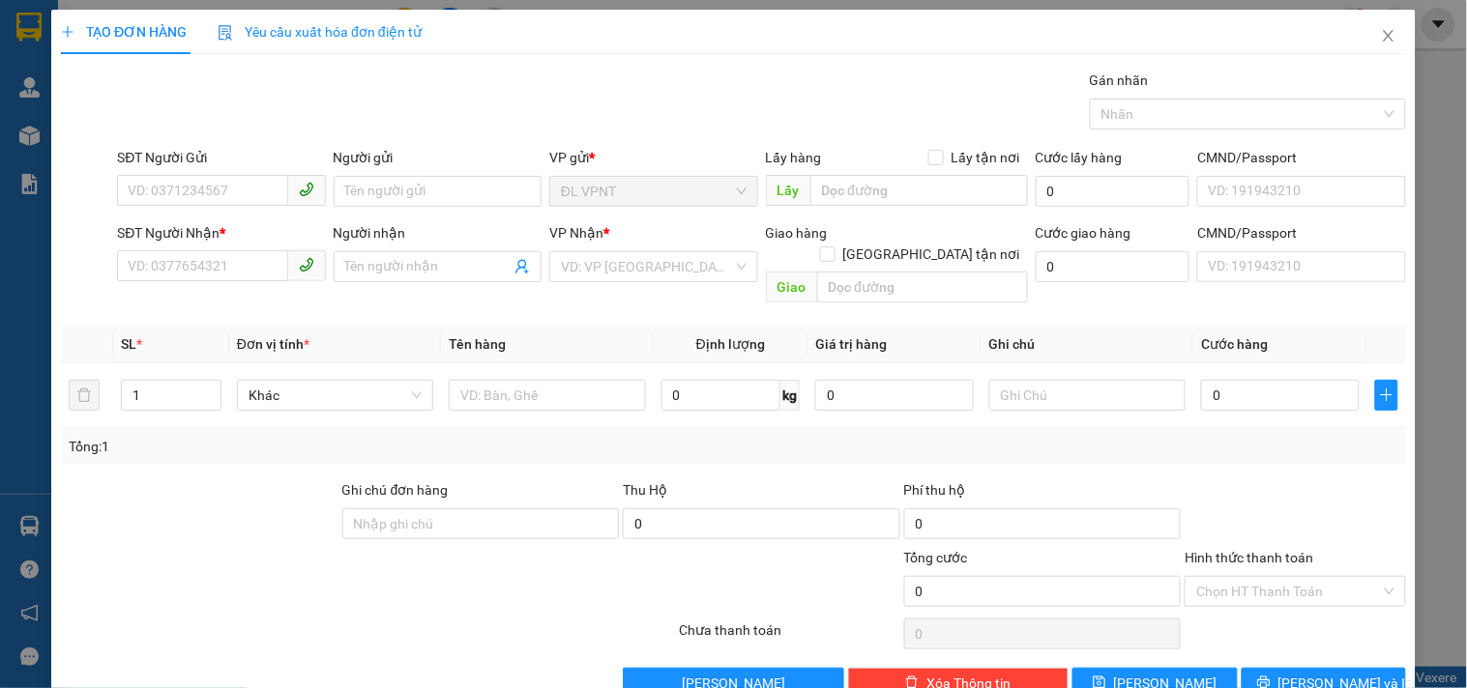
scroll to position [15, 0]
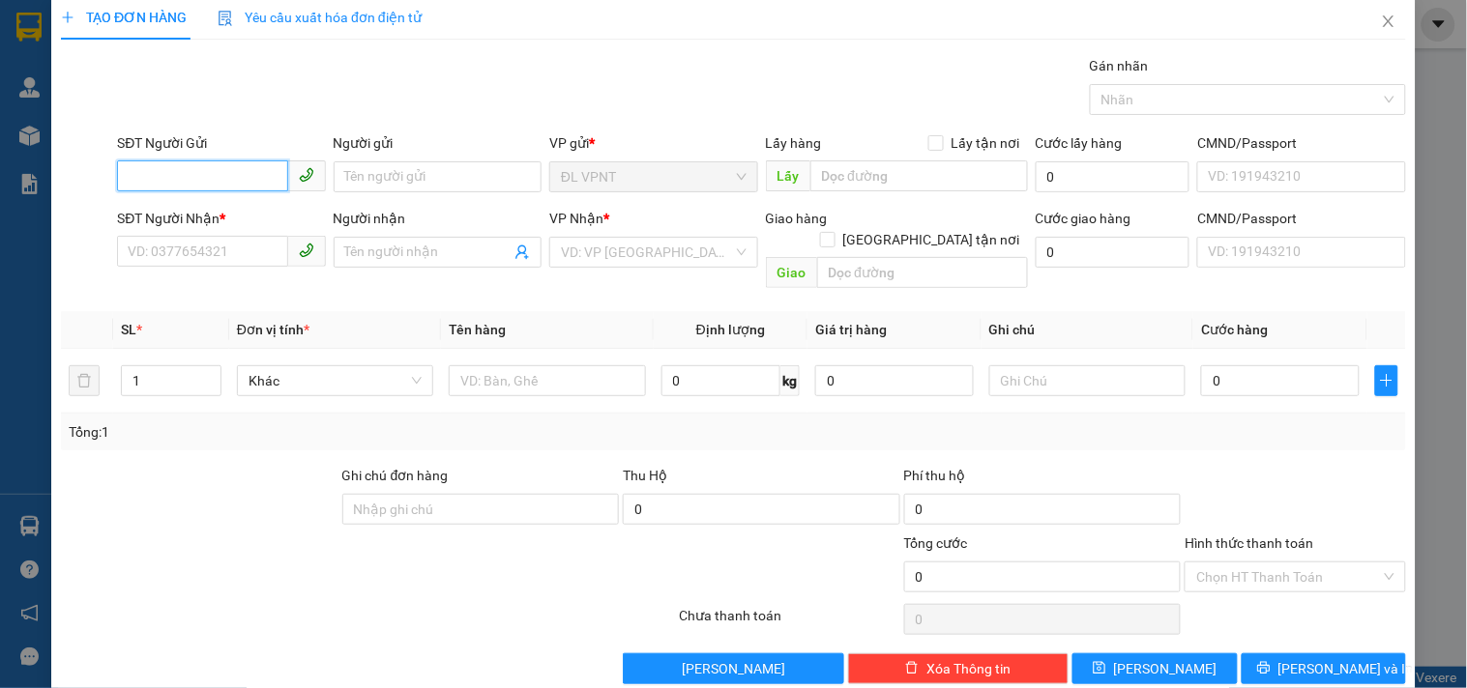
click at [184, 182] on input "SĐT Người Gửi" at bounding box center [202, 175] width 170 height 31
type input "0989809128"
click at [359, 182] on input "Người gửi" at bounding box center [438, 176] width 208 height 31
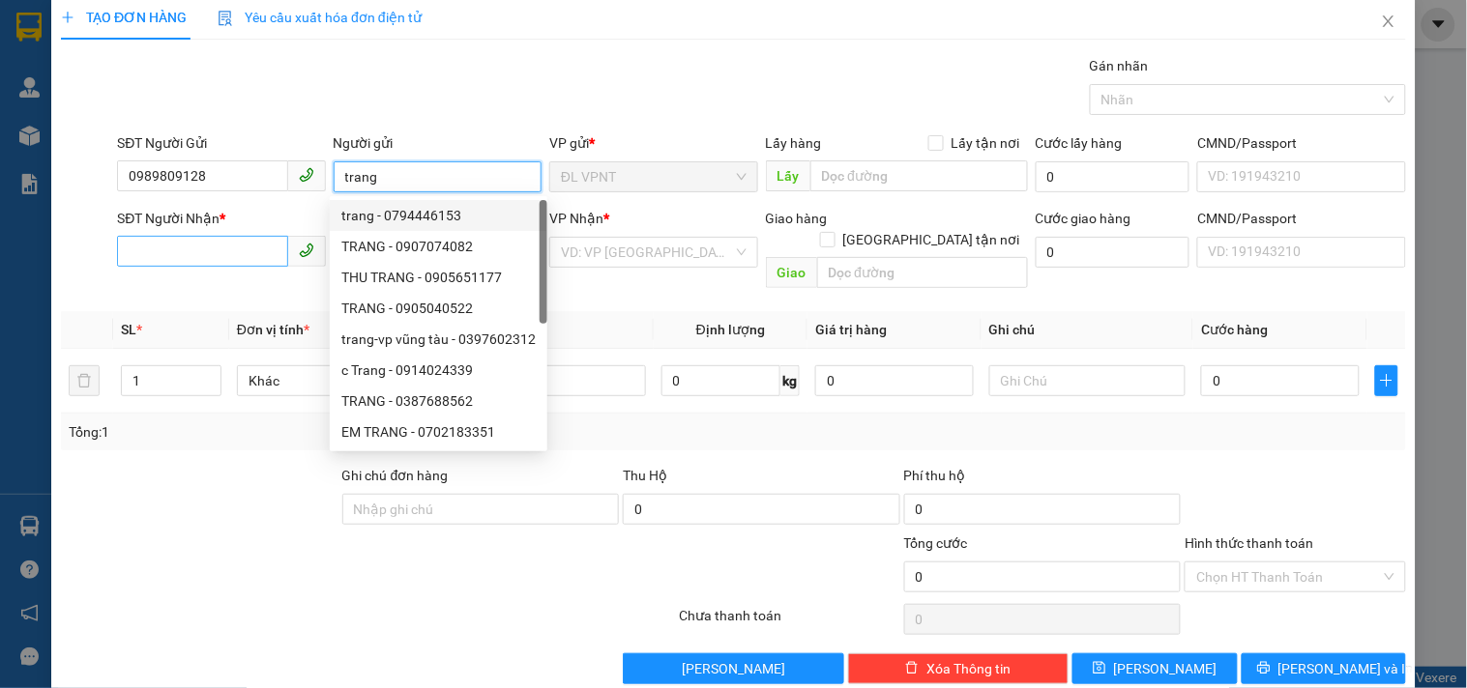
type input "trang"
click at [216, 246] on input "SĐT Người Nhận *" at bounding box center [202, 251] width 170 height 31
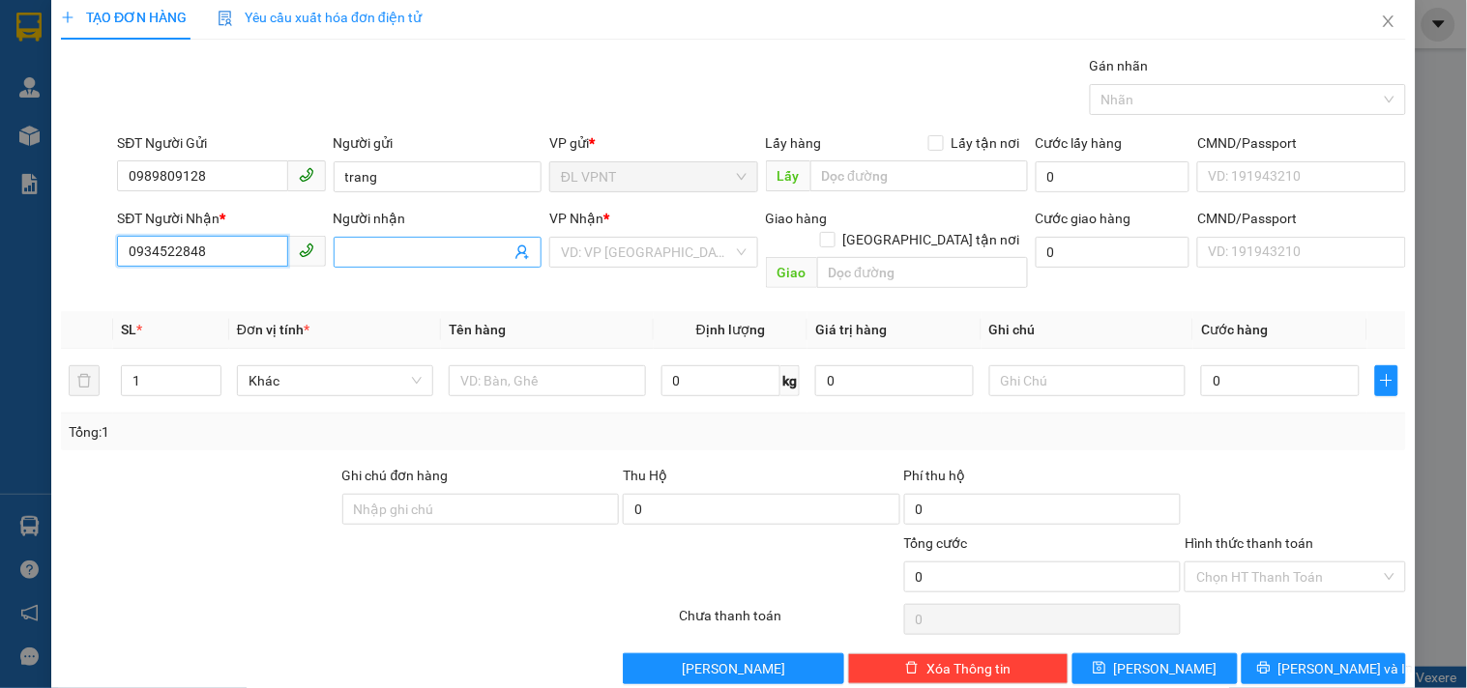
type input "0934522848"
click at [396, 243] on input "Người nhận" at bounding box center [427, 252] width 165 height 21
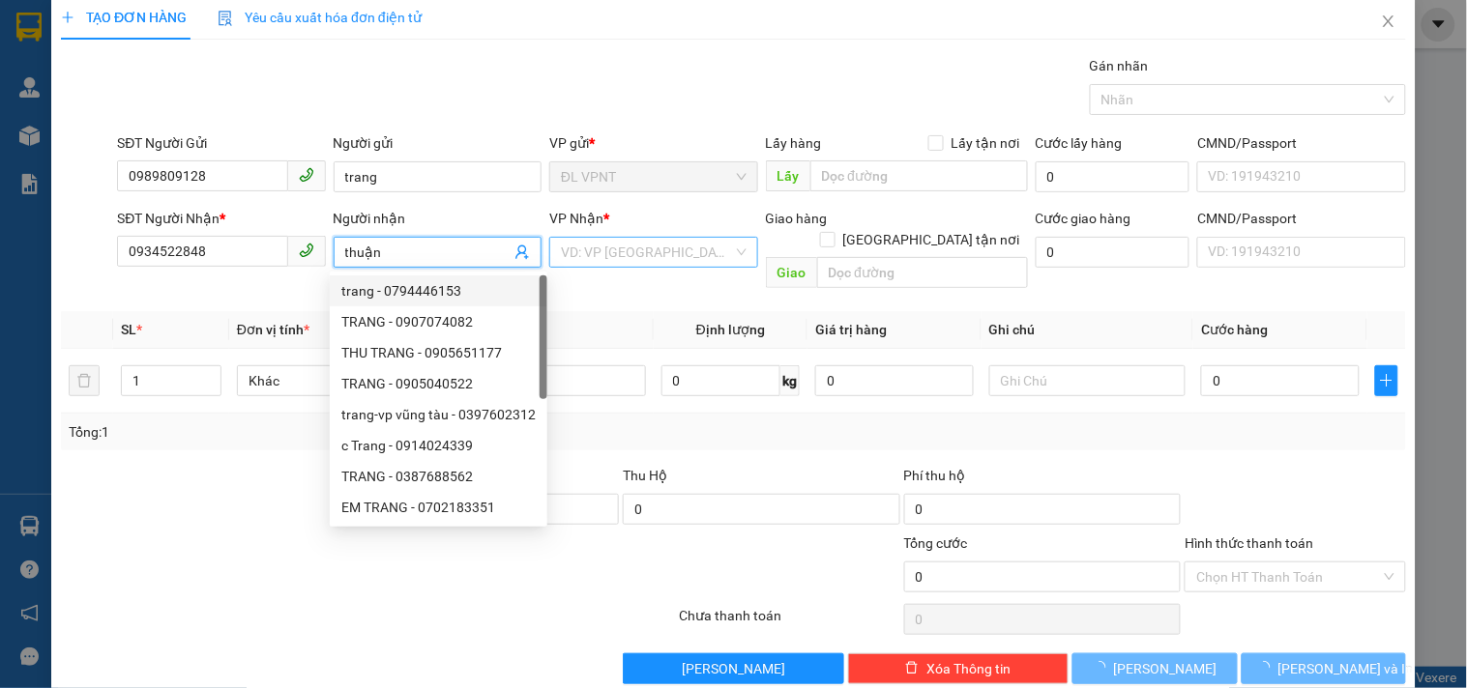
type input "thuận"
click at [650, 258] on input "search" at bounding box center [646, 252] width 171 height 29
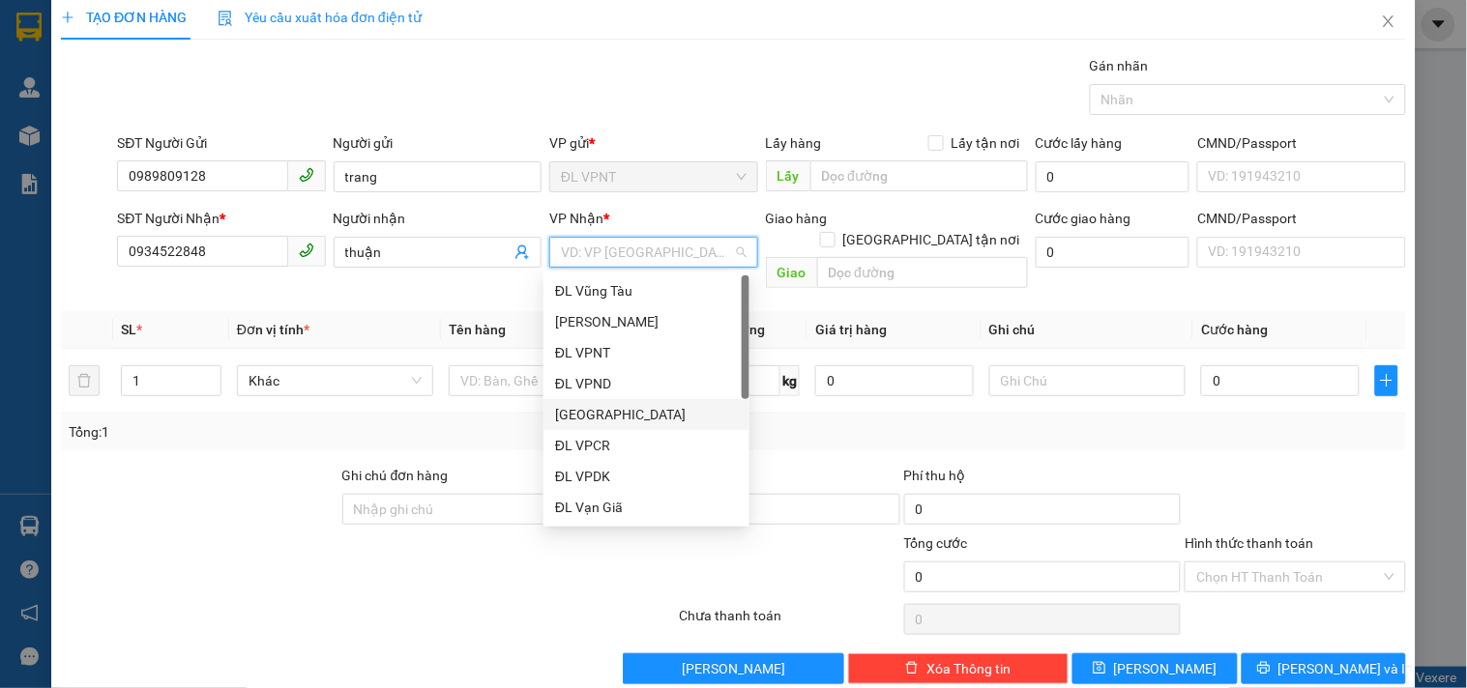
drag, startPoint x: 595, startPoint y: 408, endPoint x: 640, endPoint y: 394, distance: 47.4
click at [597, 409] on div "[GEOGRAPHIC_DATA]" at bounding box center [646, 414] width 183 height 21
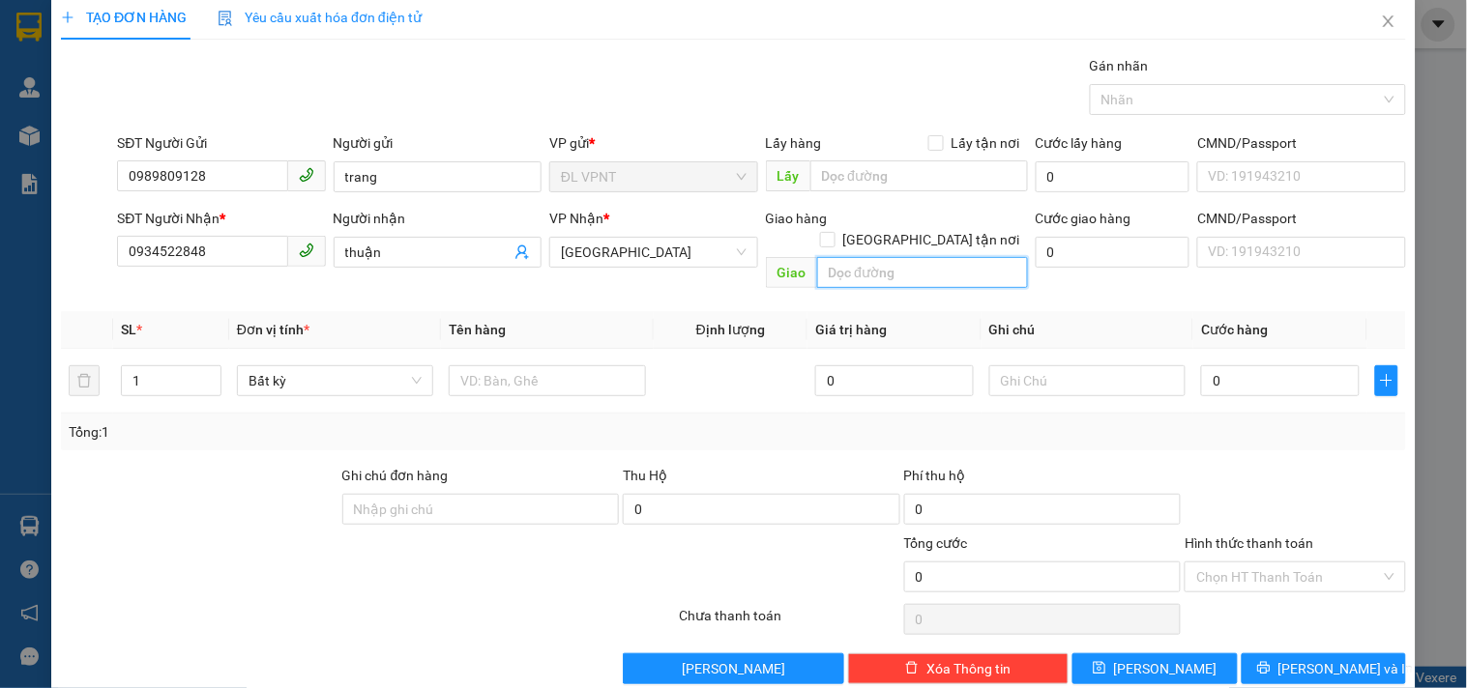
click at [933, 262] on input "text" at bounding box center [922, 272] width 211 height 31
type input "274c [PERSON_NAME] p10 q.phú nhuận"
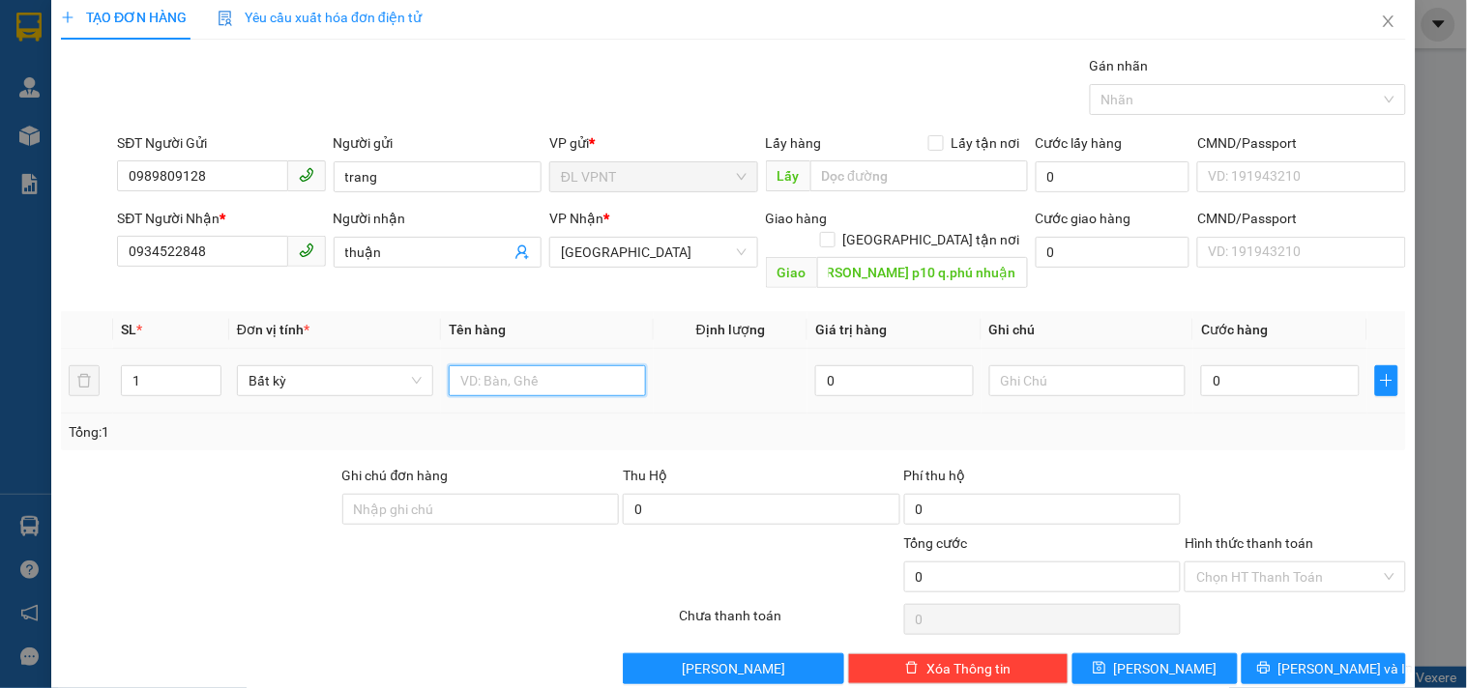
click at [524, 365] on input "text" at bounding box center [547, 380] width 196 height 31
type input "1t"
click at [1244, 370] on input "0" at bounding box center [1280, 380] width 159 height 31
type input "4"
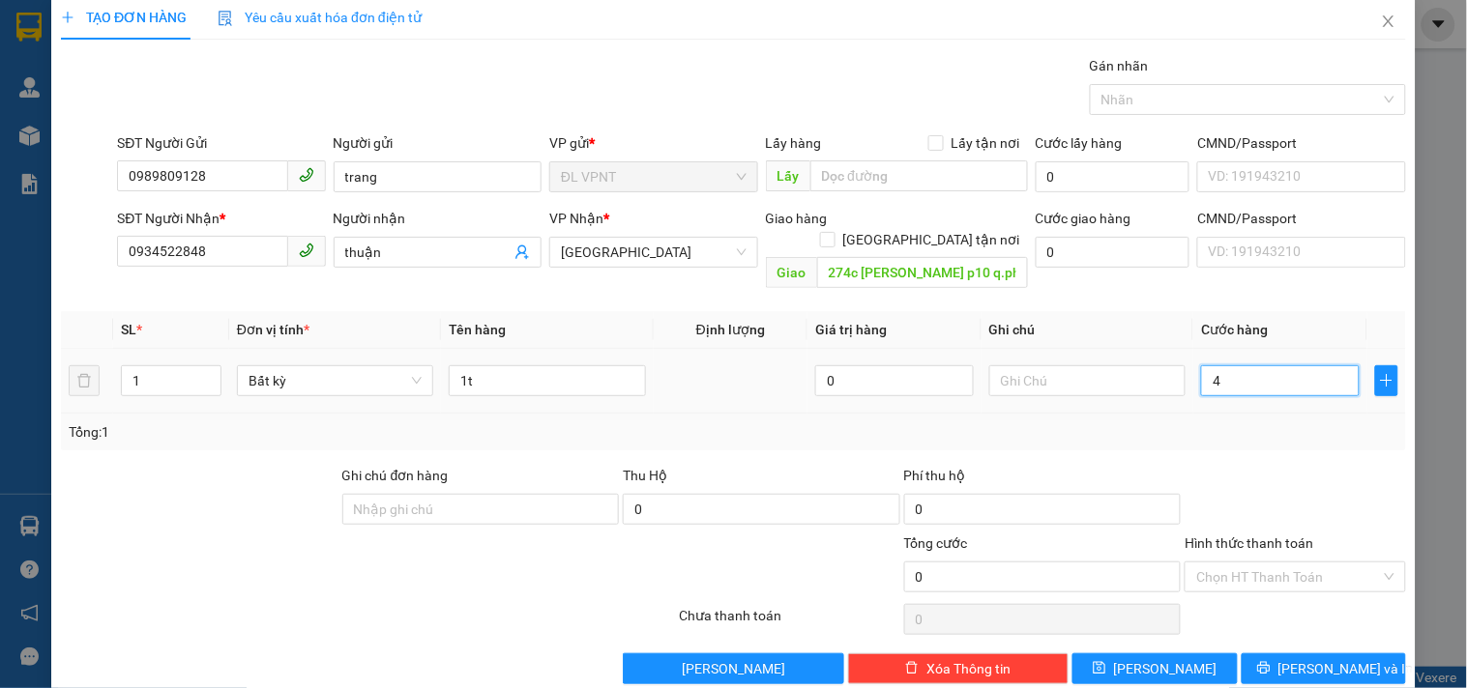
type input "4"
type input "40"
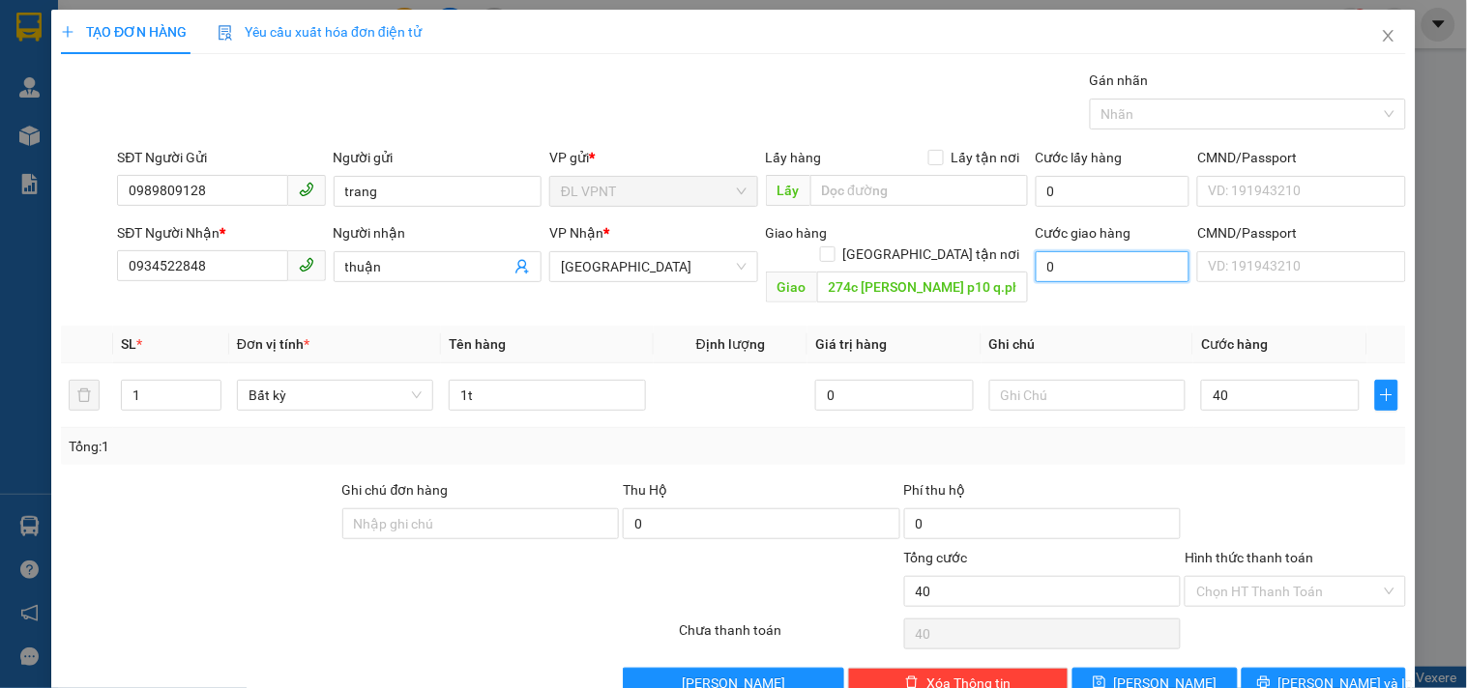
type input "40.000"
click at [1081, 251] on input "0" at bounding box center [1112, 266] width 155 height 31
type input "8"
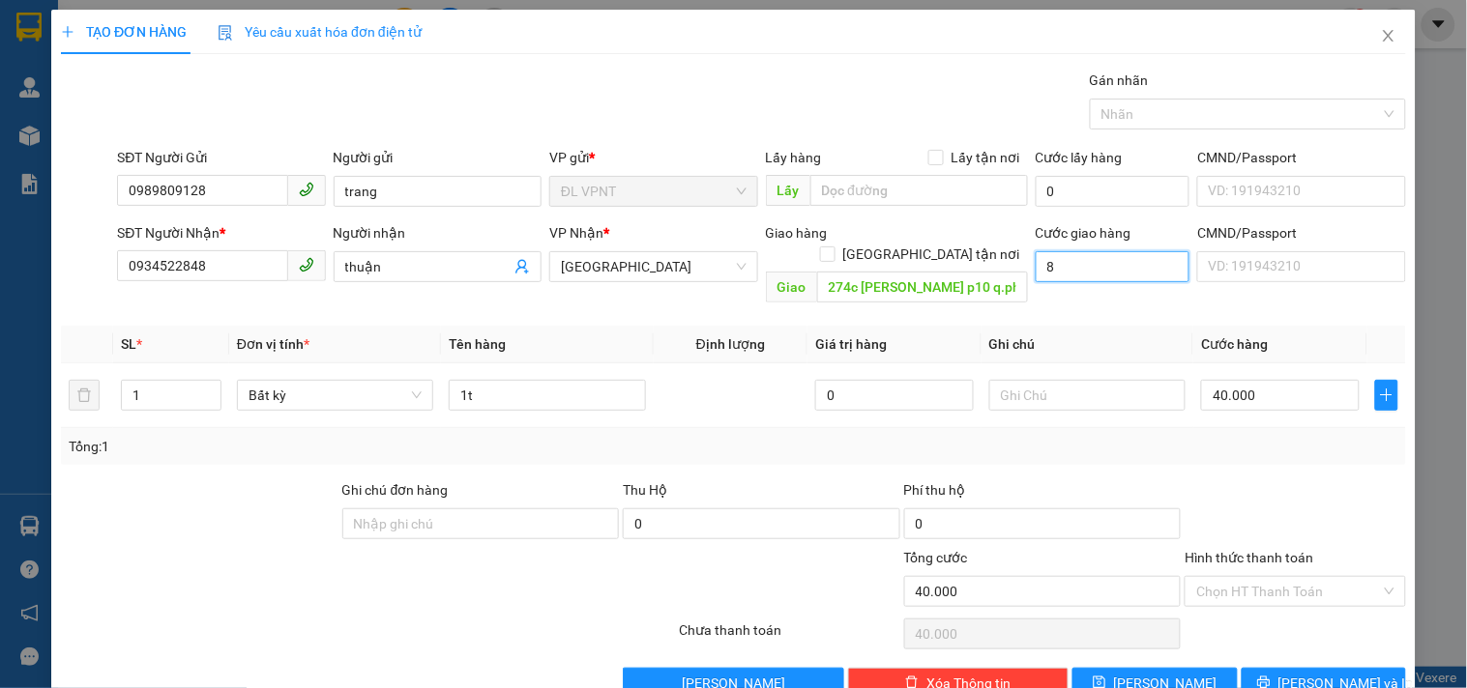
type input "40.008"
type input "80"
type input "40.080"
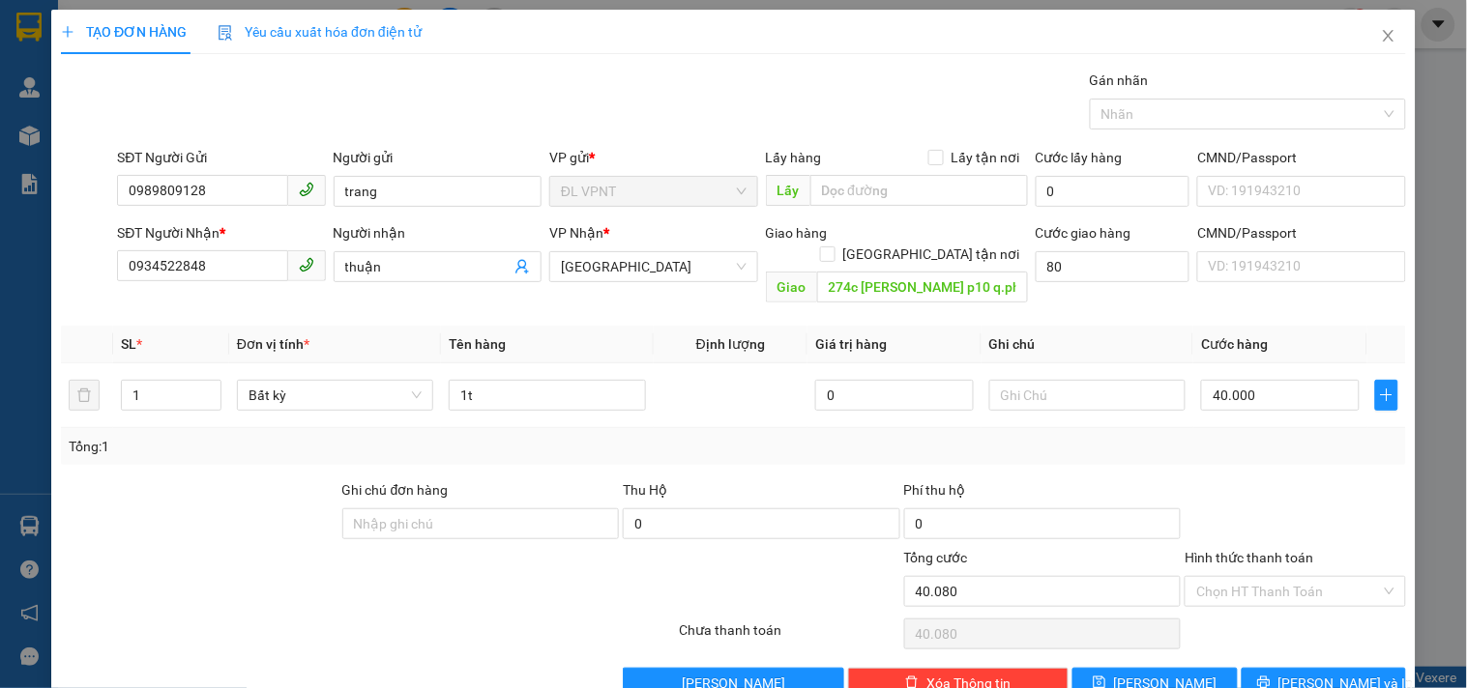
type input "80.000"
type input "120.000"
click at [544, 55] on div "TẠO ĐƠN HÀNG Yêu cầu xuất hóa đơn điện tử Transit Pickup Surcharge Ids Transit …" at bounding box center [733, 354] width 1345 height 689
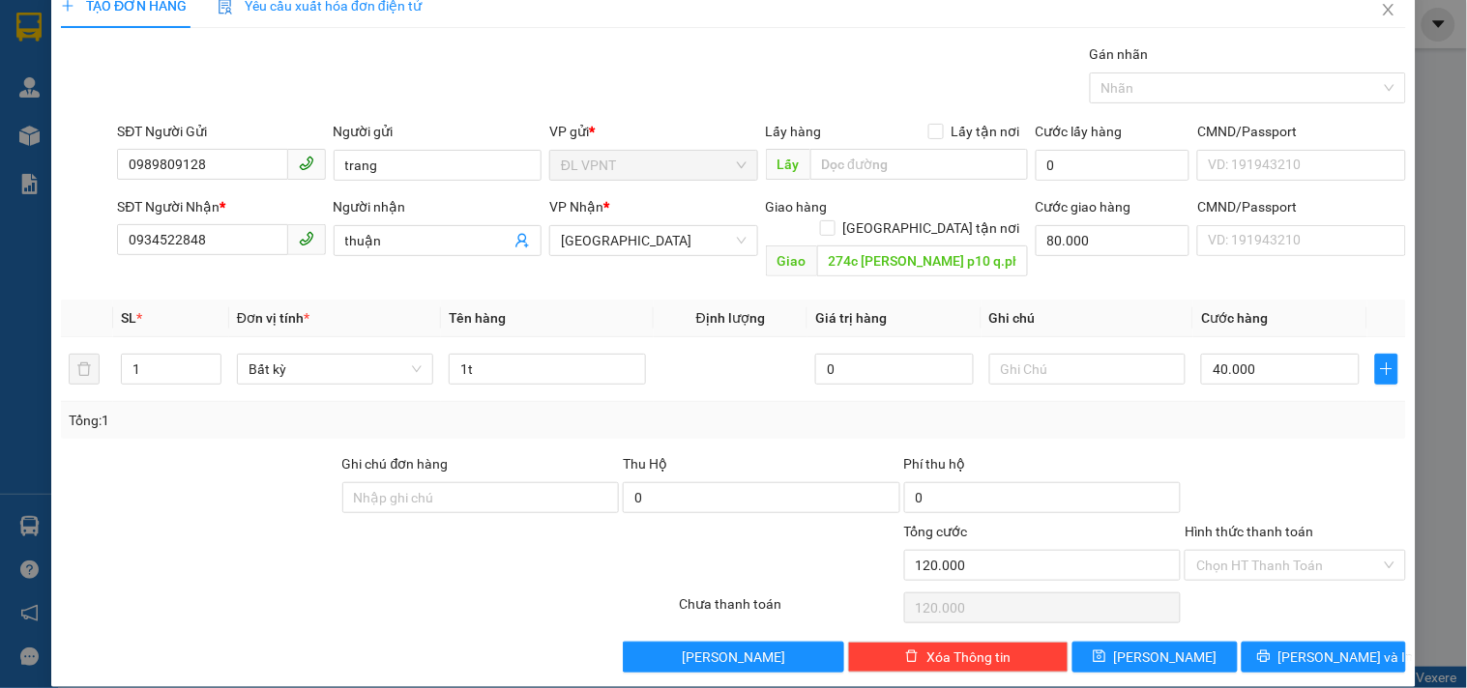
click at [184, 453] on div at bounding box center [199, 487] width 281 height 68
click at [1218, 551] on input "Hình thức thanh toán" at bounding box center [1288, 565] width 184 height 29
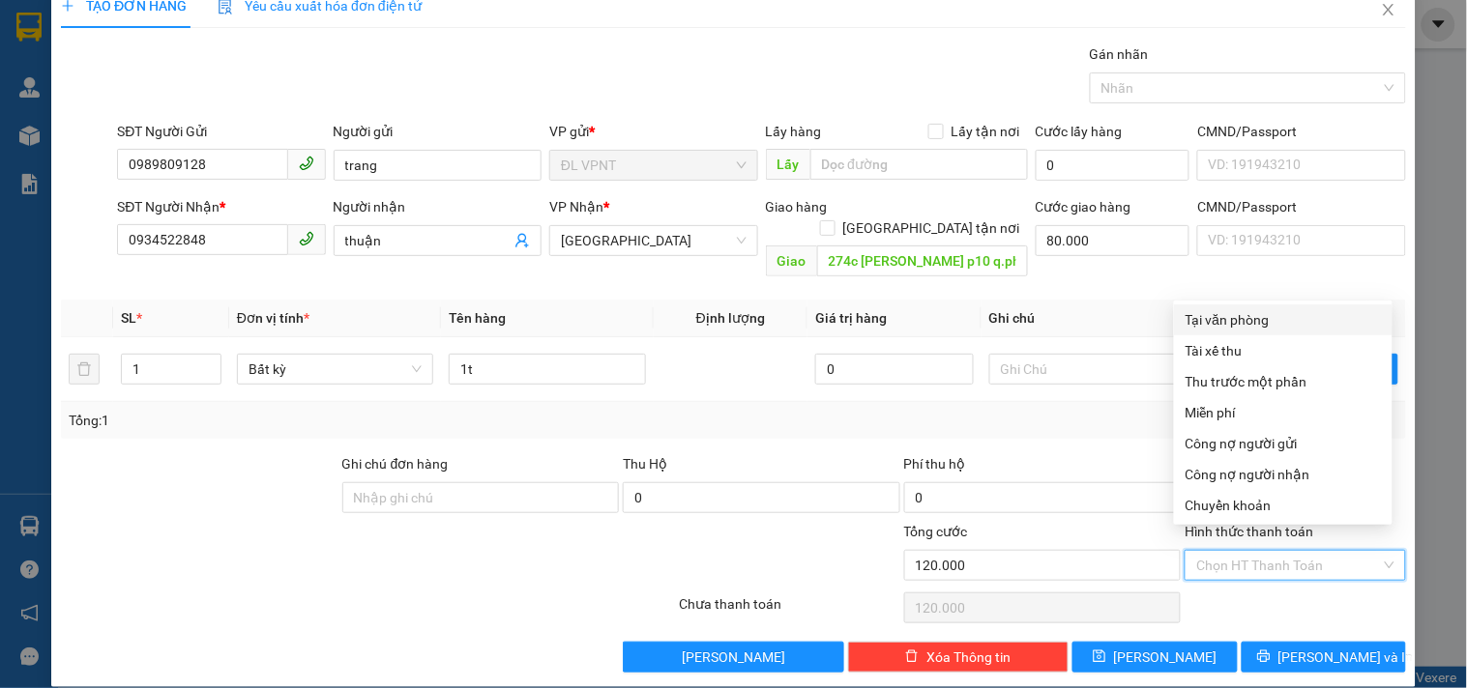
click at [1215, 316] on div "Tại văn phòng" at bounding box center [1282, 319] width 195 height 21
type input "0"
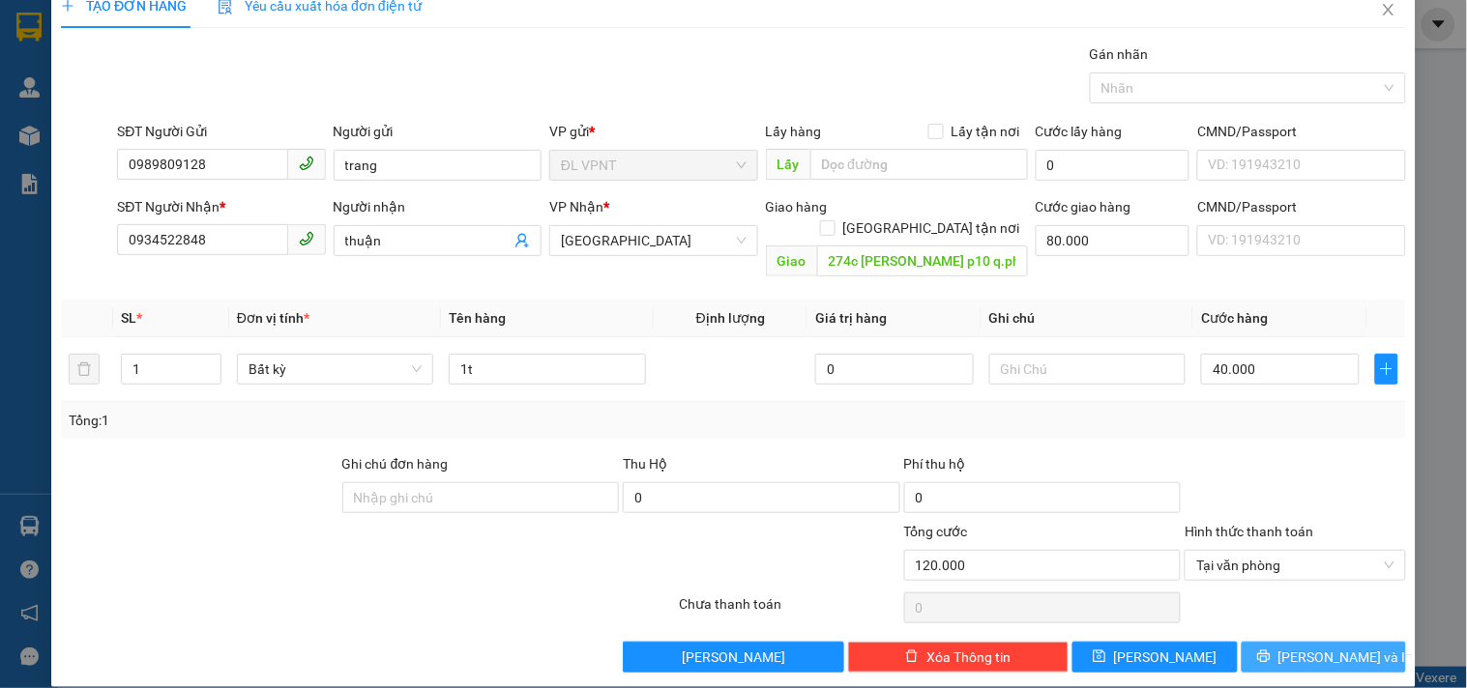
click at [1289, 642] on button "Lưu và In" at bounding box center [1323, 657] width 164 height 31
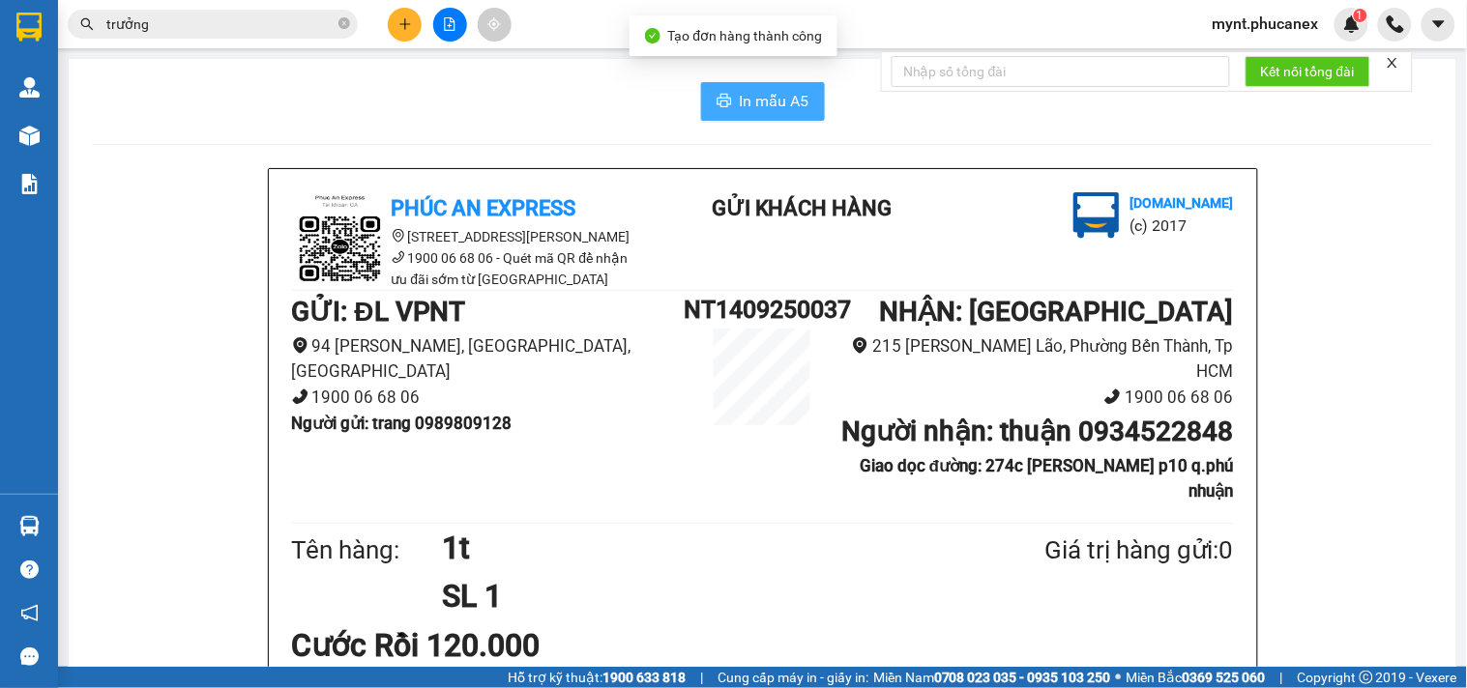
click at [787, 85] on button "In mẫu A5" at bounding box center [763, 101] width 124 height 39
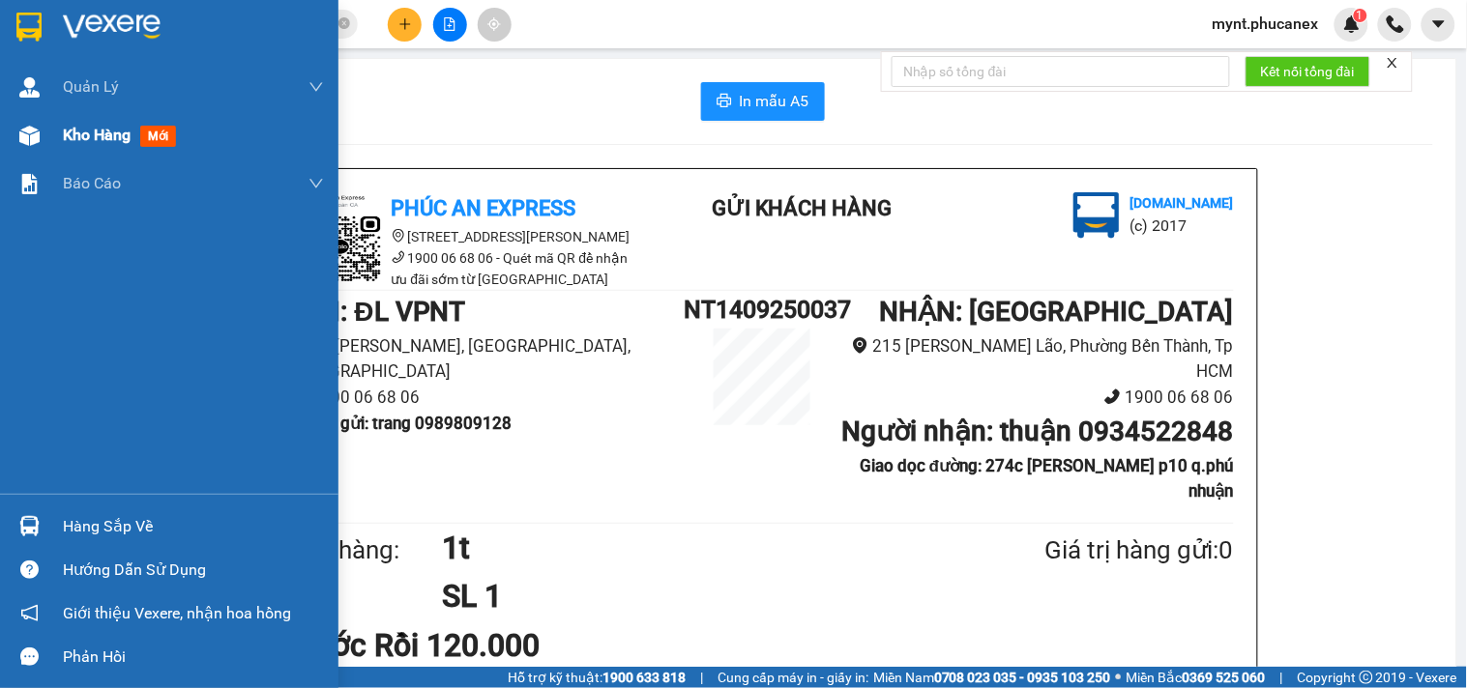
click at [19, 139] on img at bounding box center [29, 136] width 20 height 20
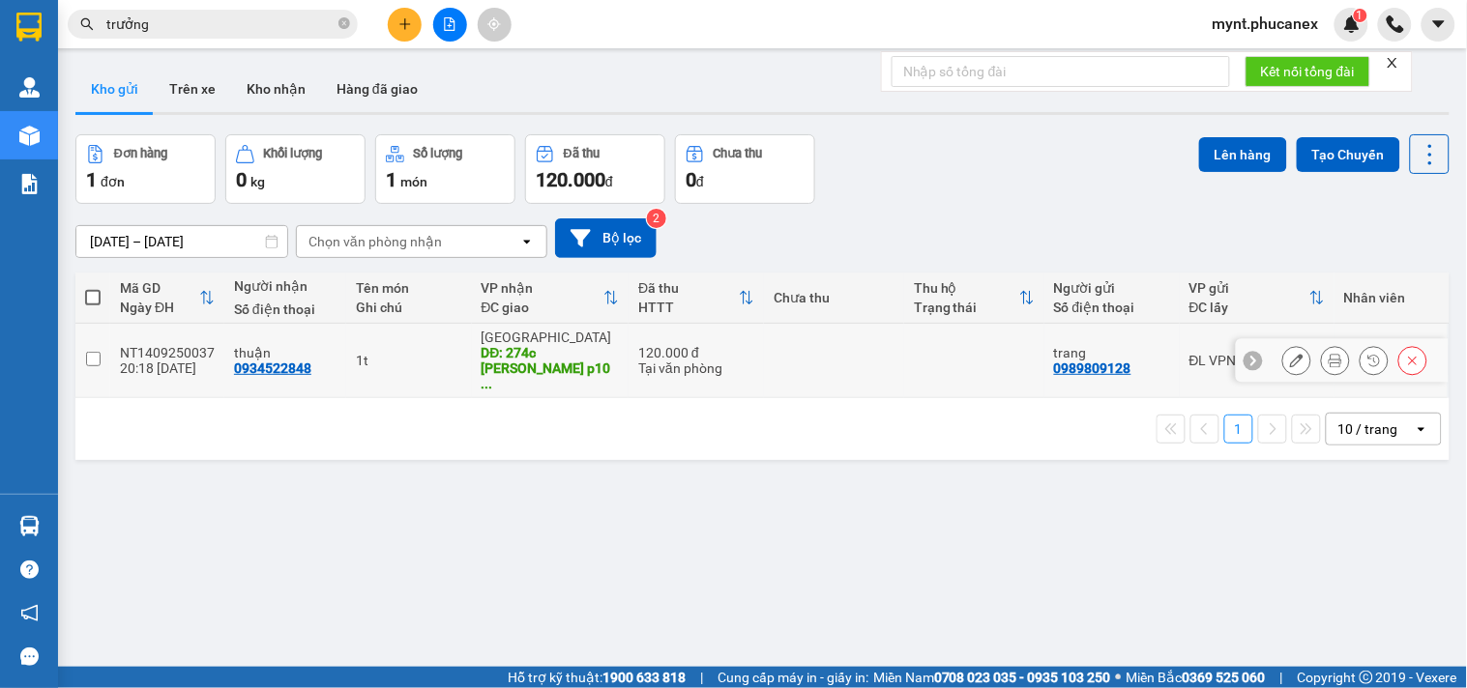
click at [92, 353] on input "checkbox" at bounding box center [93, 359] width 15 height 15
checkbox input "true"
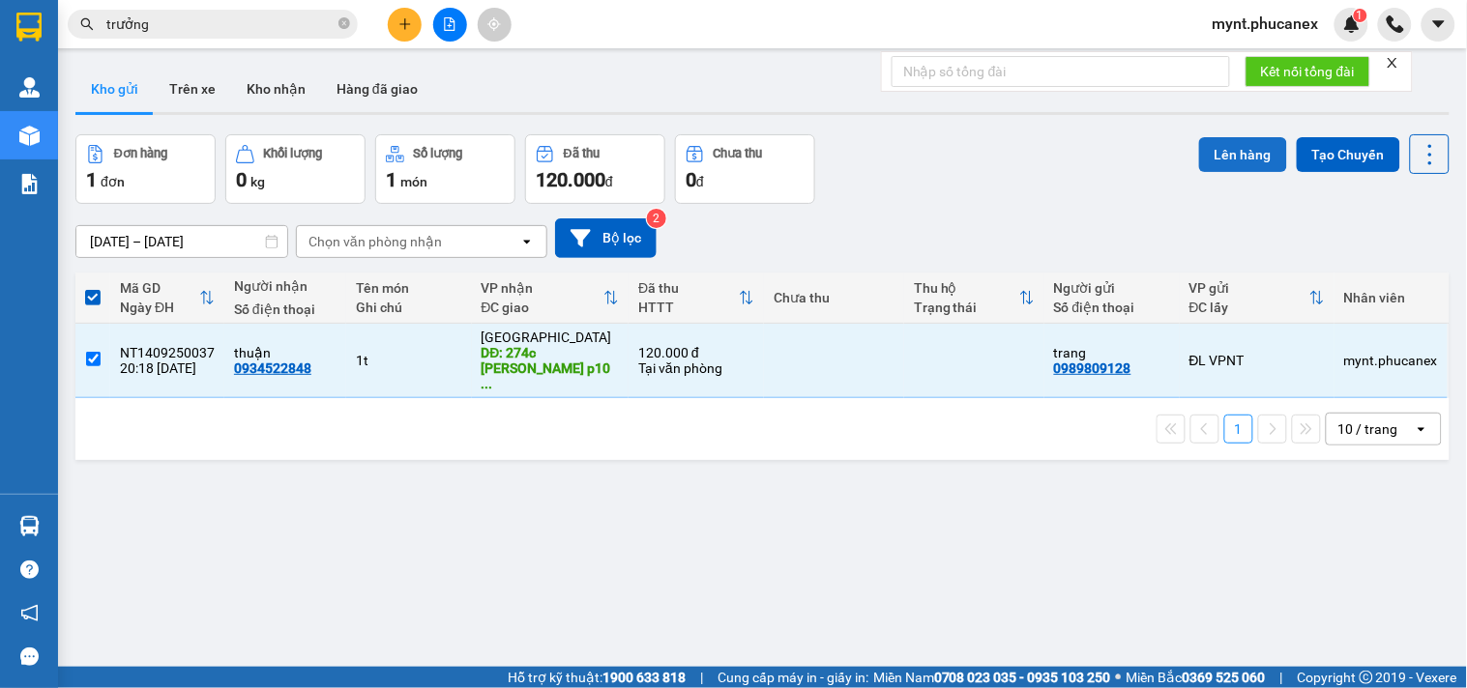
click at [1226, 143] on button "Lên hàng" at bounding box center [1243, 154] width 88 height 35
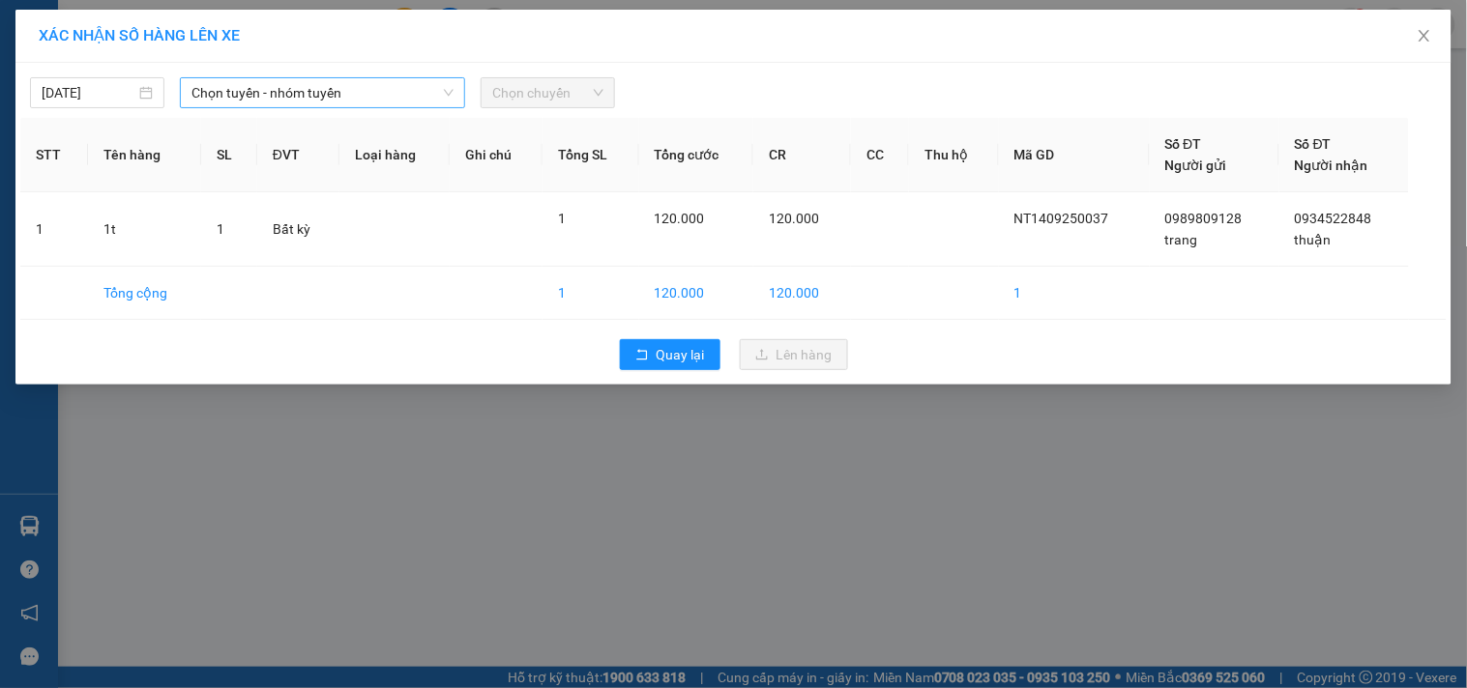
click at [436, 101] on span "Chọn tuyến - nhóm tuyến" at bounding box center [322, 92] width 262 height 29
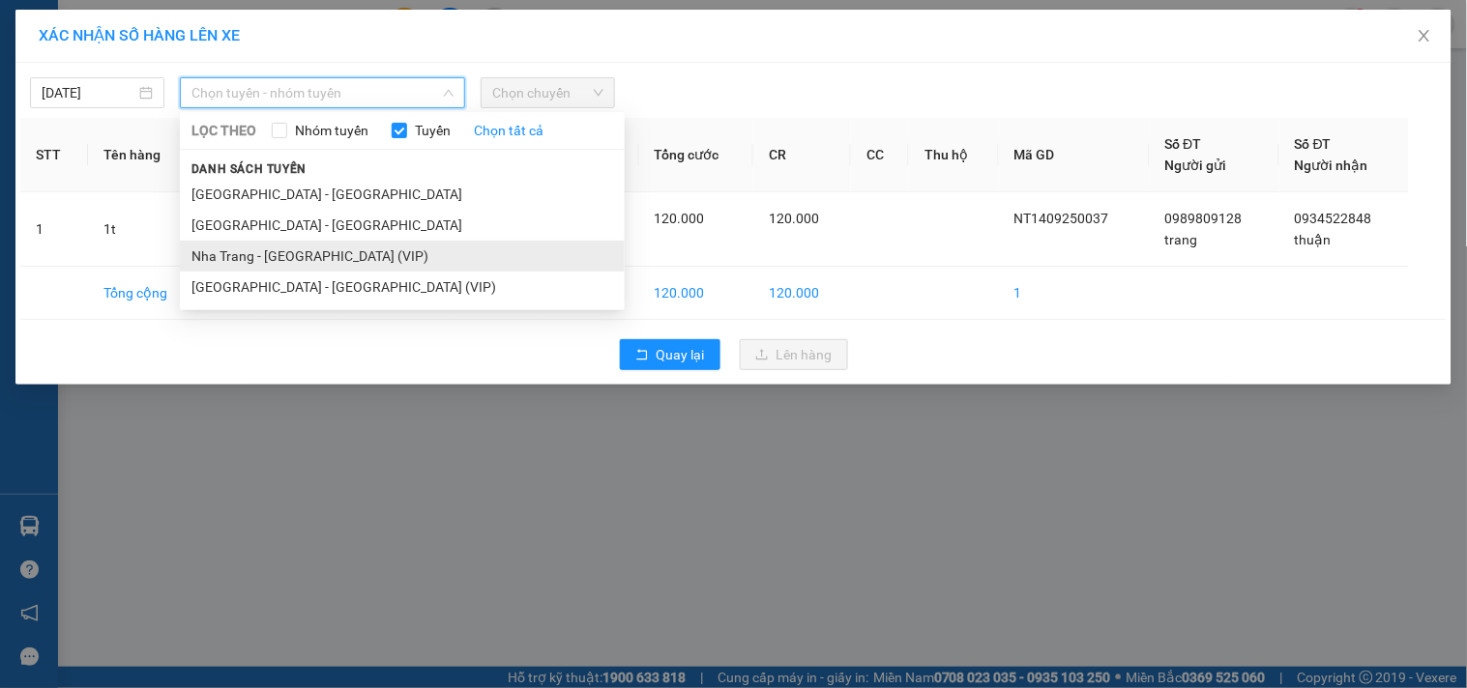
click at [204, 245] on li "Nha Trang - [GEOGRAPHIC_DATA] (VIP)" at bounding box center [402, 256] width 445 height 31
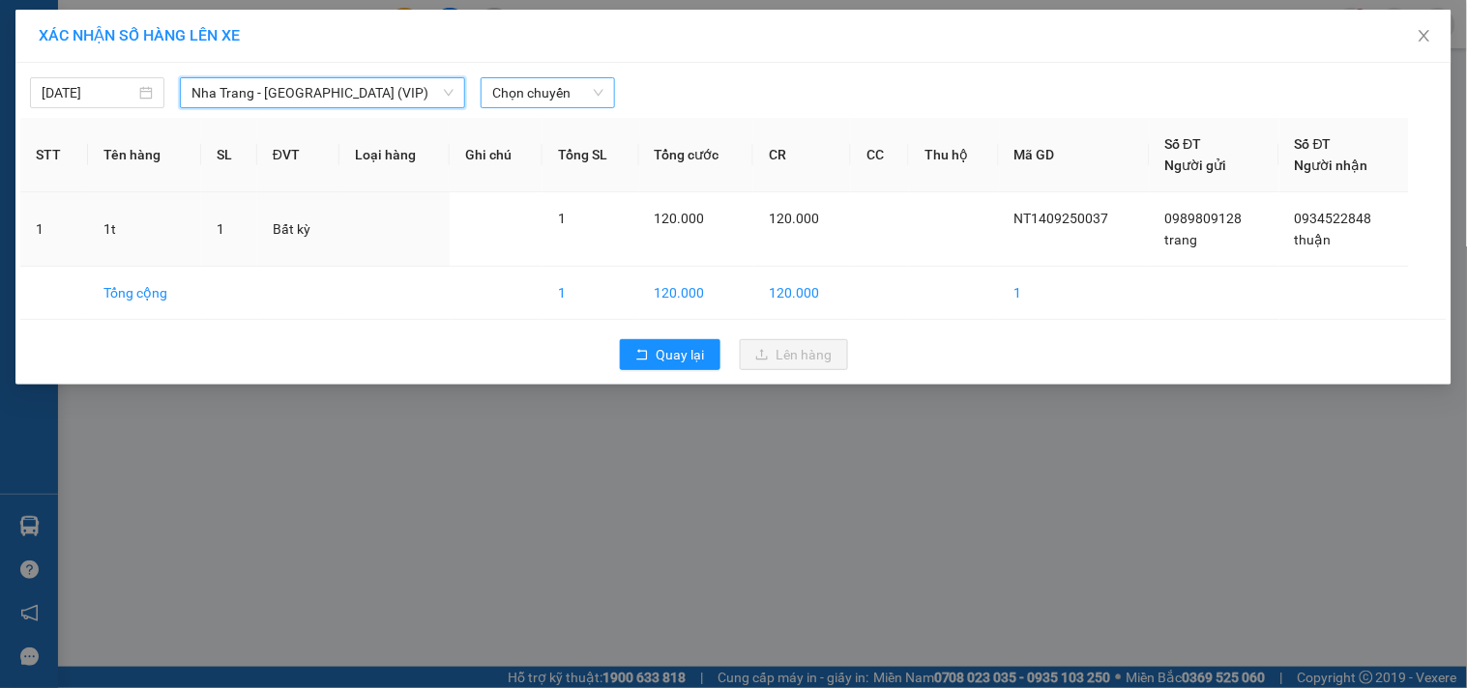
click at [567, 90] on span "Chọn chuyến" at bounding box center [547, 92] width 111 height 29
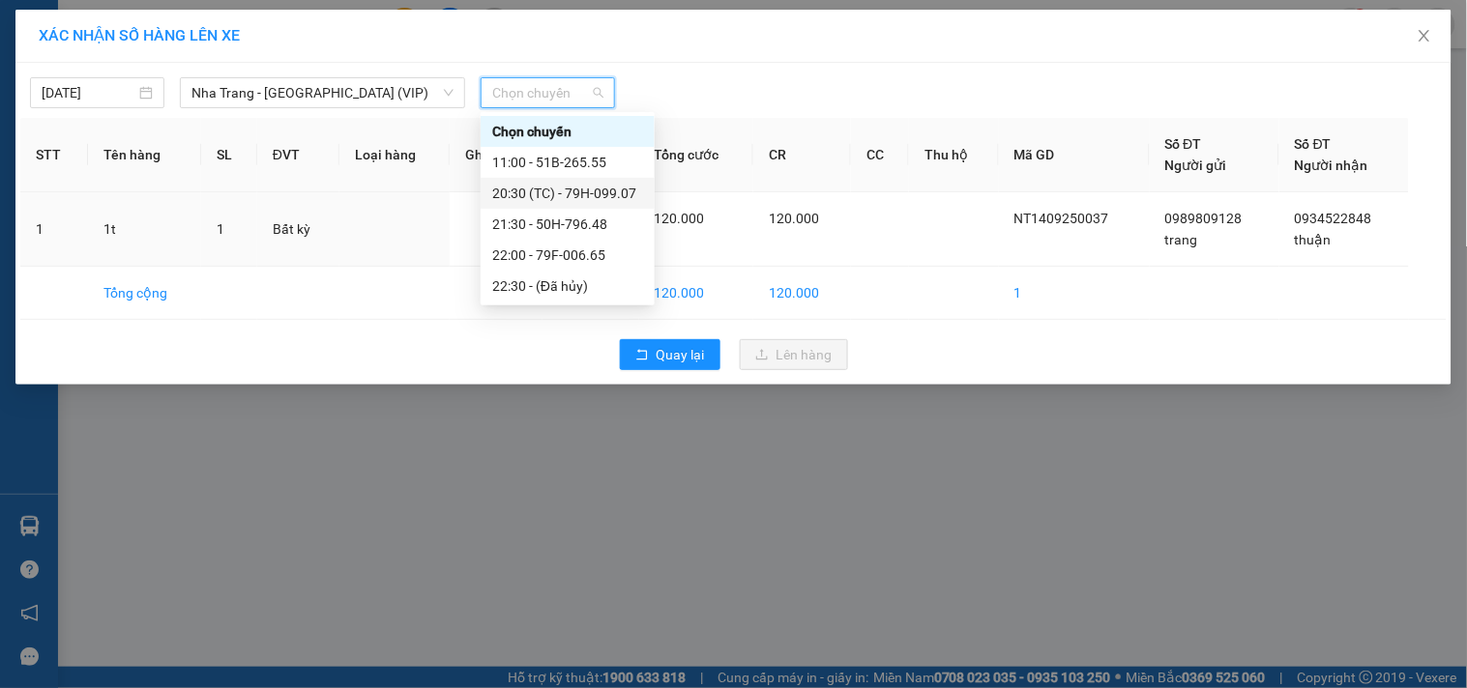
click at [535, 190] on div "20:30 (TC) - 79H-099.07" at bounding box center [567, 193] width 151 height 21
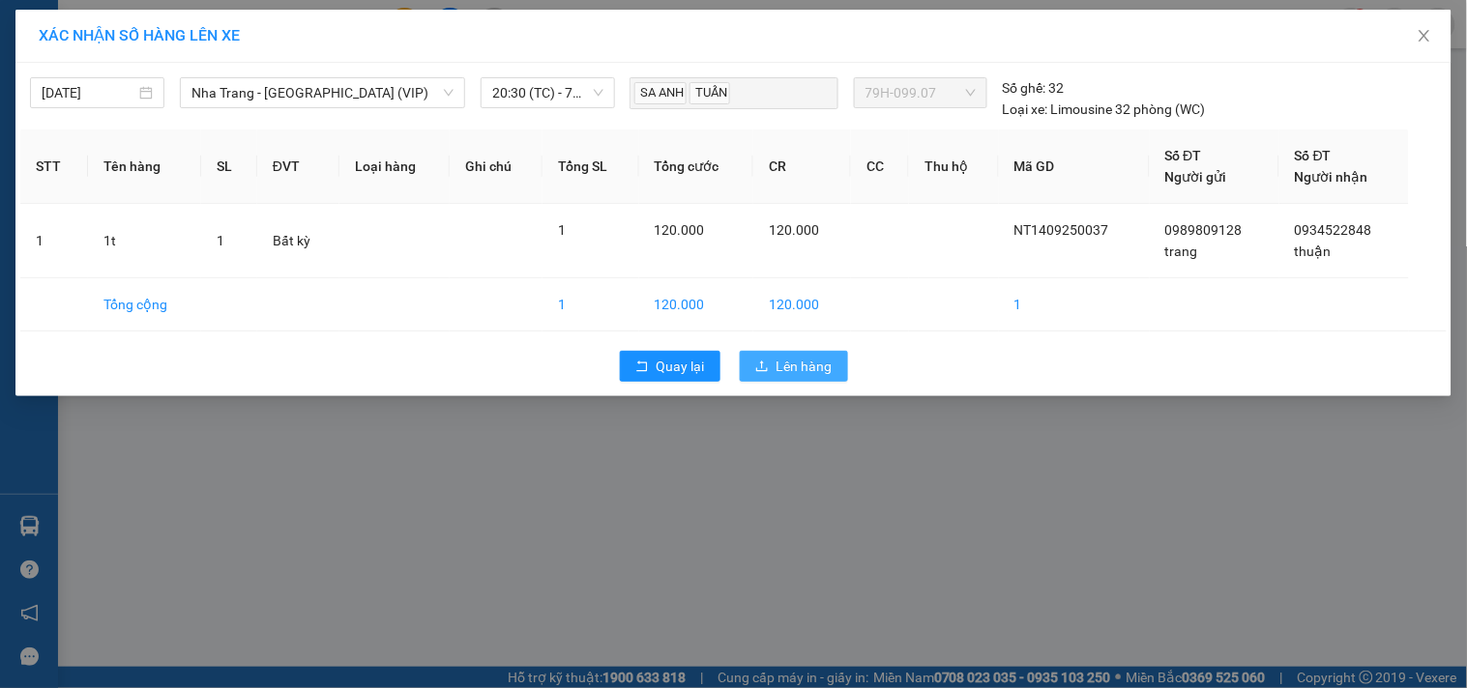
click at [774, 369] on button "Lên hàng" at bounding box center [794, 366] width 108 height 31
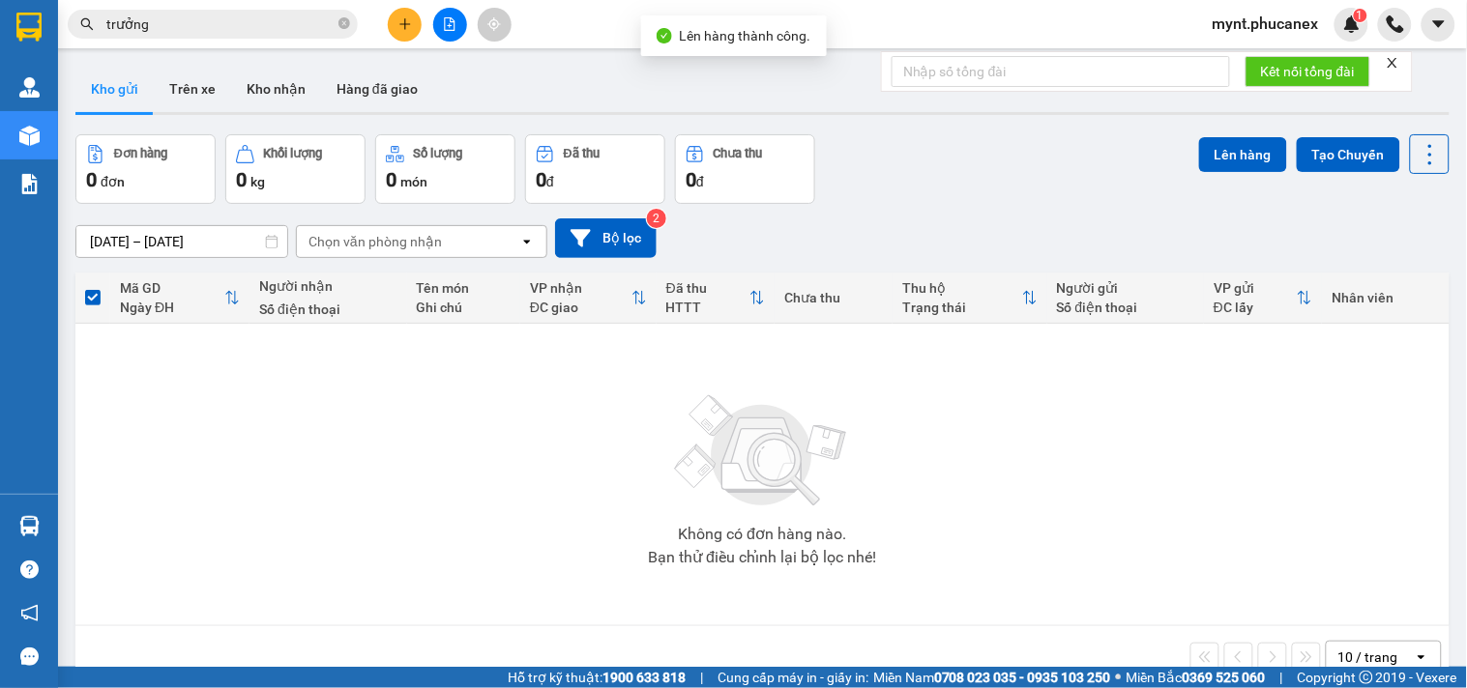
click at [437, 8] on div at bounding box center [449, 25] width 145 height 34
click at [451, 33] on button at bounding box center [450, 25] width 34 height 34
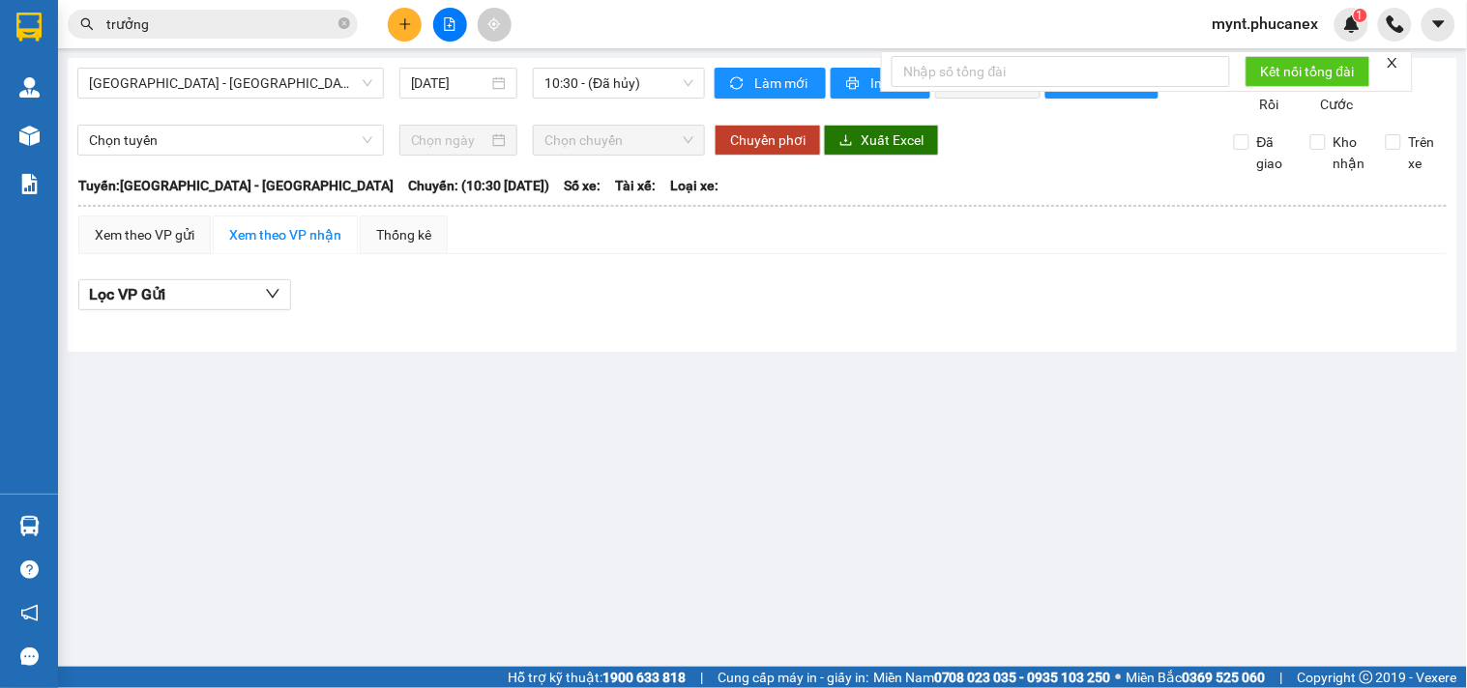
click at [605, 101] on div "Nha Trang - Sài Gòn 14/09/2025 10:30 - (Đã hủy)" at bounding box center [390, 91] width 627 height 47
click at [294, 101] on div "Nha Trang - Sài Gòn 14/09/2025 10:30 - (Đã hủy)" at bounding box center [390, 91] width 627 height 47
click at [296, 80] on span "Nha Trang - Sài Gòn" at bounding box center [230, 83] width 283 height 29
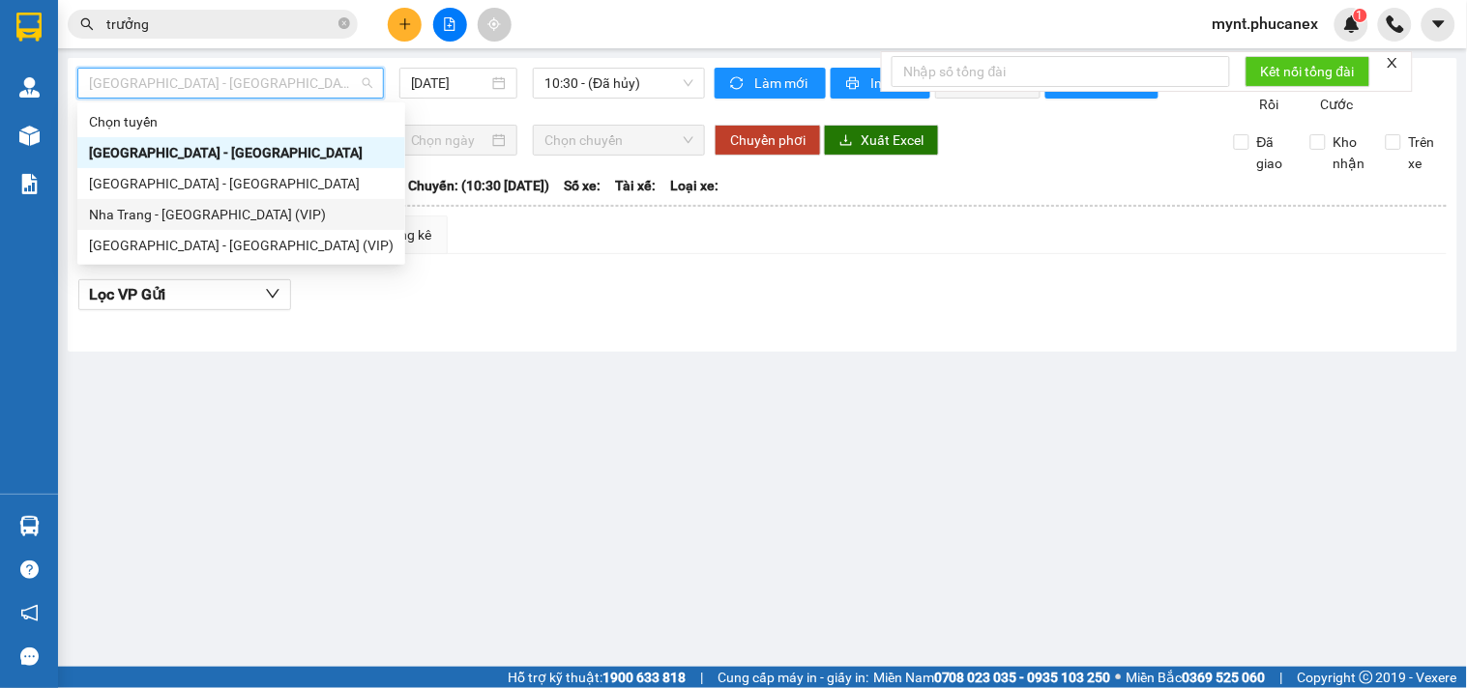
click at [206, 216] on div "Nha Trang - [GEOGRAPHIC_DATA] (VIP)" at bounding box center [241, 214] width 305 height 21
type input "[DATE]"
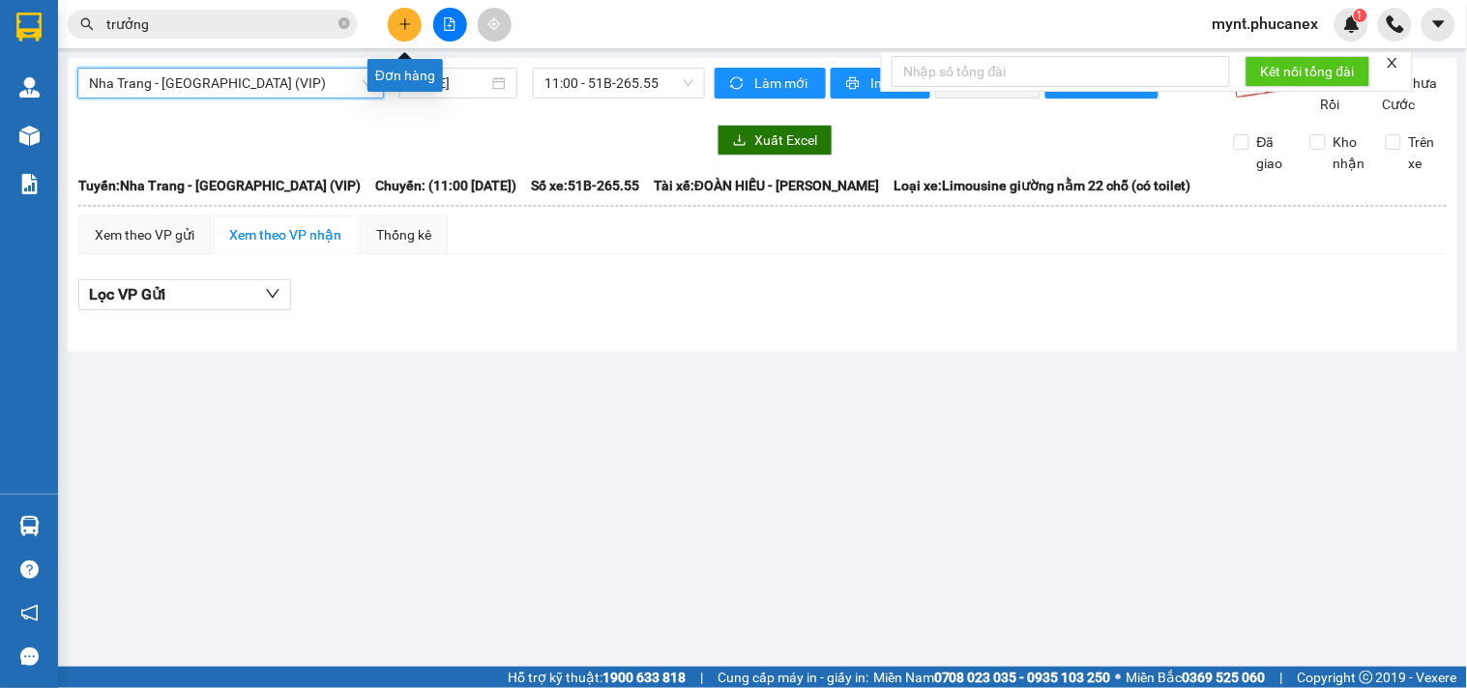
click at [407, 17] on icon "plus" at bounding box center [405, 24] width 14 height 14
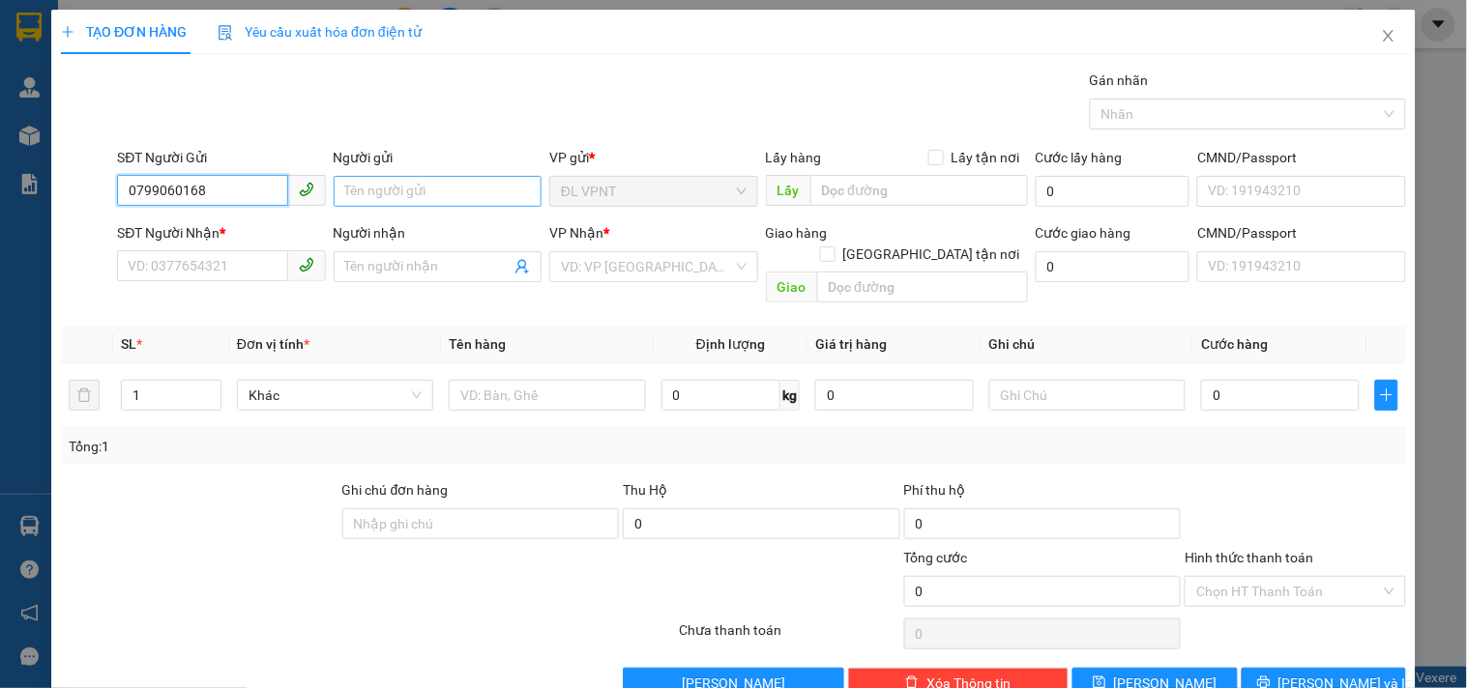
type input "0799060168"
click at [426, 197] on input "Người gửi" at bounding box center [438, 191] width 208 height 31
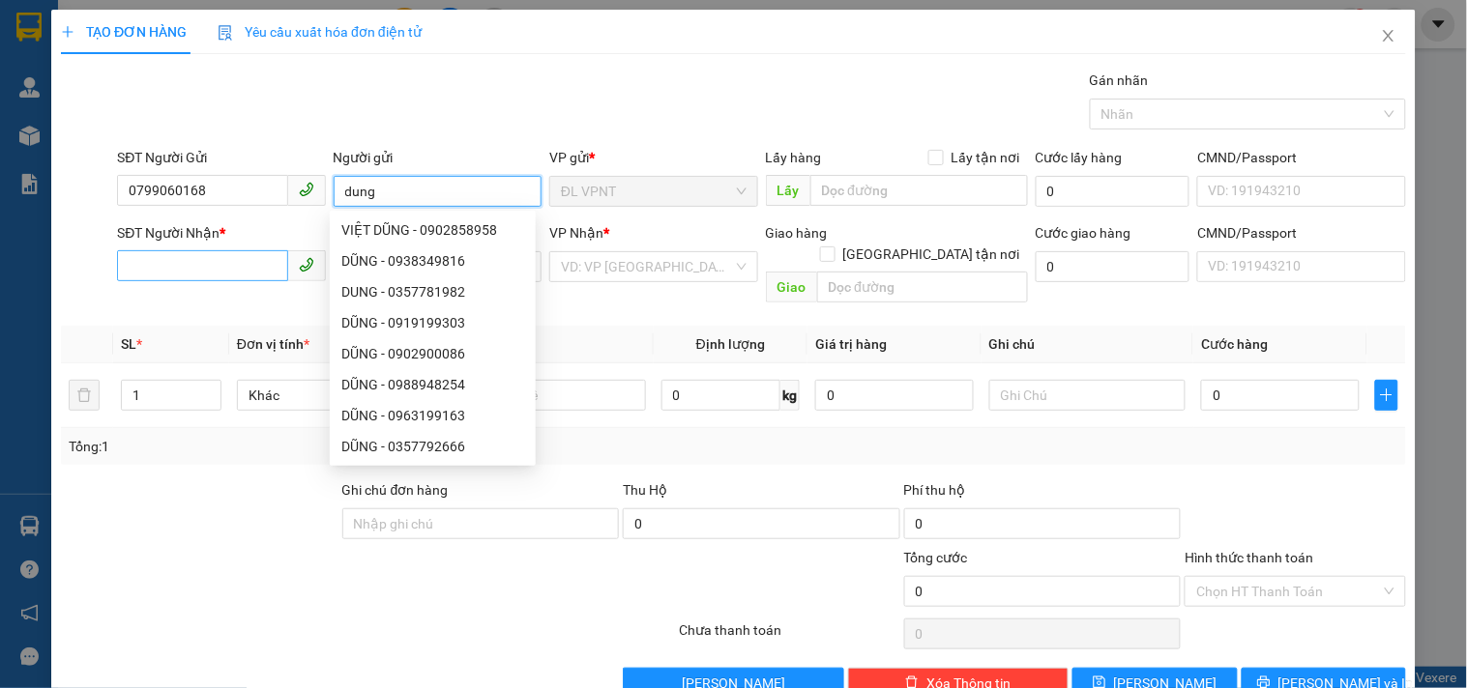
type input "dung"
click at [201, 269] on input "SĐT Người Nhận *" at bounding box center [202, 265] width 170 height 31
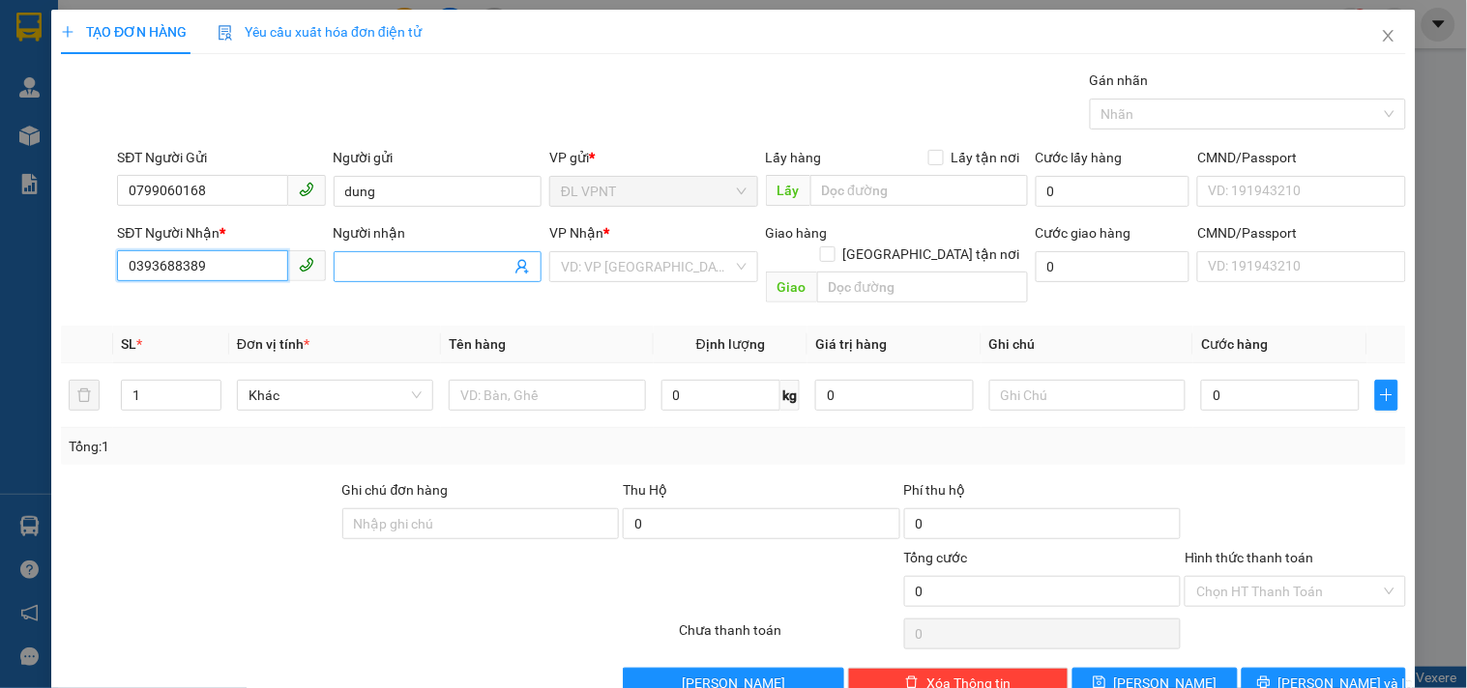
type input "0393688389"
click at [413, 271] on input "Người nhận" at bounding box center [427, 266] width 165 height 21
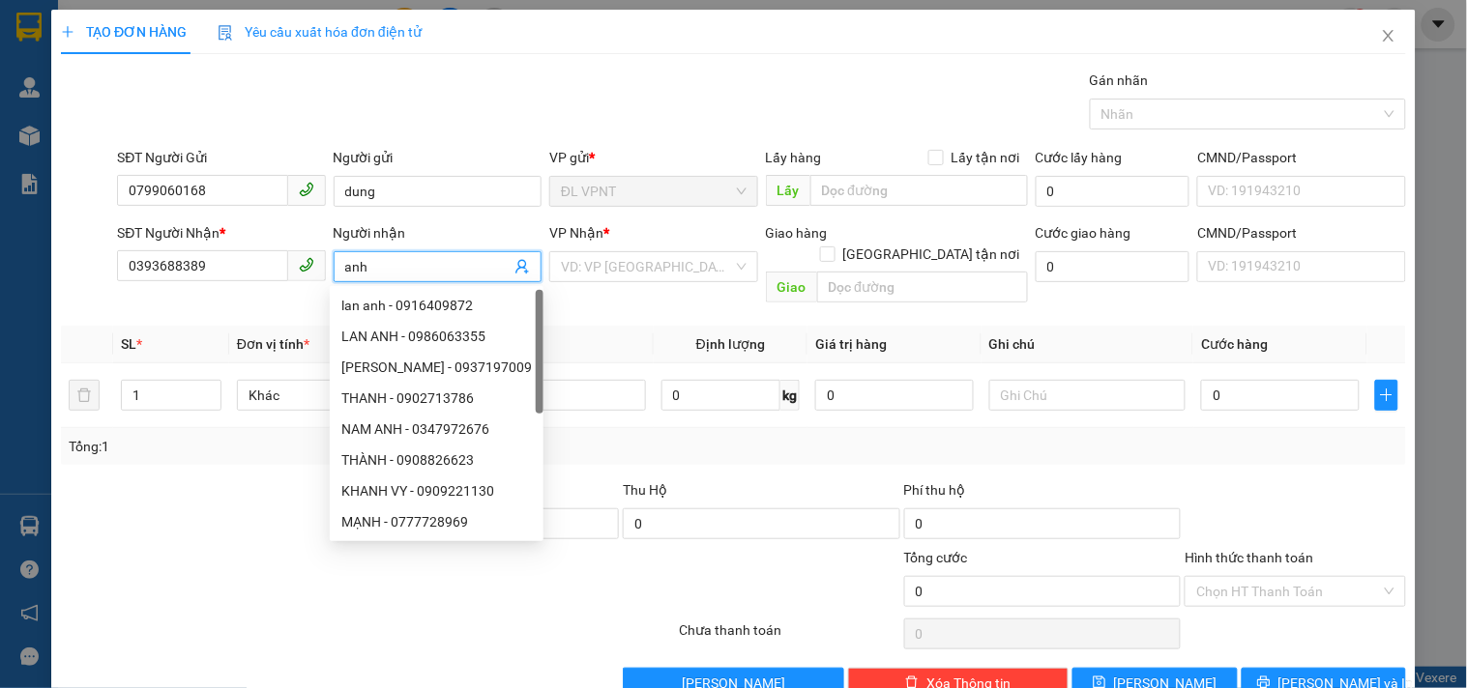
type input "anh"
click at [553, 249] on div "VP Nhận *" at bounding box center [653, 236] width 208 height 29
click at [592, 290] on div "VP Nhận * VD: VP Sài Gòn" at bounding box center [653, 256] width 208 height 68
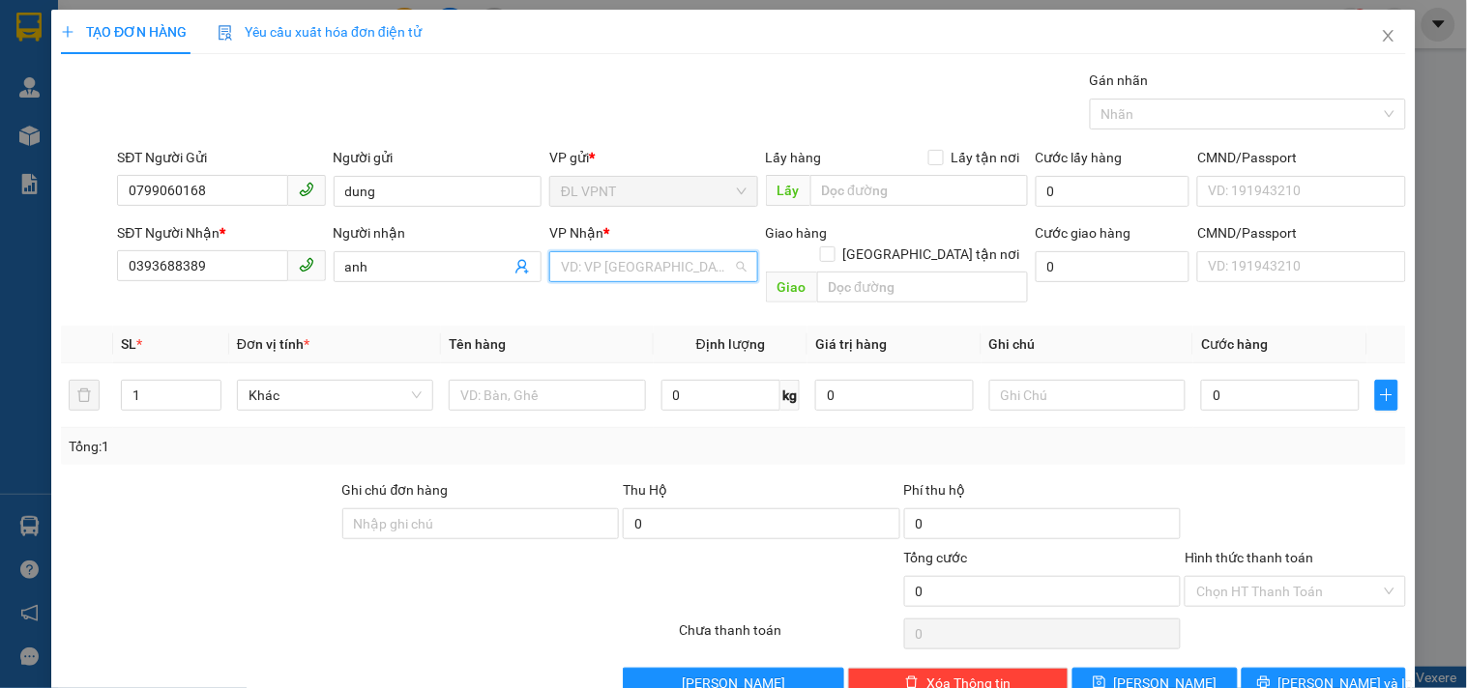
click at [610, 274] on input "search" at bounding box center [646, 266] width 171 height 29
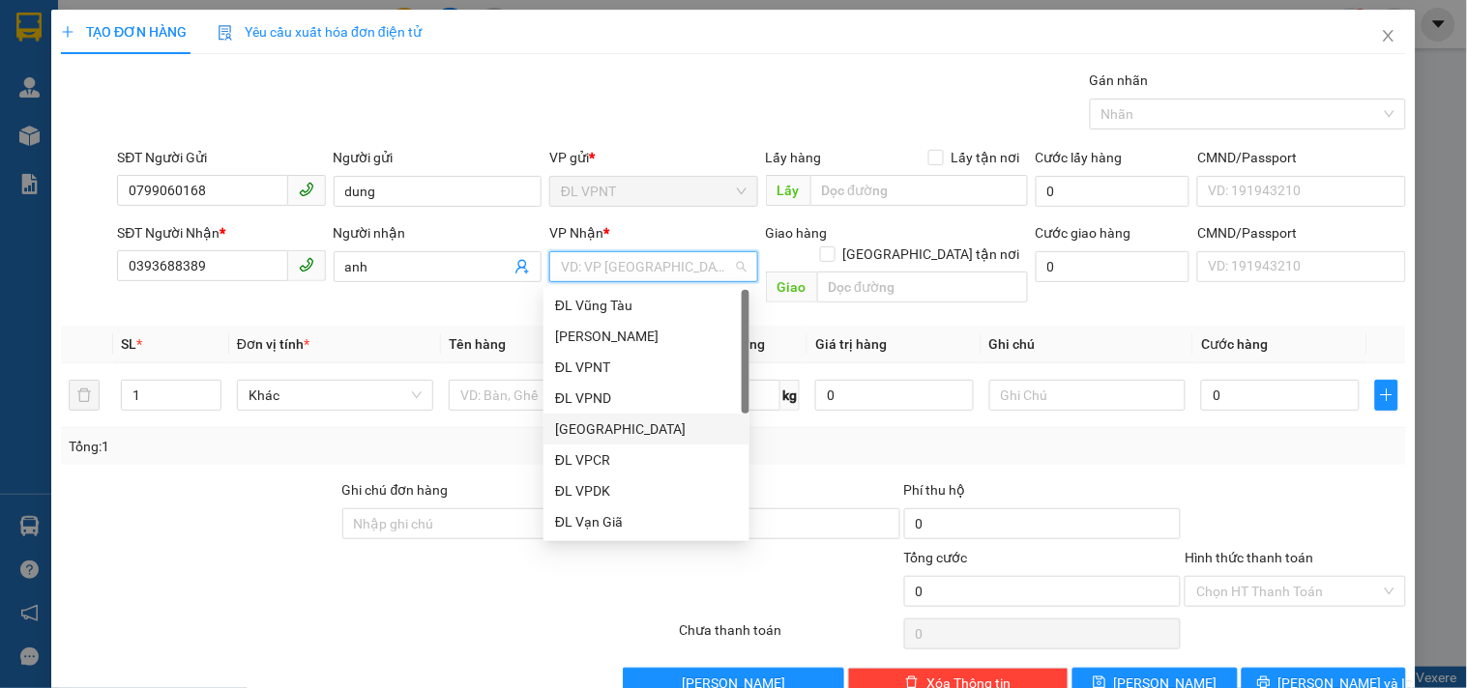
click at [571, 419] on div "[GEOGRAPHIC_DATA]" at bounding box center [646, 429] width 183 height 21
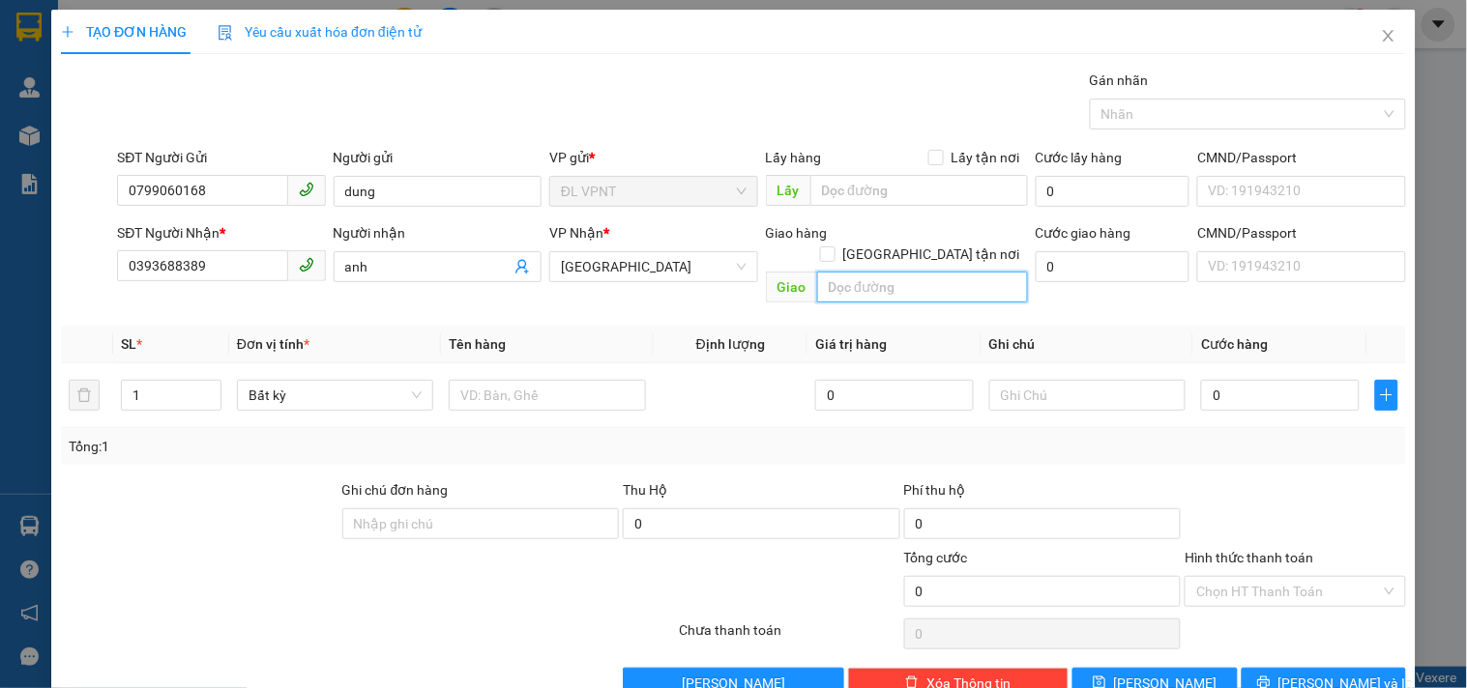
click at [848, 277] on input "text" at bounding box center [922, 287] width 211 height 31
type input "98/3c đặng thùy trâm p13 q,bình thạnh"
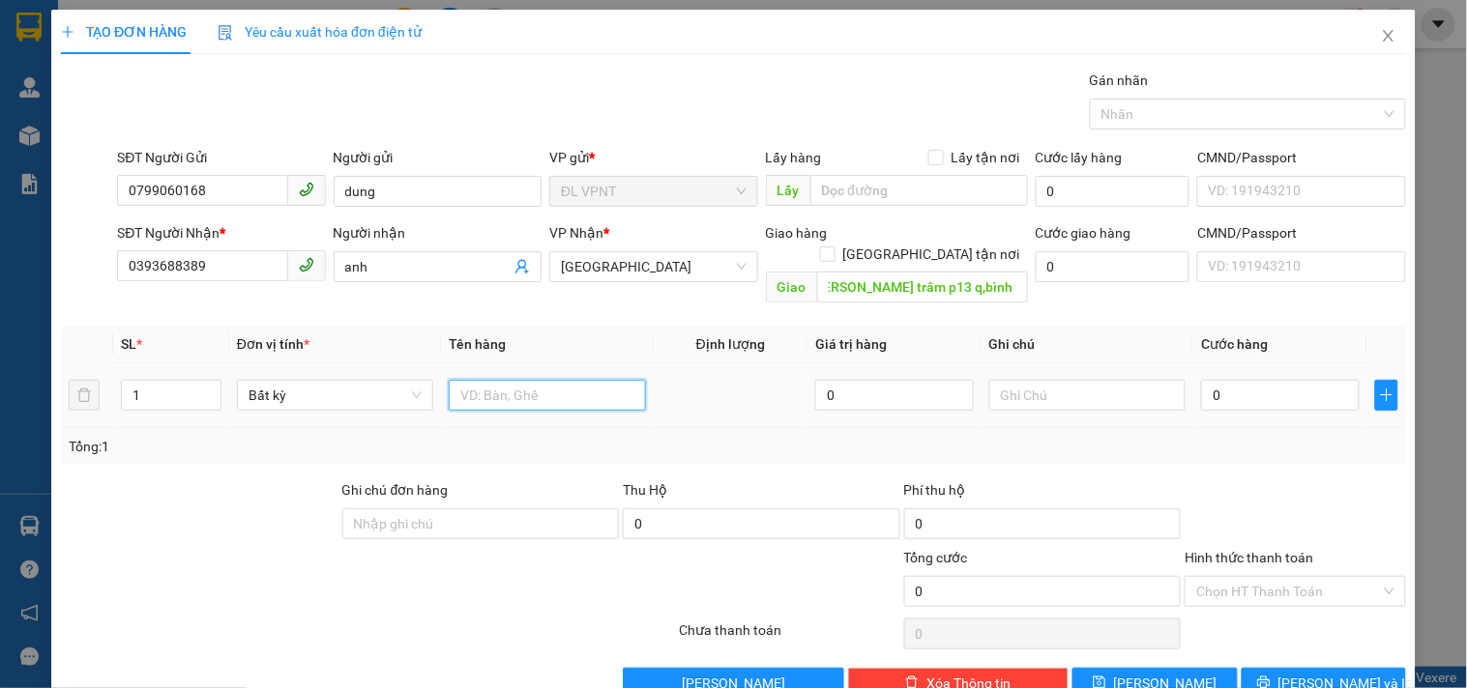
scroll to position [0, 0]
click at [510, 387] on input "text" at bounding box center [547, 395] width 196 height 31
type input "1t"
click at [1094, 281] on input "0" at bounding box center [1112, 266] width 155 height 31
type input "7"
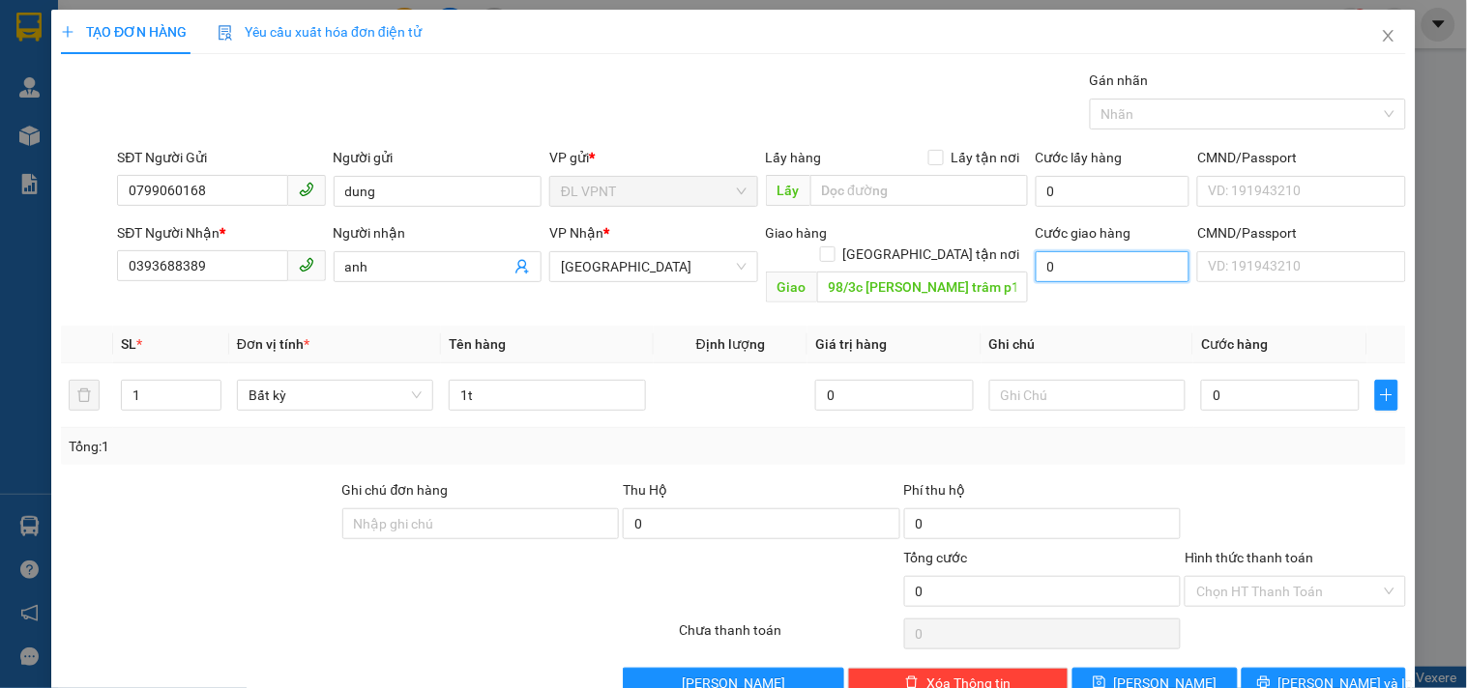
type input "7"
type input "70"
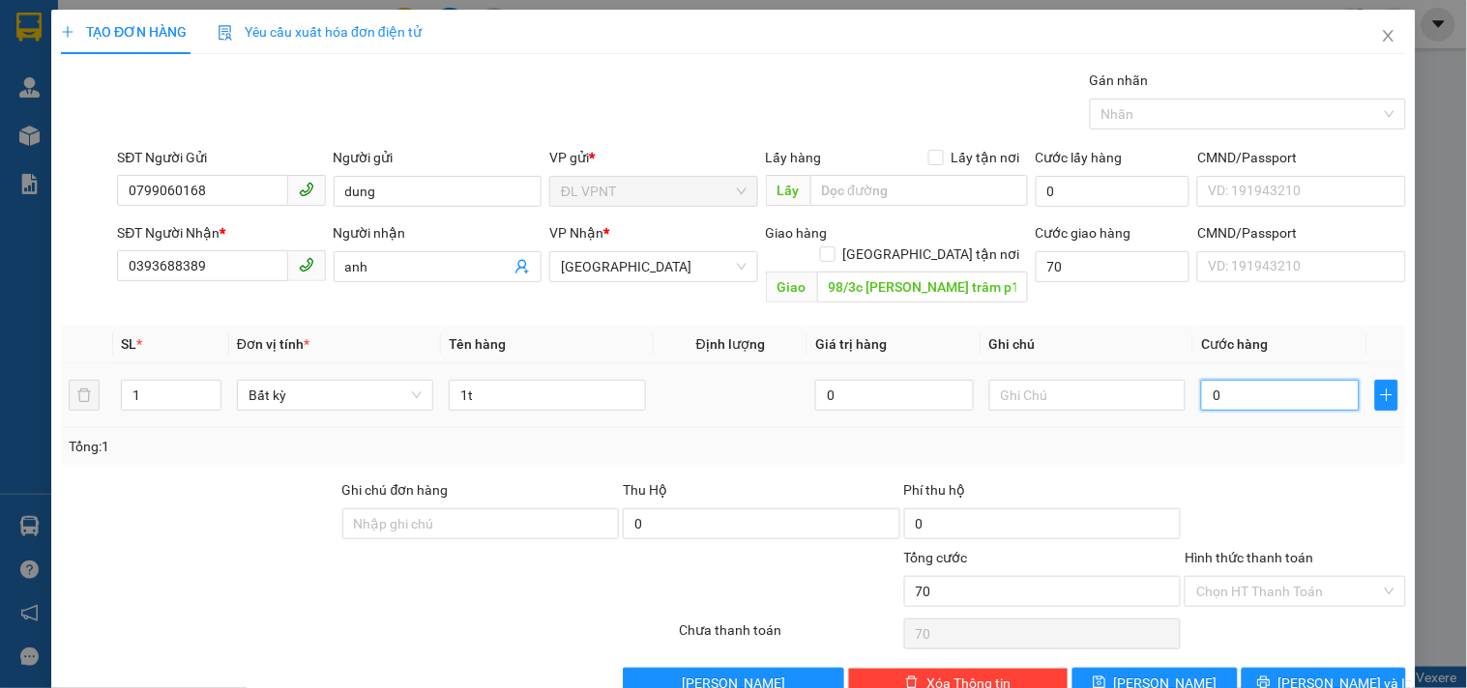
type input "70.000"
click at [1330, 380] on input "0" at bounding box center [1280, 395] width 159 height 31
type input "3"
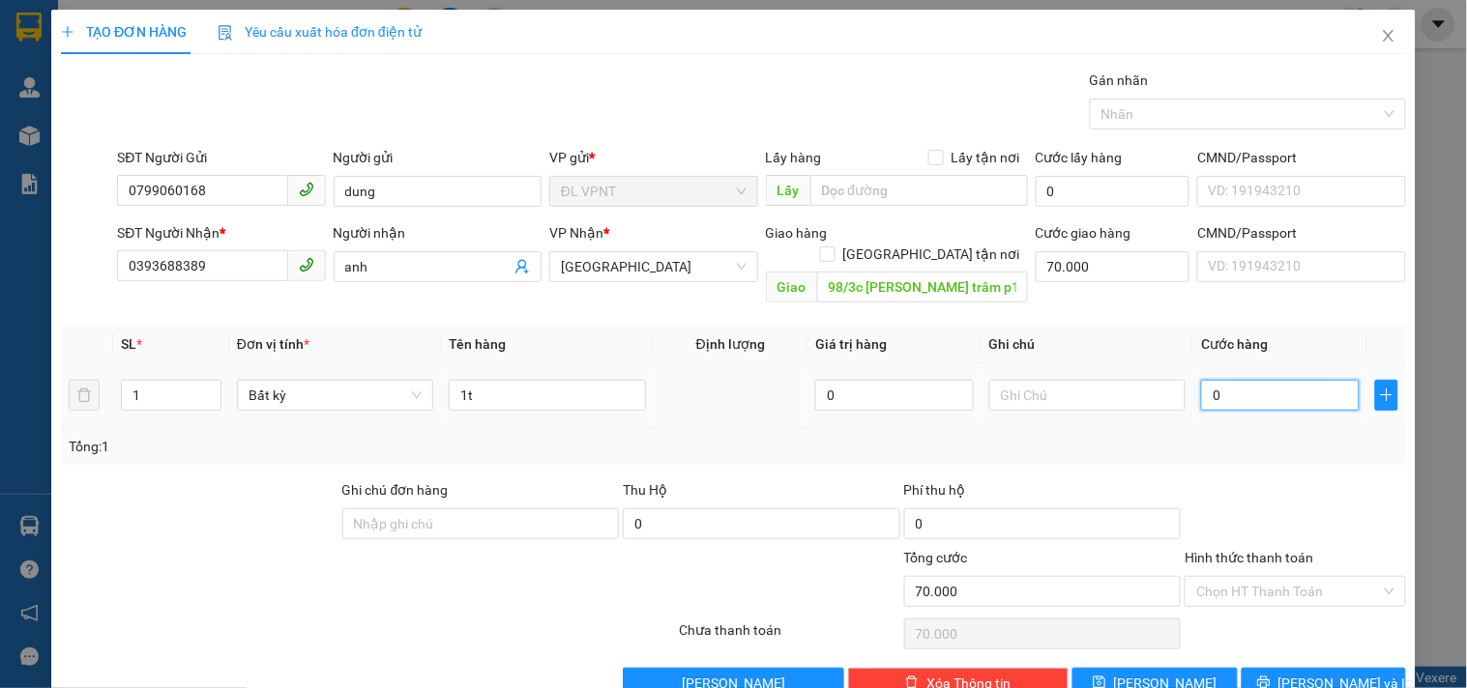
type input "70.003"
type input "30"
type input "70.030"
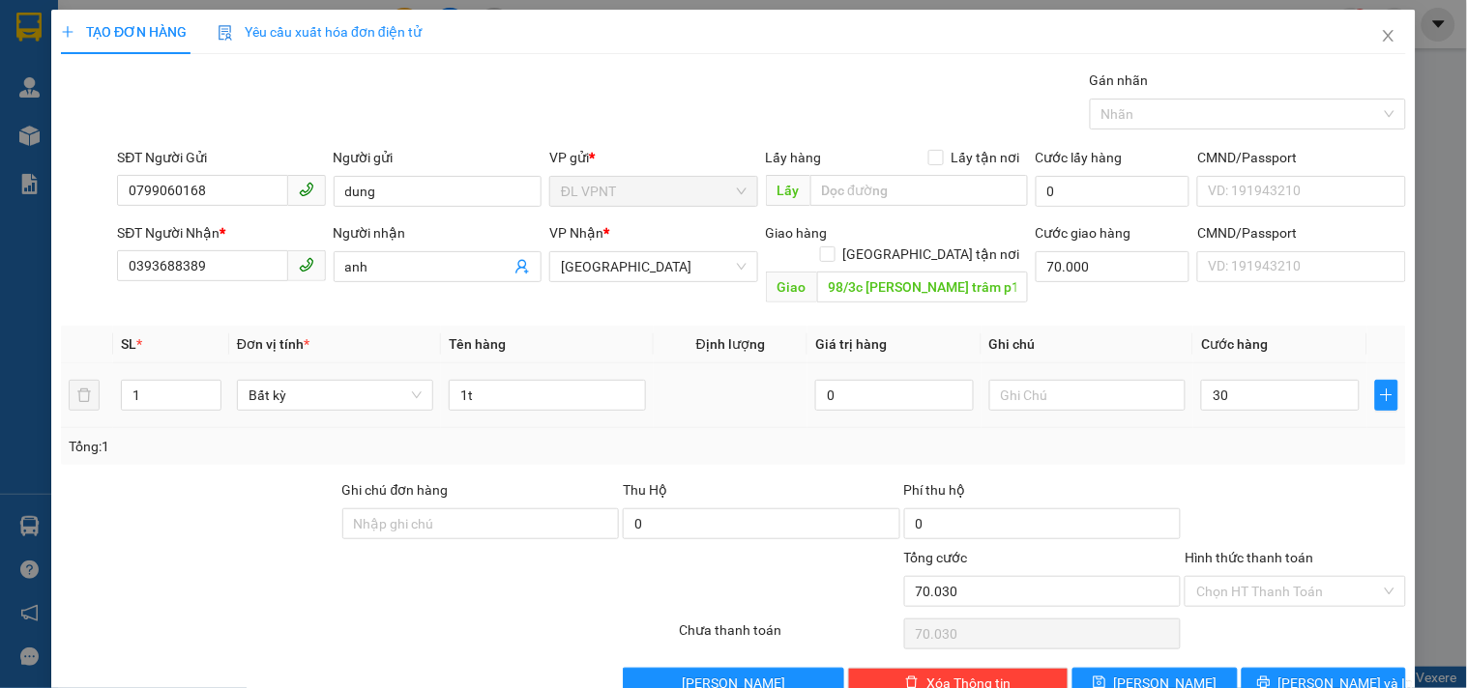
type input "30.000"
type input "100.000"
click at [1325, 442] on div "Tổng: 1" at bounding box center [733, 446] width 1345 height 37
click at [1313, 577] on input "Hình thức thanh toán" at bounding box center [1288, 591] width 184 height 29
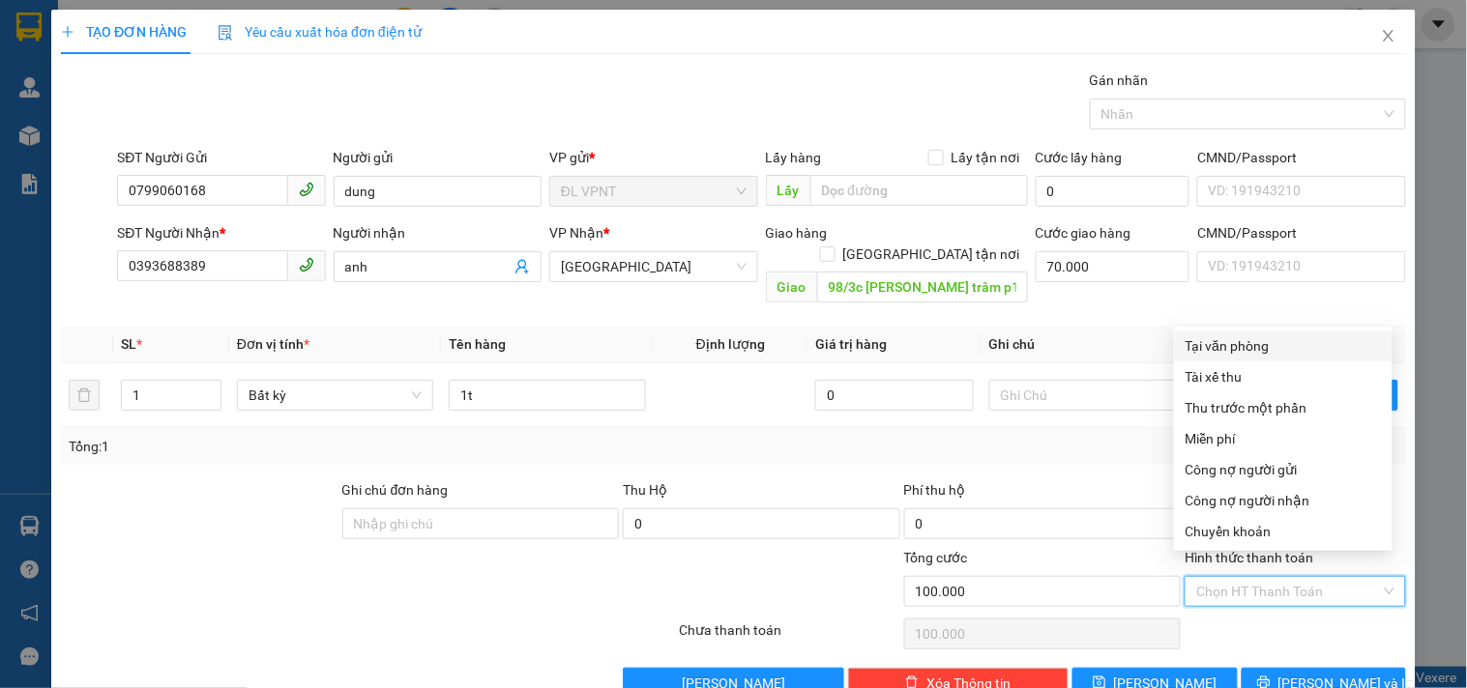
click at [1247, 341] on div "Tại văn phòng" at bounding box center [1282, 345] width 195 height 21
type input "0"
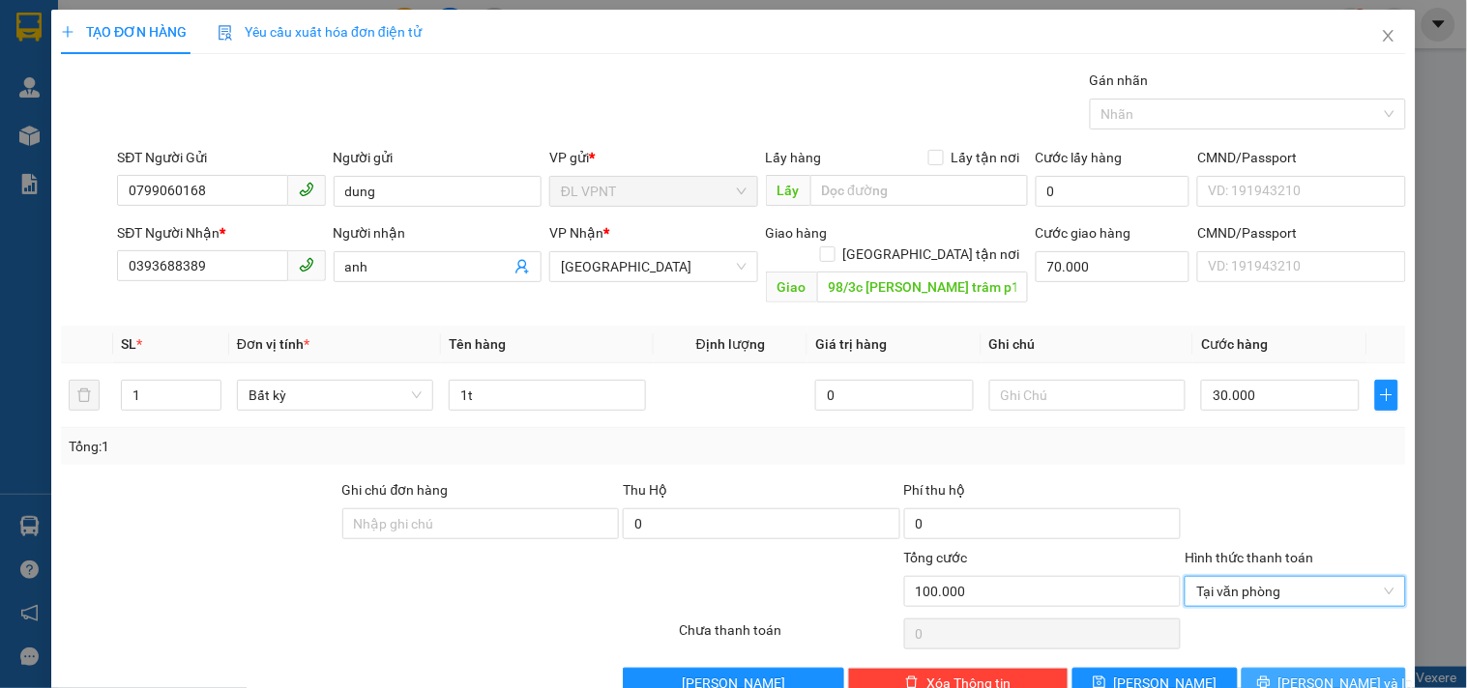
click at [1265, 668] on button "Lưu và In" at bounding box center [1323, 683] width 164 height 31
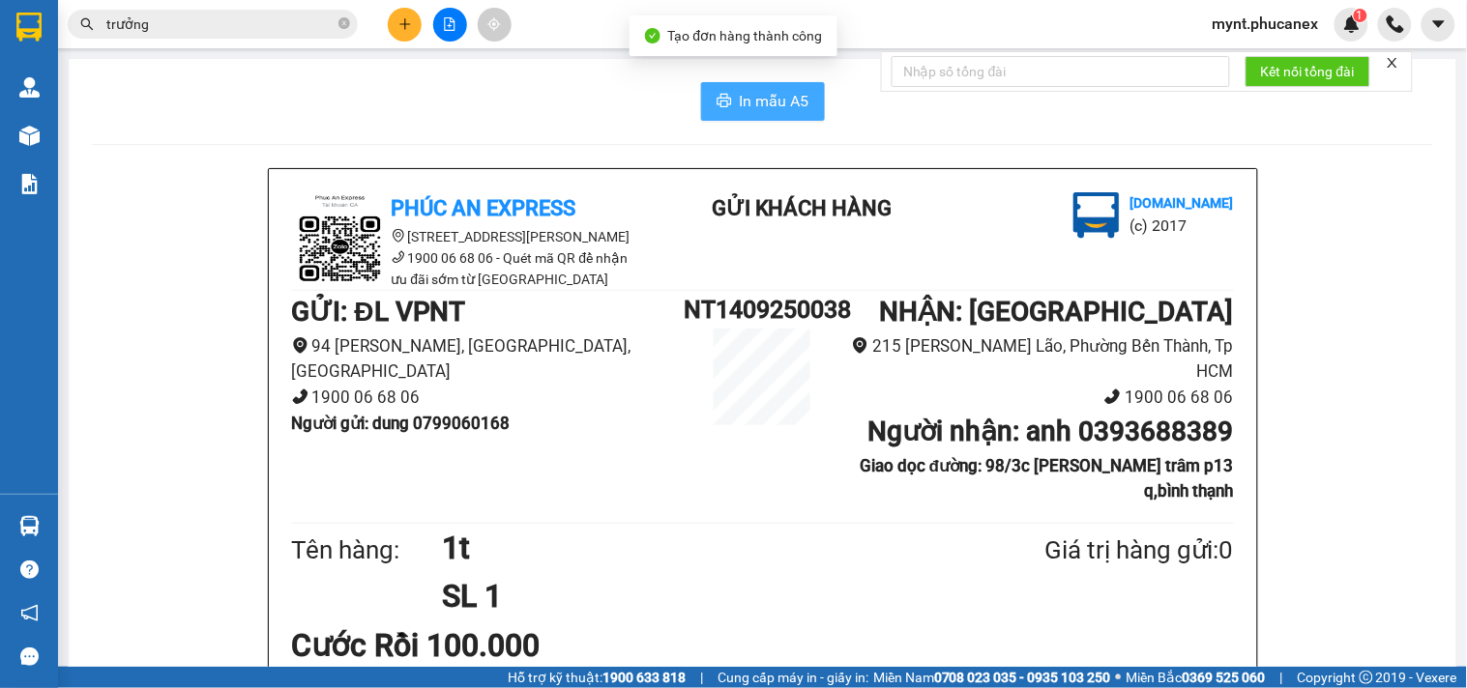
click at [787, 109] on span "In mẫu A5" at bounding box center [775, 101] width 70 height 24
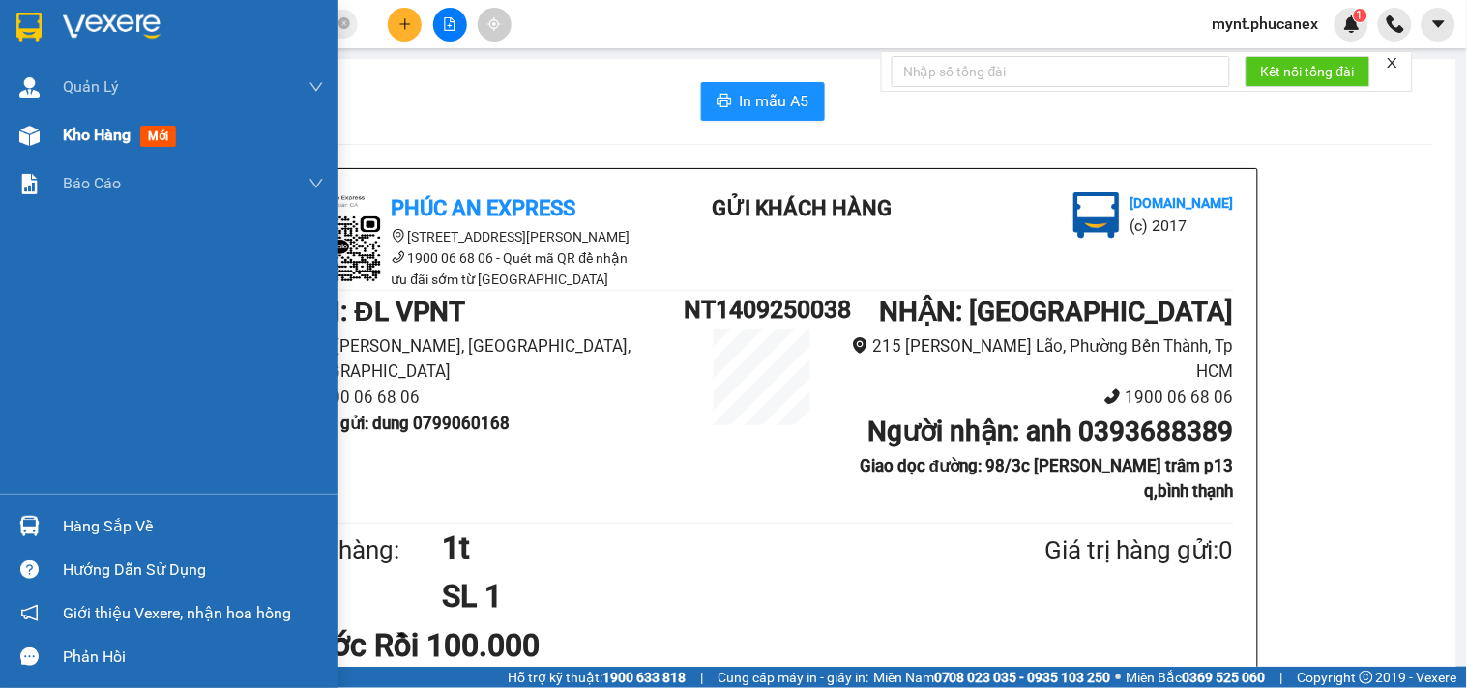
click at [21, 136] on img at bounding box center [29, 136] width 20 height 20
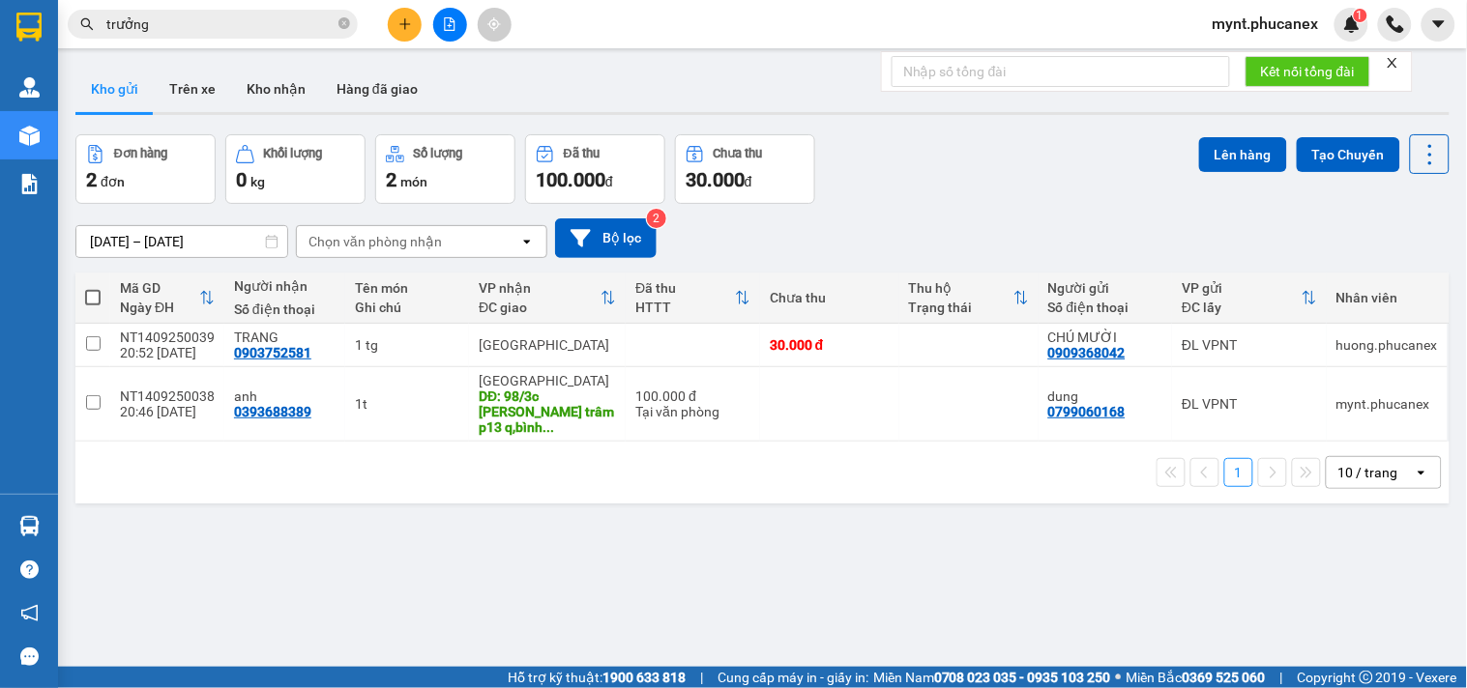
click at [93, 297] on span at bounding box center [92, 297] width 15 height 15
click at [93, 288] on input "checkbox" at bounding box center [93, 288] width 0 height 0
checkbox input "true"
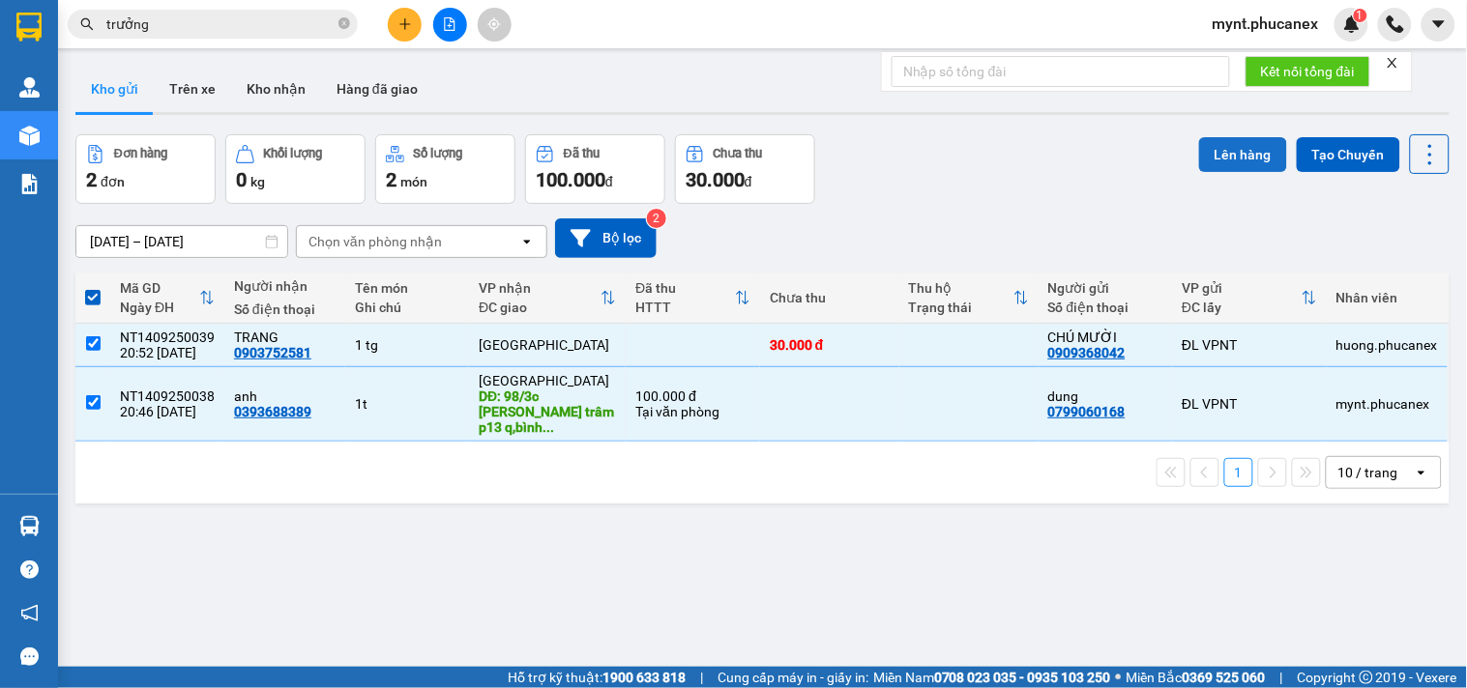
click at [1223, 158] on button "Lên hàng" at bounding box center [1243, 154] width 88 height 35
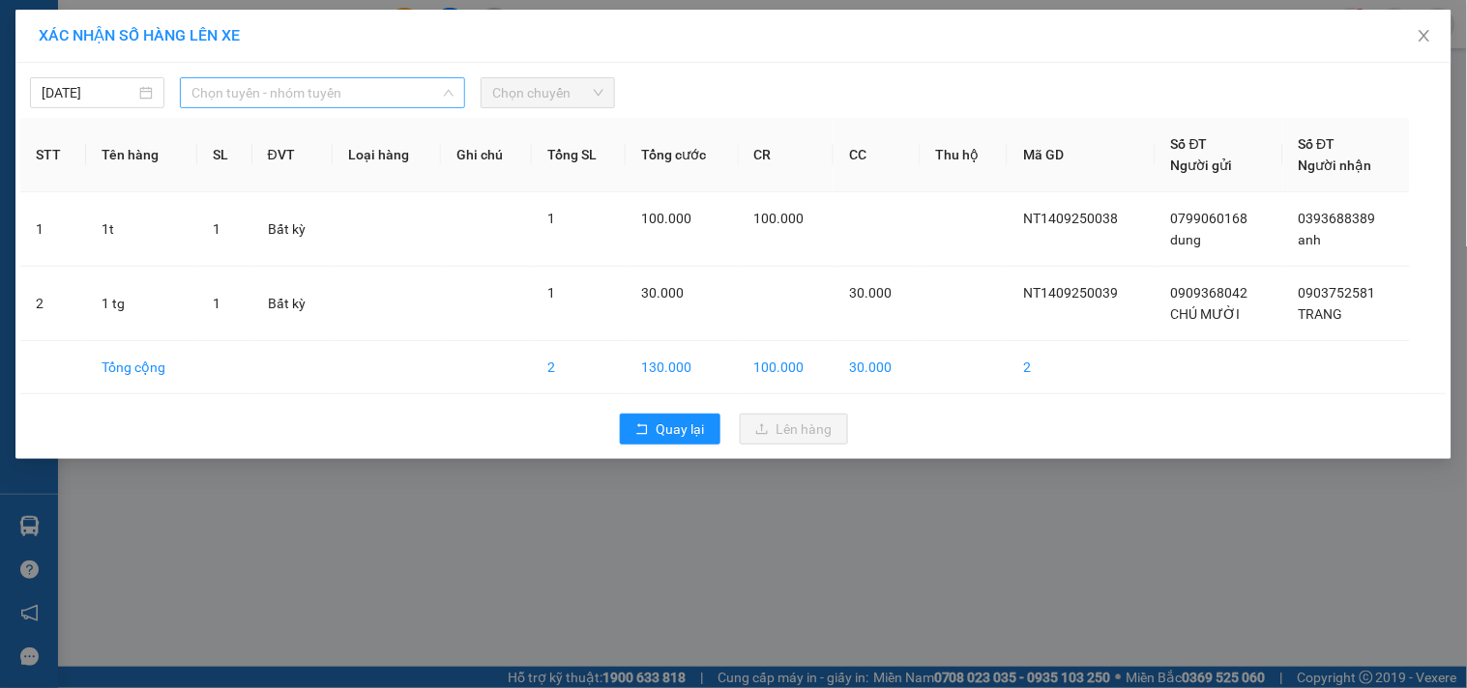
click at [268, 81] on span "Chọn tuyến - nhóm tuyến" at bounding box center [322, 92] width 262 height 29
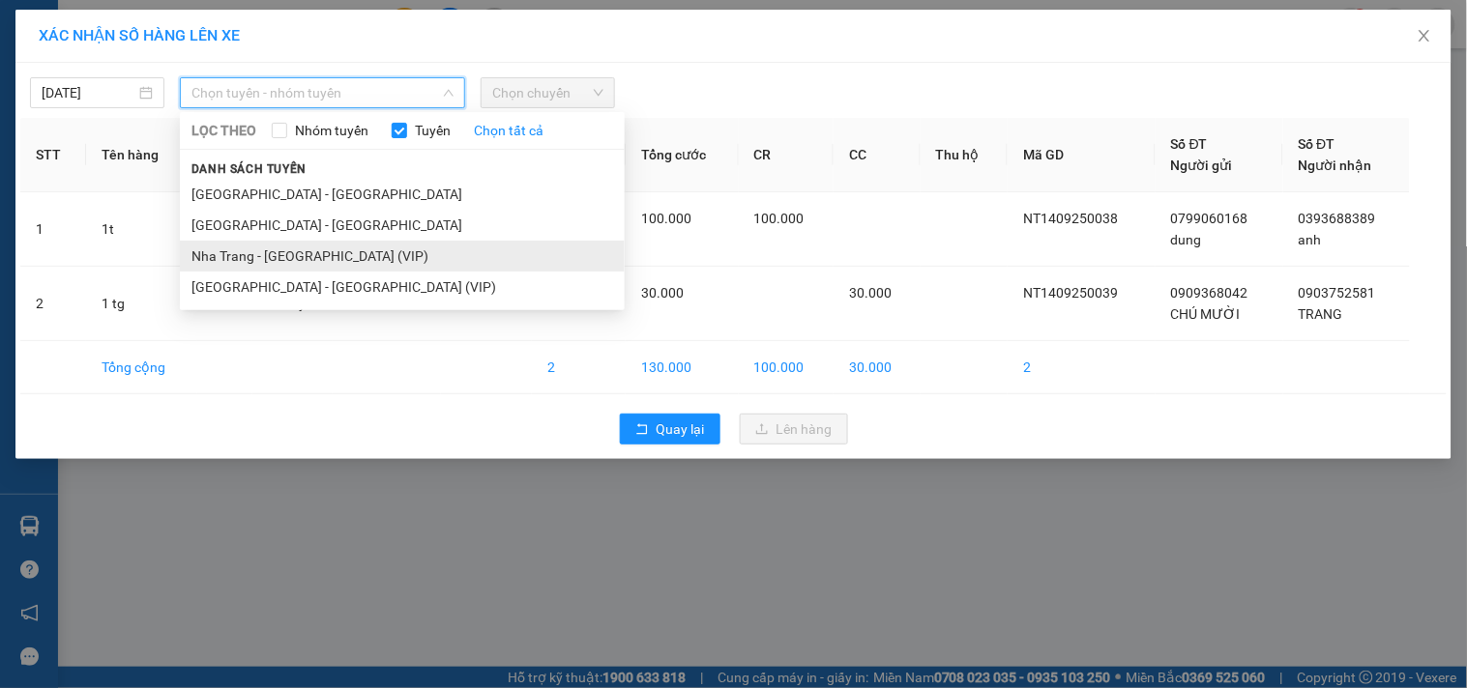
click at [251, 254] on li "Nha Trang - [GEOGRAPHIC_DATA] (VIP)" at bounding box center [402, 256] width 445 height 31
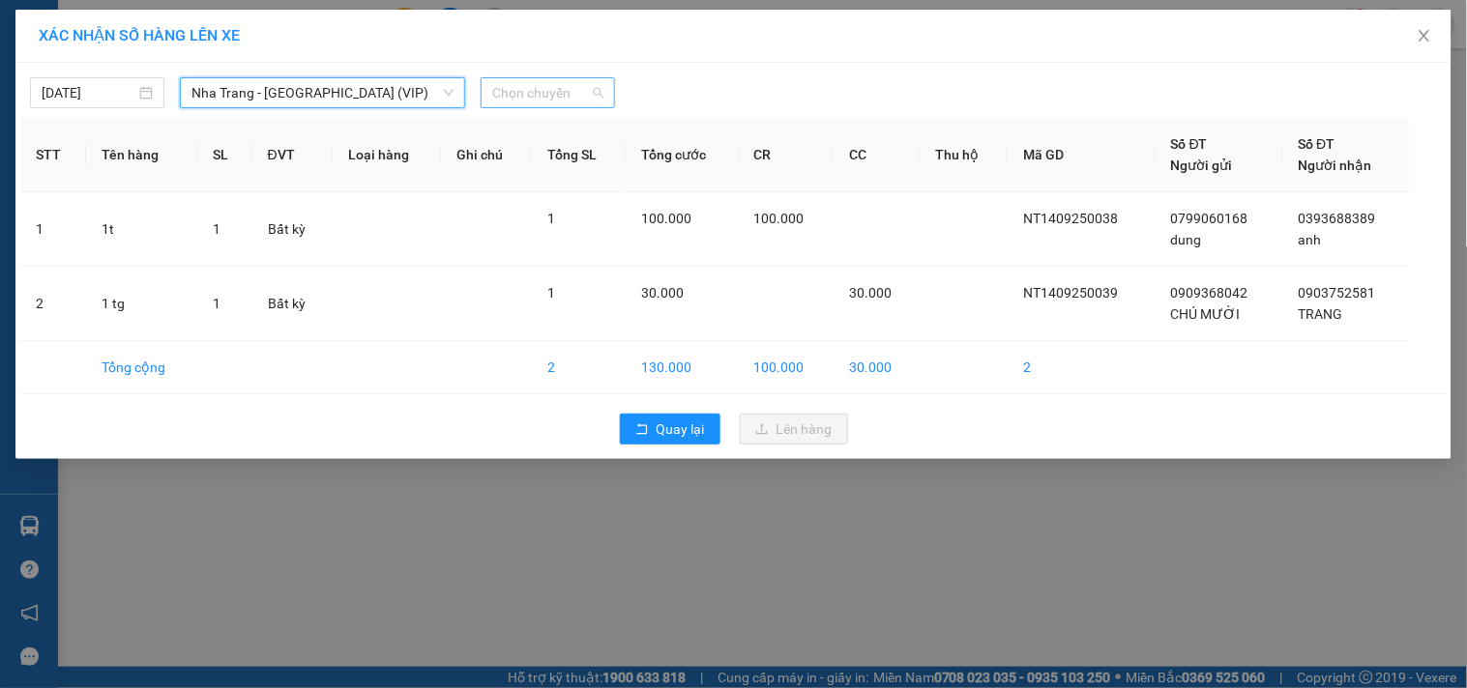
click at [533, 89] on span "Chọn chuyến" at bounding box center [547, 92] width 111 height 29
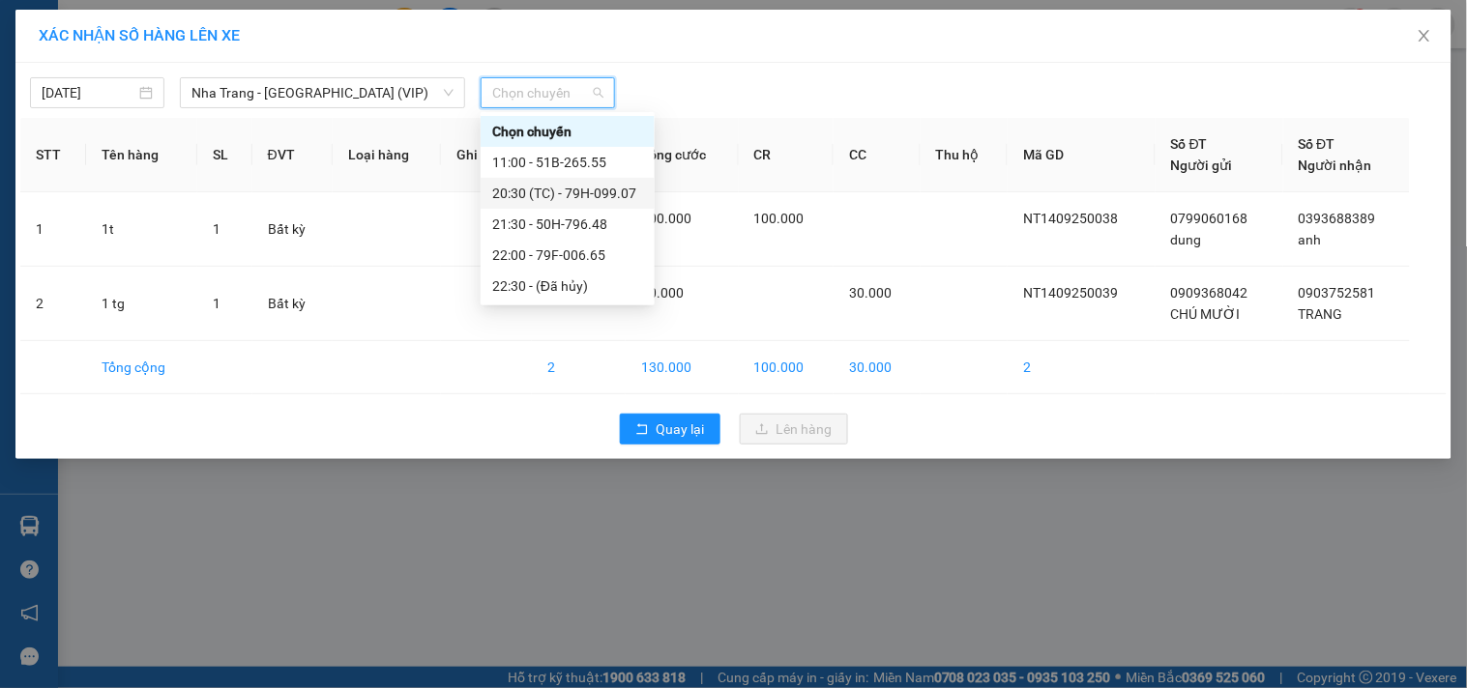
click at [556, 181] on div "20:30 (TC) - 79H-099.07" at bounding box center [568, 193] width 174 height 31
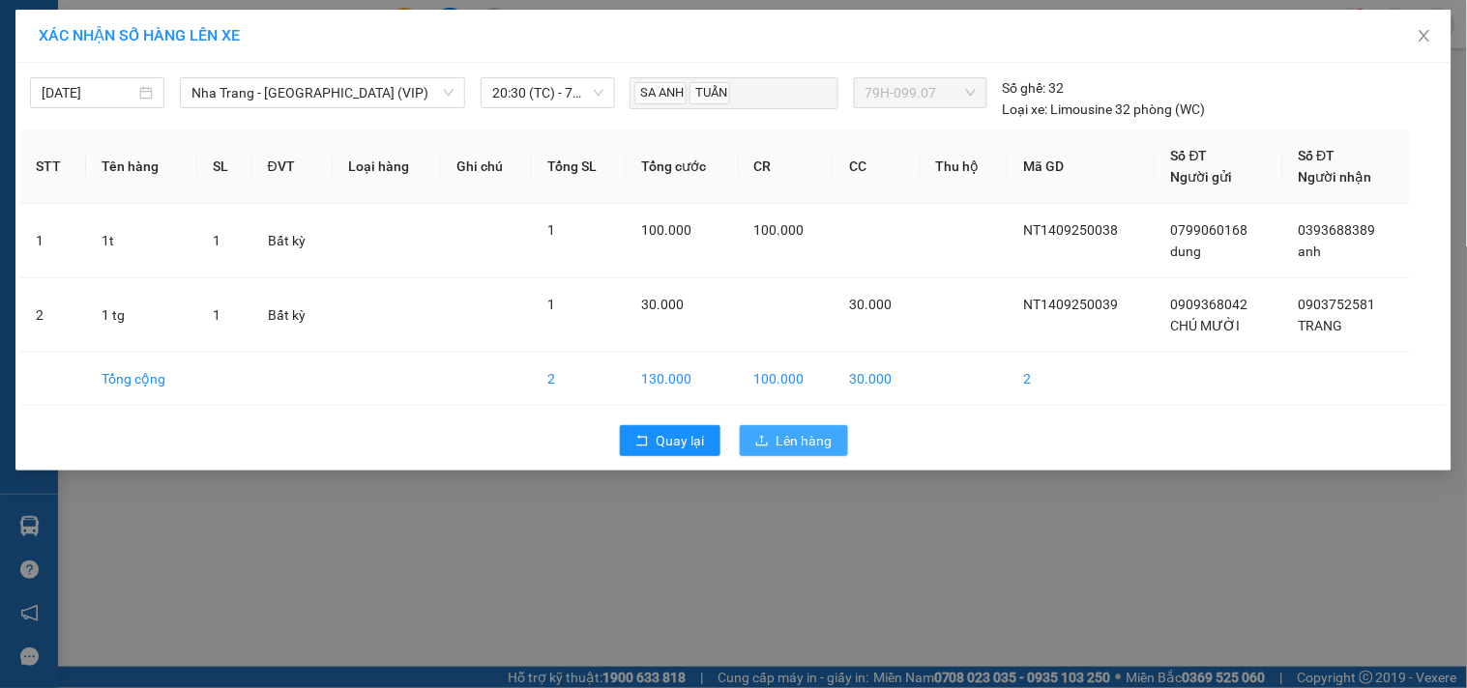
click at [804, 441] on span "Lên hàng" at bounding box center [804, 440] width 56 height 21
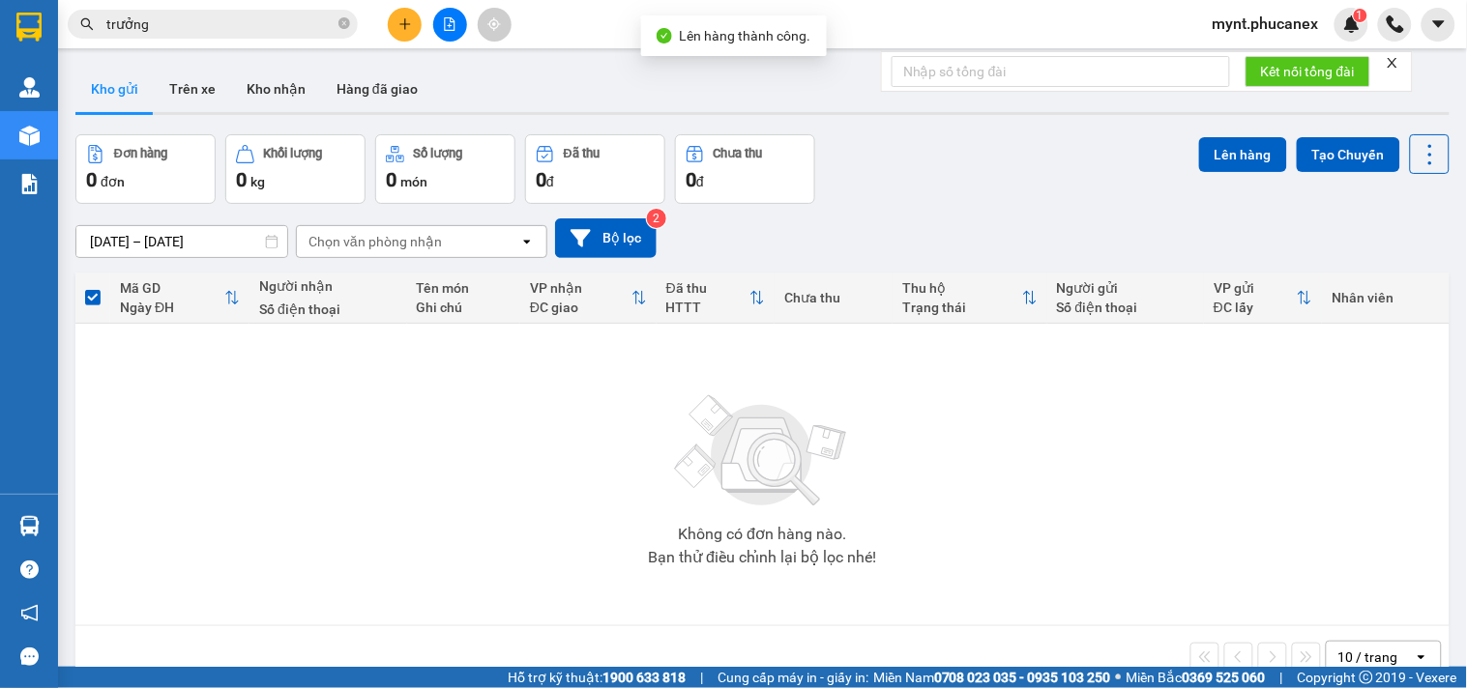
click at [451, 36] on button at bounding box center [450, 25] width 34 height 34
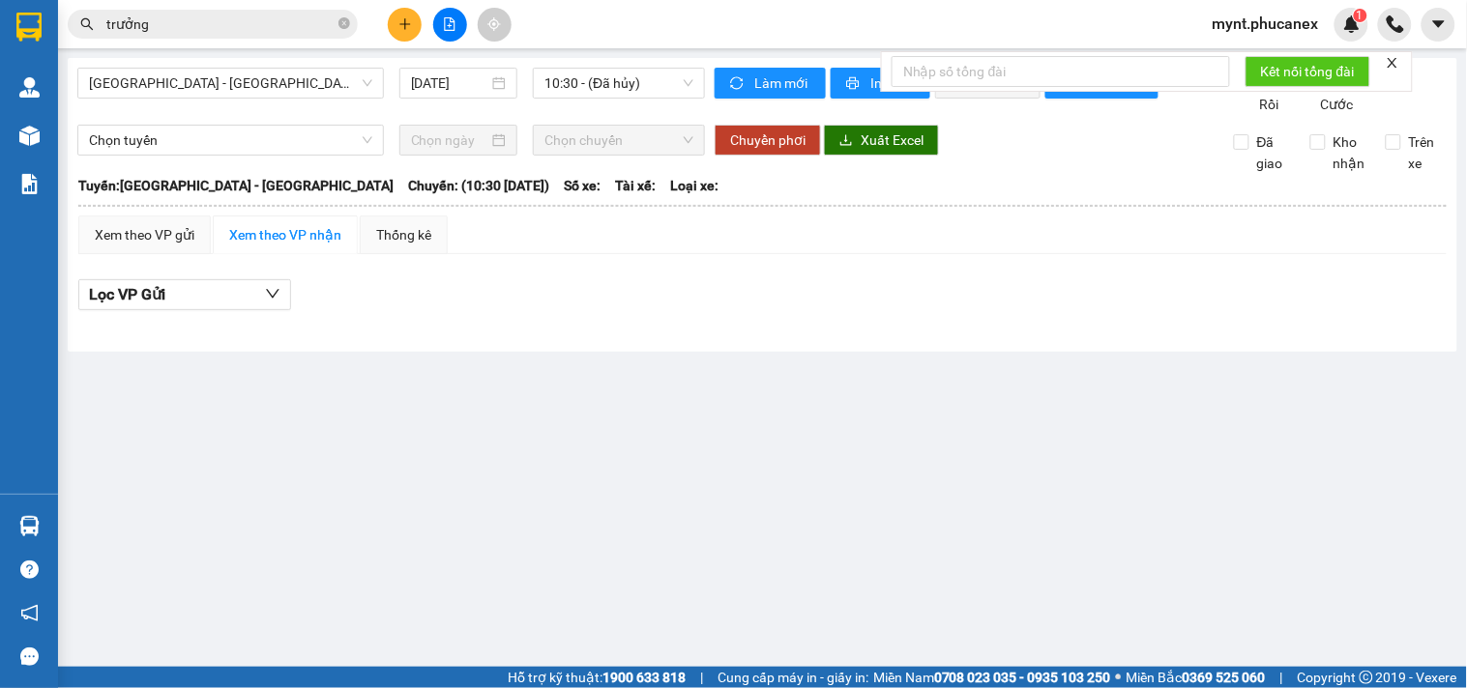
click at [394, 82] on div "[DATE]" at bounding box center [459, 83] width 134 height 31
click at [329, 84] on span "[GEOGRAPHIC_DATA] - [GEOGRAPHIC_DATA]" at bounding box center [230, 83] width 283 height 29
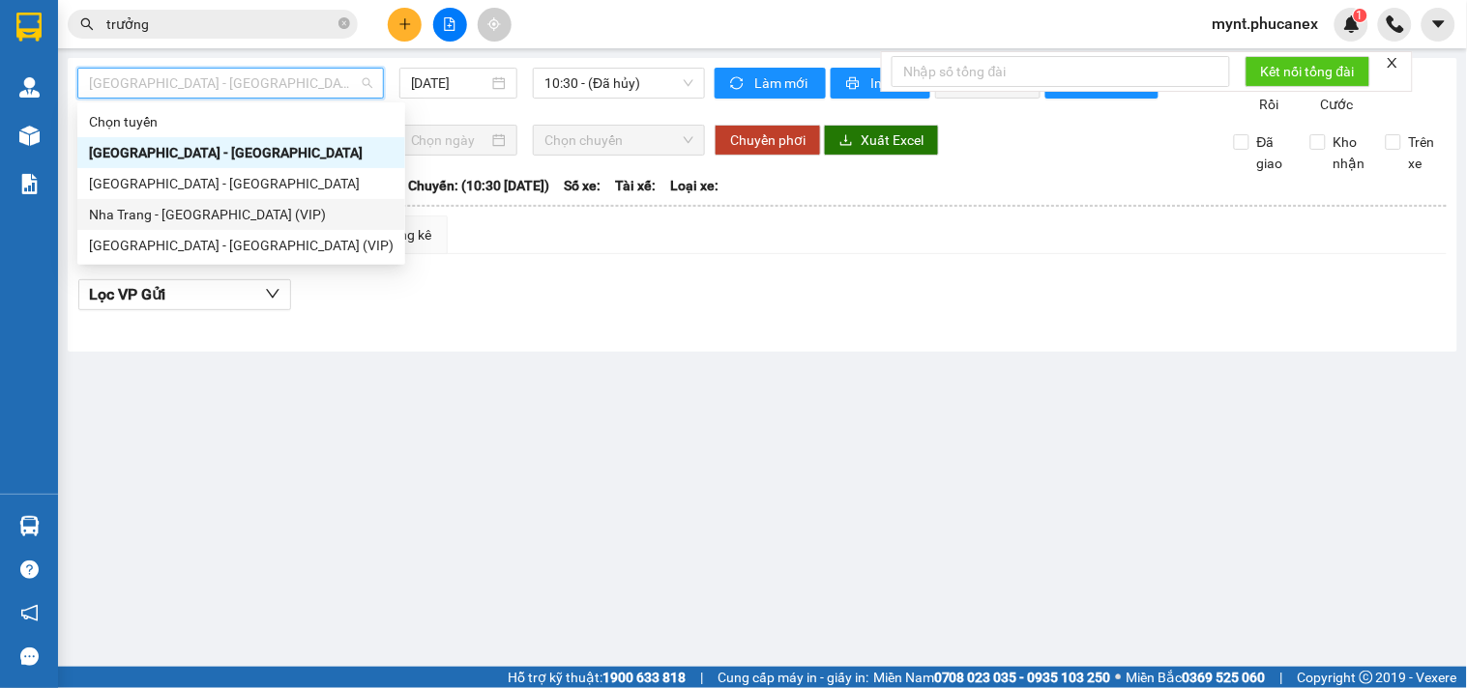
click at [141, 216] on div "Nha Trang - [GEOGRAPHIC_DATA] (VIP)" at bounding box center [241, 214] width 305 height 21
type input "[DATE]"
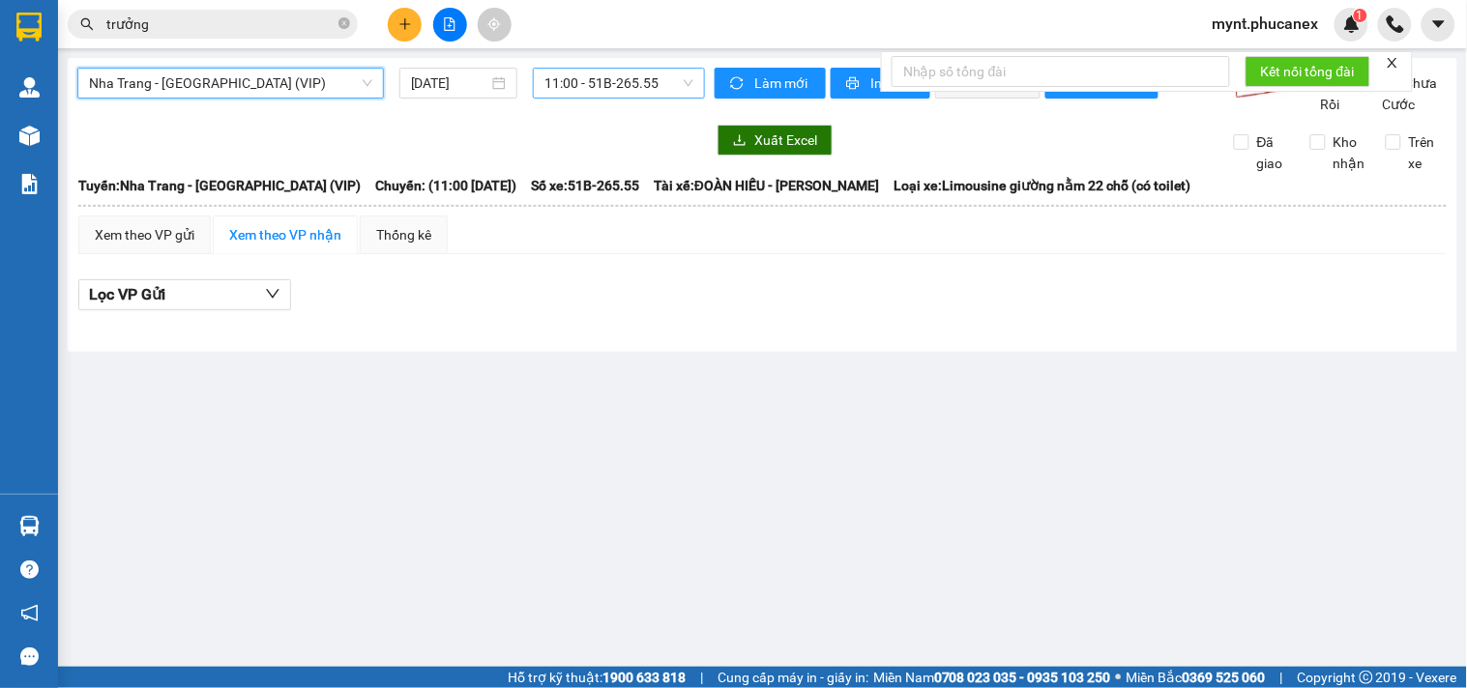
click at [675, 84] on span "11:00 - 51B-265.55" at bounding box center [618, 83] width 149 height 29
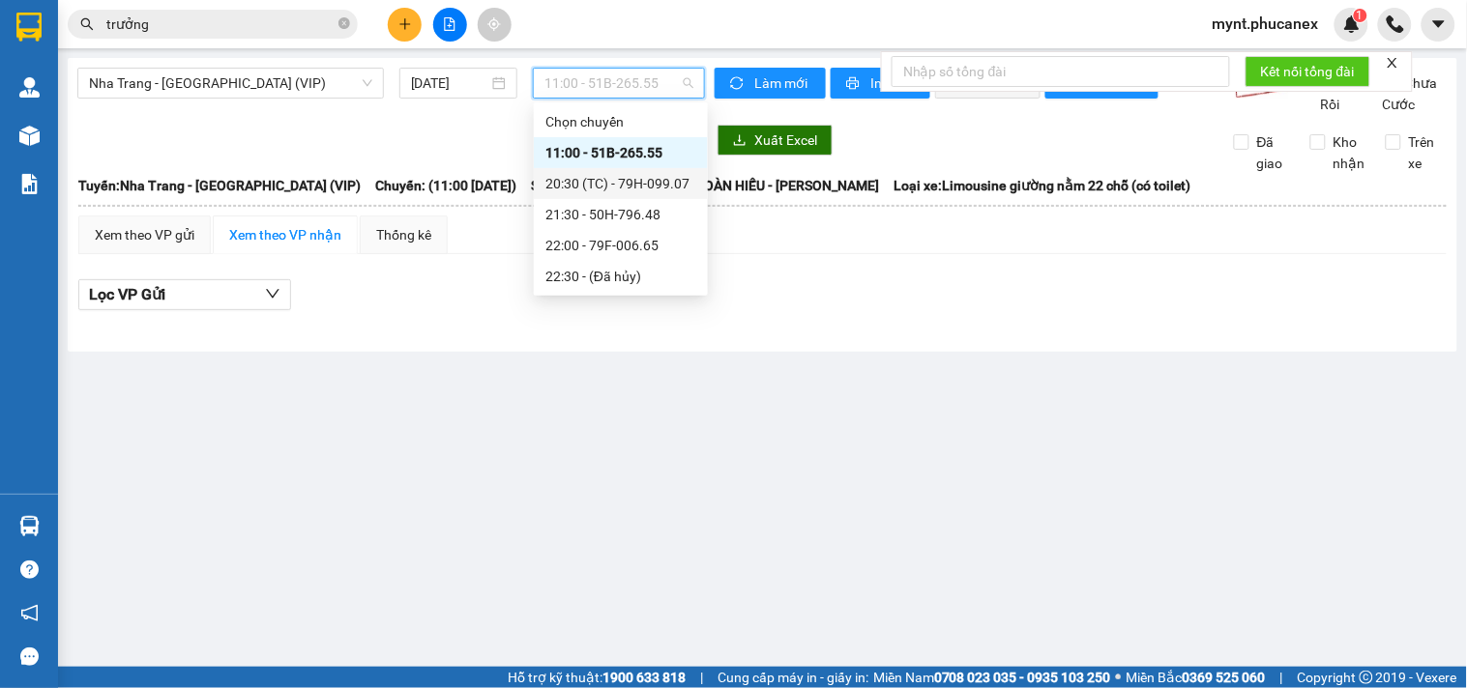
click at [554, 191] on div "20:30 (TC) - 79H-099.07" at bounding box center [620, 183] width 151 height 21
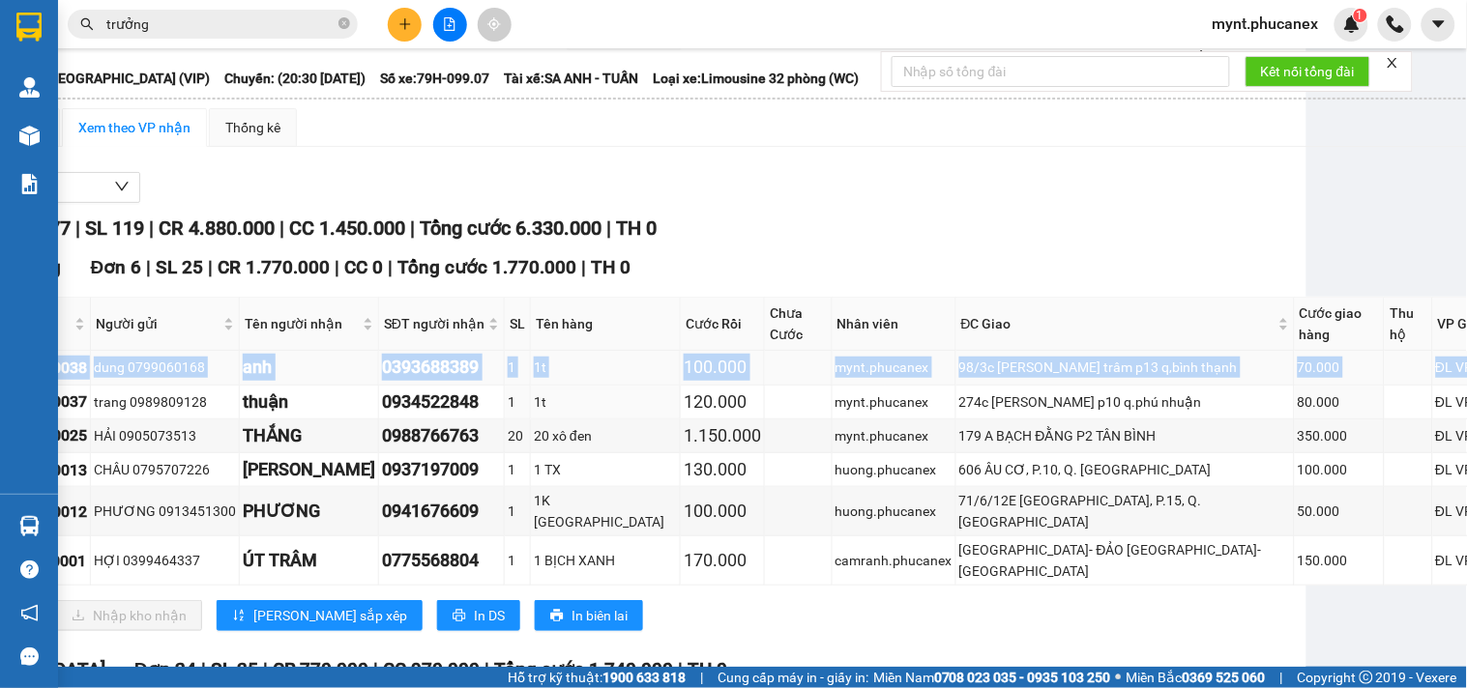
scroll to position [107, 199]
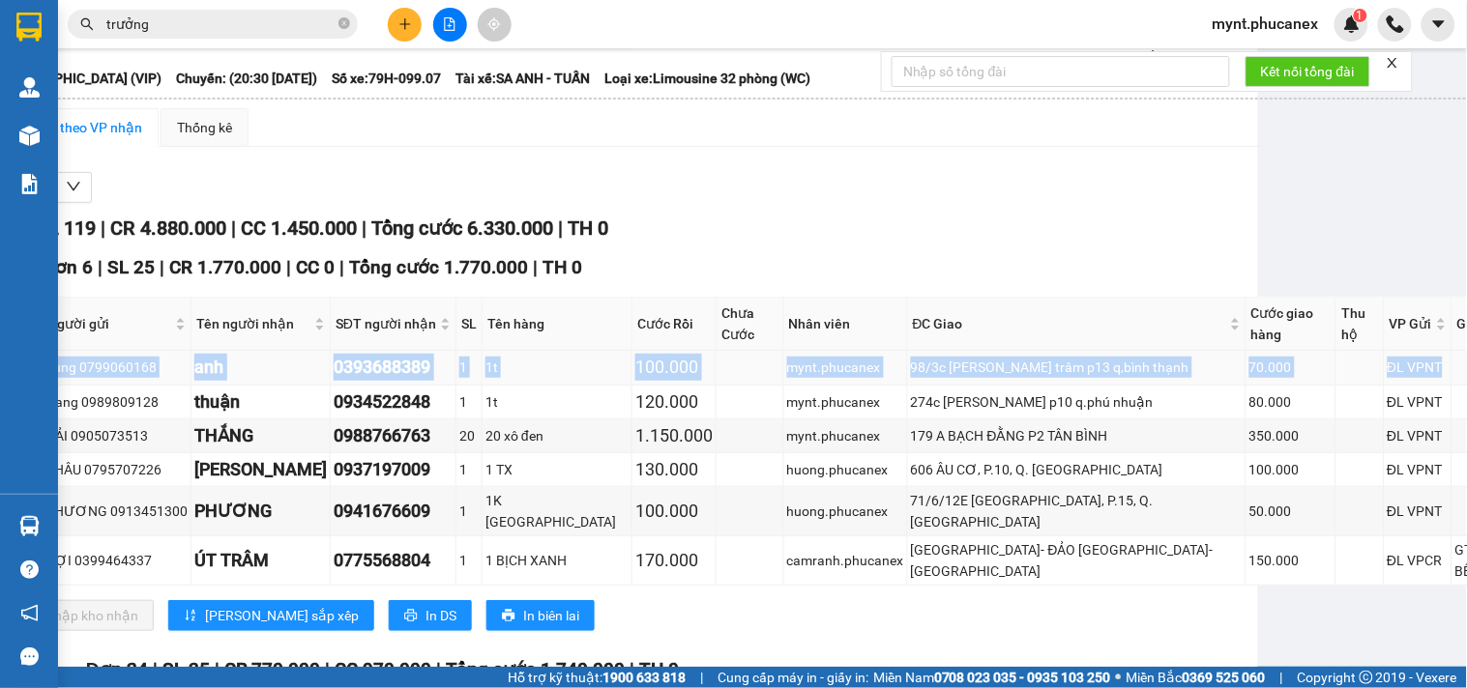
drag, startPoint x: 131, startPoint y: 388, endPoint x: 1361, endPoint y: 391, distance: 1230.7
click at [1361, 385] on tr "NT1409250038 dung 0799060168 anh 0393688389 1 1t 100.000 mynt.phucanex 98/3c đặ…" at bounding box center [726, 368] width 1692 height 34
copy tr "NT1409250038 dung 0799060168 anh 0393688389 1 1t 100.000 mynt.phucanex 98/3c đặ…"
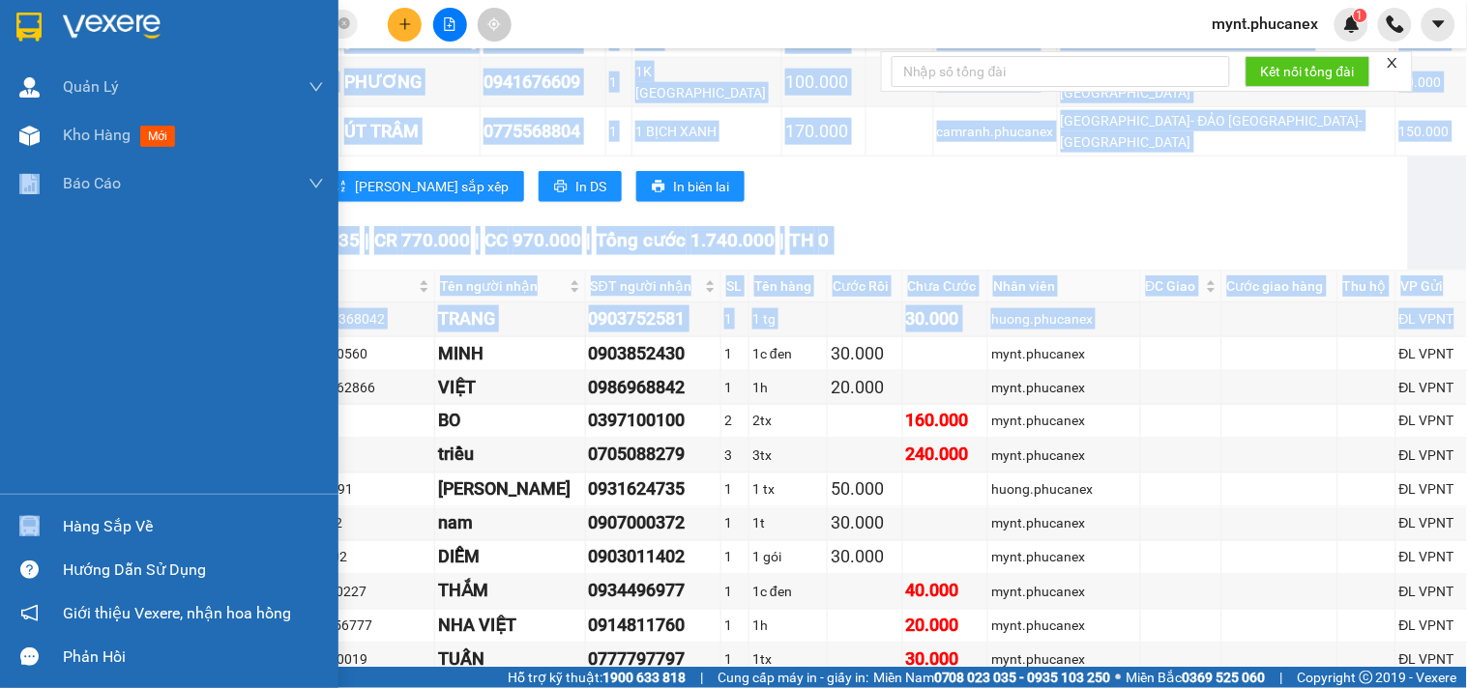
scroll to position [537, 0]
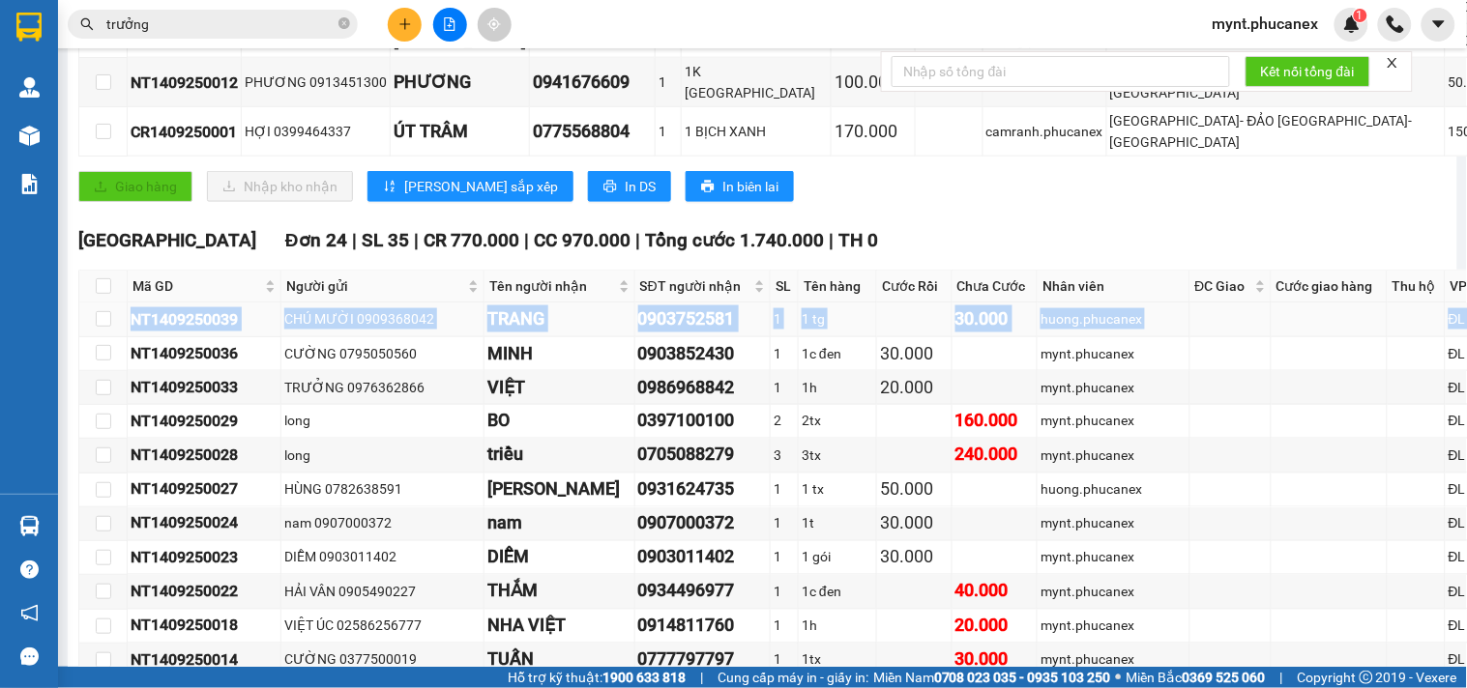
drag, startPoint x: 1267, startPoint y: 329, endPoint x: 133, endPoint y: 325, distance: 1134.1
click at [133, 325] on tr "NT1409250039 CHÚ MƯỜI 0909368042 TRANG 0903752581 1 1 tg 30.000 huong.phucanex …" at bounding box center [925, 320] width 1692 height 34
copy tr "NT1409250039 CHÚ MƯỜI 0909368042 TRANG 0903752581 1 1 tg 30.000 huong.phucanex …"
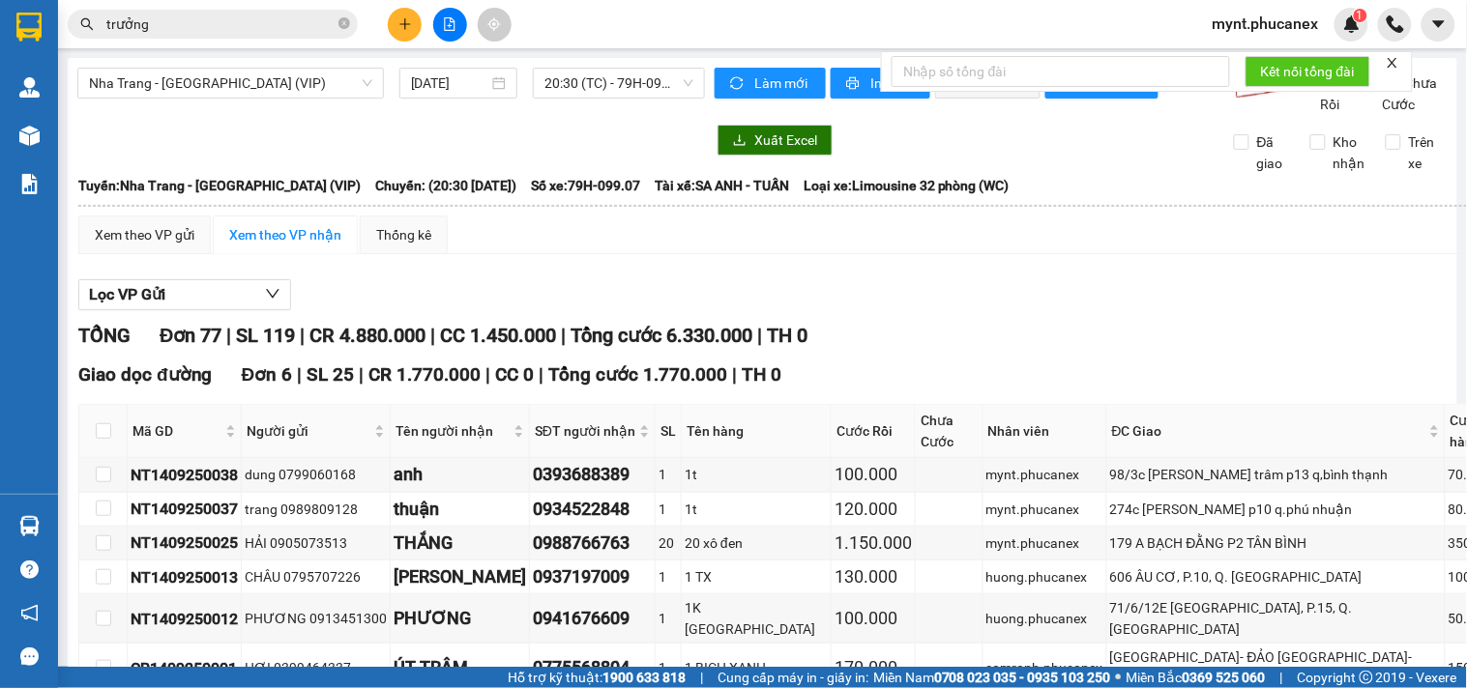
scroll to position [0, 0]
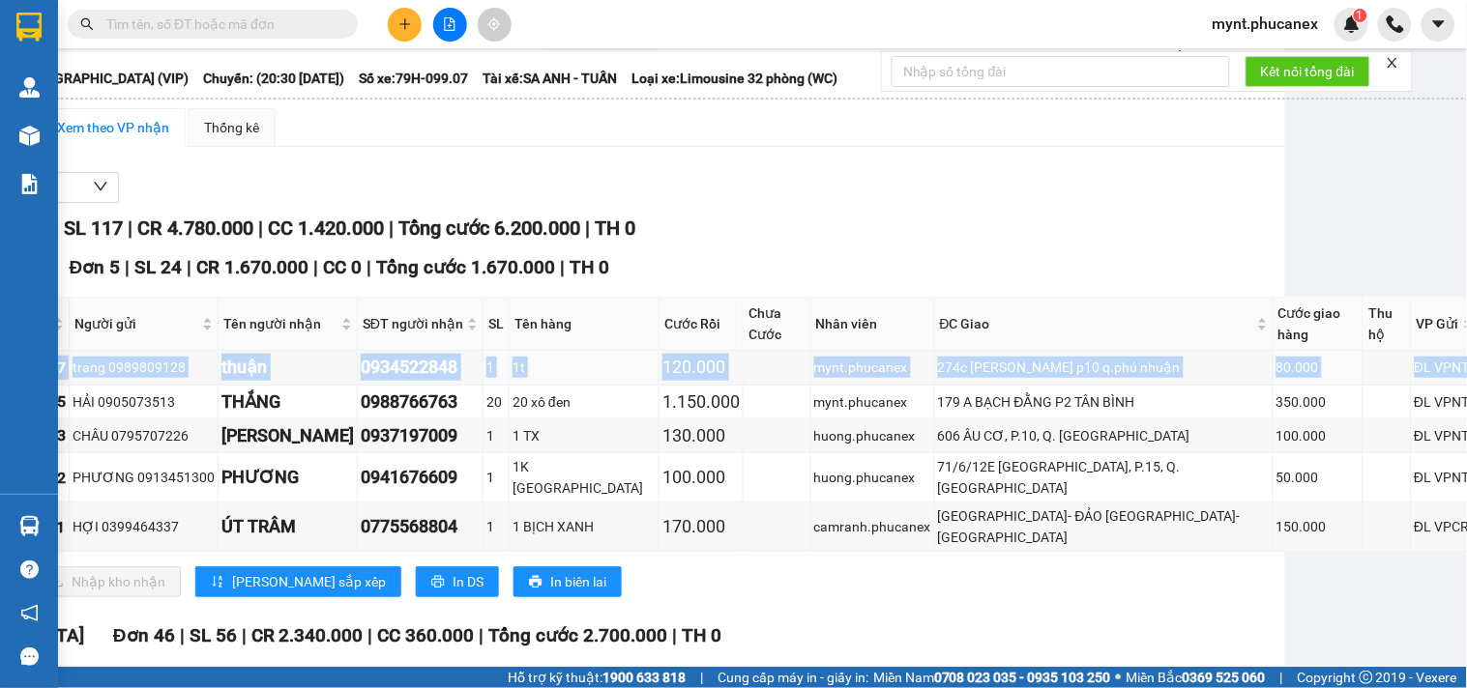
scroll to position [107, 199]
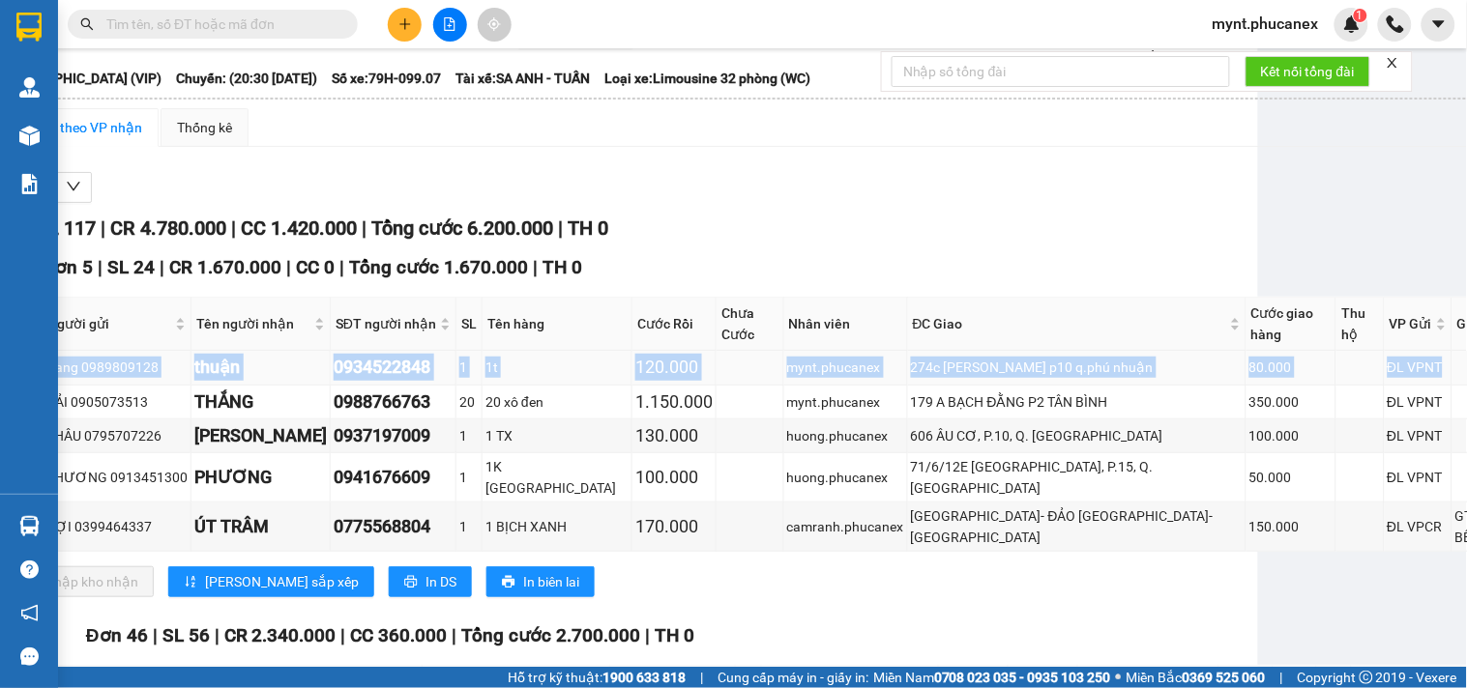
drag, startPoint x: 130, startPoint y: 390, endPoint x: 1325, endPoint y: 389, distance: 1195.0
click at [1325, 385] on tr "NT1409250037 trang 0989809128 thuận 0934522848 1 1t 120.000 mynt.phucanex 274c …" at bounding box center [726, 368] width 1692 height 34
copy tr "NT1409250037 trang 0989809128 thuận 0934522848 1 1t 120.000 mynt.phucanex 274c …"
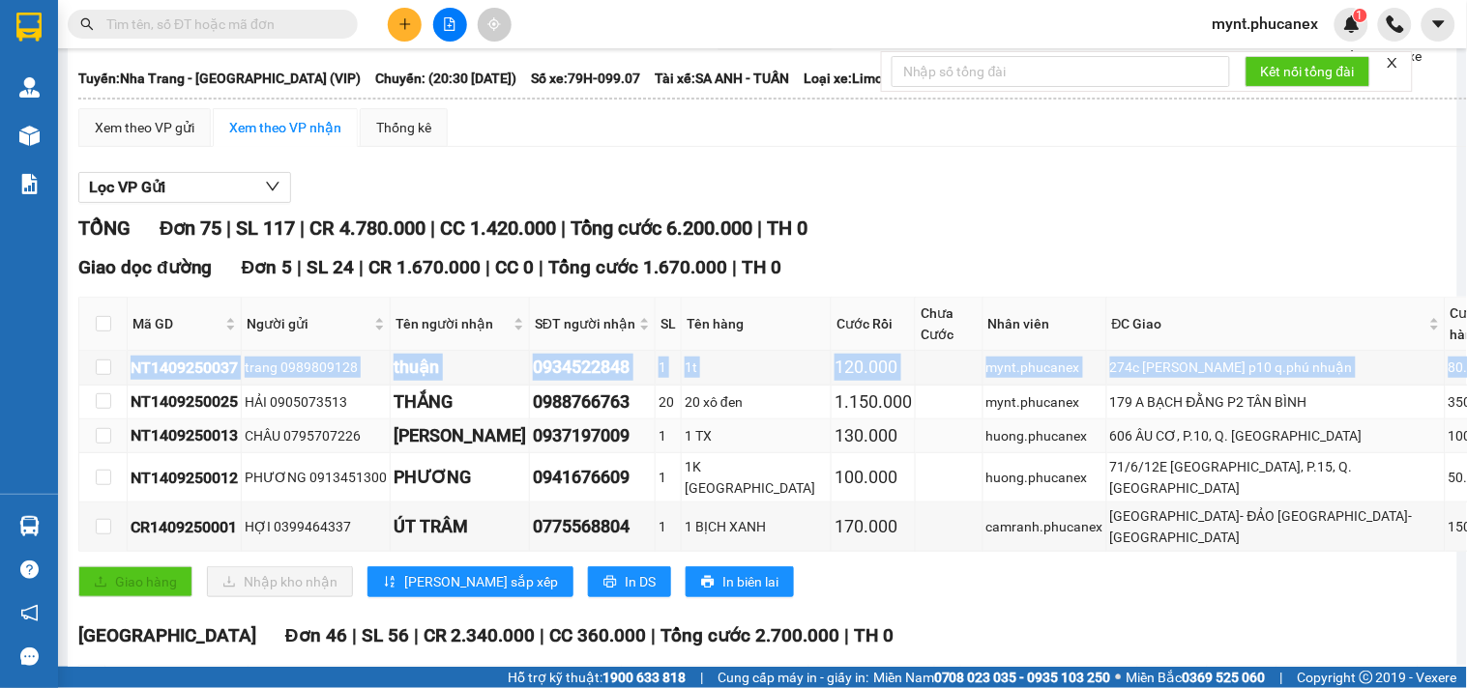
scroll to position [107, 0]
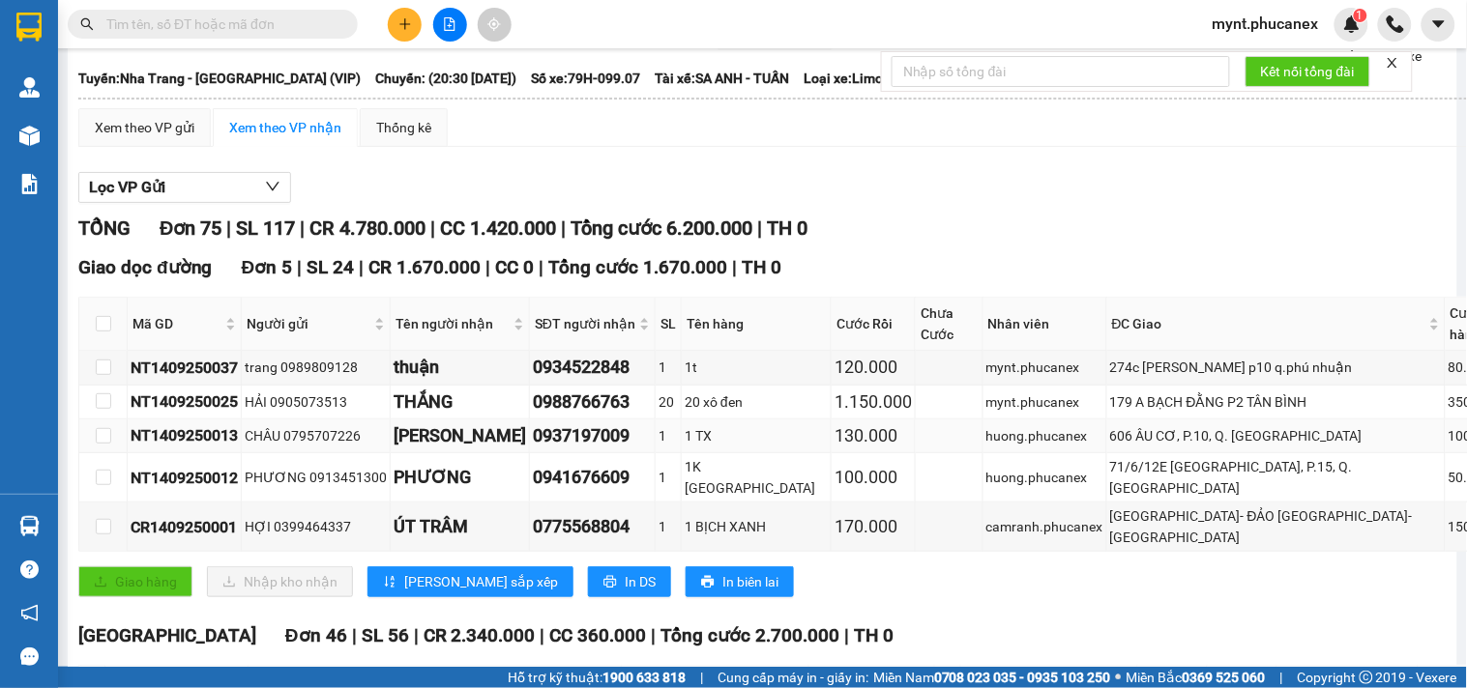
click at [364, 447] on div "CHÂU 0795707226" at bounding box center [316, 435] width 142 height 21
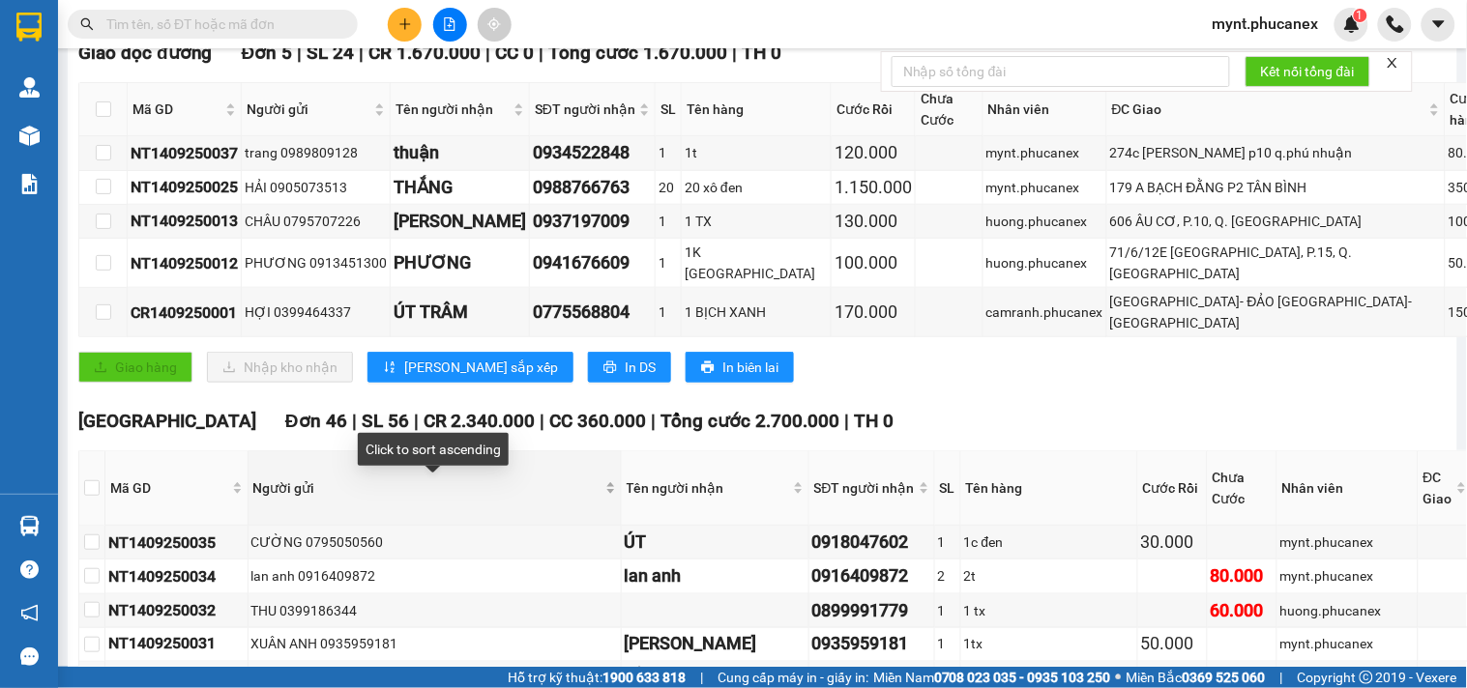
click at [432, 486] on span "Người gửi" at bounding box center [427, 488] width 348 height 21
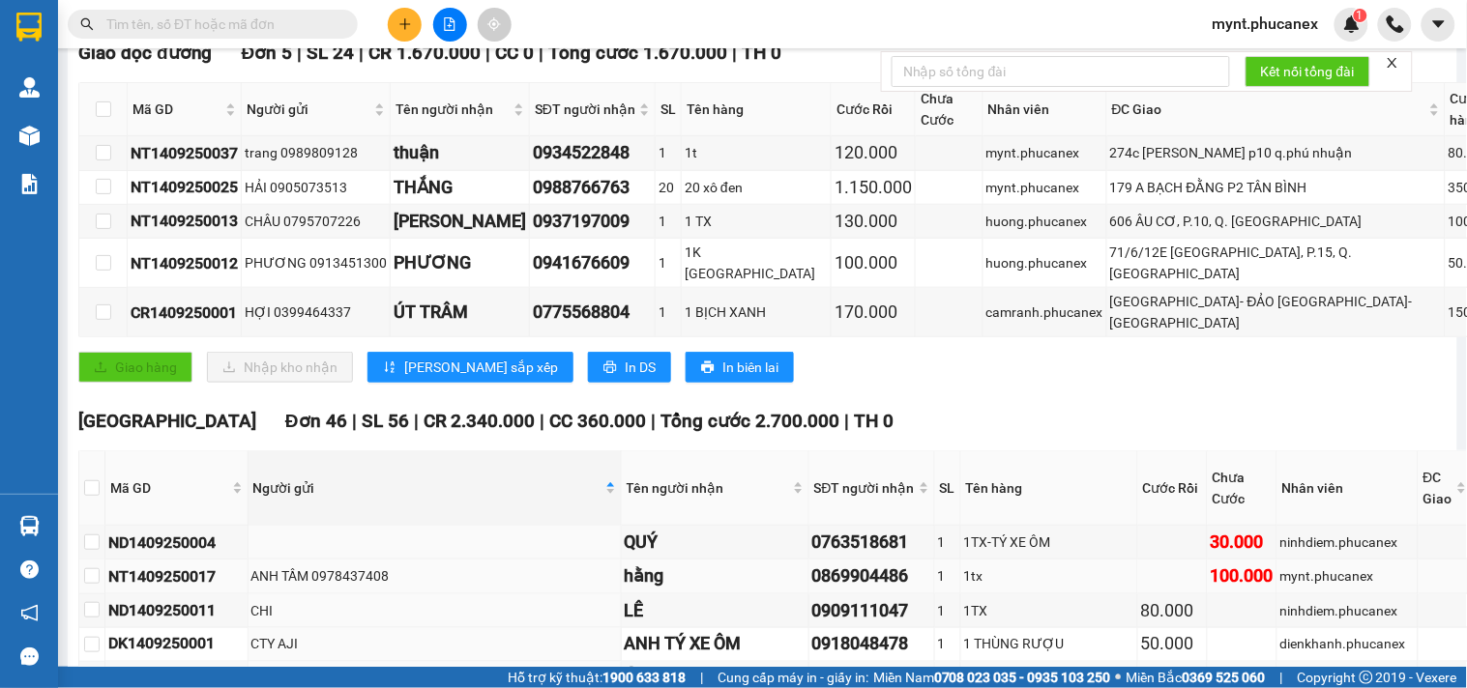
scroll to position [537, 0]
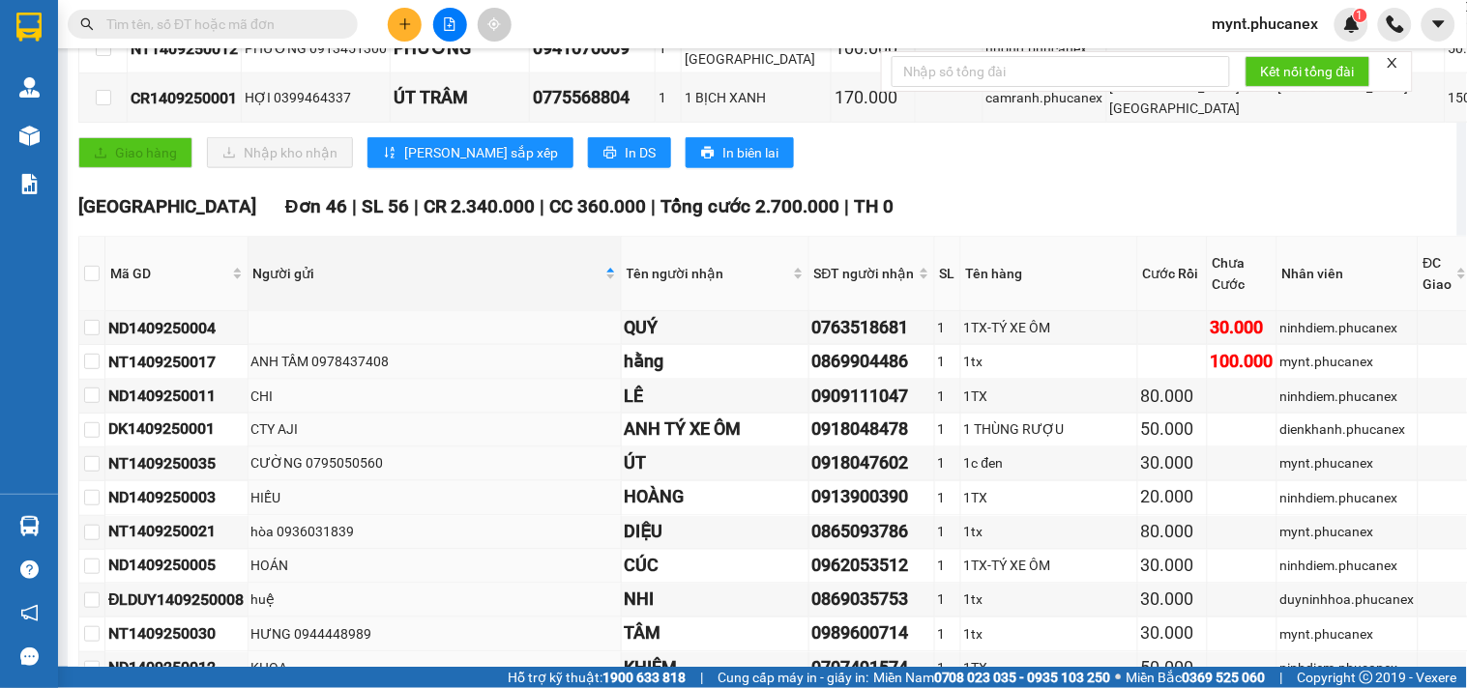
click at [870, 175] on div "Giao dọc đường Đơn 5 | SL 24 | CR 1.670.000 | CC 0 | Tổng cước 1.670.000 | TH 0…" at bounding box center [924, 3] width 1693 height 359
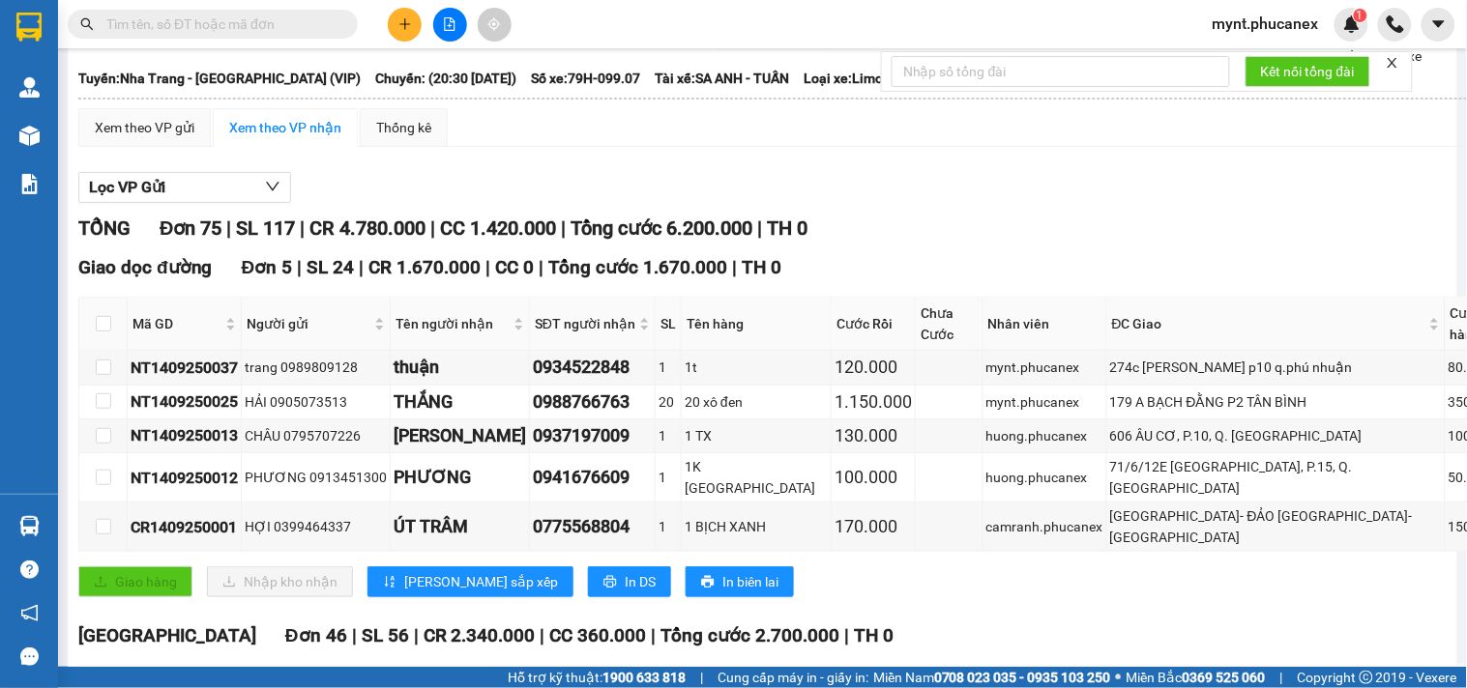
scroll to position [0, 0]
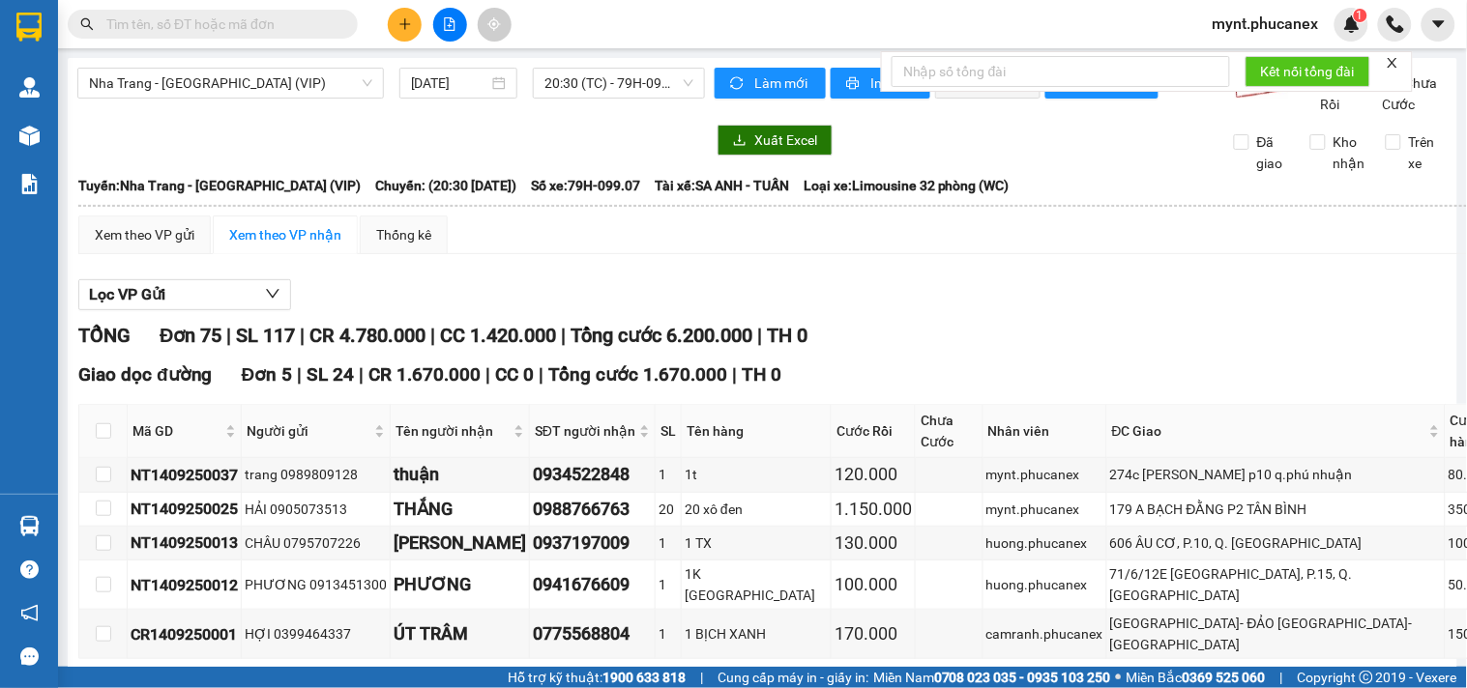
click at [858, 254] on div "Xem theo VP gửi Xem theo VP nhận Thống kê" at bounding box center [924, 235] width 1693 height 39
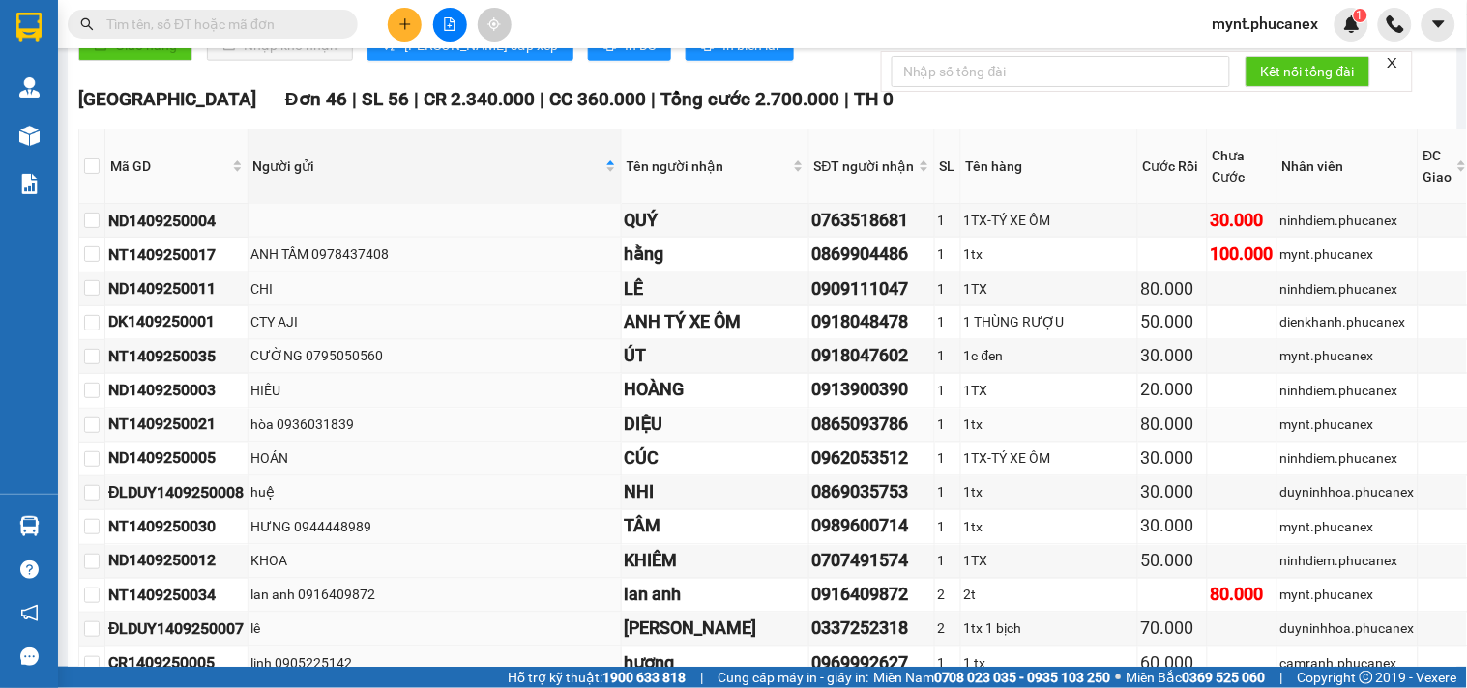
scroll to position [107, 0]
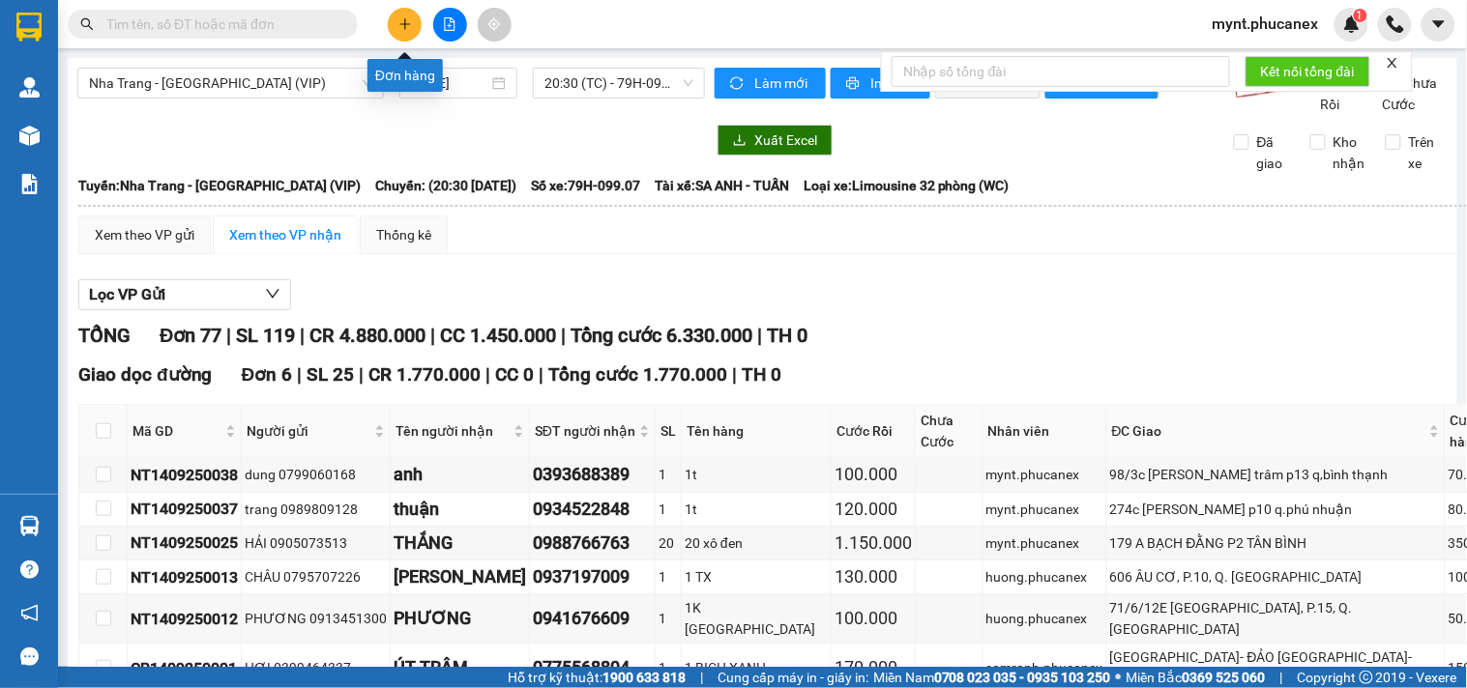
click at [410, 19] on icon "plus" at bounding box center [405, 24] width 14 height 14
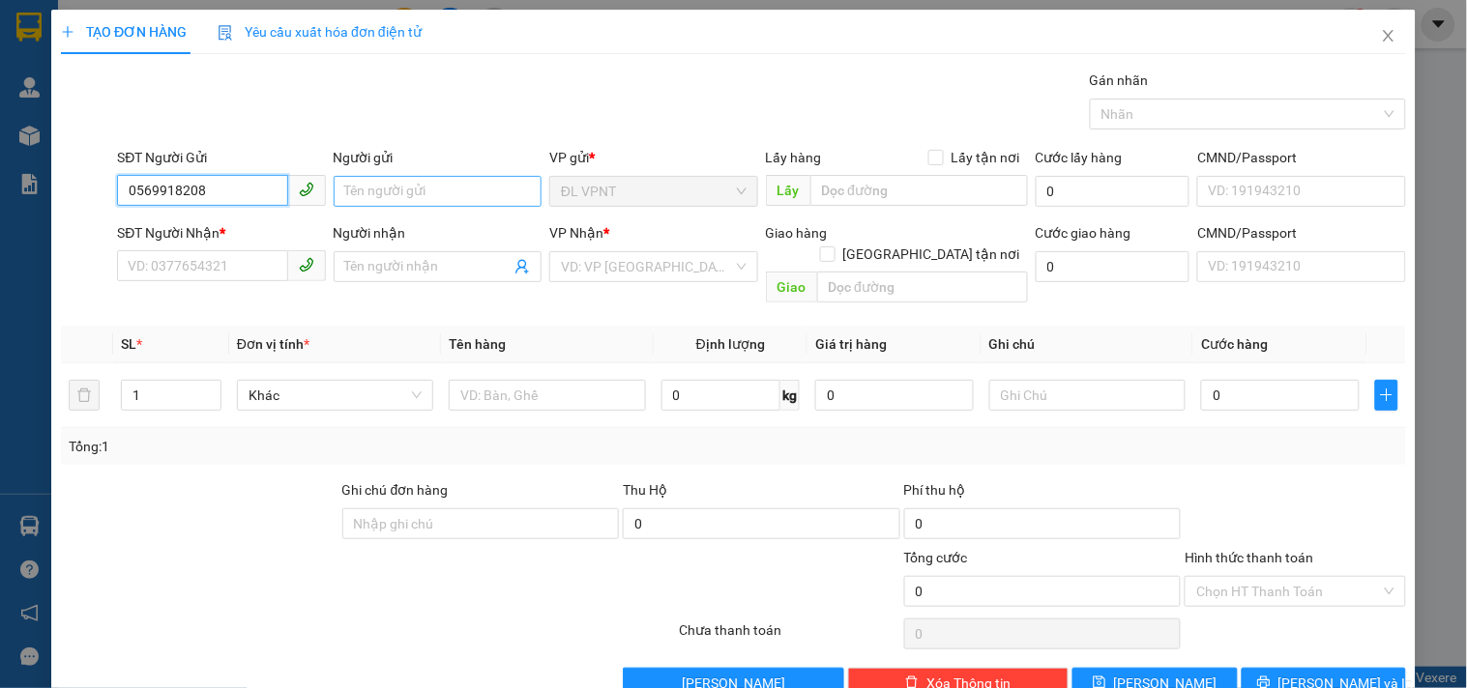
type input "0569918208"
click at [363, 185] on input "Người gửi" at bounding box center [438, 191] width 208 height 31
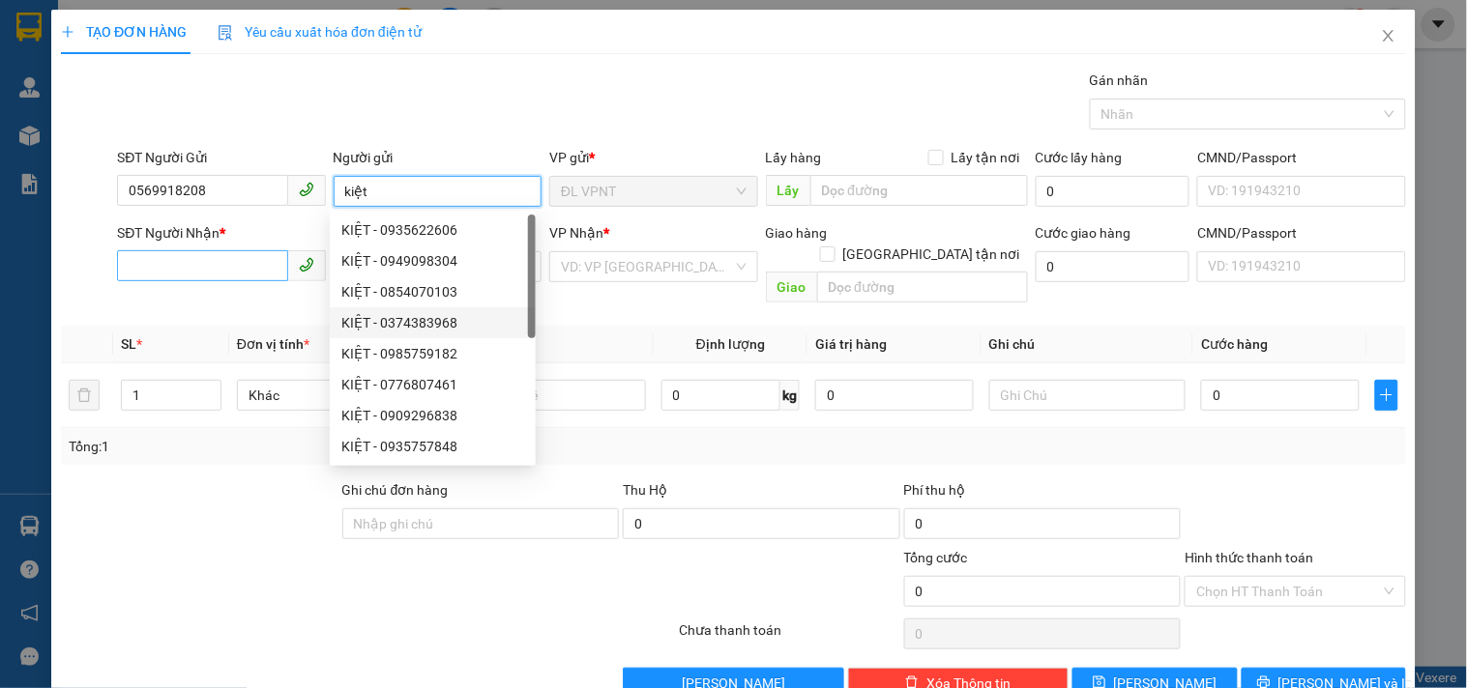
type input "kiệt"
click at [228, 255] on input "SĐT Người Nhận *" at bounding box center [202, 265] width 170 height 31
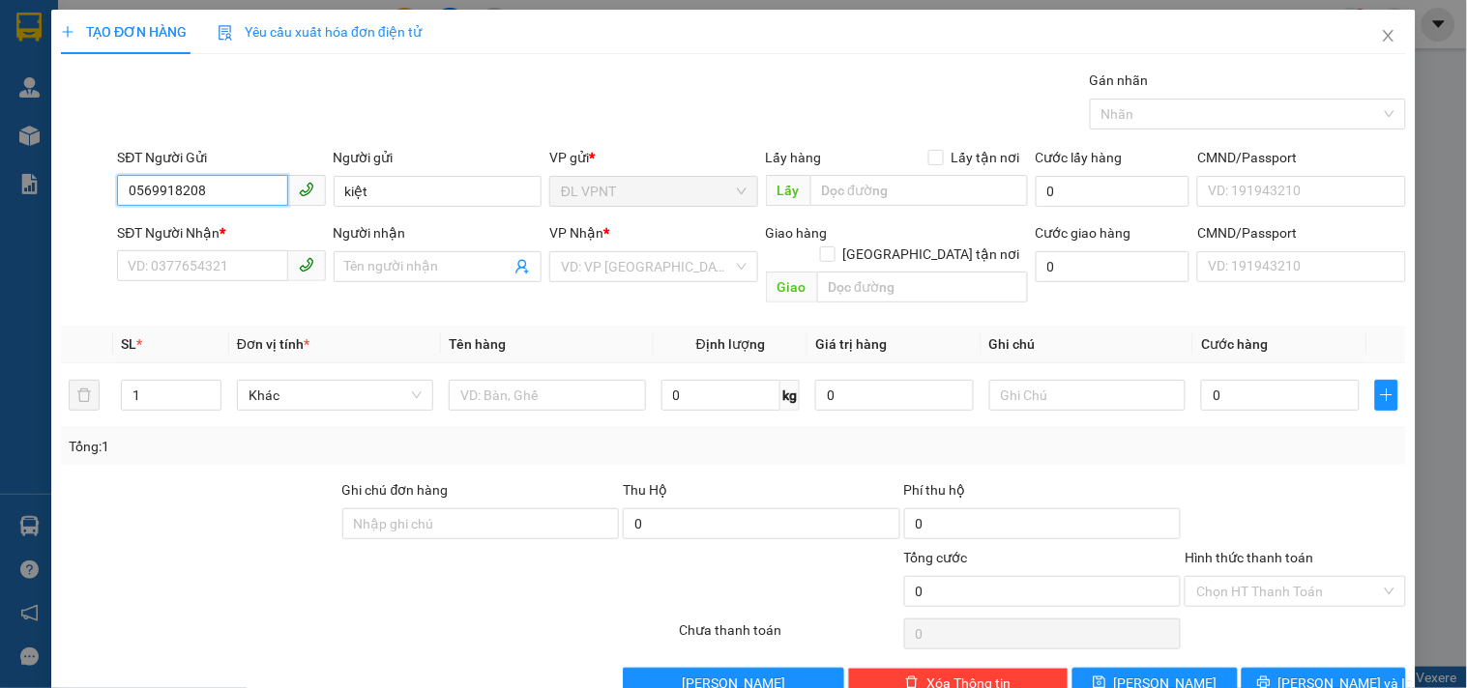
drag, startPoint x: 240, startPoint y: 189, endPoint x: 0, endPoint y: 182, distance: 239.9
click at [0, 182] on div "TẠO ĐƠN HÀNG Yêu cầu xuất hóa đơn điện tử Transit Pickup Surcharge Ids Transit …" at bounding box center [733, 344] width 1467 height 688
click at [120, 269] on input "SĐT Người Nhận *" at bounding box center [202, 265] width 170 height 31
paste input "0569918208"
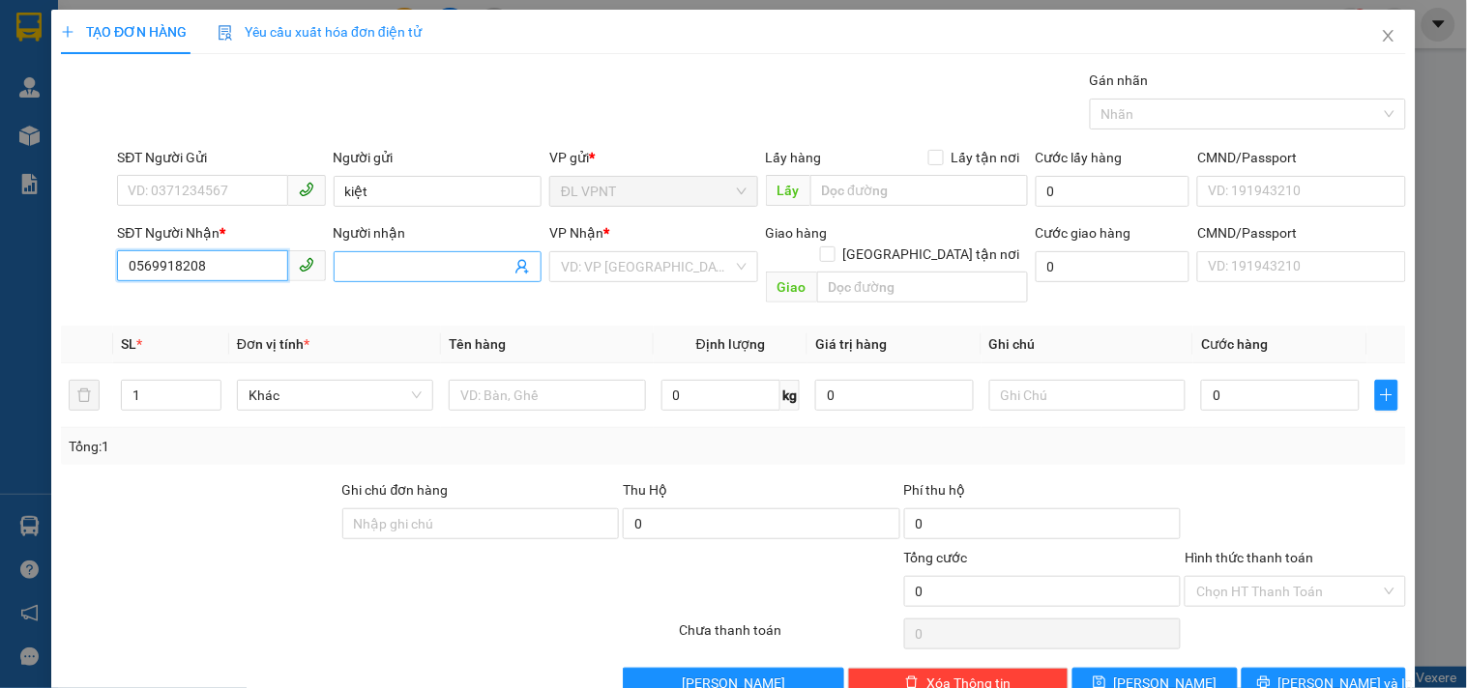
type input "0569918208"
click at [399, 269] on input "Người nhận" at bounding box center [427, 266] width 165 height 21
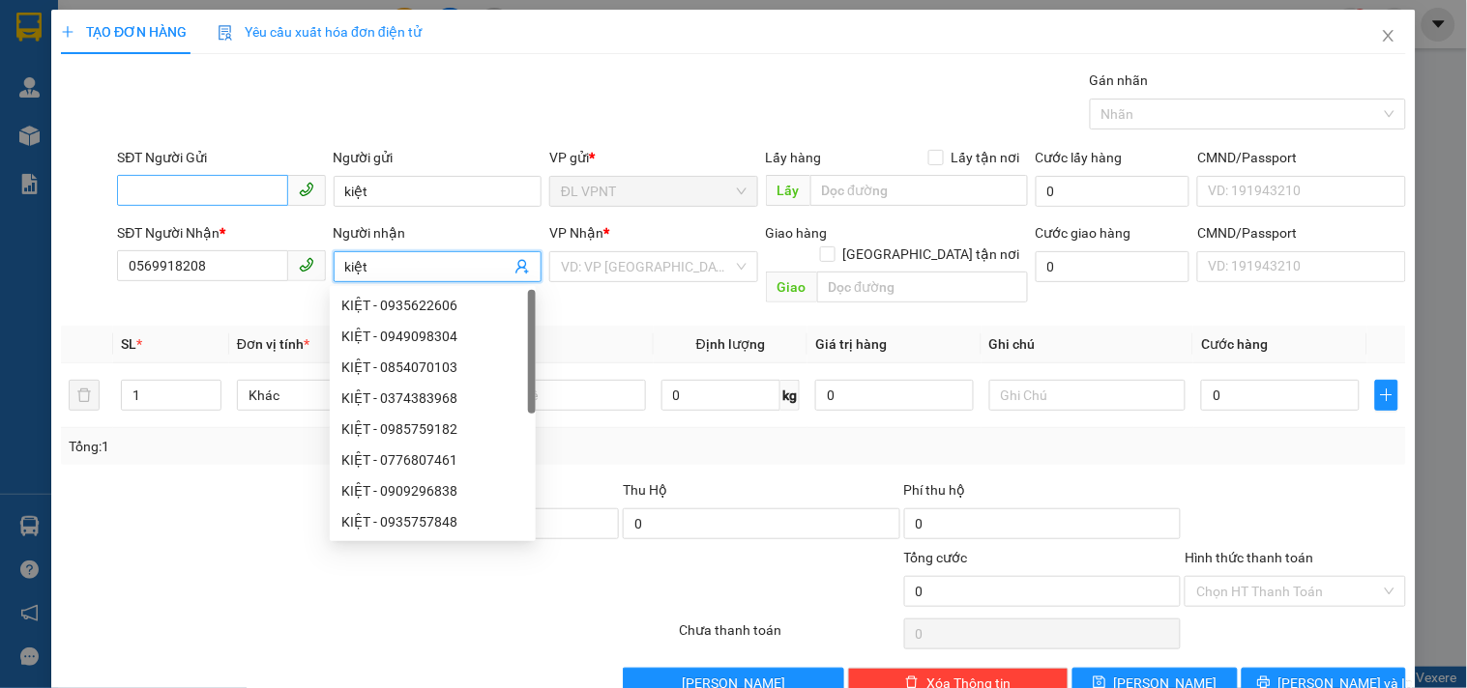
type input "kiệt"
click at [119, 181] on input "SĐT Người Gửi" at bounding box center [202, 190] width 170 height 31
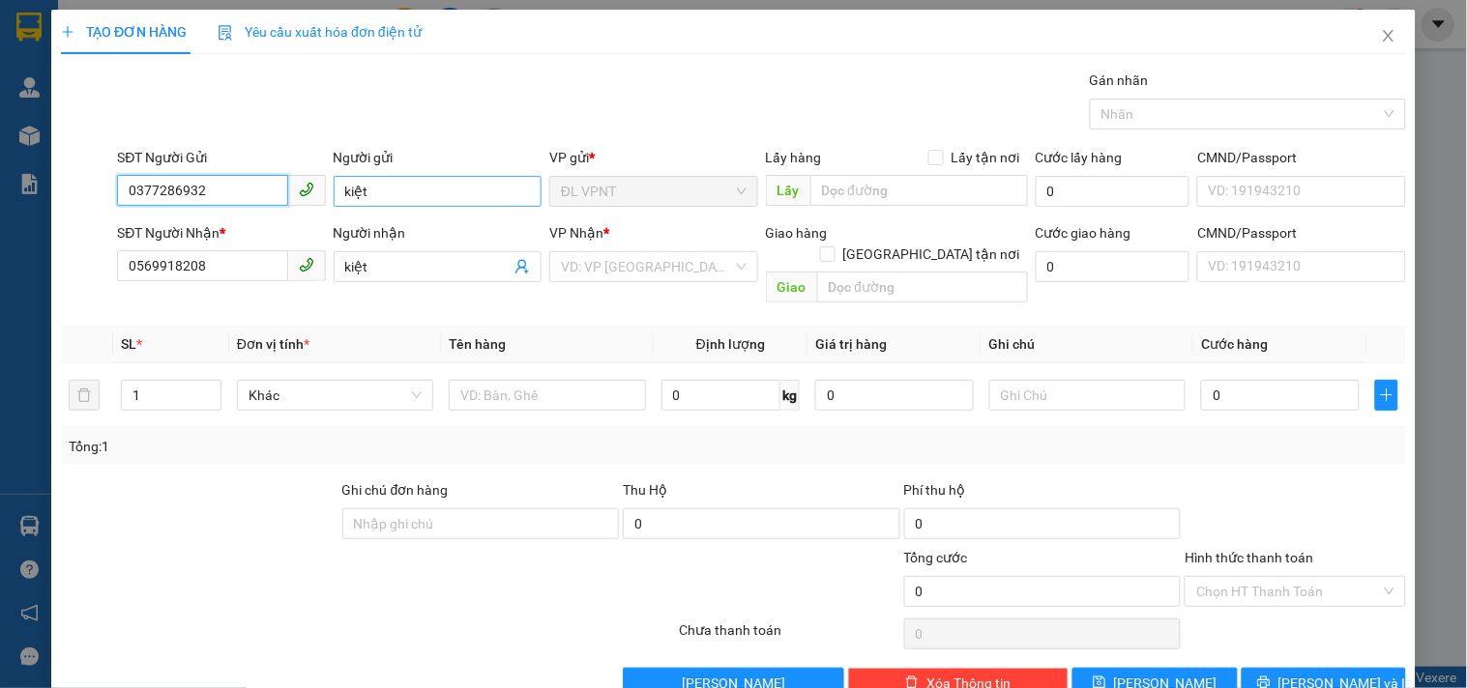
type input "0377286932"
drag, startPoint x: 397, startPoint y: 186, endPoint x: 97, endPoint y: 186, distance: 300.7
click at [97, 186] on div "SĐT Người Gửi 0377286932 Người gửi kiệt kiệt VP gửi * ĐL VPNT Lấy hàng Lấy tận …" at bounding box center [733, 181] width 1349 height 68
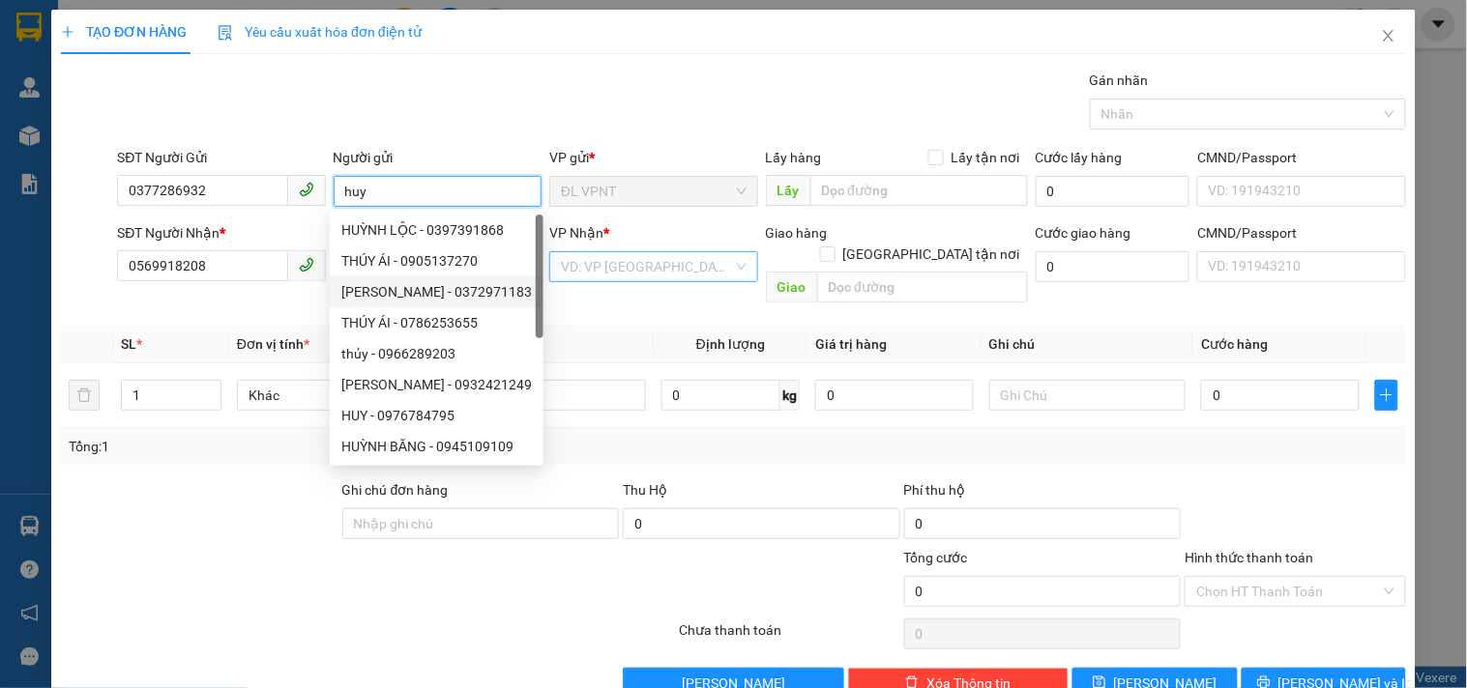
type input "huy"
click at [597, 259] on input "search" at bounding box center [646, 266] width 171 height 29
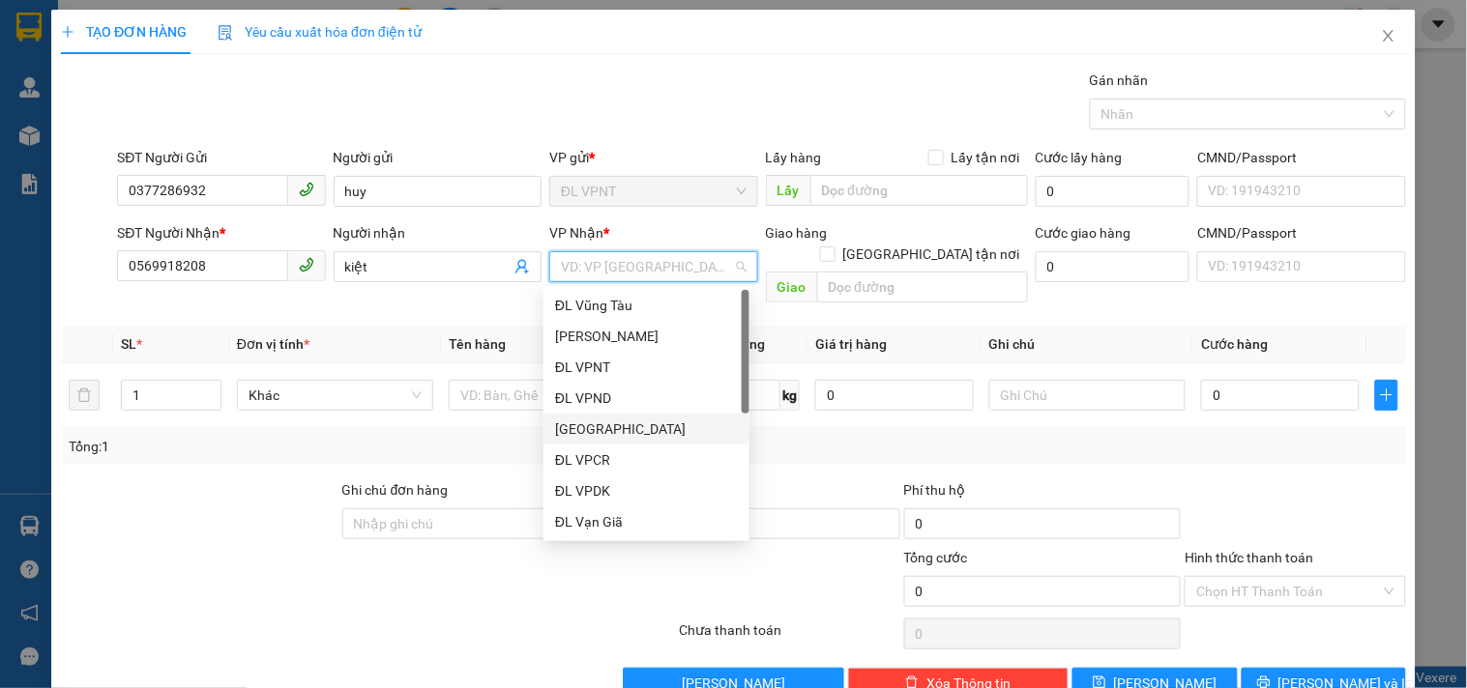
click at [581, 422] on div "[GEOGRAPHIC_DATA]" at bounding box center [646, 429] width 183 height 21
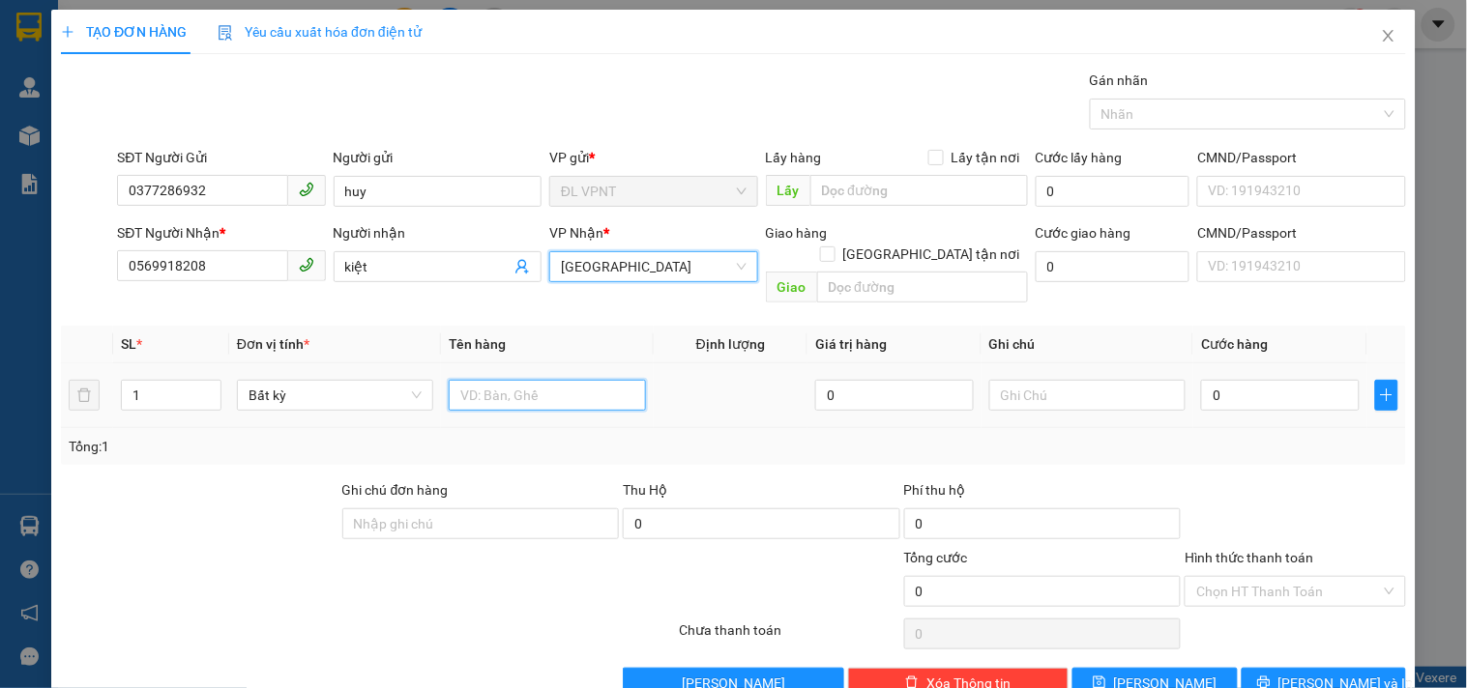
click at [489, 380] on input "text" at bounding box center [547, 395] width 196 height 31
type input "1 bị trà"
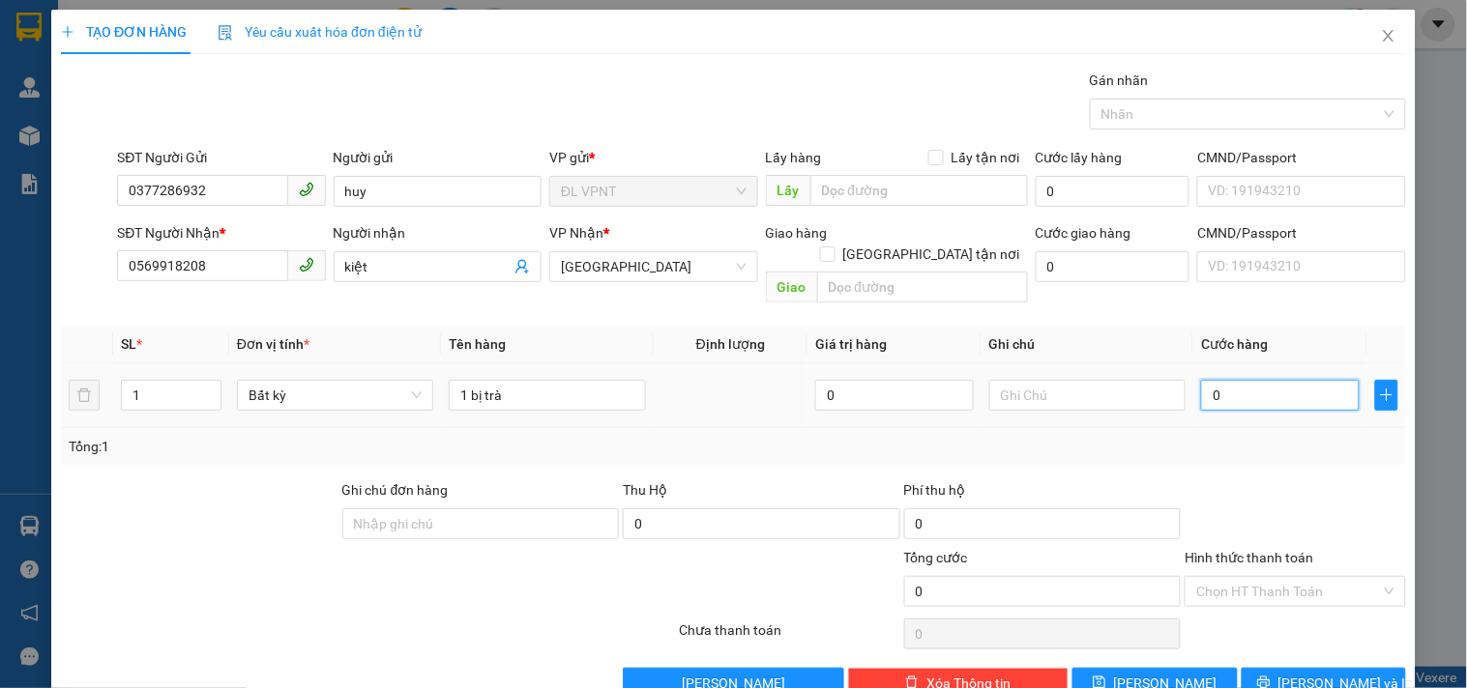
click at [1223, 380] on input "0" at bounding box center [1280, 395] width 159 height 31
type input "3"
type input "30"
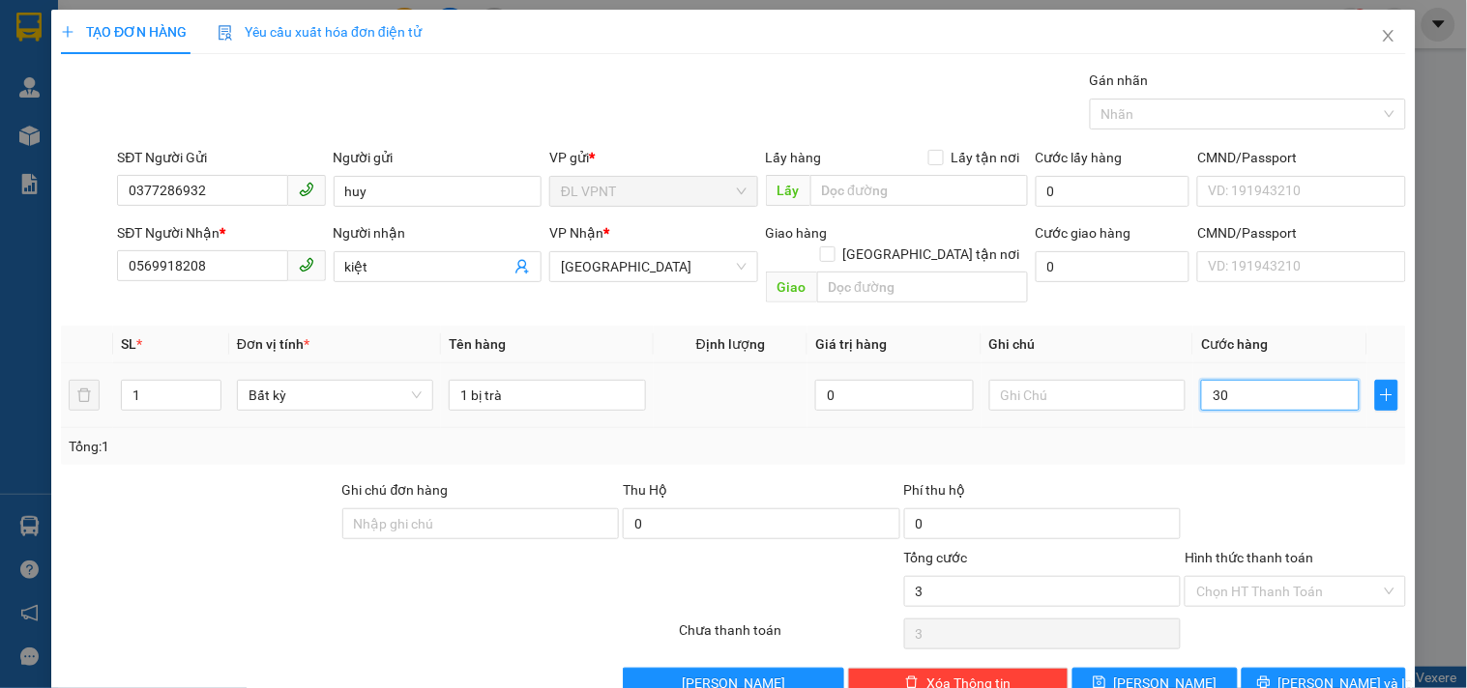
type input "30"
type input "30.000"
click at [1243, 577] on input "Hình thức thanh toán" at bounding box center [1288, 591] width 184 height 29
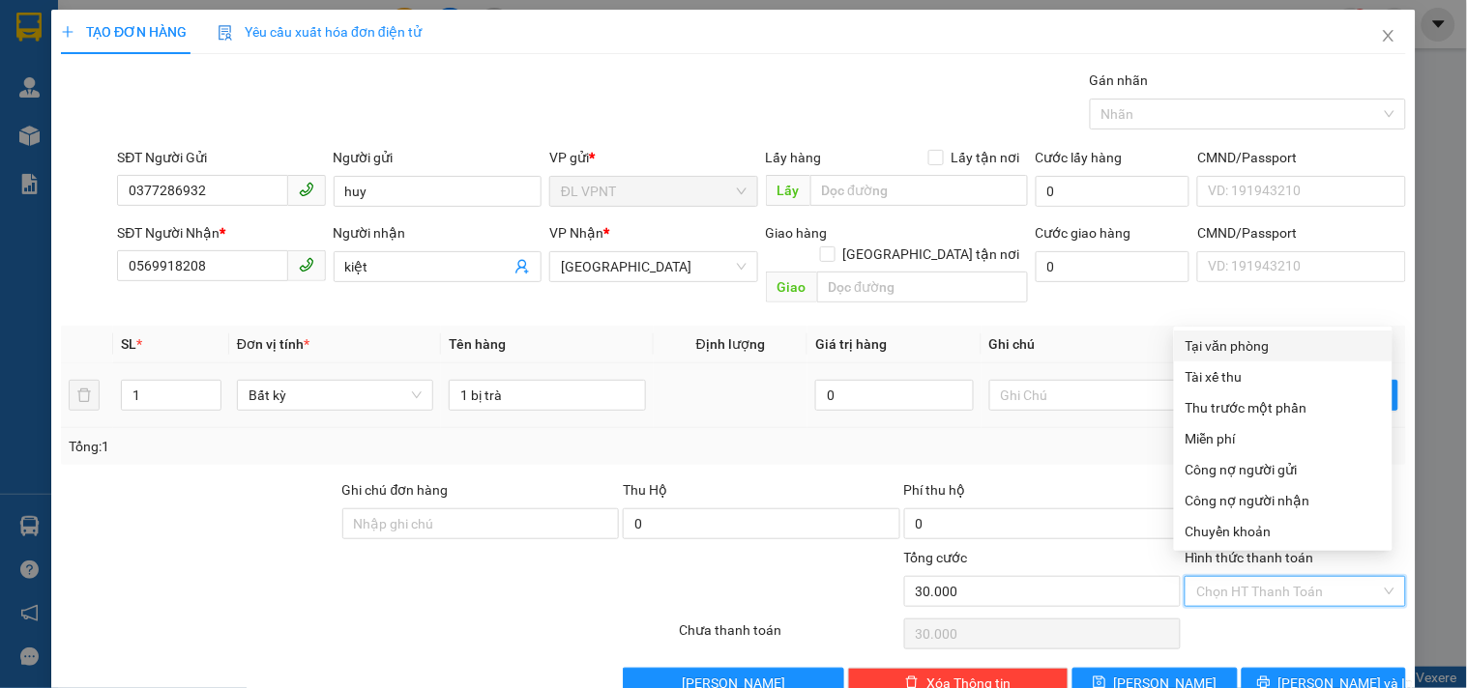
click at [1264, 356] on div "Tại văn phòng" at bounding box center [1282, 345] width 195 height 21
type input "0"
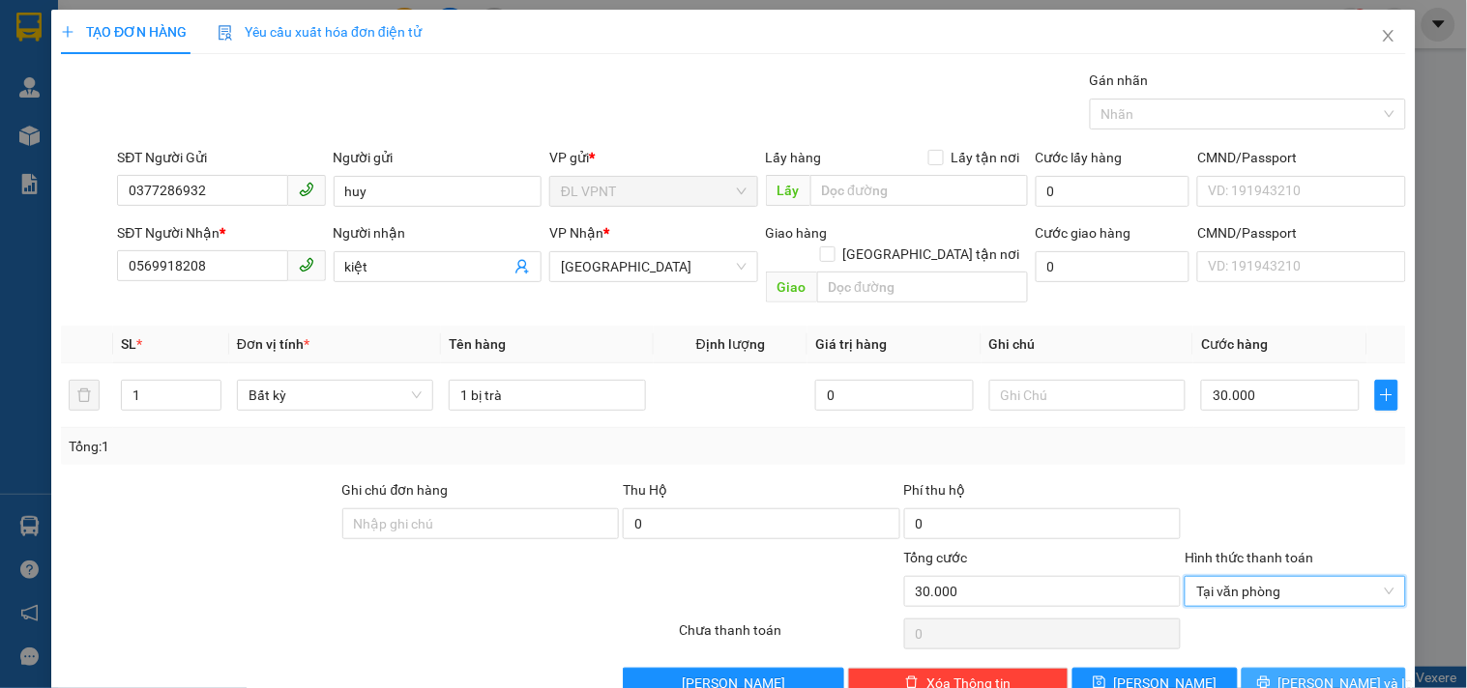
click at [1262, 668] on button "[PERSON_NAME] và In" at bounding box center [1323, 683] width 164 height 31
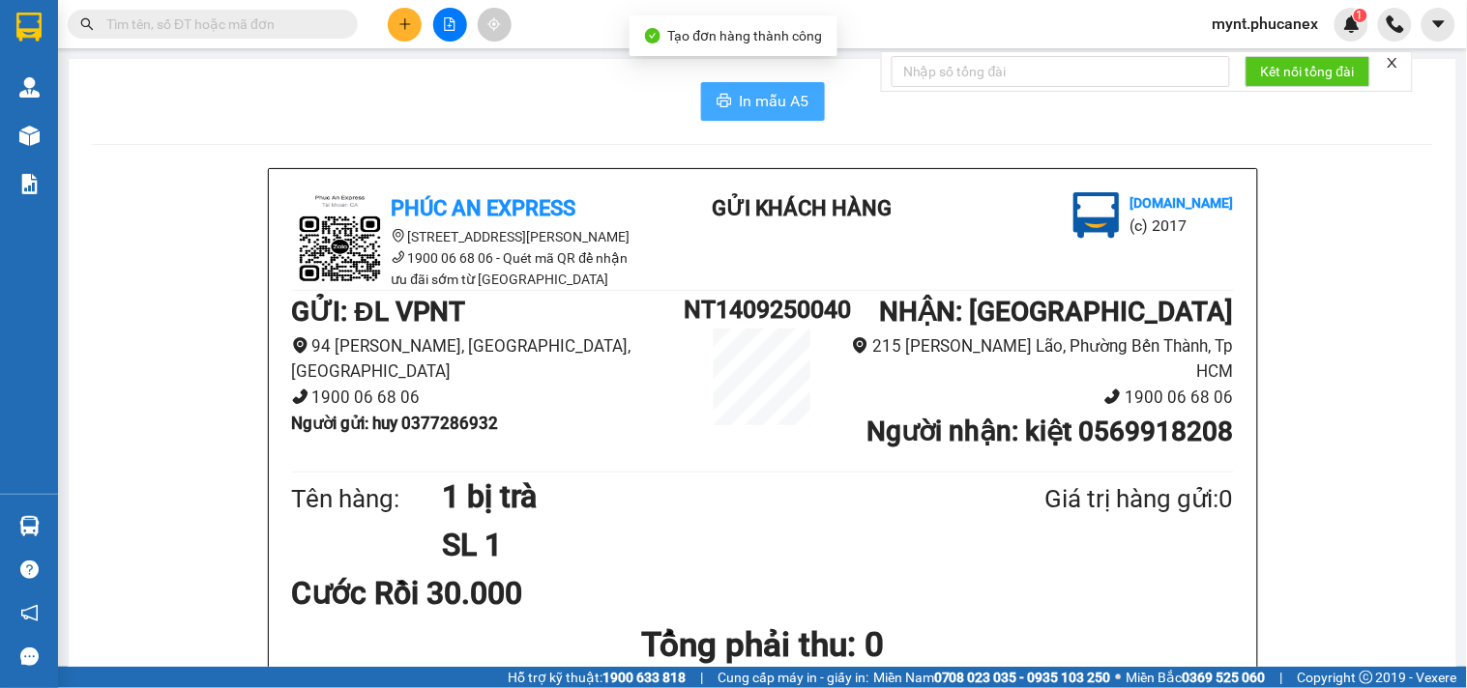
click at [739, 119] on button "In mẫu A5" at bounding box center [763, 101] width 124 height 39
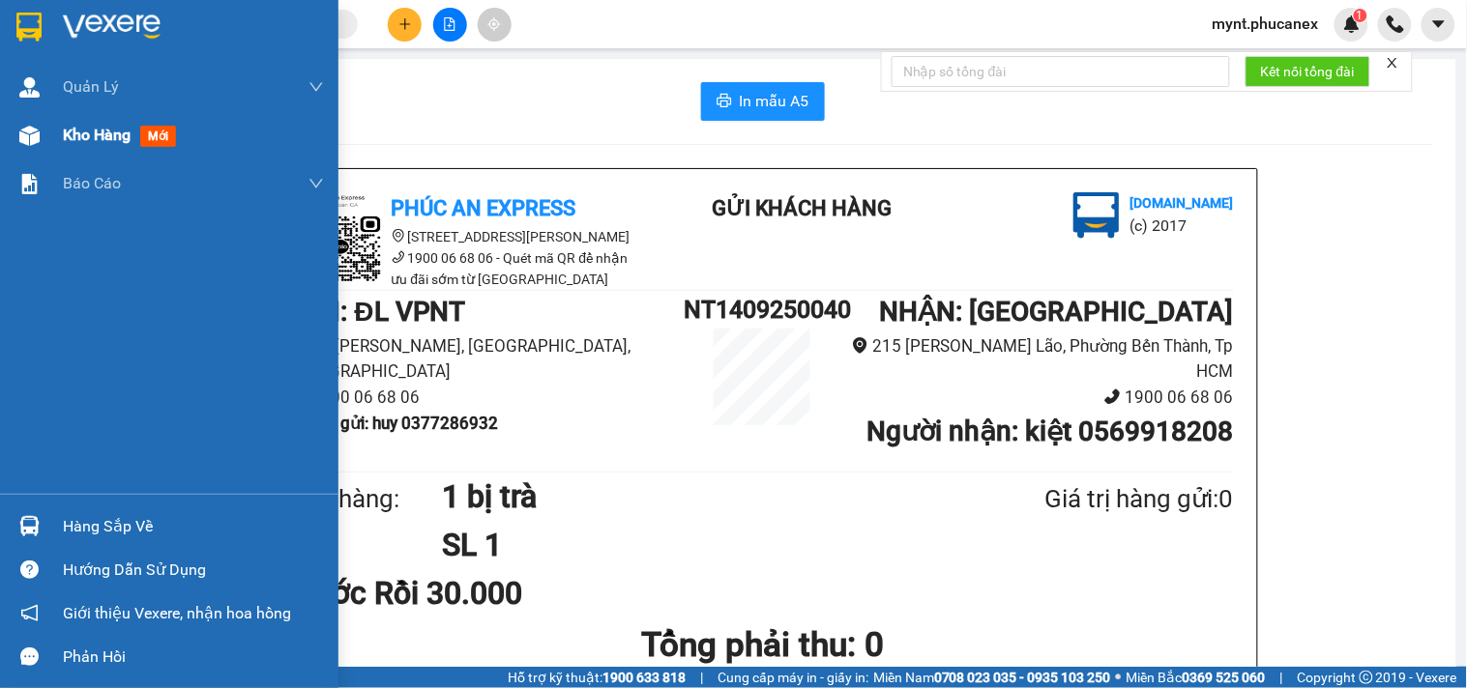
click at [31, 137] on img at bounding box center [29, 136] width 20 height 20
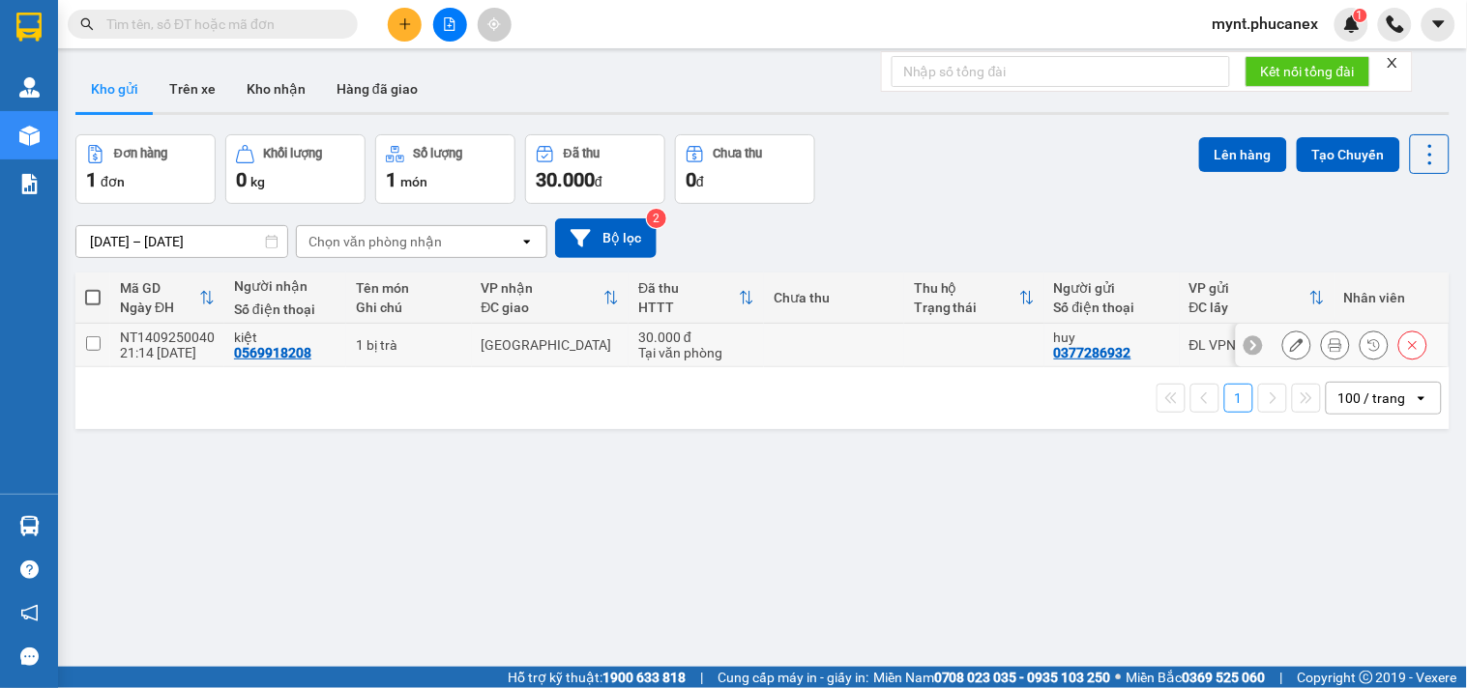
click at [94, 344] on input "checkbox" at bounding box center [93, 343] width 15 height 15
checkbox input "true"
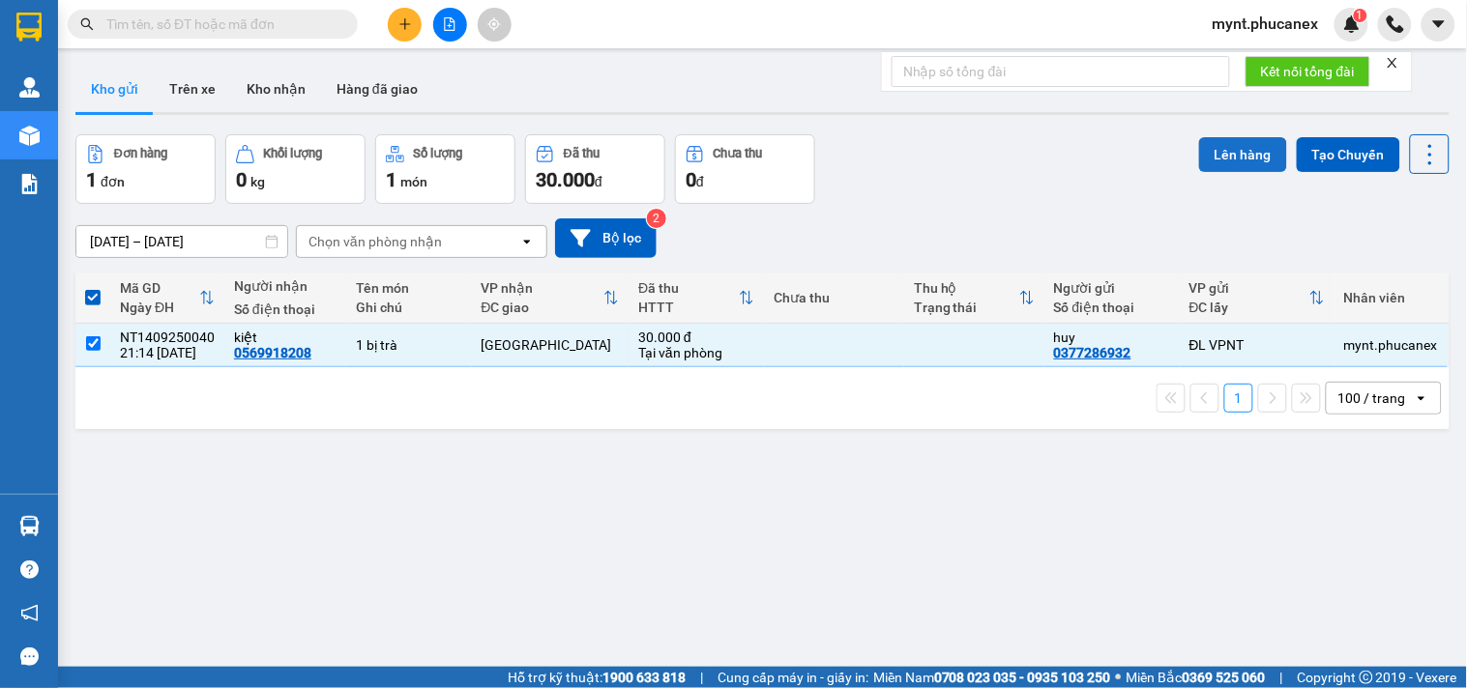
click at [1220, 150] on button "Lên hàng" at bounding box center [1243, 154] width 88 height 35
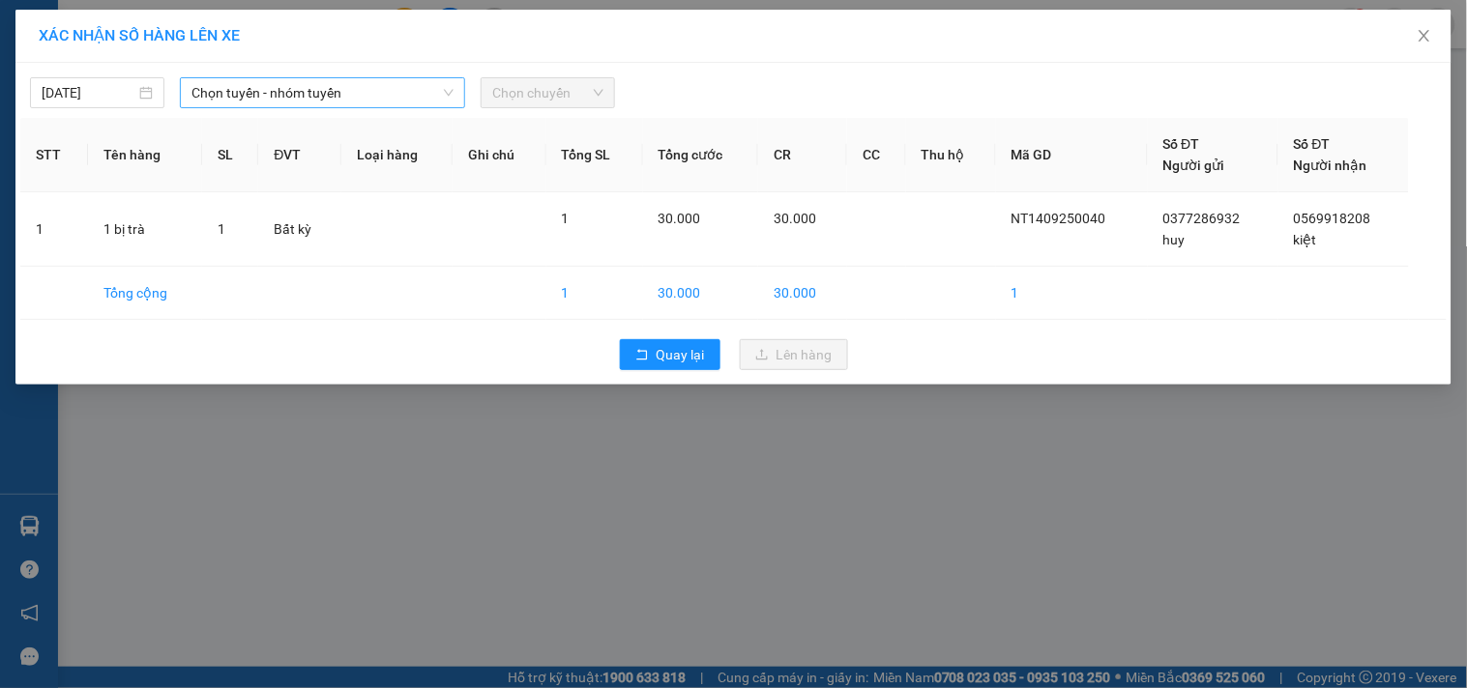
click at [275, 94] on span "Chọn tuyến - nhóm tuyến" at bounding box center [322, 92] width 262 height 29
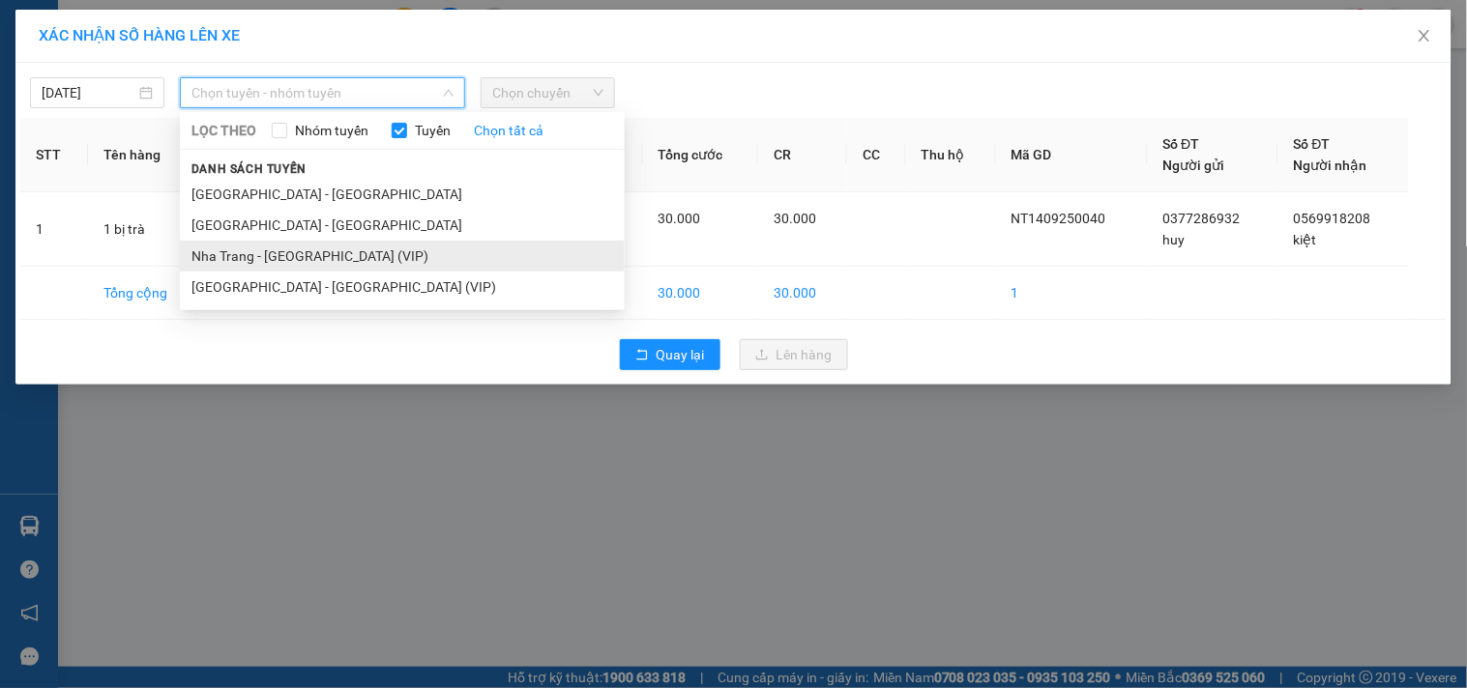
click at [220, 253] on li "Nha Trang - [GEOGRAPHIC_DATA] (VIP)" at bounding box center [402, 256] width 445 height 31
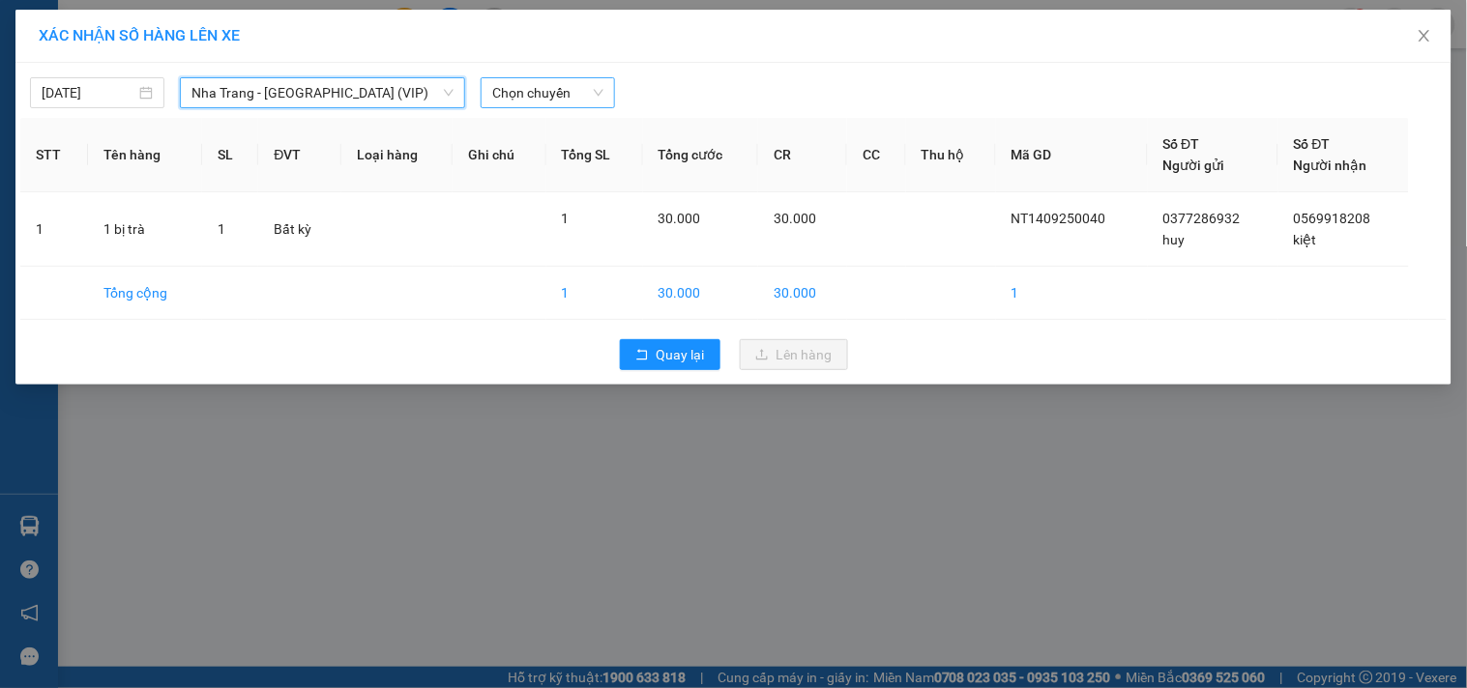
click at [580, 87] on span "Chọn chuyến" at bounding box center [547, 92] width 111 height 29
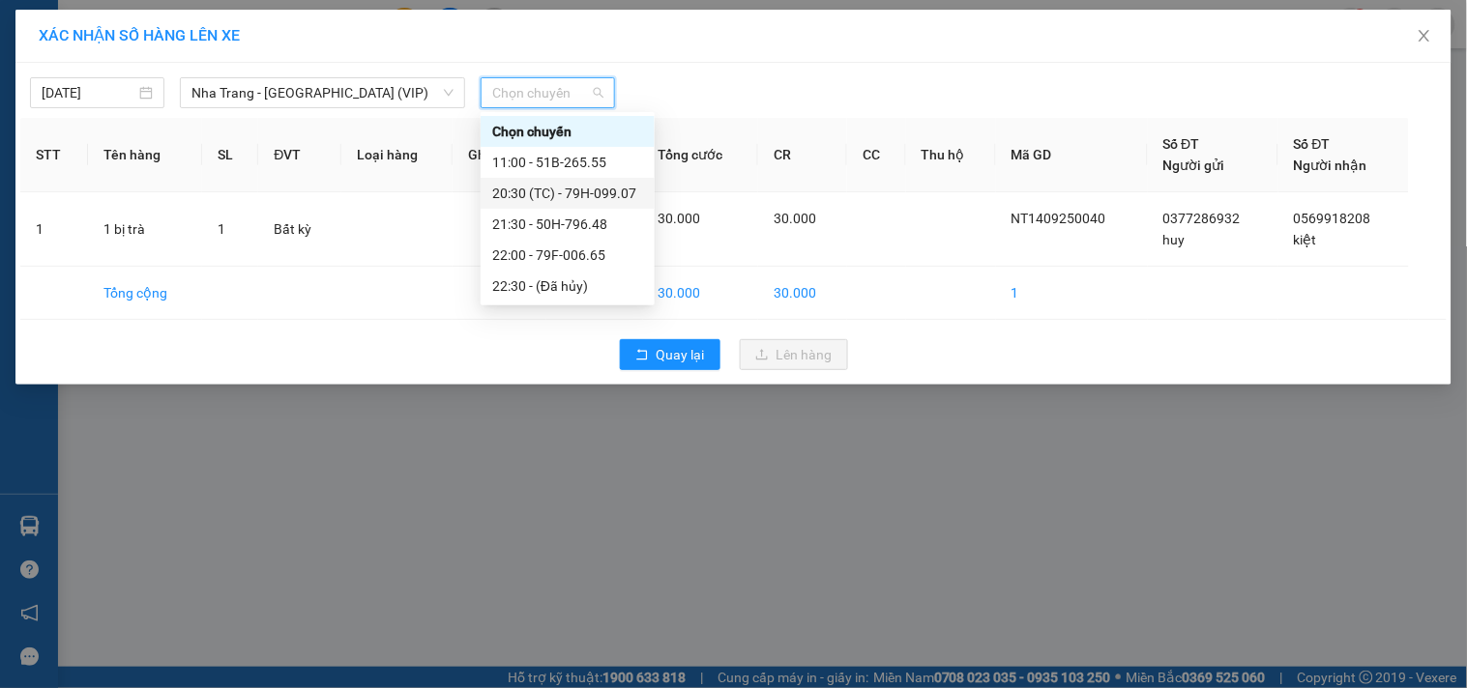
click at [528, 184] on div "20:30 (TC) - 79H-099.07" at bounding box center [567, 193] width 151 height 21
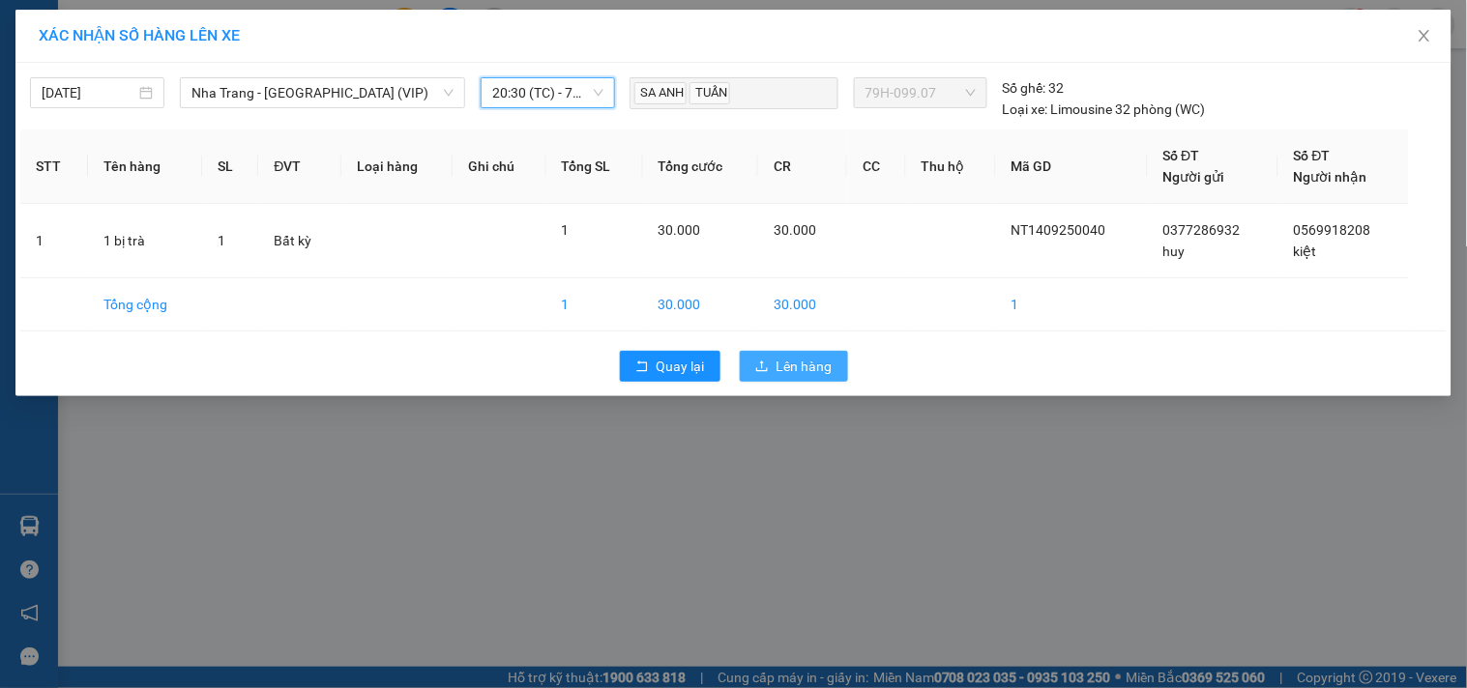
click at [799, 365] on span "Lên hàng" at bounding box center [804, 366] width 56 height 21
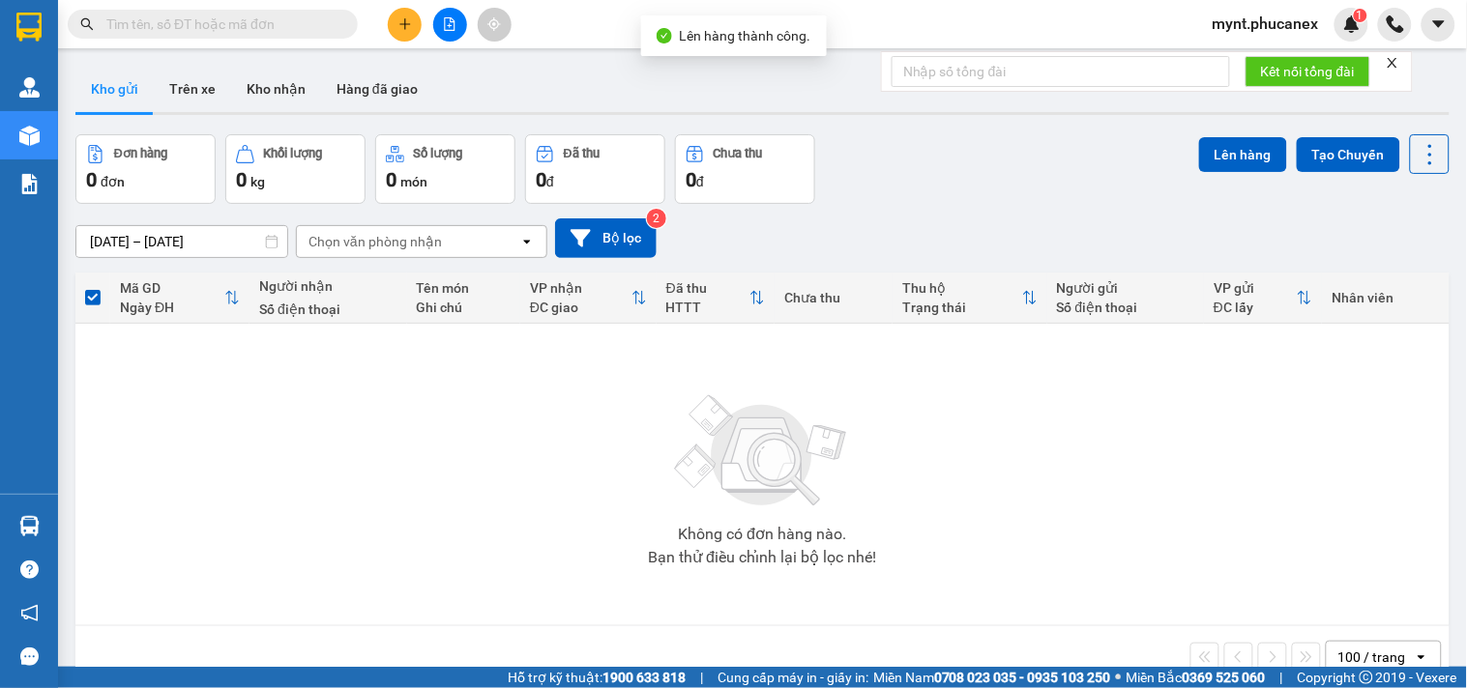
click at [439, 25] on button at bounding box center [450, 25] width 34 height 34
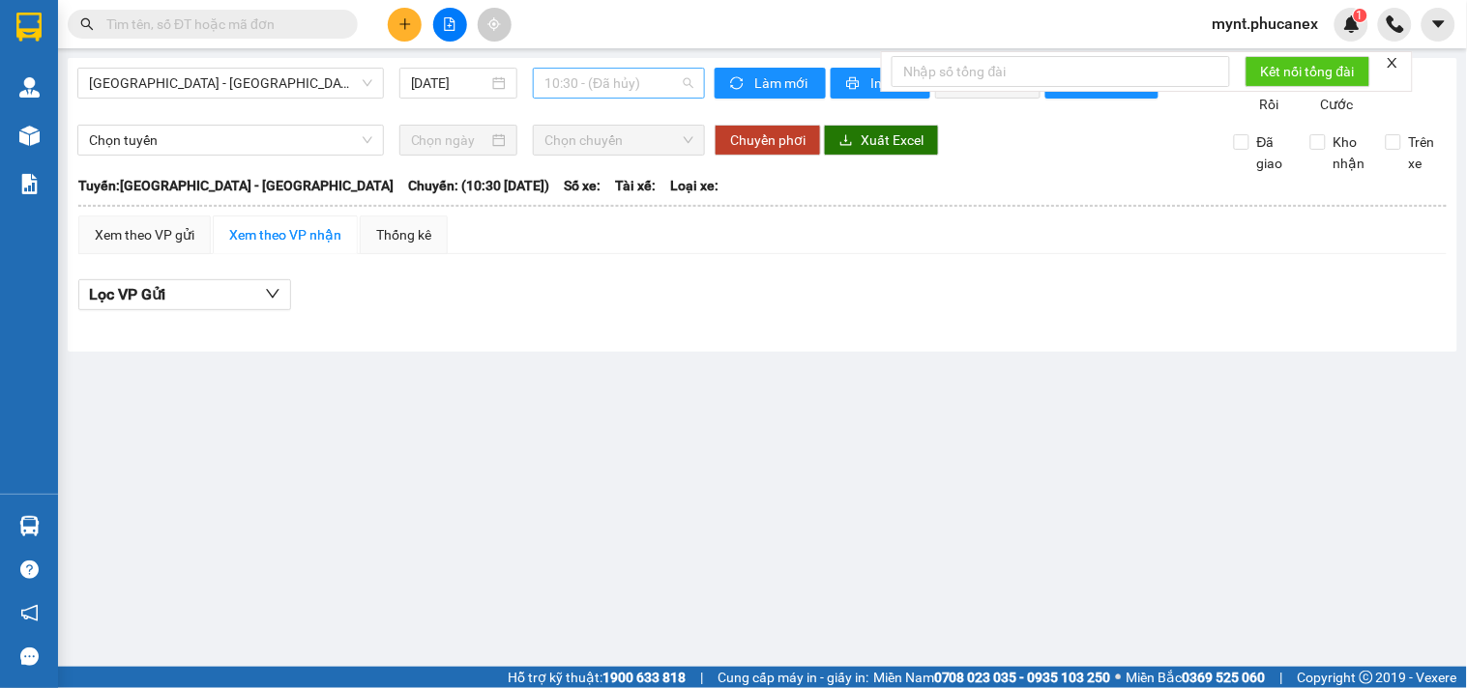
click at [587, 82] on span "10:30 - (Đã hủy)" at bounding box center [618, 83] width 149 height 29
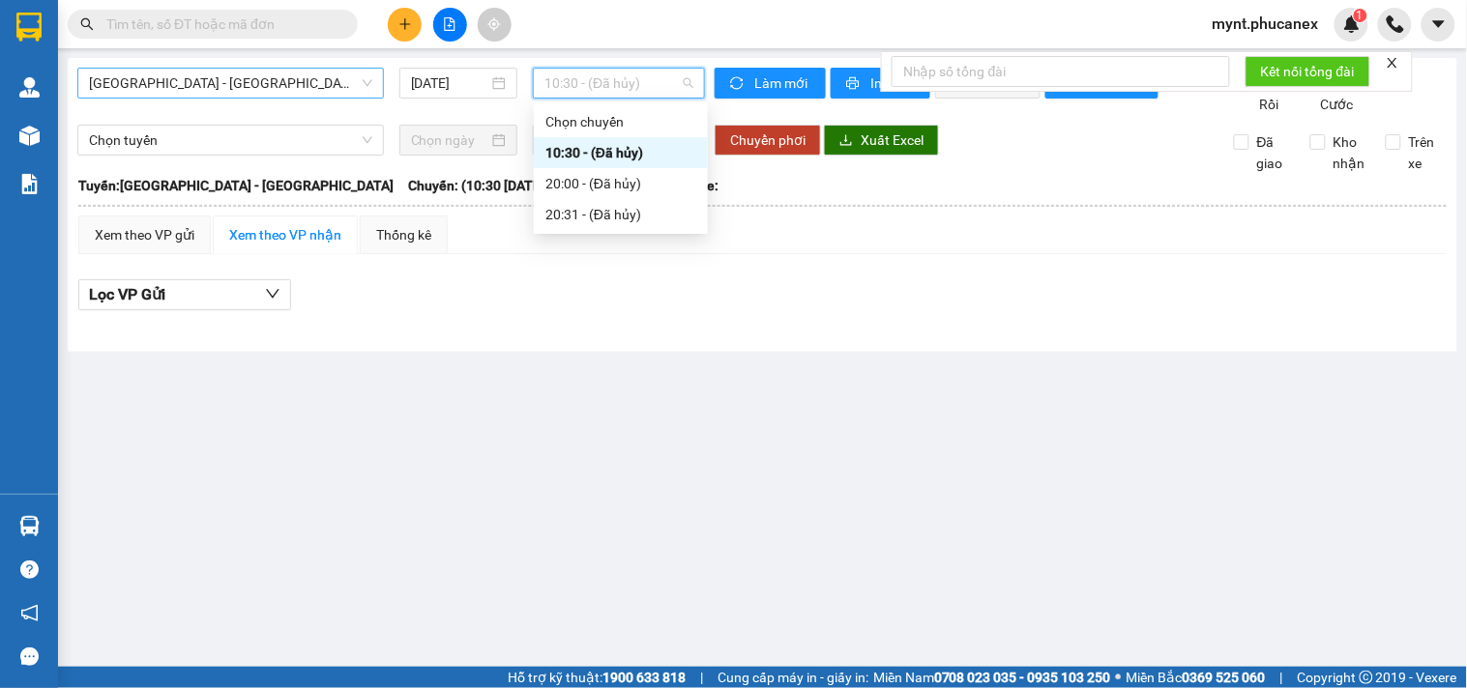
click at [253, 87] on span "Nha Trang - Sài Gòn" at bounding box center [230, 83] width 283 height 29
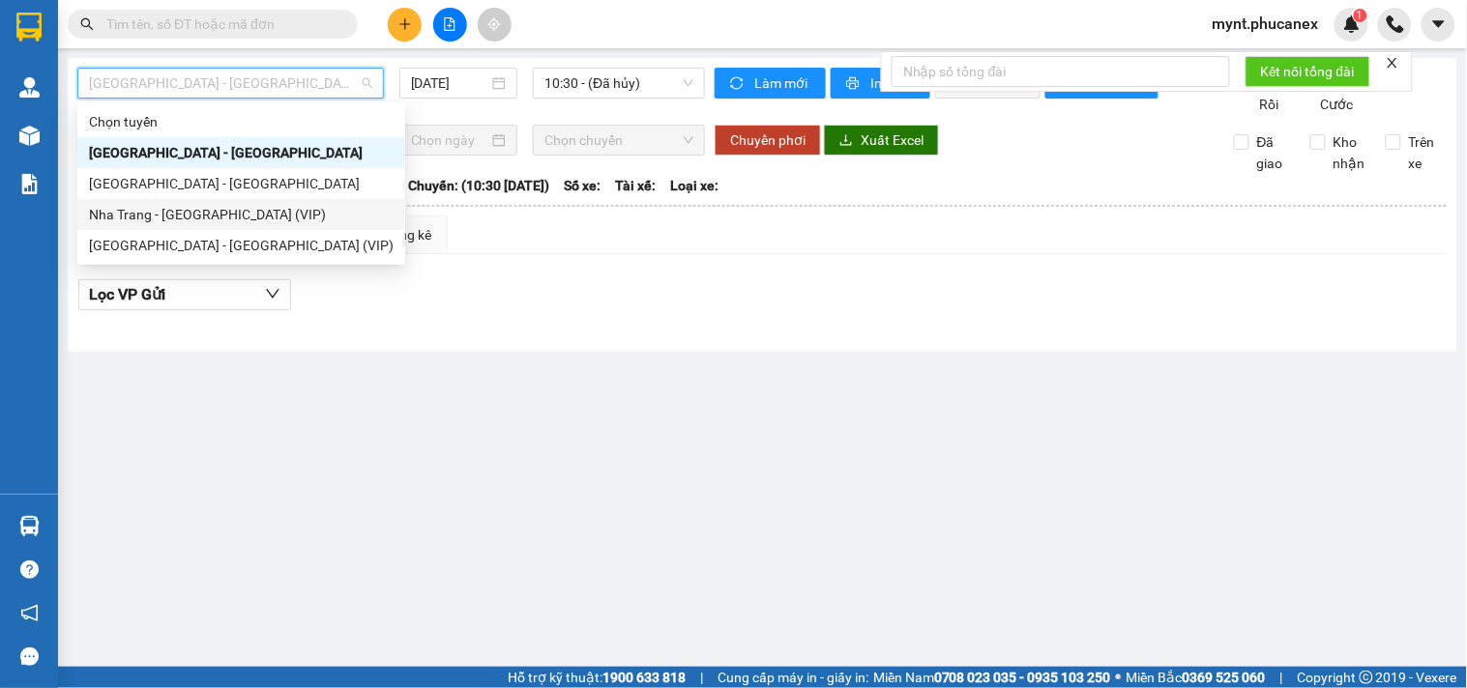
click at [161, 211] on div "Nha Trang - [GEOGRAPHIC_DATA] (VIP)" at bounding box center [241, 214] width 305 height 21
type input "[DATE]"
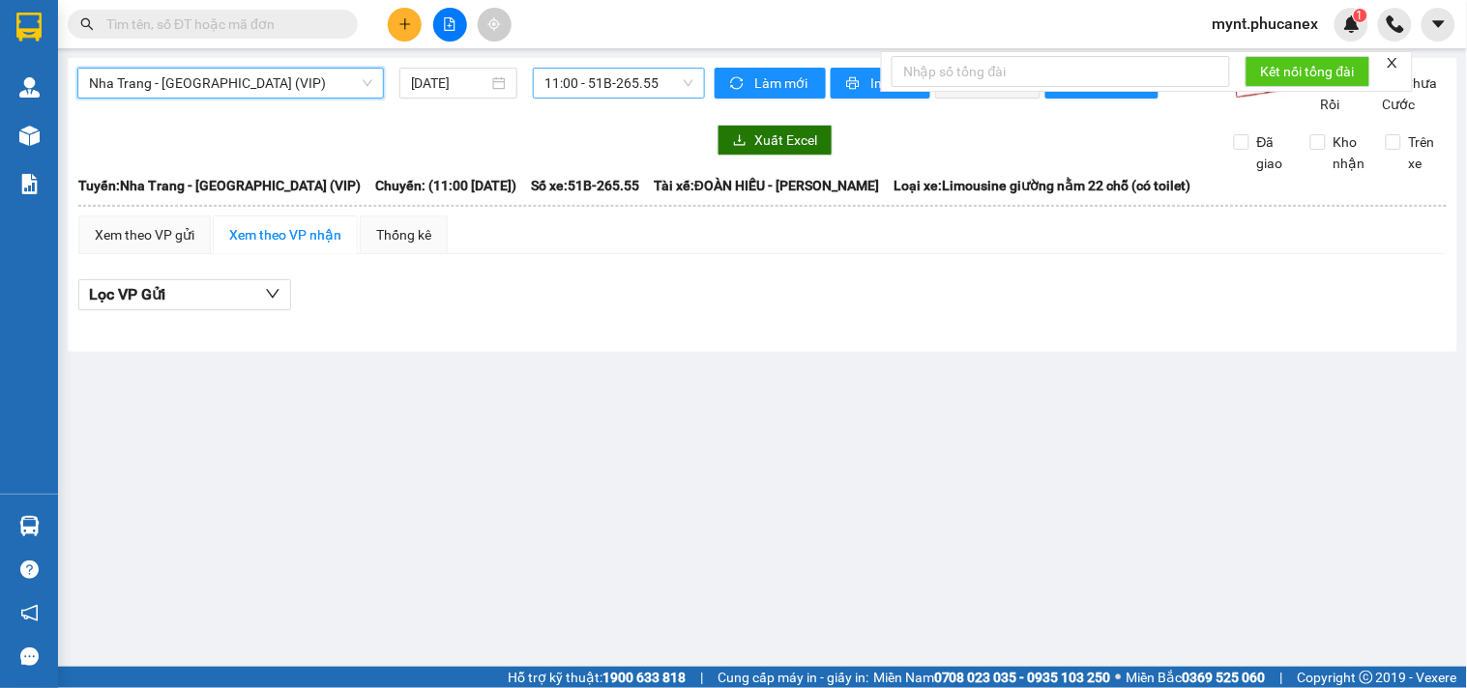
click at [633, 97] on span "11:00 - 51B-265.55" at bounding box center [618, 83] width 149 height 29
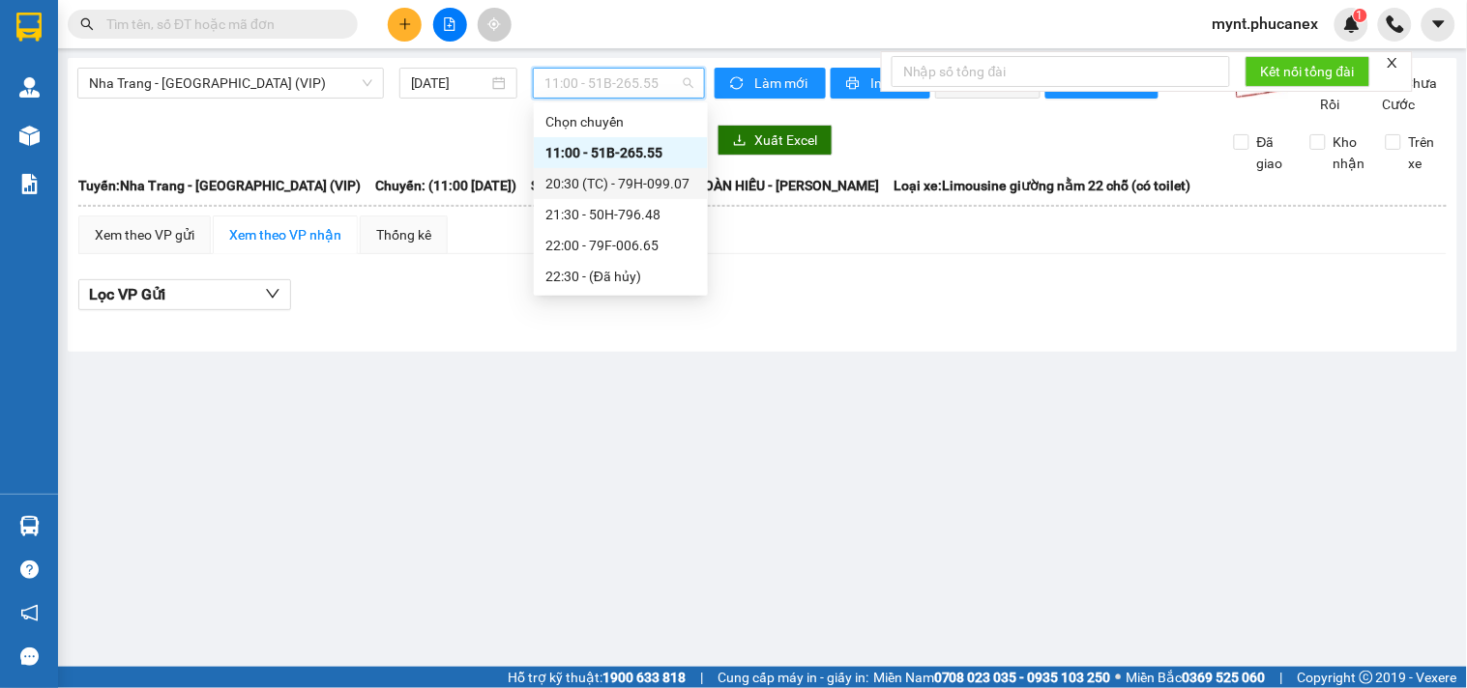
click at [591, 182] on div "20:30 (TC) - 79H-099.07" at bounding box center [620, 183] width 151 height 21
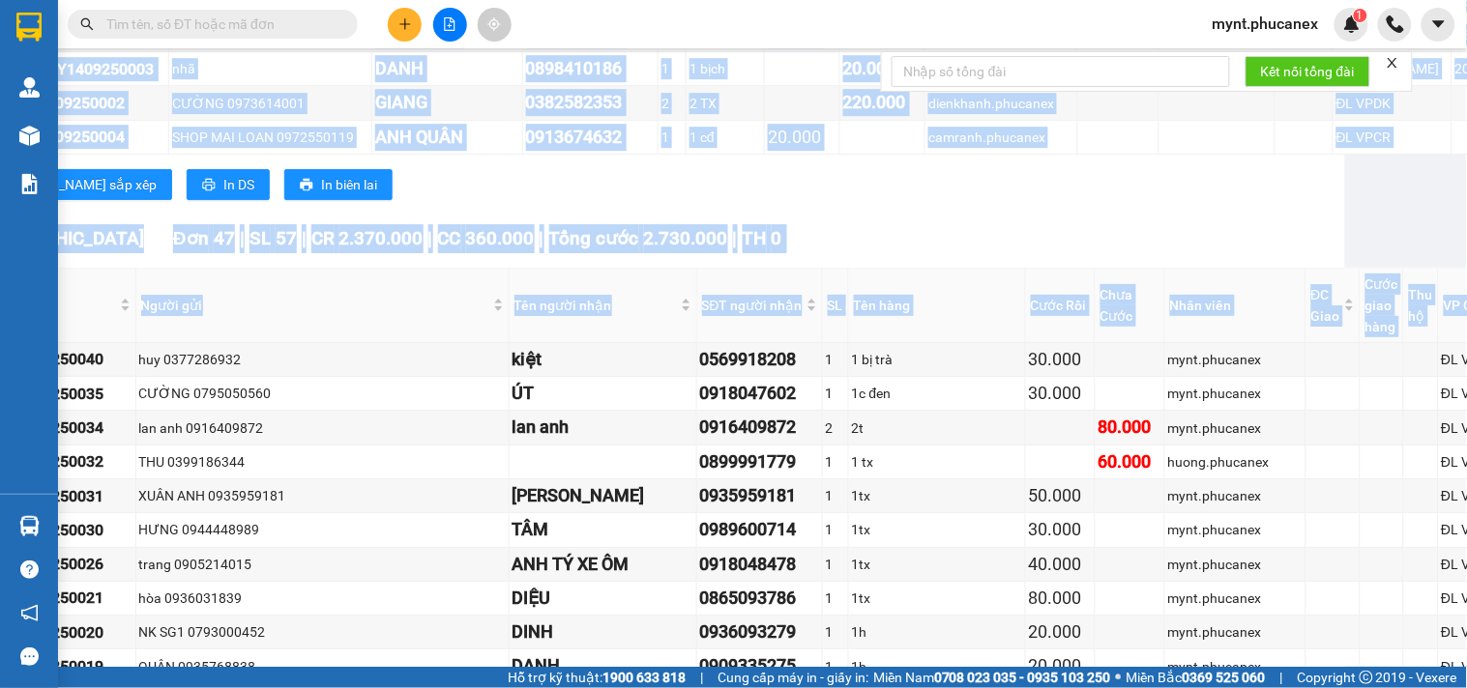
scroll to position [1503, 199]
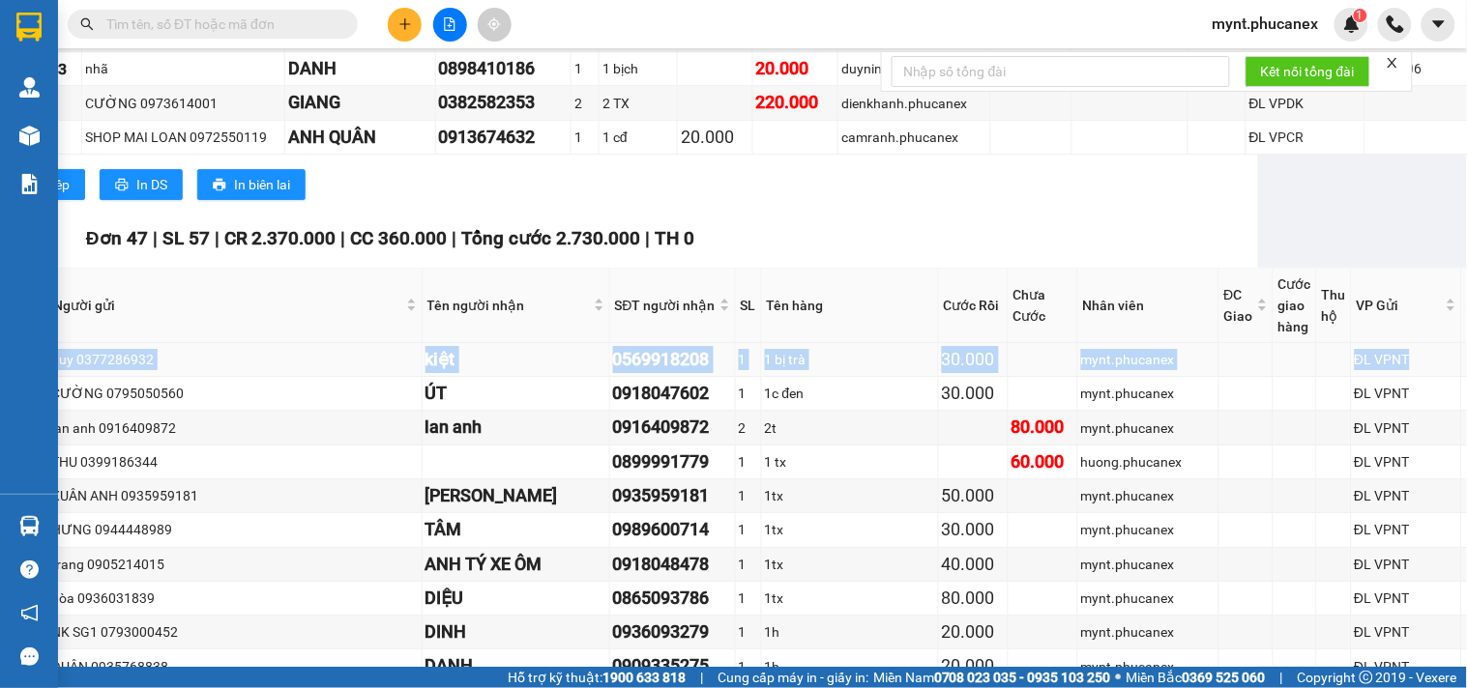
drag, startPoint x: 110, startPoint y: 365, endPoint x: 1385, endPoint y: 368, distance: 1275.2
click at [1385, 368] on tr "NT1409250040 huy 0377286932 kiệt 0569918208 1 1 bị trà 30.000 mynt.phucanex ĐL …" at bounding box center [726, 360] width 1692 height 34
copy tr "NT1409250040 huy 0377286932 kiệt 0569918208 1 1 bị trà 30.000 mynt.phucanex ĐL …"
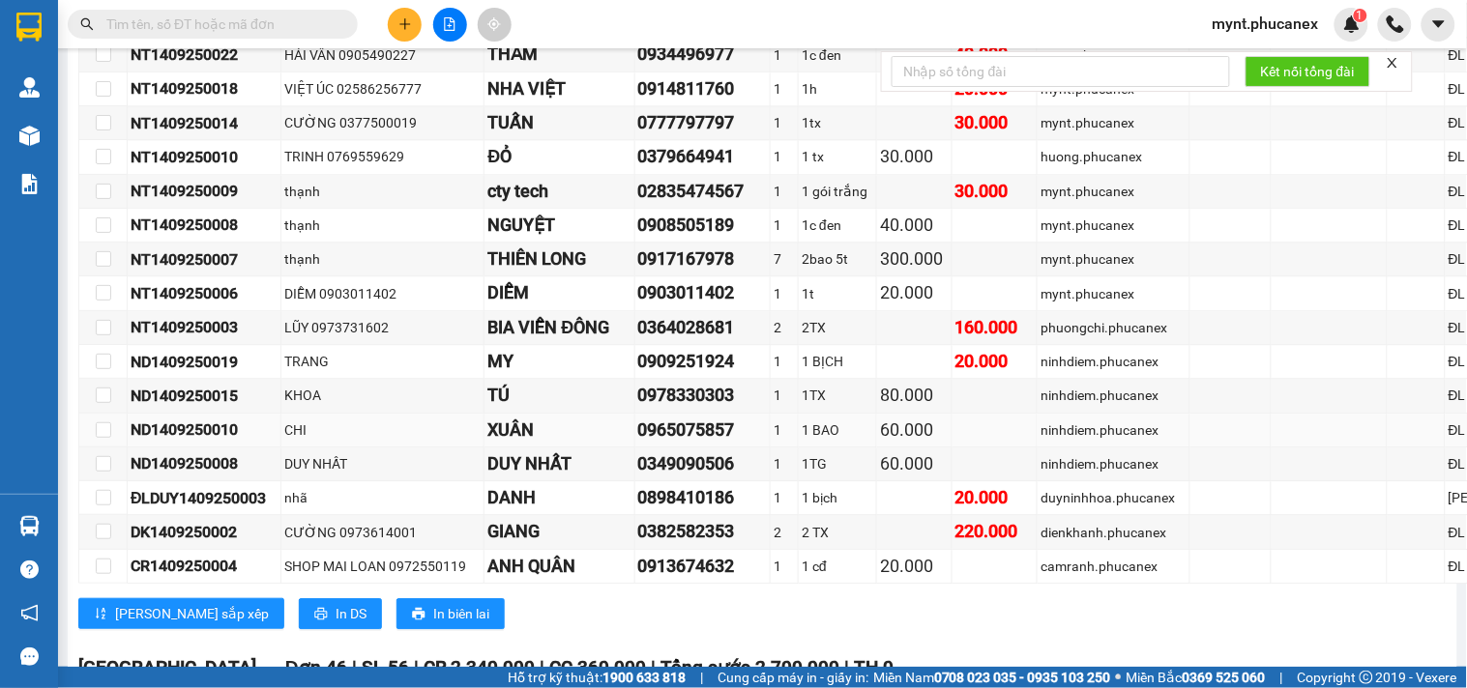
scroll to position [1396, 0]
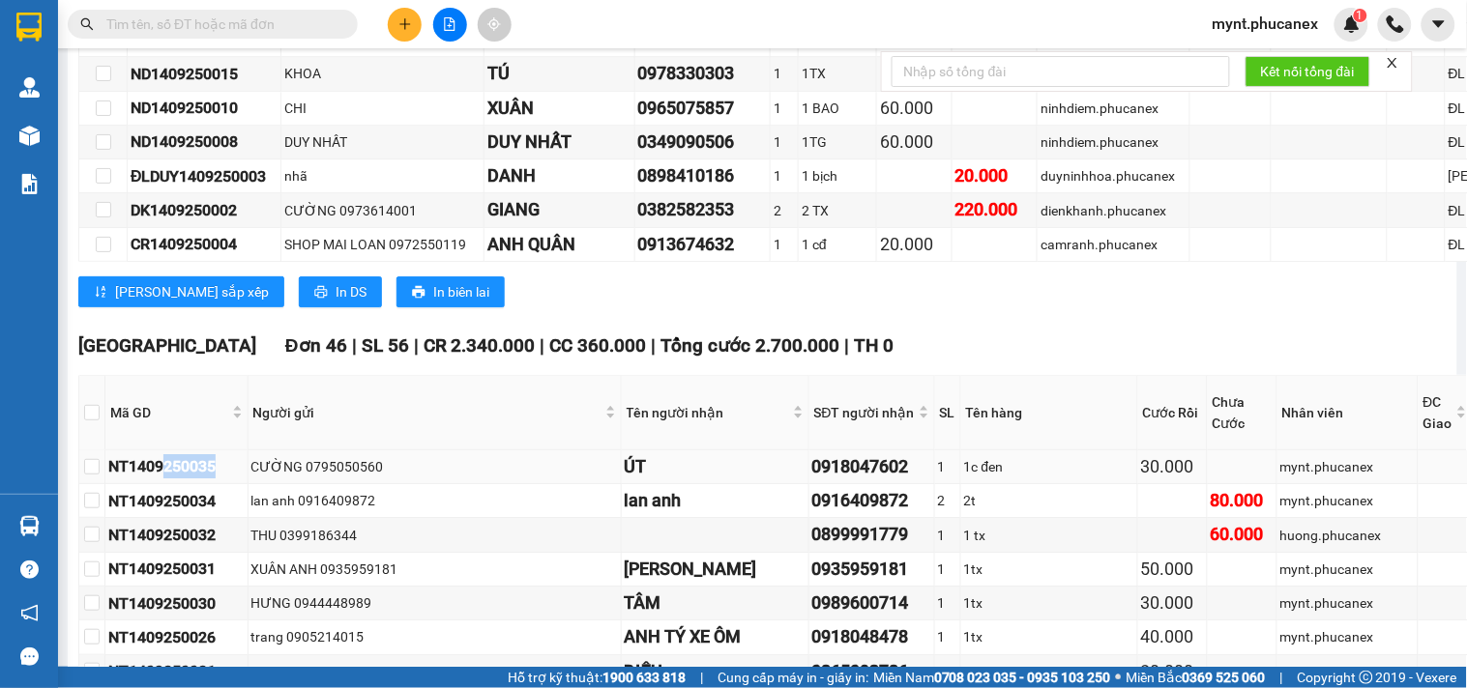
drag, startPoint x: 220, startPoint y: 471, endPoint x: 169, endPoint y: 477, distance: 51.6
click at [169, 477] on div "NT1409250035" at bounding box center [176, 466] width 136 height 24
click at [239, 479] on div "NT1409250035" at bounding box center [176, 466] width 136 height 24
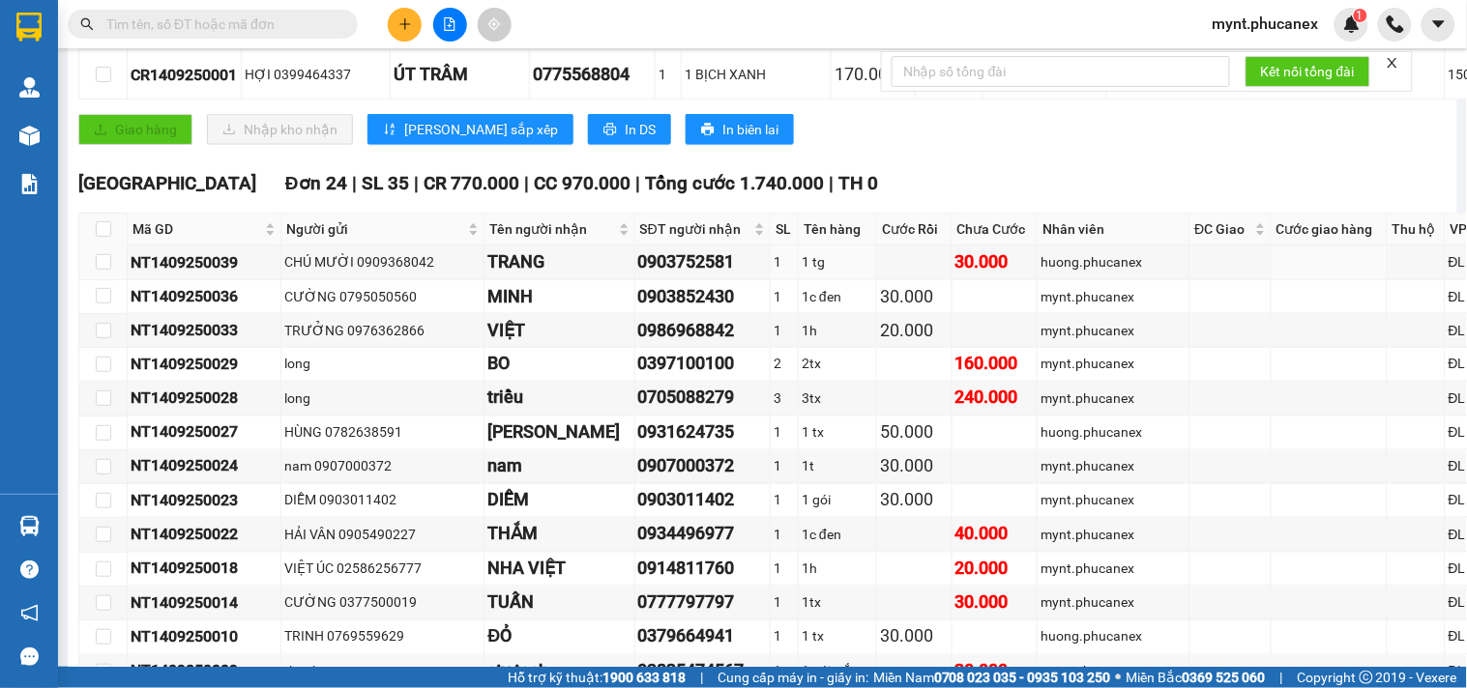
scroll to position [594, 199]
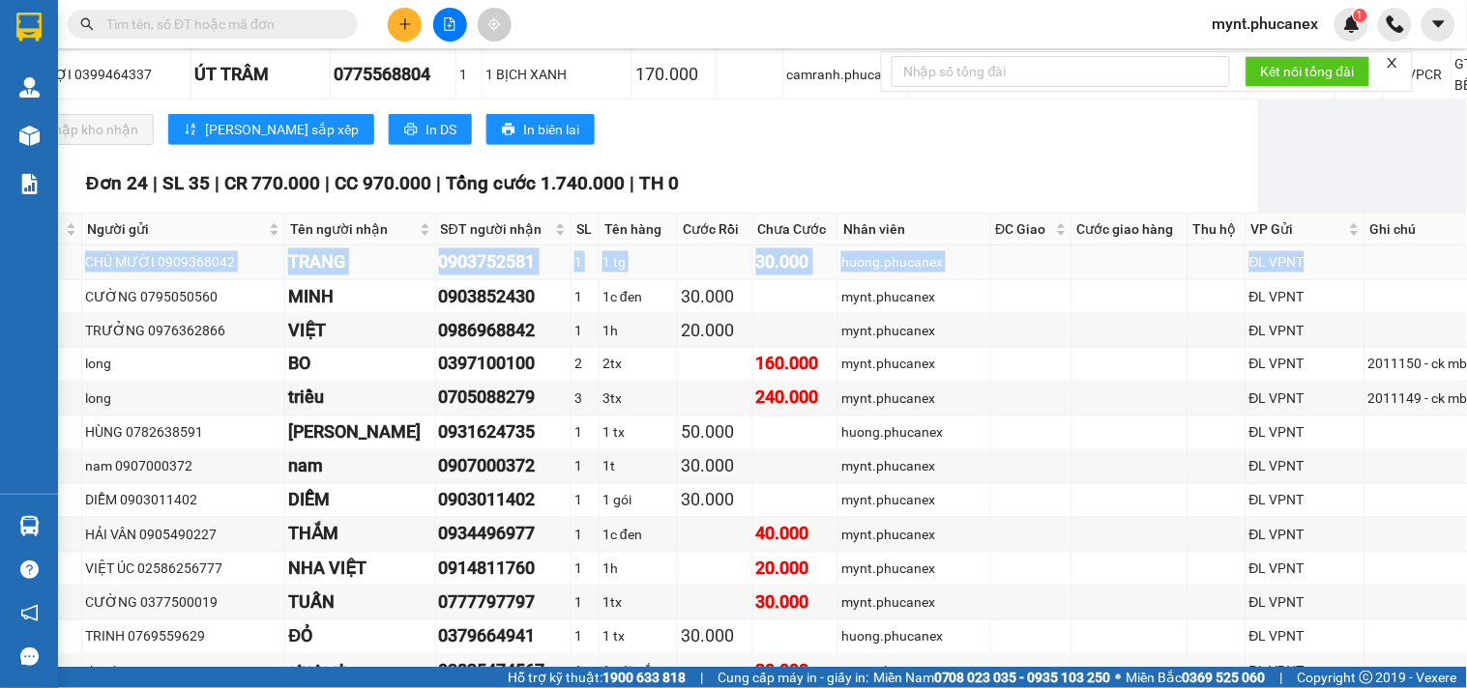
copy tr "NT1409250039 CHÚ MƯỜI 0909368042 TRANG 0903752581 1 1 tg 30.000 huong.phucanex …"
drag, startPoint x: 131, startPoint y: 267, endPoint x: 1255, endPoint y: 262, distance: 1124.4
click at [1255, 262] on tr "NT1409250039 CHÚ MƯỜI 0909368042 TRANG 0903752581 1 1 tg 30.000 huong.phucanex …" at bounding box center [726, 263] width 1692 height 34
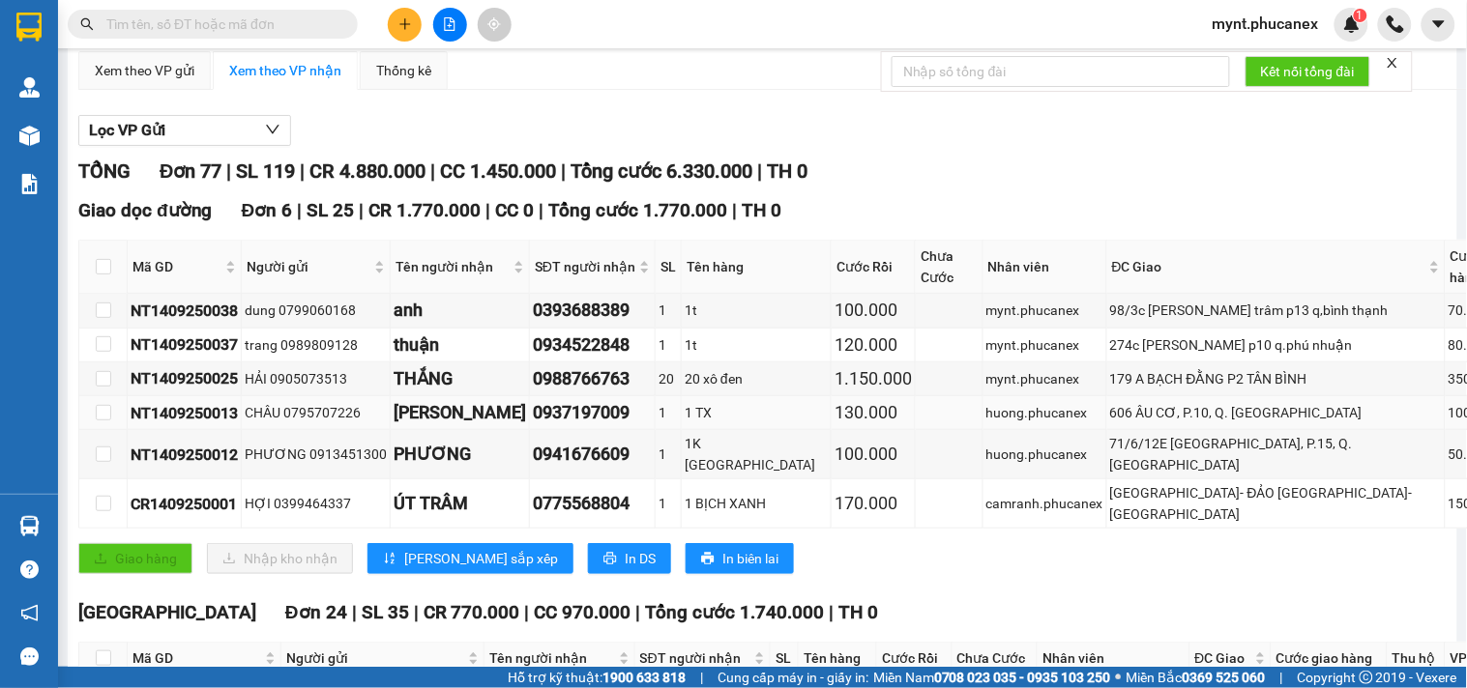
scroll to position [0, 0]
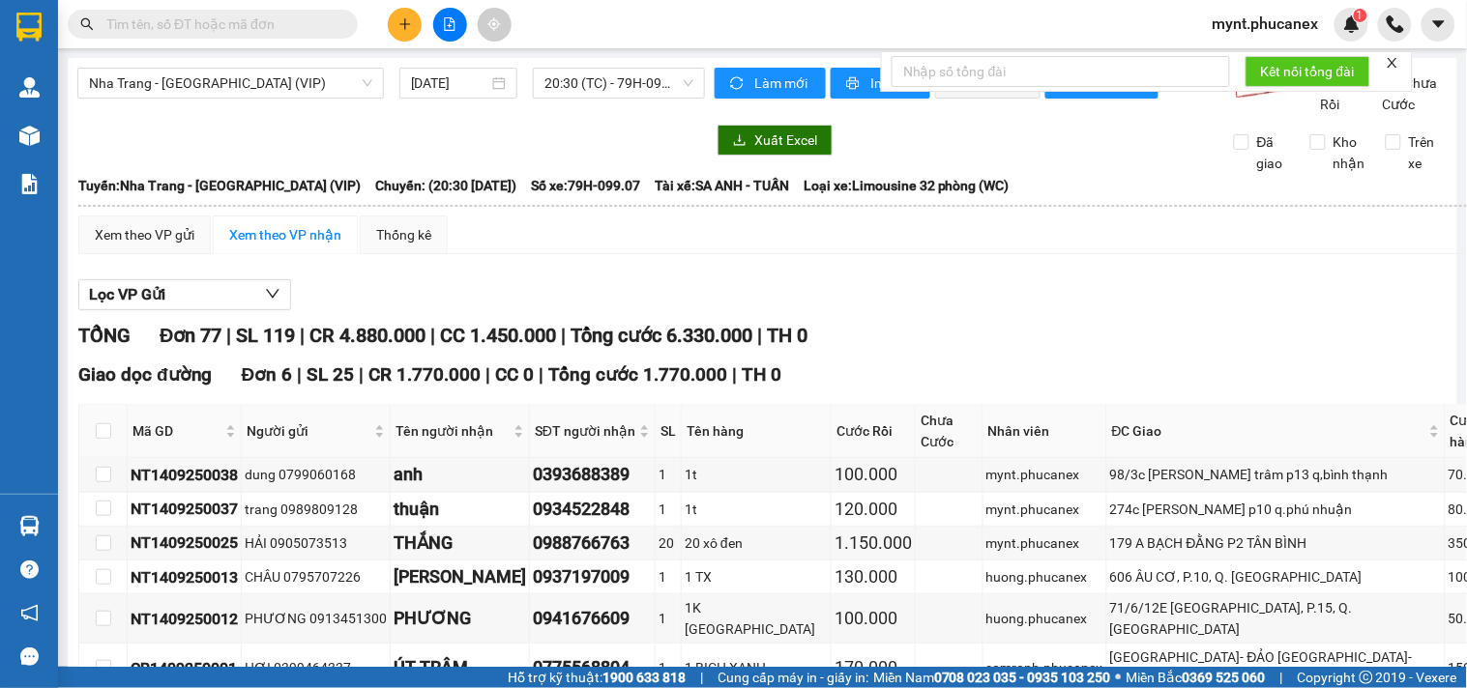
click at [909, 351] on div "TỔNG Đơn 77 | SL 119 | CR 4.880.000 | CC 1.450.000 | Tổng cước 6.330.000 | TH 0" at bounding box center [924, 336] width 1693 height 30
click at [593, 254] on div "Xem theo VP gửi Xem theo VP nhận Thống kê" at bounding box center [924, 235] width 1693 height 39
click at [247, 33] on input "text" at bounding box center [220, 24] width 228 height 21
type input "0"
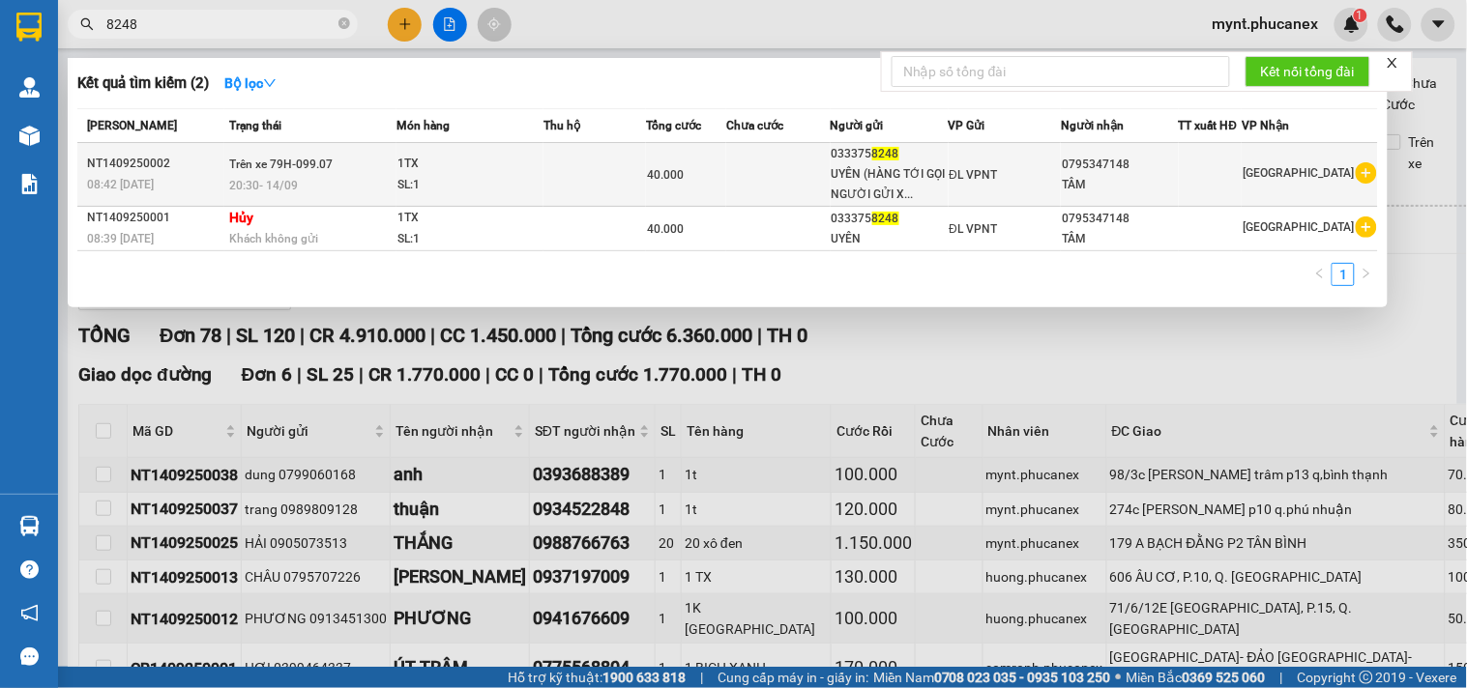
type input "8248"
click at [859, 180] on div "UYÊN (HÀNG TỚI GỌI NGƯỜI GỬI X..." at bounding box center [889, 184] width 116 height 41
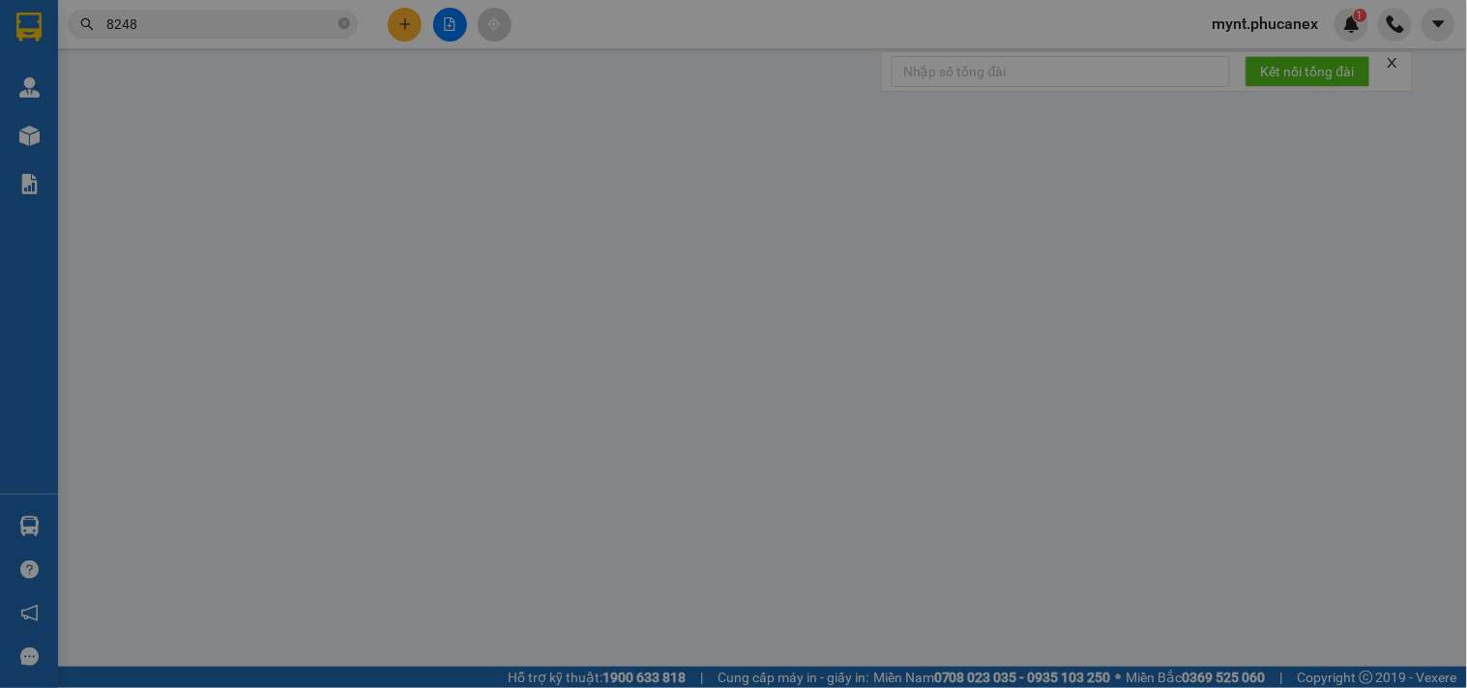
type input "0333758248"
type input "UYÊN (HÀNG TỚI GỌI NGƯỜI GỬI XÁC NHẬN)"
type input "0795347148"
type input "TÂM"
type input "40.000"
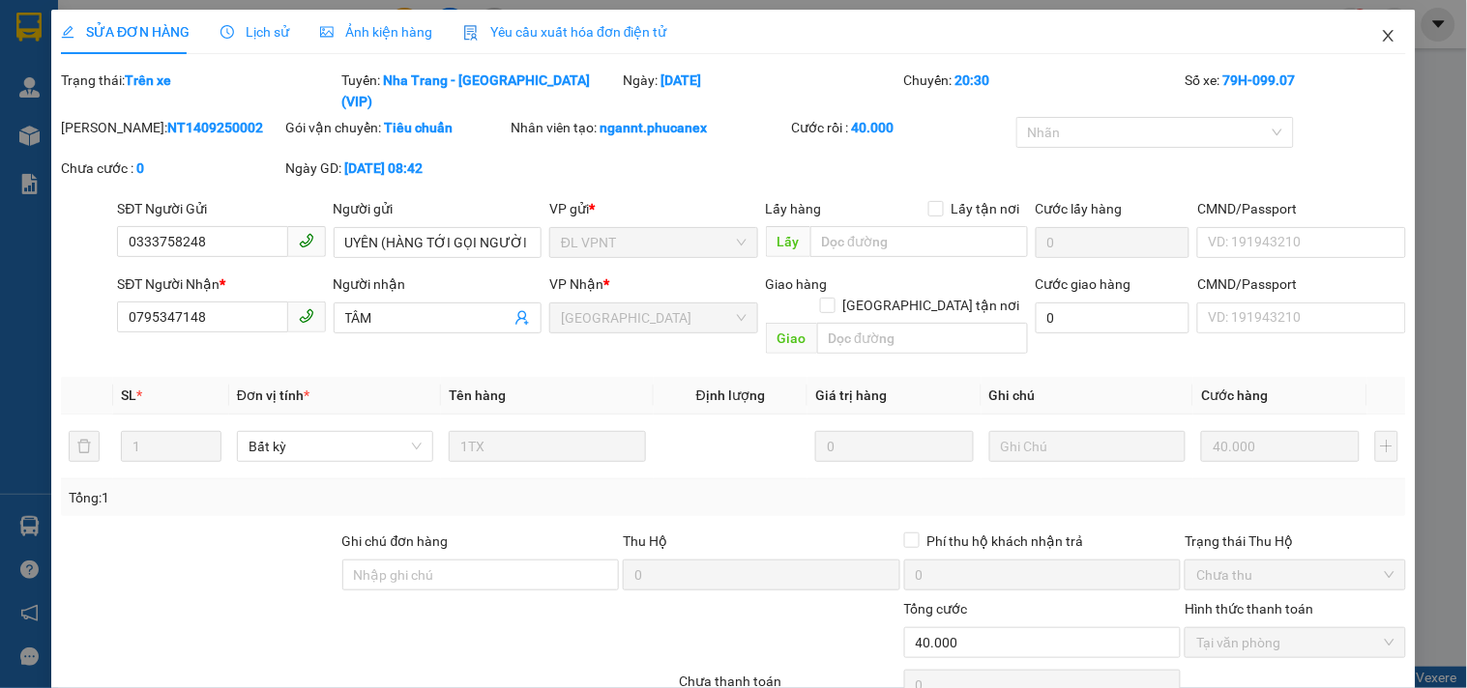
click at [1381, 40] on icon "close" at bounding box center [1388, 35] width 15 height 15
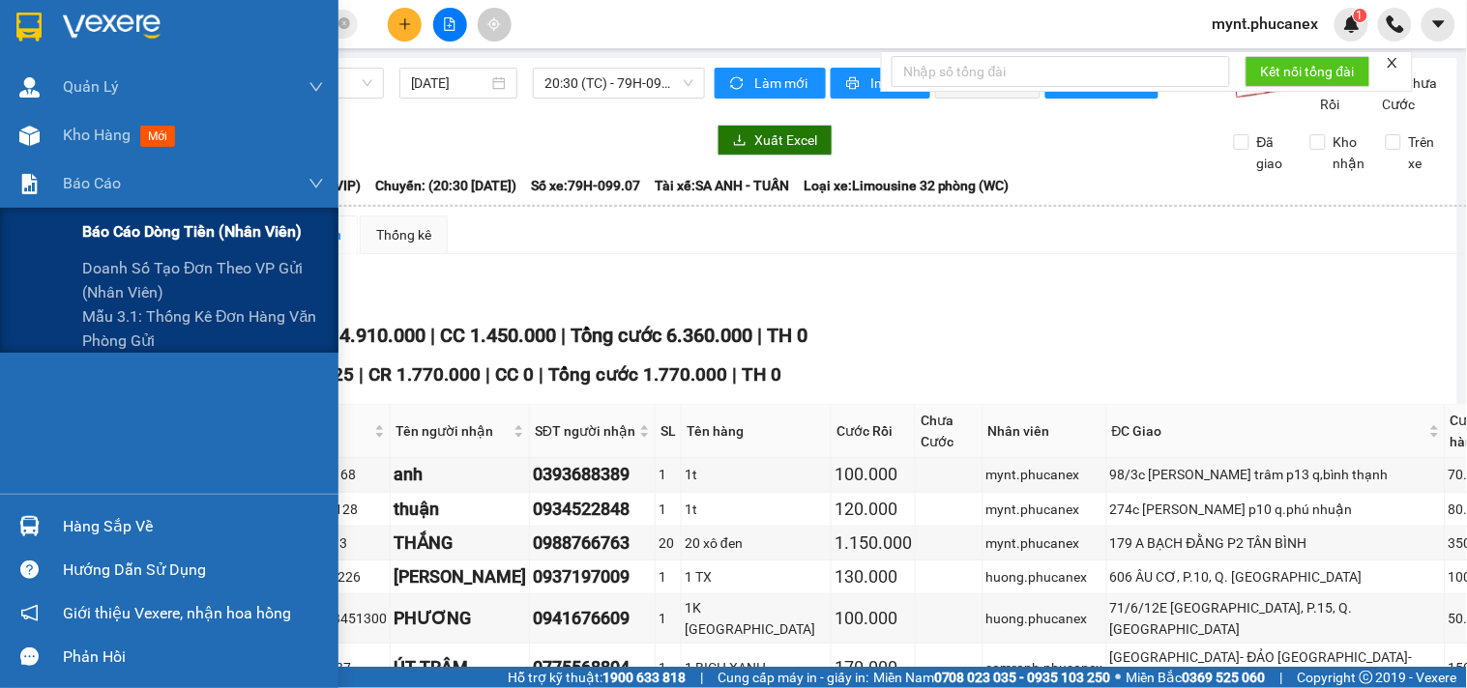
click at [120, 235] on span "Báo cáo dòng tiền (nhân viên)" at bounding box center [191, 231] width 219 height 24
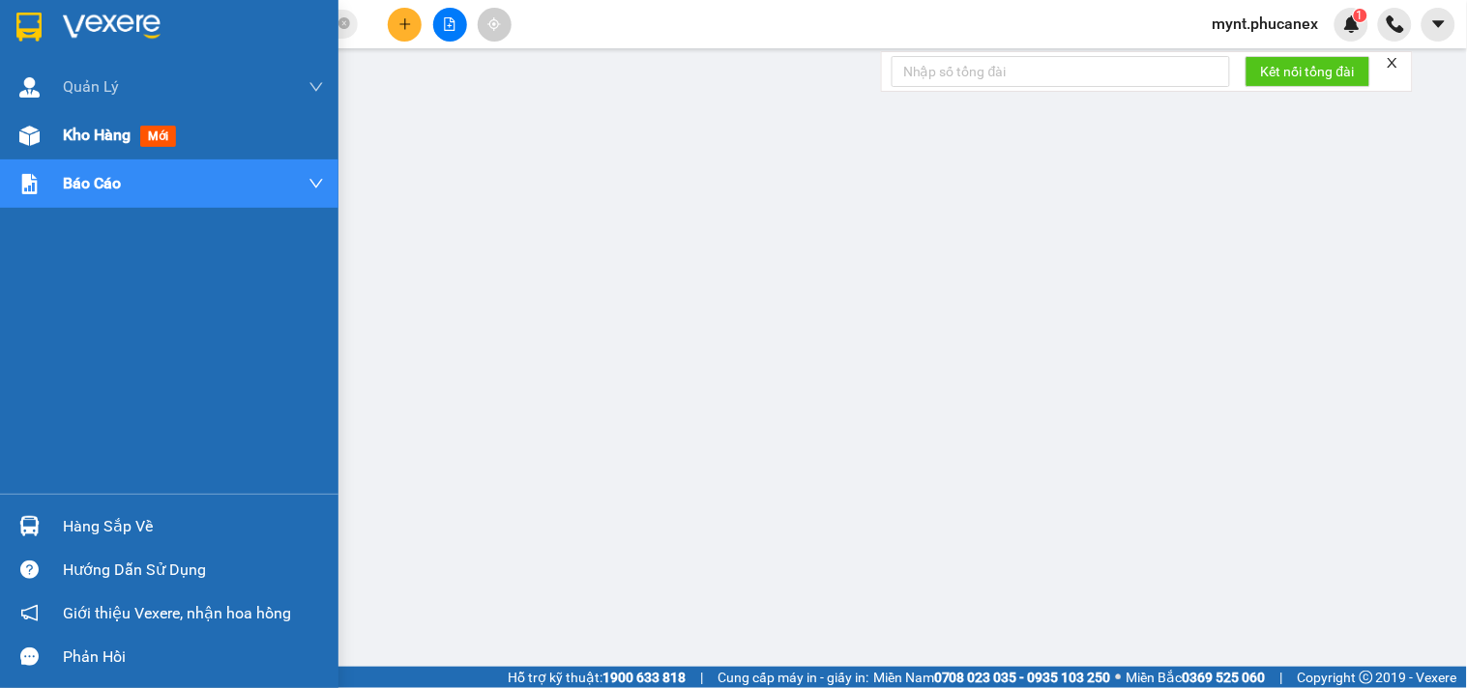
click at [60, 132] on div "Kho hàng mới" at bounding box center [169, 135] width 338 height 48
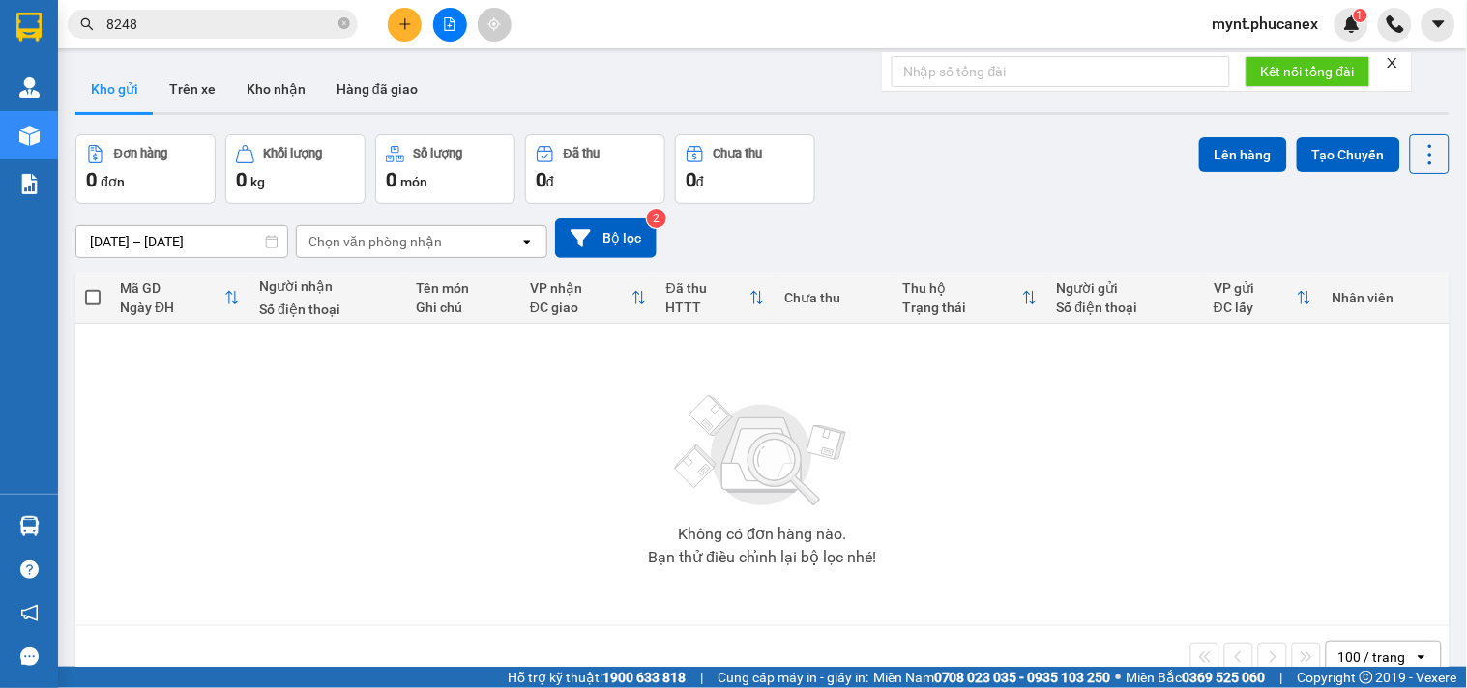
click at [1240, 35] on span "mynt.phucanex" at bounding box center [1265, 24] width 137 height 24
click at [1238, 56] on span "Đăng xuất" at bounding box center [1276, 59] width 96 height 21
